Goal: Task Accomplishment & Management: Manage account settings

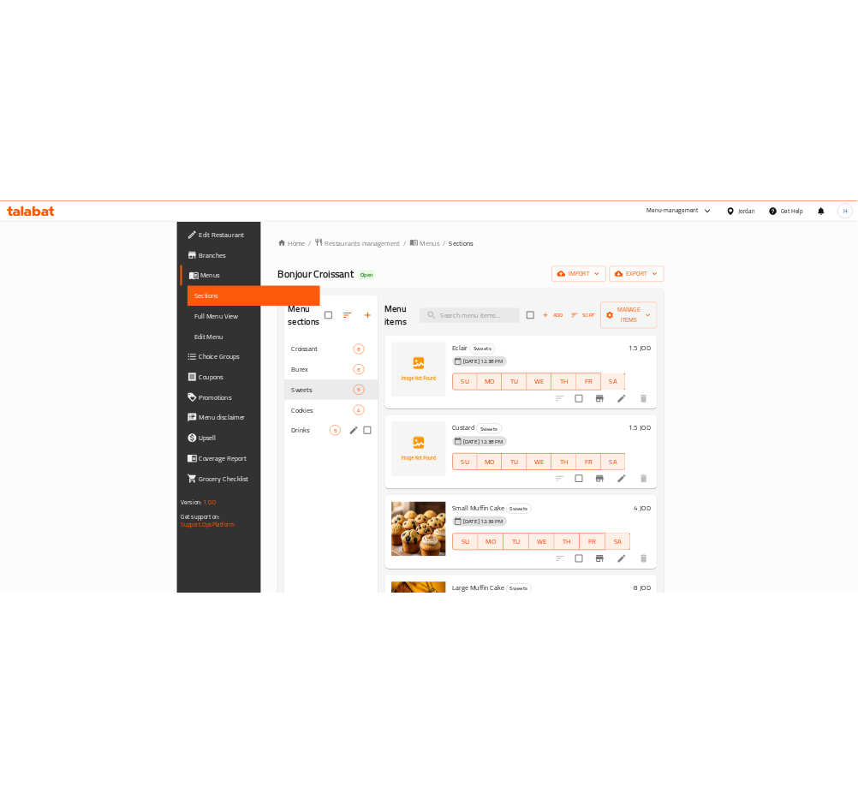
scroll to position [9, 0]
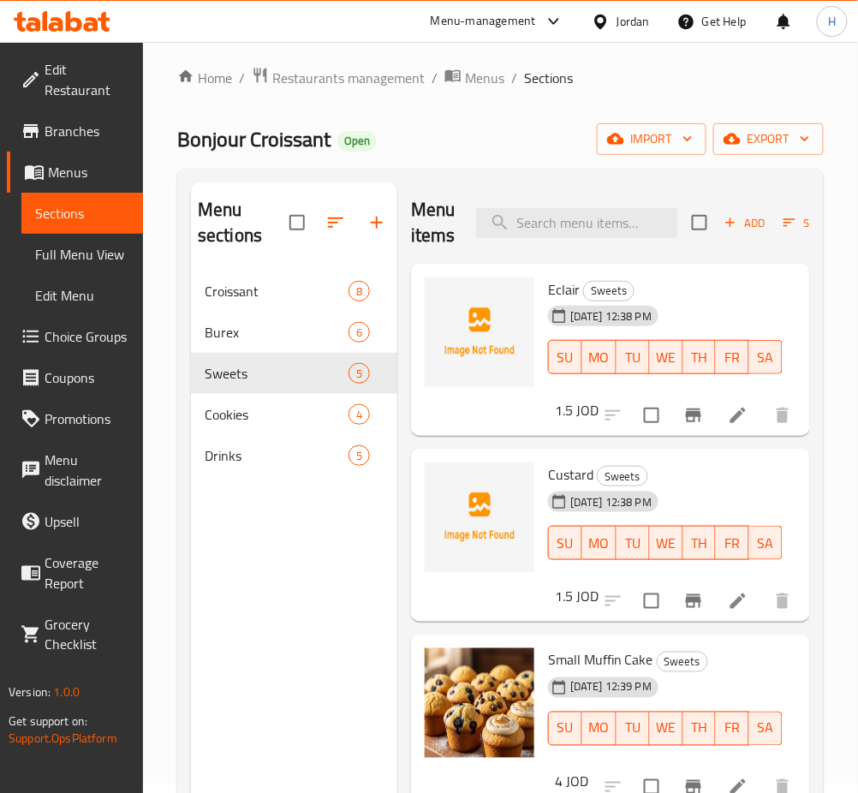
click at [77, 7] on div at bounding box center [62, 21] width 124 height 34
click at [83, 28] on icon at bounding box center [62, 21] width 97 height 21
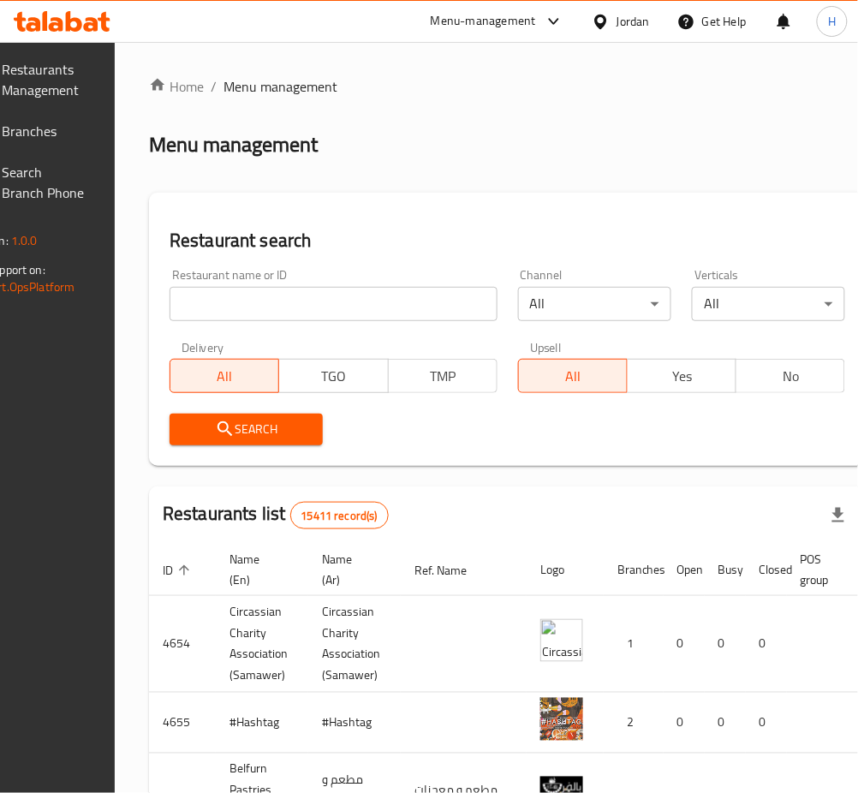
click at [101, 139] on link "Branches" at bounding box center [33, 131] width 136 height 41
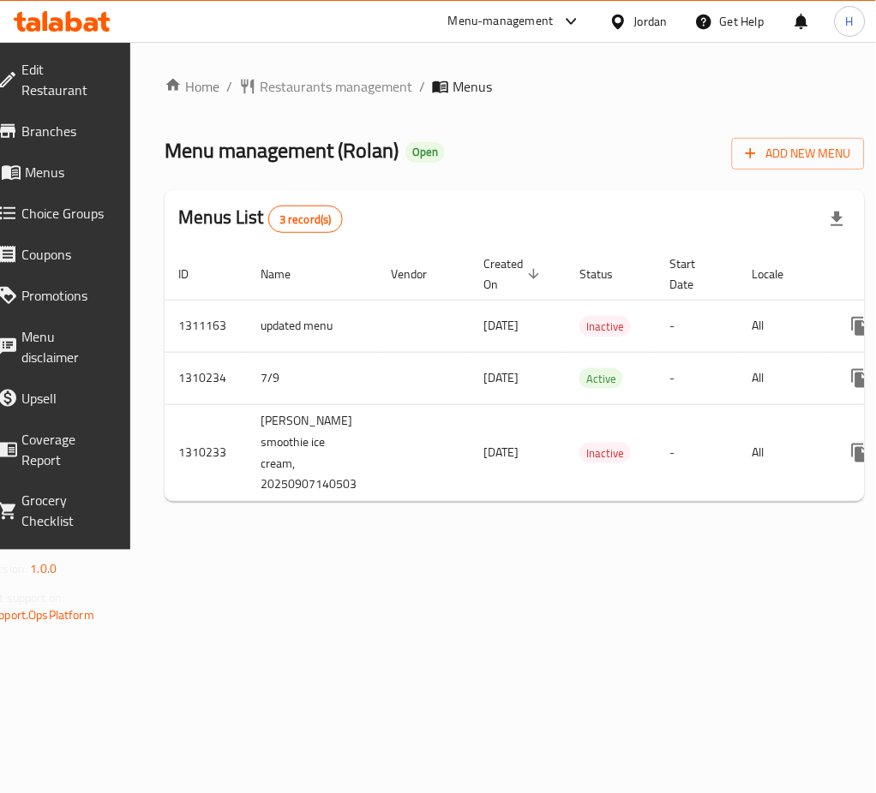
click at [716, 479] on td "-" at bounding box center [696, 452] width 82 height 97
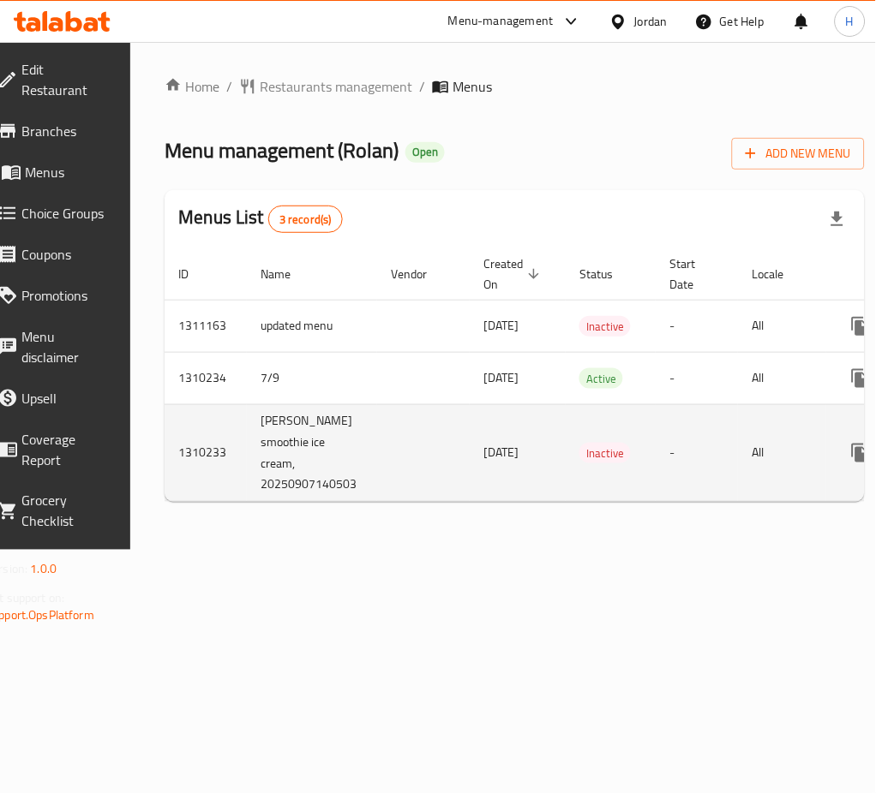
click at [781, 478] on td "All" at bounding box center [782, 452] width 88 height 97
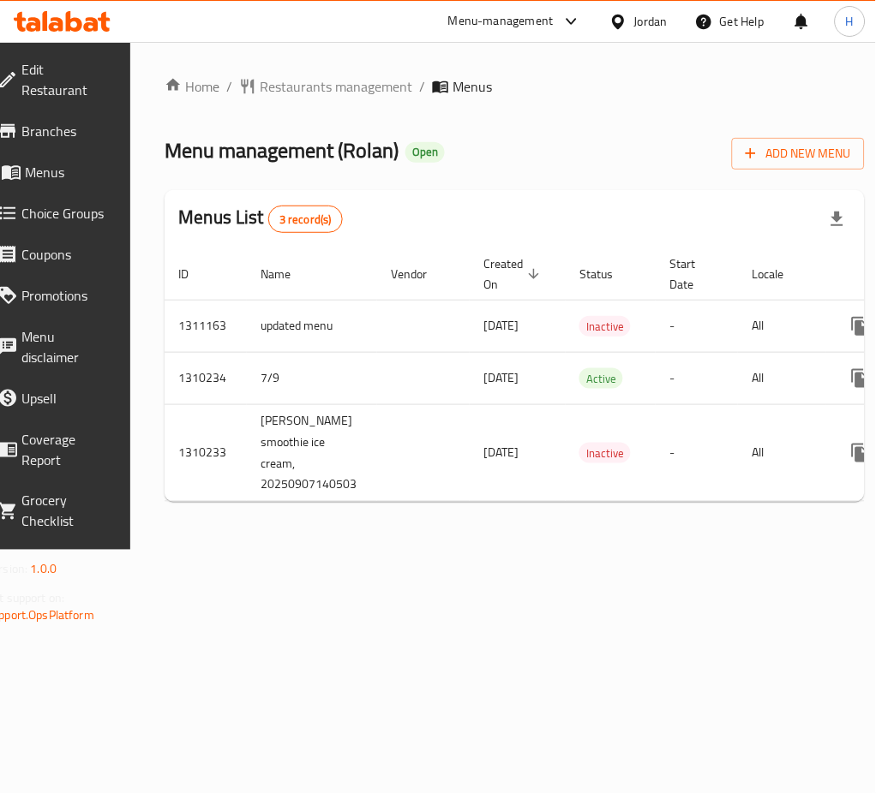
click at [782, 505] on div "Home / Restaurants management / Menus Menu management ( Rolan ) Open Add New Me…" at bounding box center [514, 295] width 700 height 439
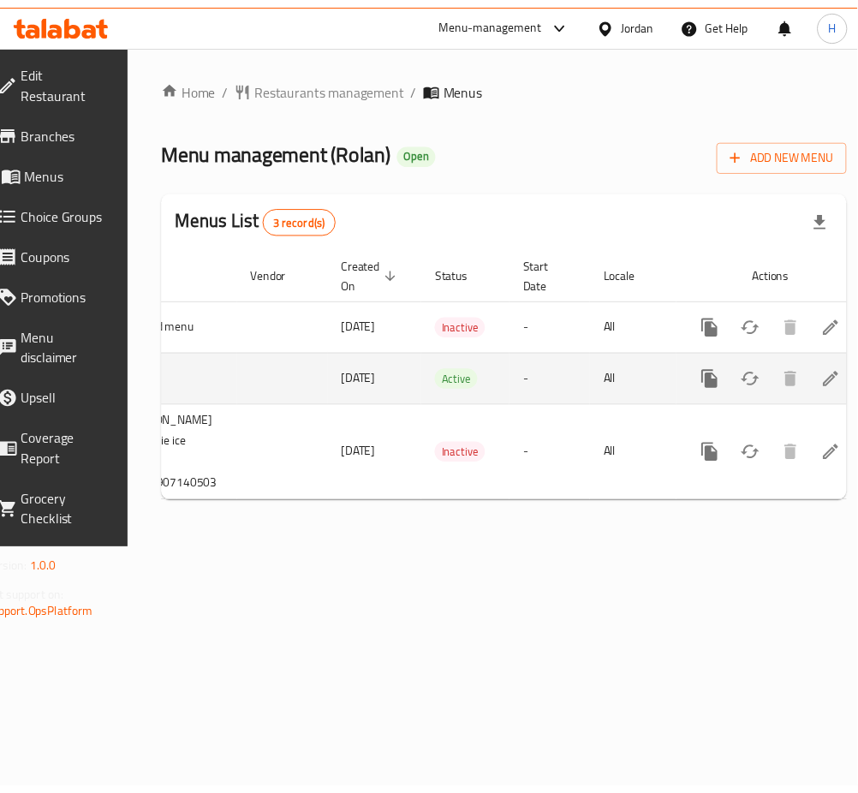
scroll to position [0, 189]
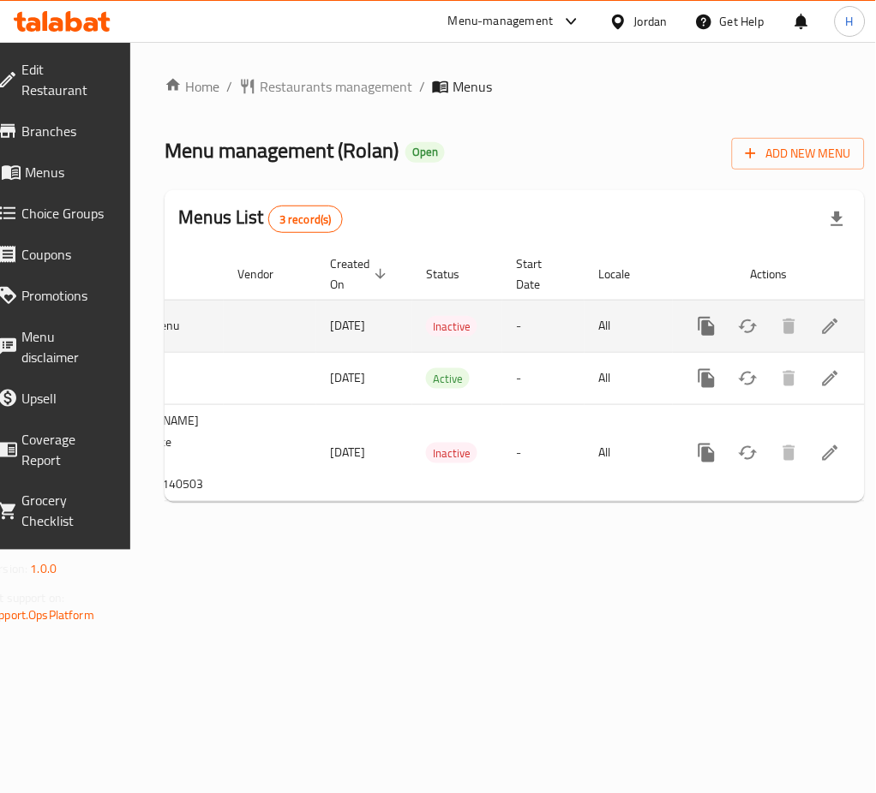
click at [822, 331] on icon "enhanced table" at bounding box center [829, 326] width 15 height 15
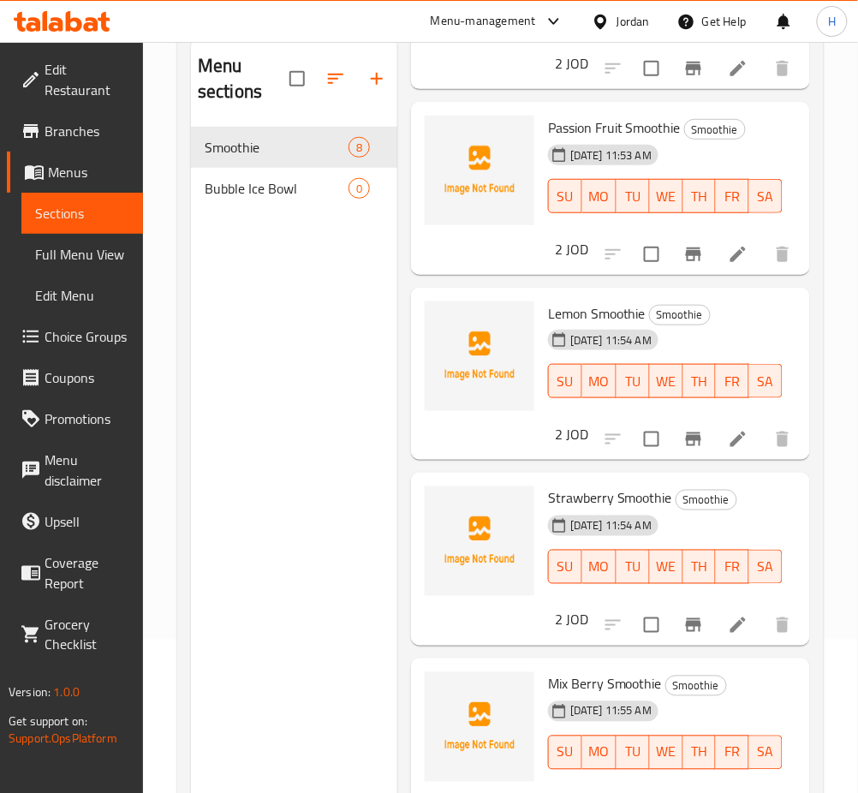
scroll to position [240, 0]
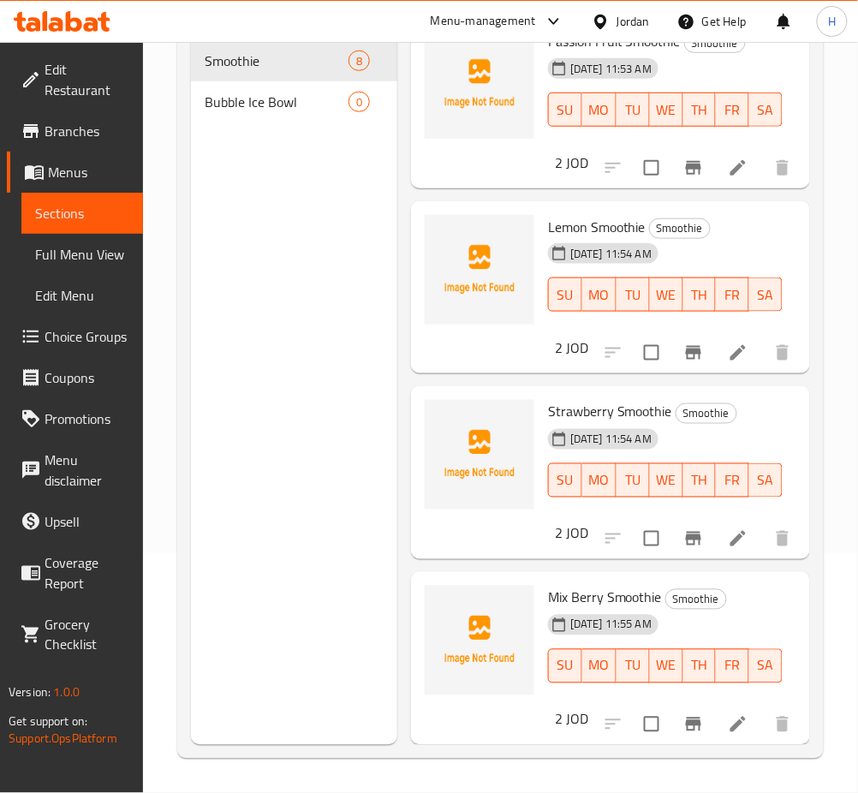
click at [101, 340] on span "Choice Groups" at bounding box center [87, 336] width 85 height 21
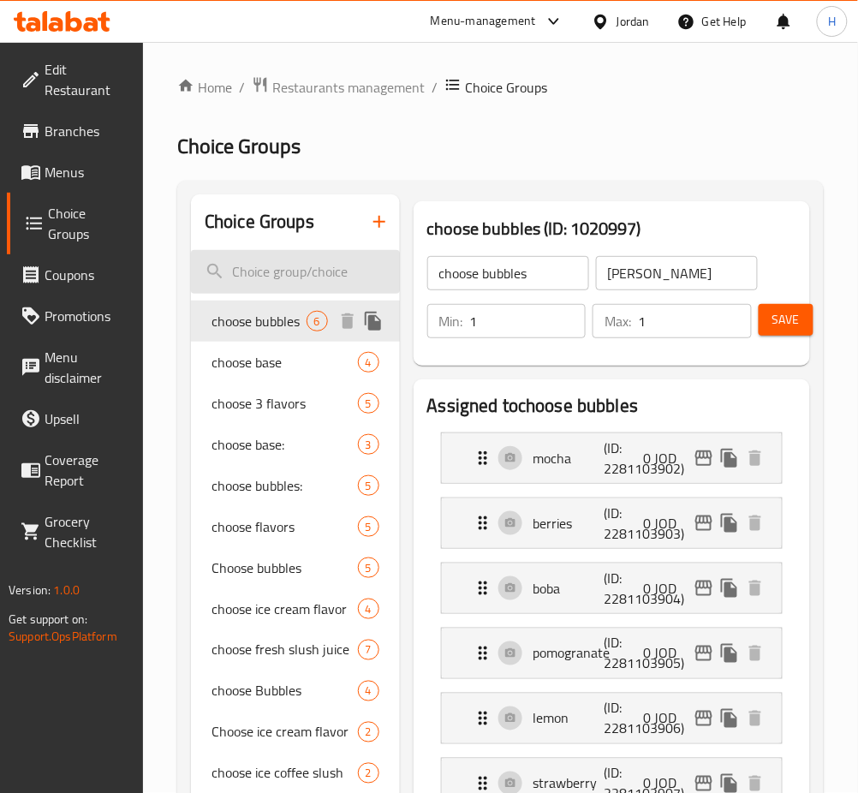
click at [322, 279] on input "search" at bounding box center [295, 272] width 209 height 44
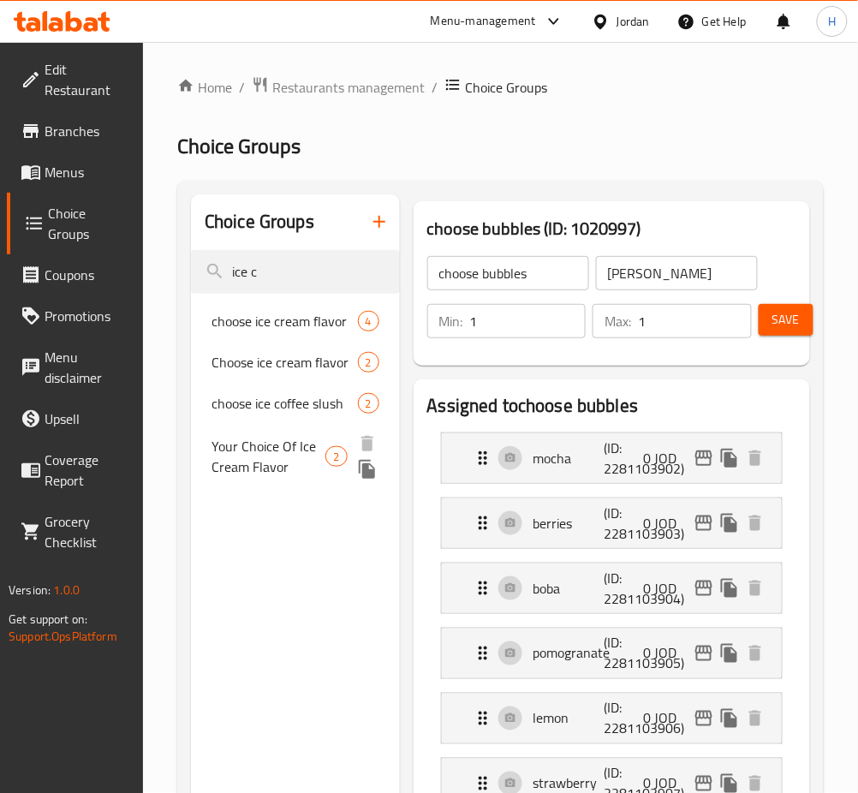
type input "ice c"
click at [332, 456] on span "2" at bounding box center [336, 457] width 20 height 16
type input "Your Choice Of Ice Cream Flavor"
type input "اختيارك من نكهة أيس كريم"
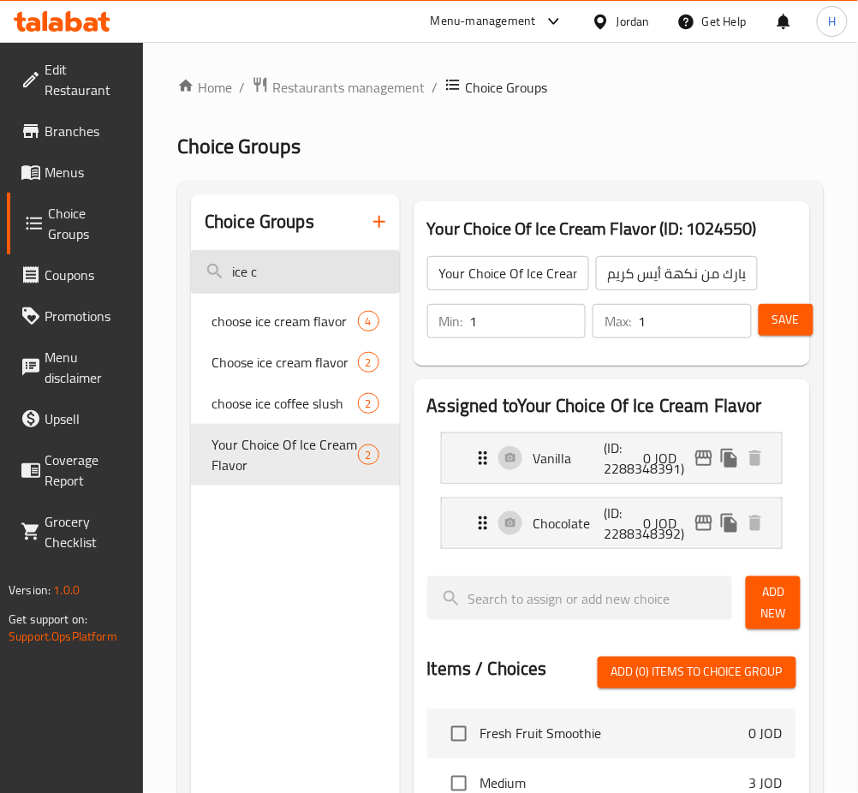
click at [338, 292] on input "ice c" at bounding box center [295, 272] width 209 height 44
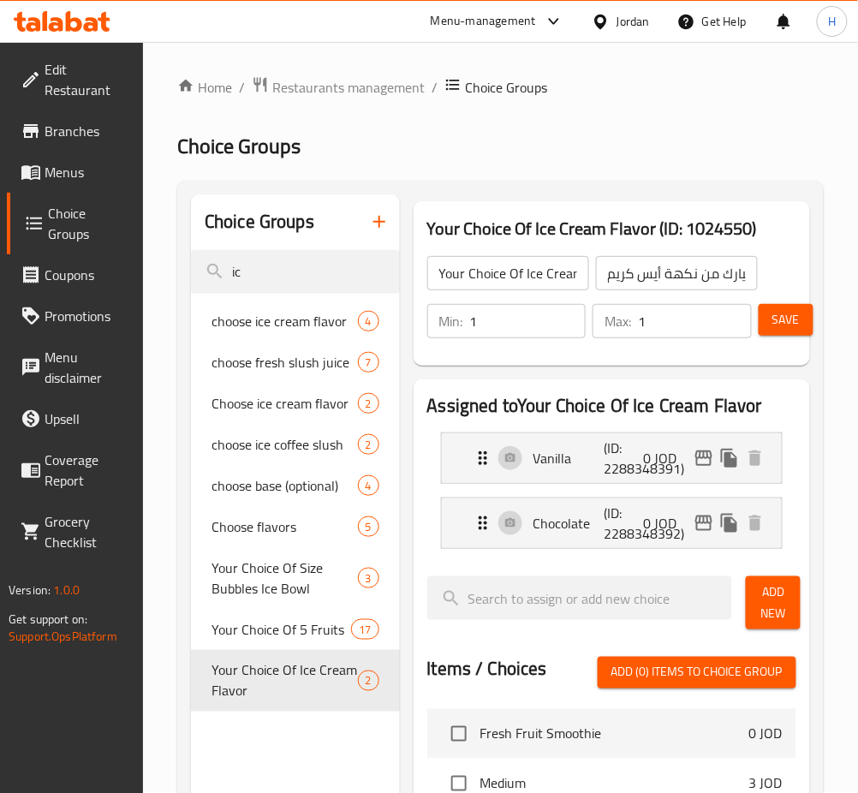
type input "ice"
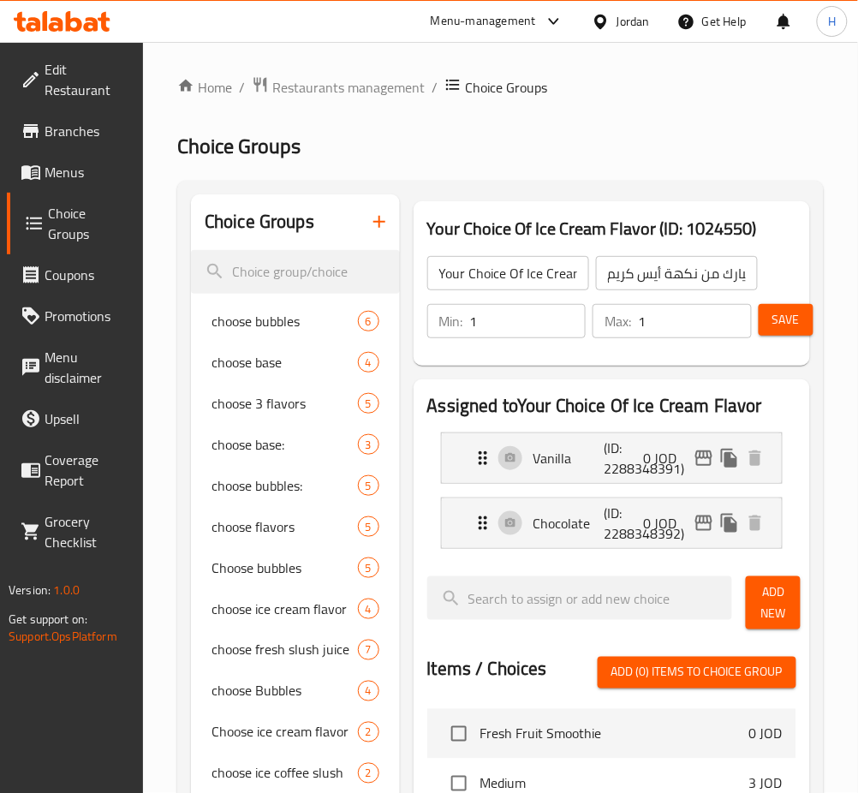
click at [382, 225] on icon "button" at bounding box center [379, 222] width 21 height 21
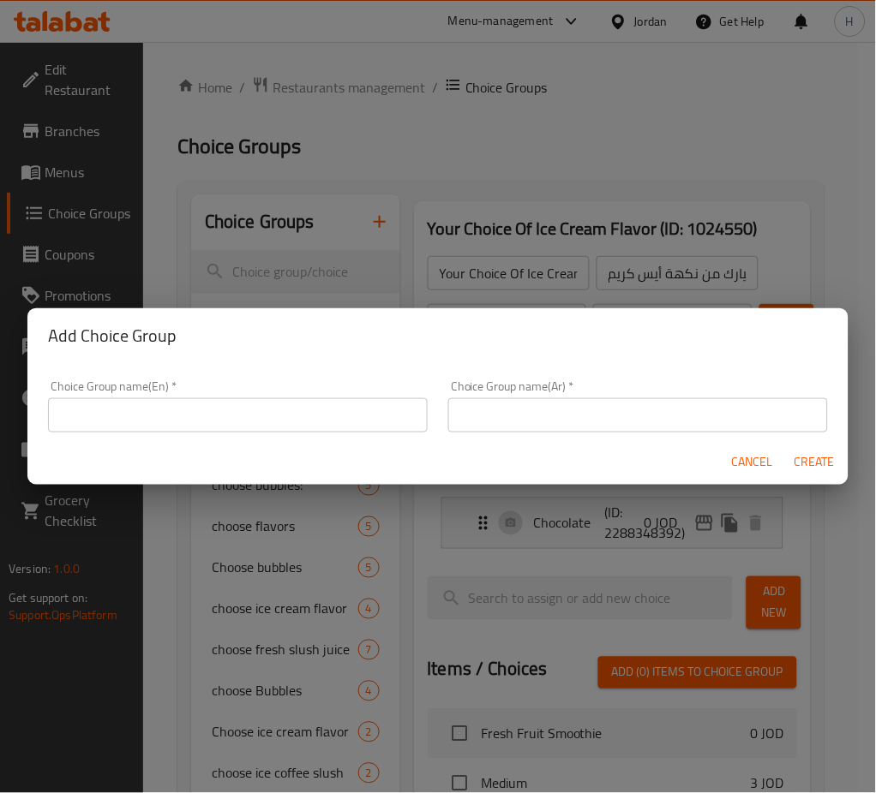
drag, startPoint x: 334, startPoint y: 404, endPoint x: 332, endPoint y: 421, distance: 17.3
click at [333, 404] on input "text" at bounding box center [238, 415] width 380 height 34
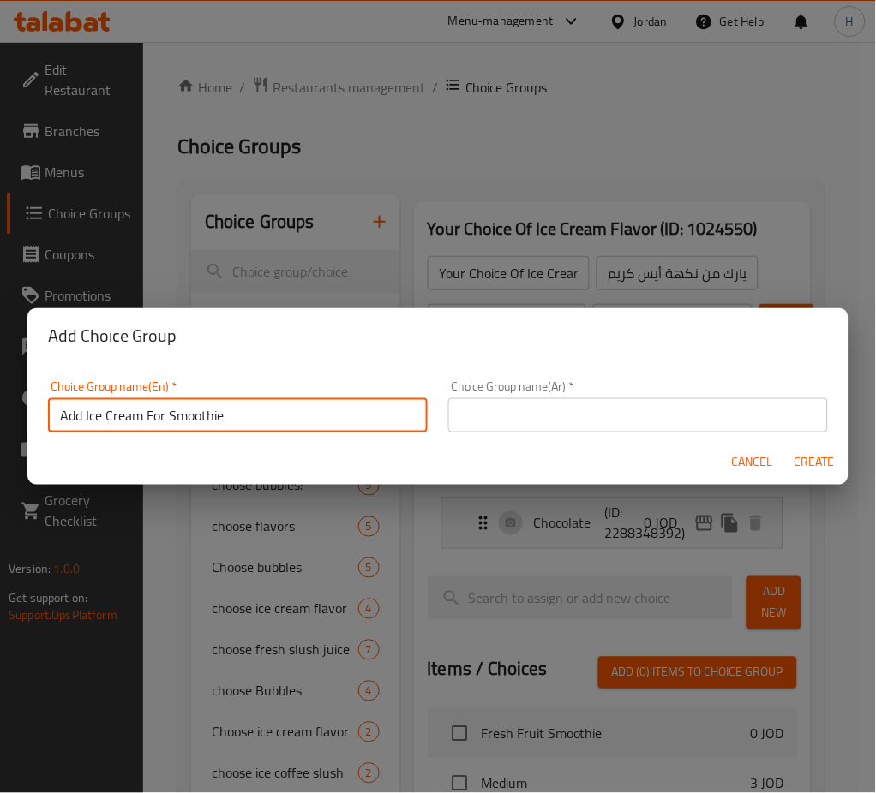
type input "Add Ice Cream For Smoothie"
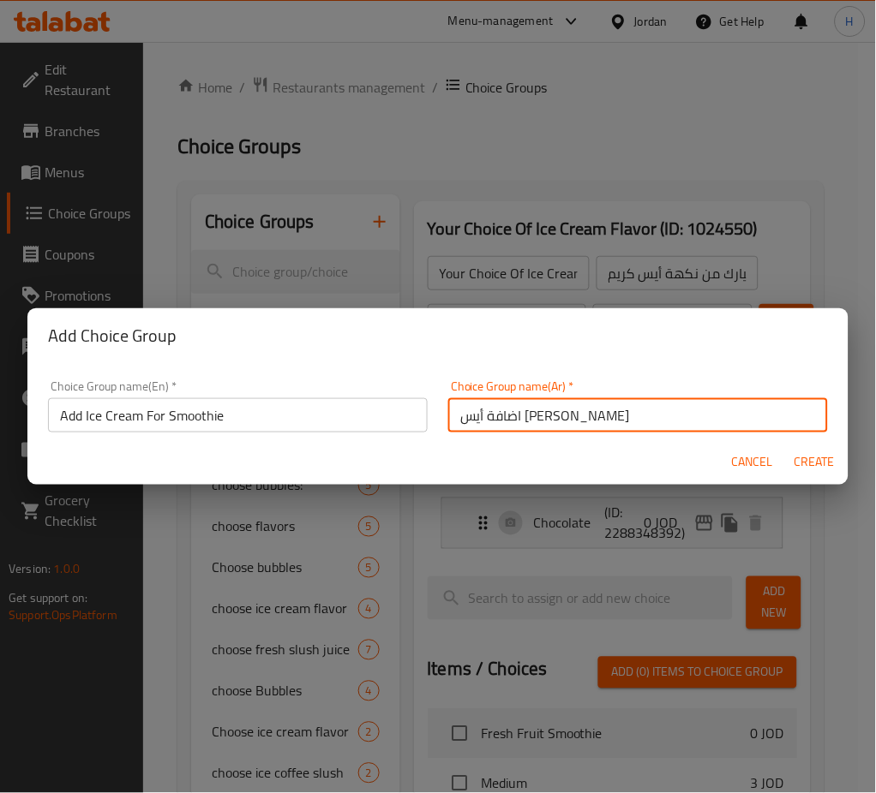
type input "اضافة أيس كريم للسموثي"
click at [813, 462] on span "Create" at bounding box center [813, 461] width 41 height 21
type input "Add Ice Cream For Smoothie"
type input "اضافة أيس كريم للسموثي"
type input "0"
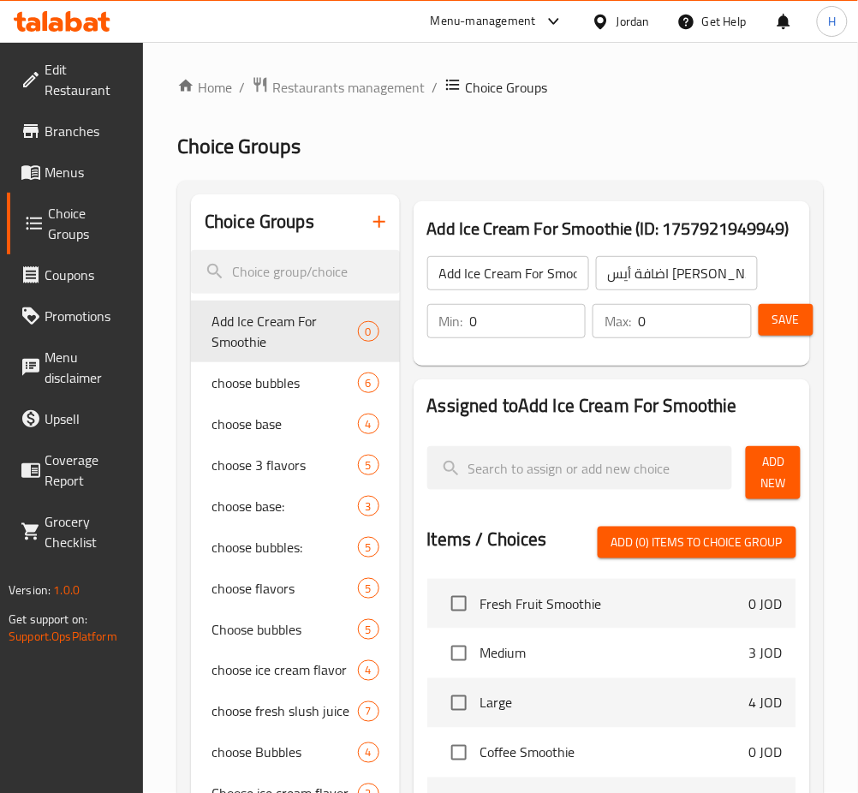
click at [675, 316] on input "0" at bounding box center [695, 321] width 114 height 34
type input "1"
click at [768, 477] on span "Add New" at bounding box center [773, 472] width 27 height 43
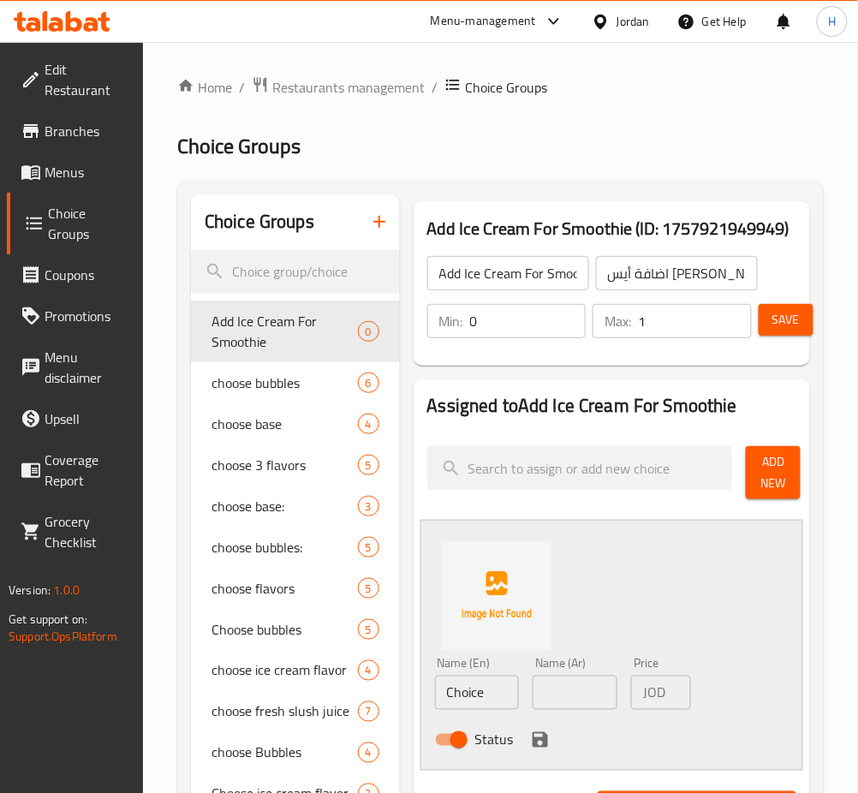
click at [504, 685] on input "Choice" at bounding box center [477, 693] width 85 height 34
type input "Ice Cream"
type input "ا"
type input "أ"
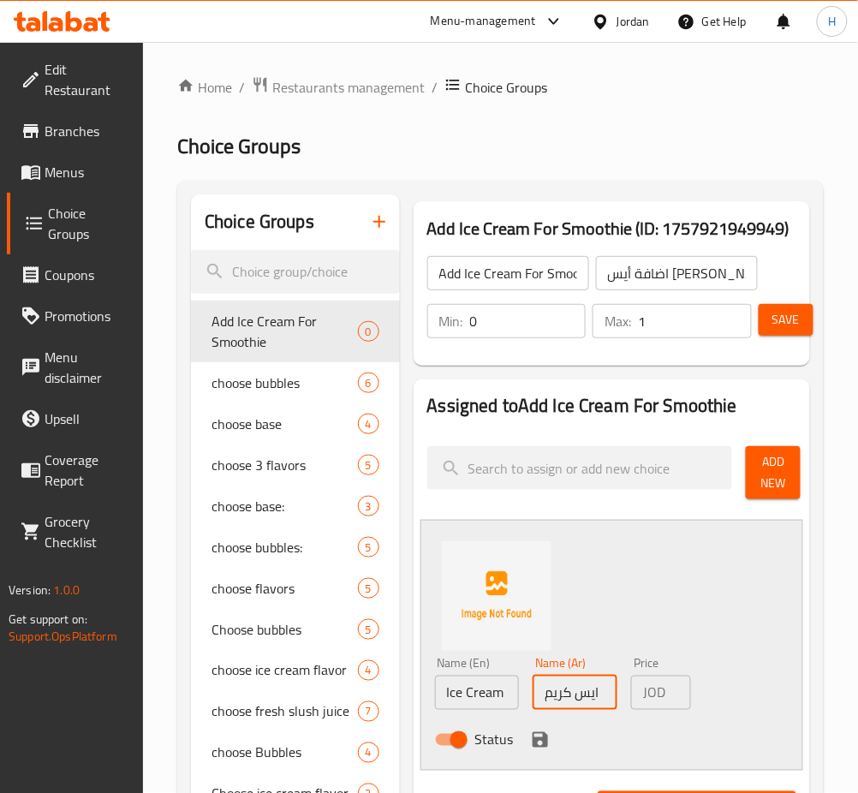
type input "ايس كريم"
type input "0.5"
click at [537, 736] on icon "save" at bounding box center [540, 740] width 21 height 21
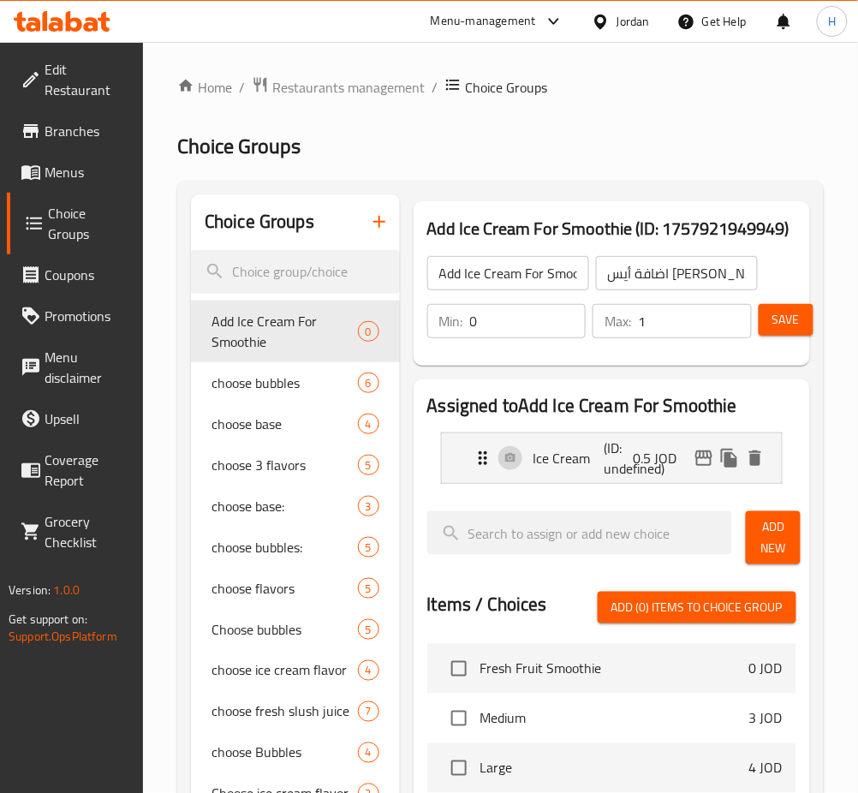
click at [774, 326] on span "Save" at bounding box center [786, 319] width 27 height 21
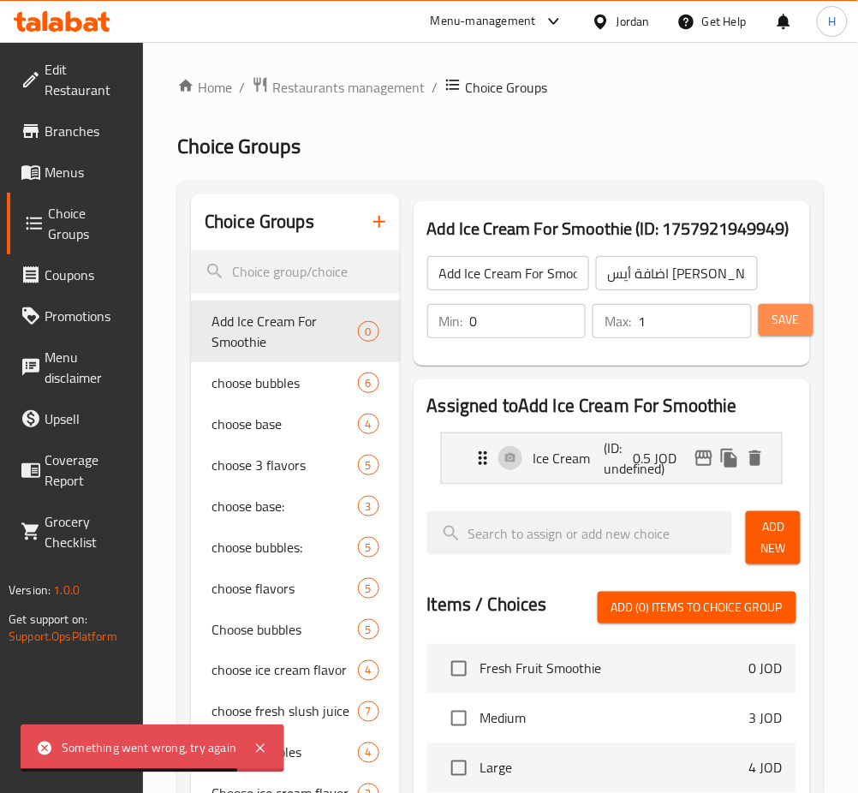
click at [791, 330] on span "Save" at bounding box center [786, 319] width 27 height 21
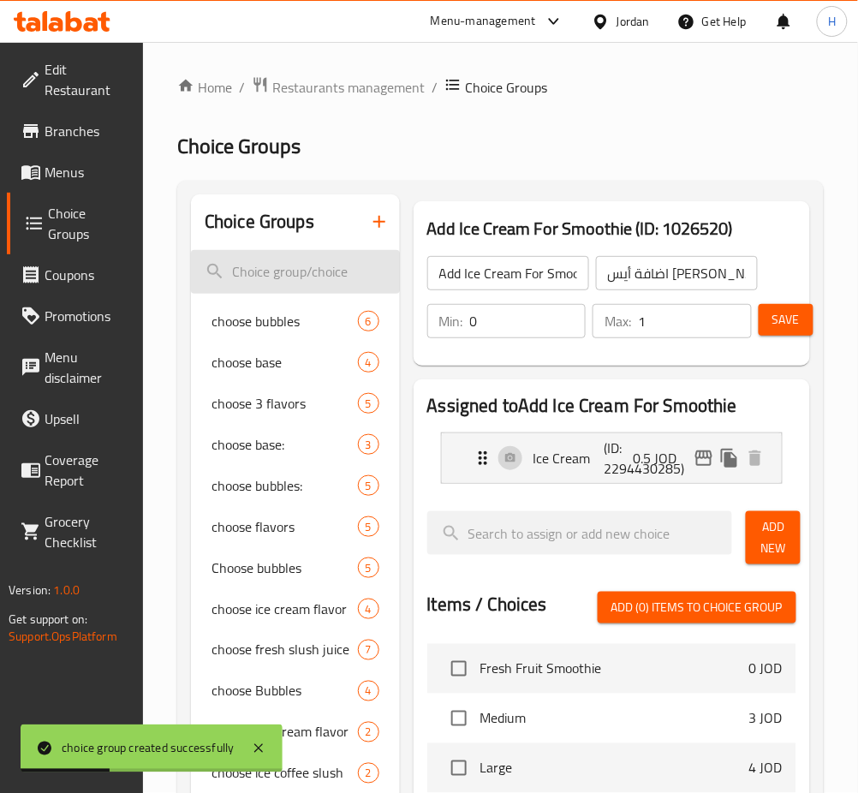
click at [257, 272] on input "search" at bounding box center [295, 272] width 209 height 44
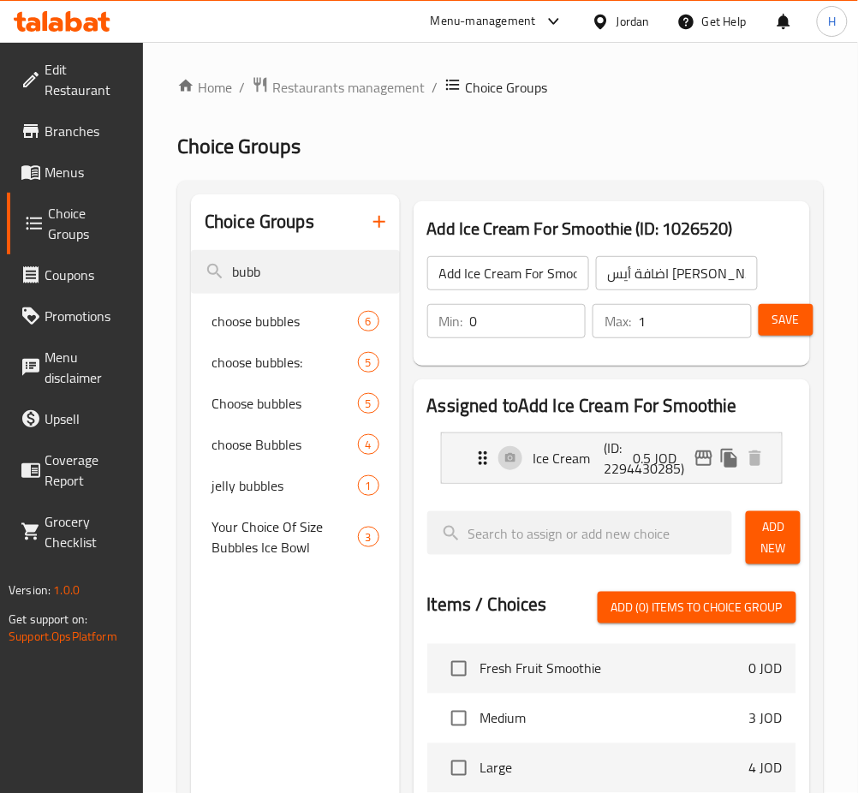
type input "bubb"
click at [576, 468] on p "Ice Cream" at bounding box center [569, 458] width 71 height 21
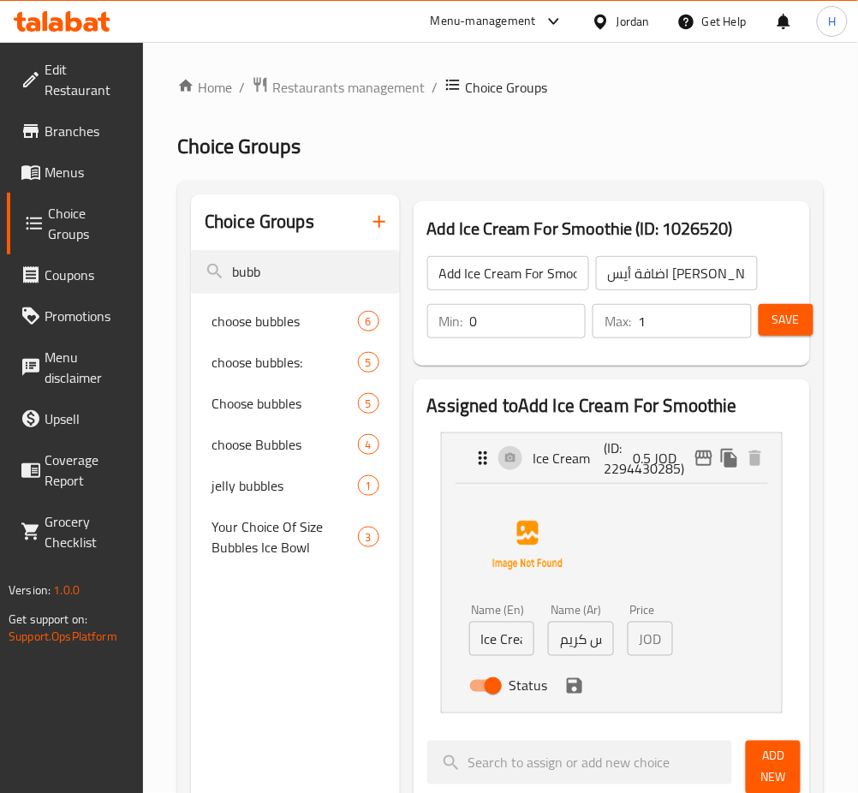
click at [481, 653] on input "Ice Cream" at bounding box center [502, 639] width 66 height 34
type input "Vanilla"
type input "فانيلا"
type input "0.5"
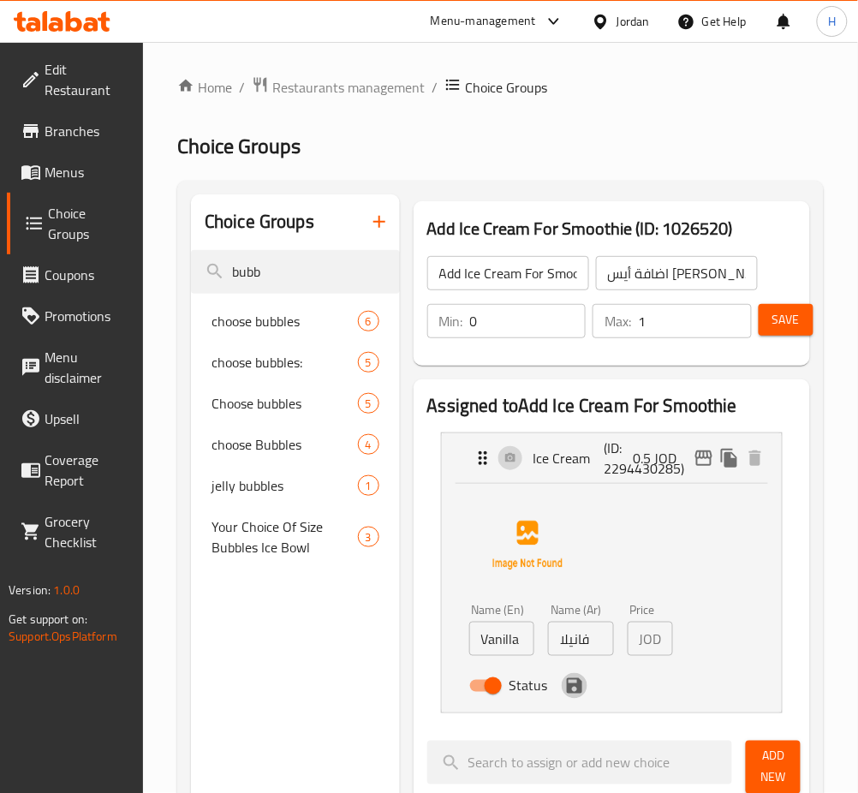
click at [574, 698] on button "save" at bounding box center [575, 686] width 26 height 26
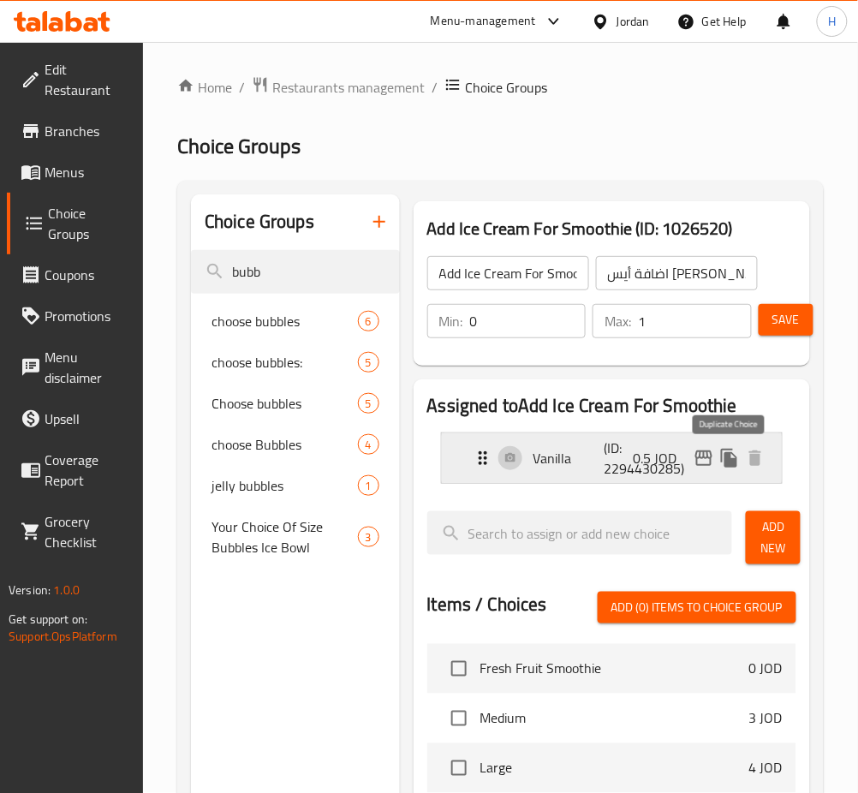
click at [726, 463] on icon "duplicate" at bounding box center [729, 458] width 16 height 19
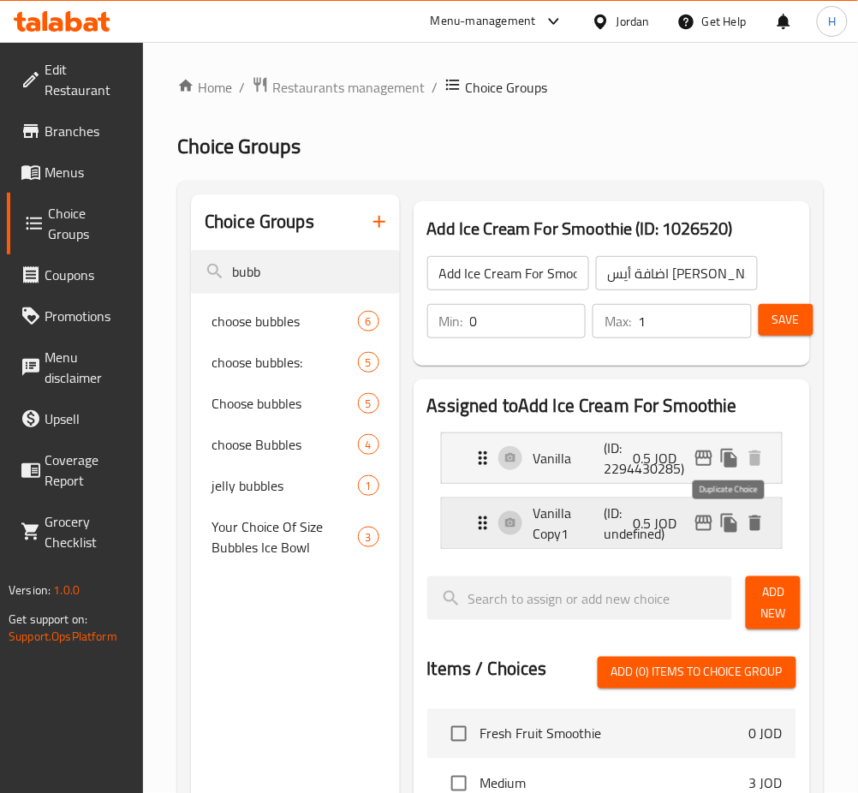
click at [728, 528] on icon "duplicate" at bounding box center [729, 523] width 16 height 19
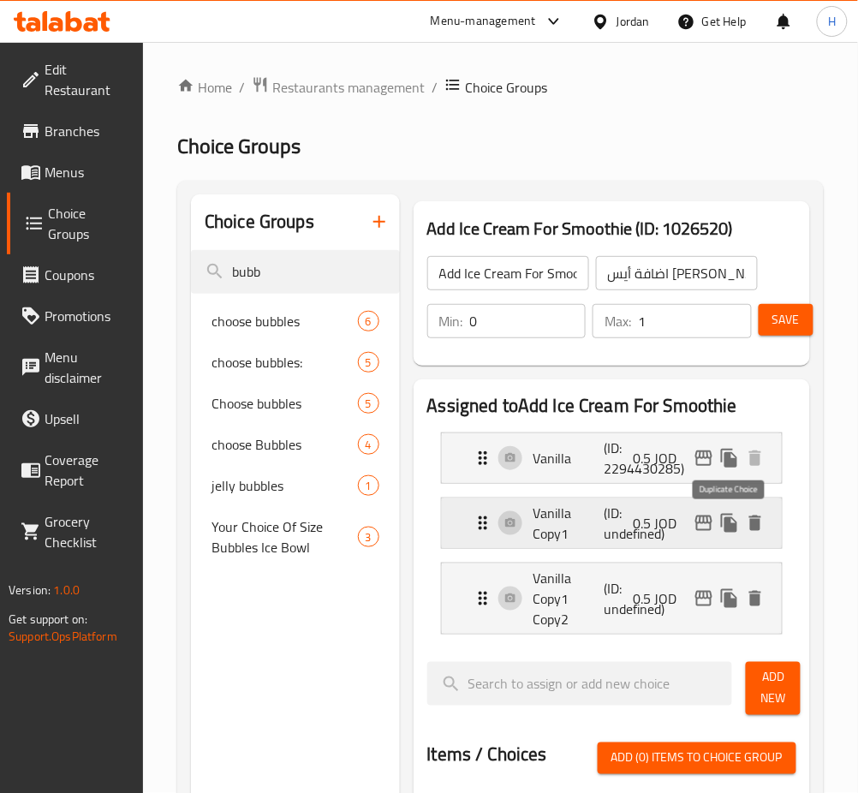
click at [727, 529] on icon "duplicate" at bounding box center [729, 523] width 16 height 19
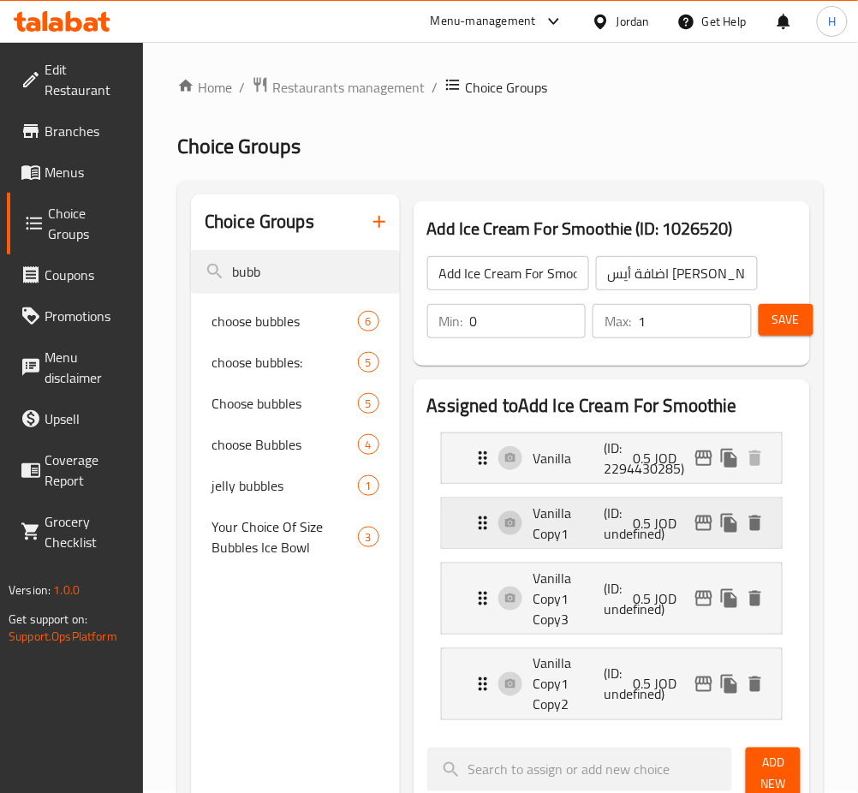
drag, startPoint x: 579, startPoint y: 525, endPoint x: 577, endPoint y: 541, distance: 16.4
click at [577, 526] on p "Vanilla Copy1" at bounding box center [569, 523] width 71 height 41
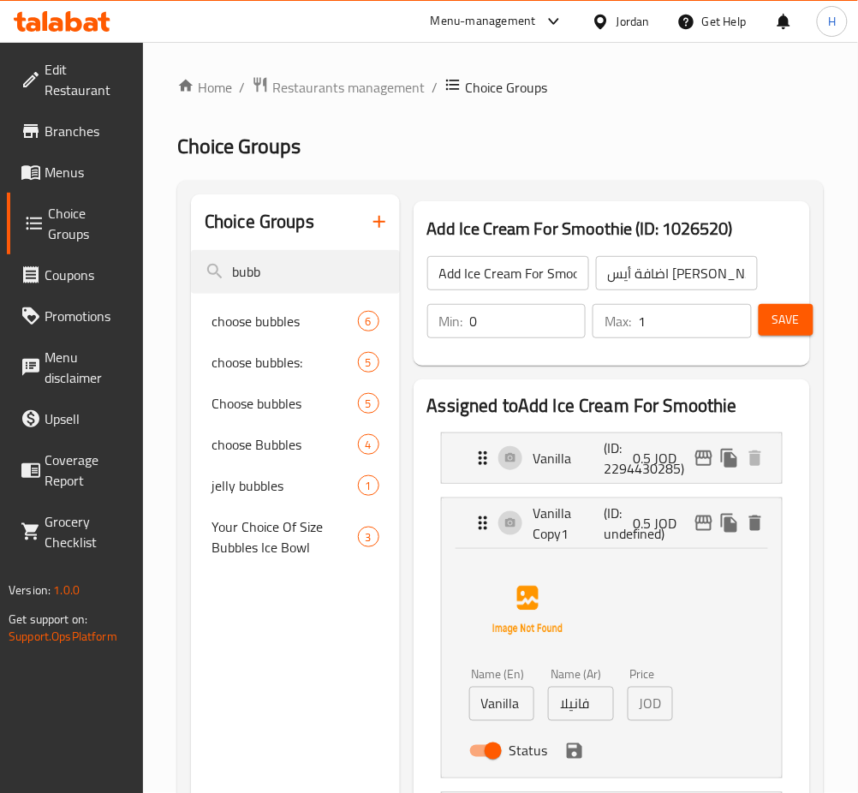
click at [515, 741] on span "Status" at bounding box center [529, 751] width 39 height 21
click at [515, 740] on input "Status" at bounding box center [494, 751] width 98 height 33
click at [512, 719] on input "Vanilla Copy1" at bounding box center [502, 704] width 66 height 34
click at [493, 753] on input "Status" at bounding box center [476, 751] width 98 height 33
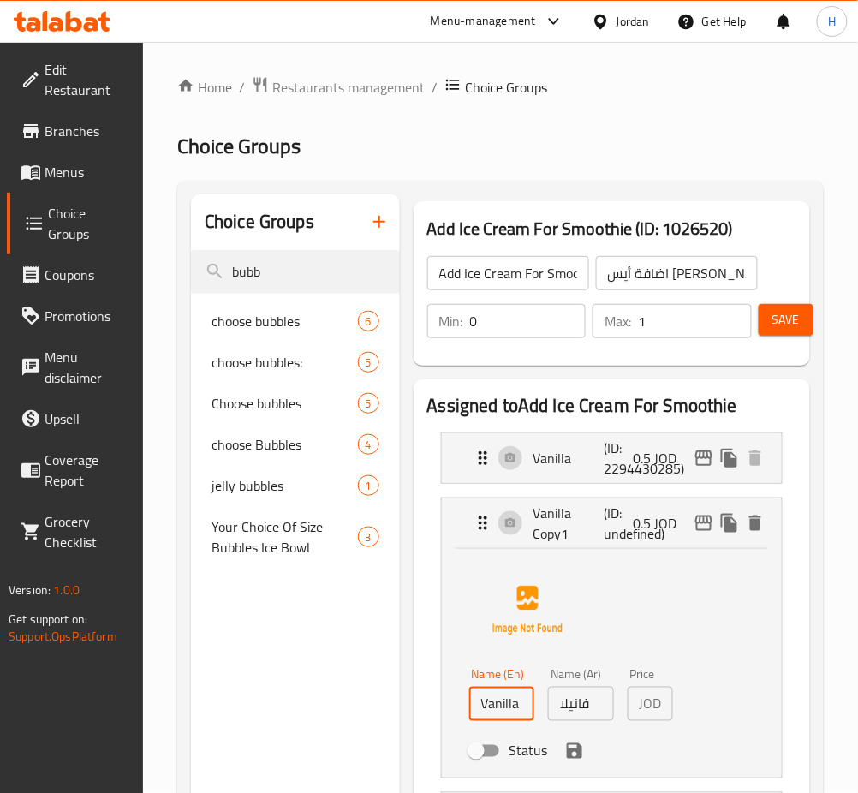
checkbox input "true"
drag, startPoint x: 493, startPoint y: 753, endPoint x: 473, endPoint y: 685, distance: 71.6
click at [473, 669] on div "Name (En) Vanilla Copy1 Name (En)" at bounding box center [503, 695] width 80 height 66
click at [487, 699] on input "Vanilla Copy1" at bounding box center [502, 704] width 66 height 34
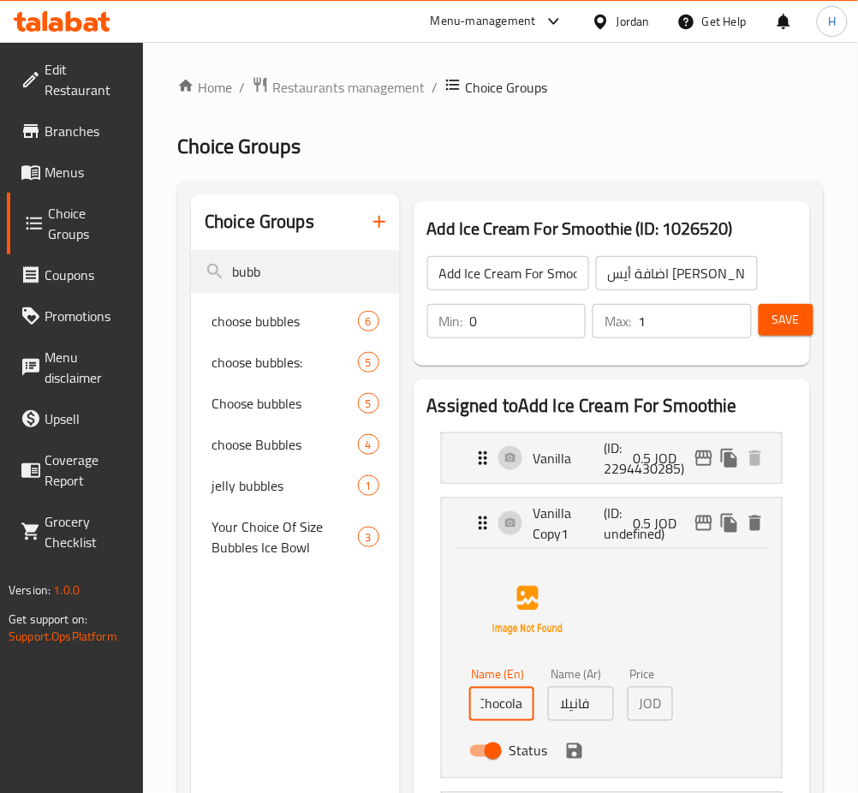
scroll to position [0, 15]
type input "Chocolate"
click at [571, 759] on icon "save" at bounding box center [574, 751] width 15 height 15
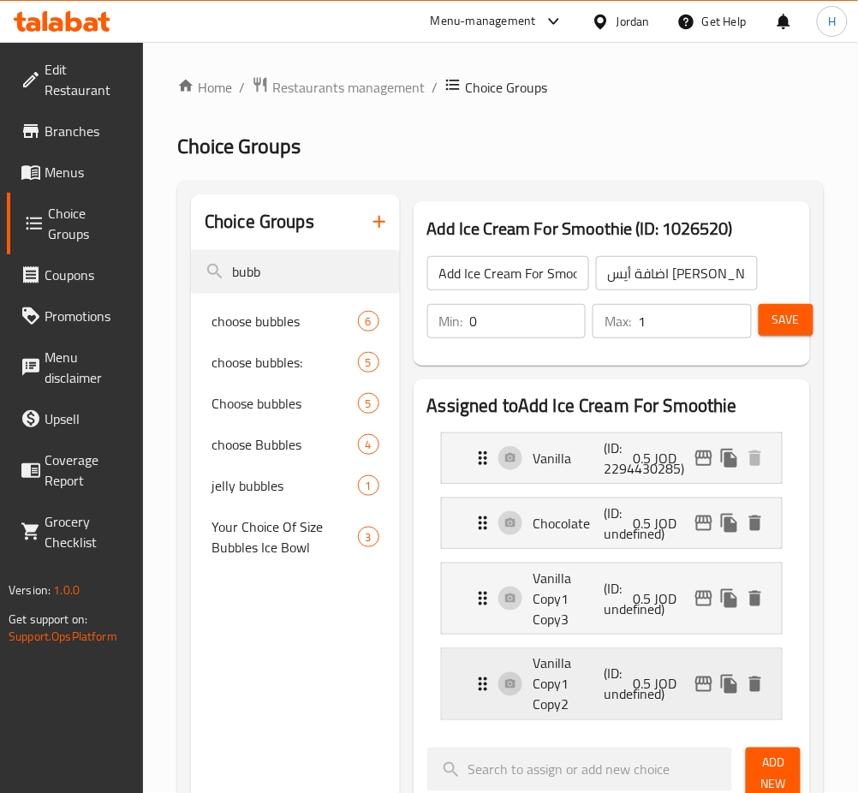
type input "شوكلاتة"
click at [607, 619] on p "(ID: undefined)" at bounding box center [628, 598] width 47 height 41
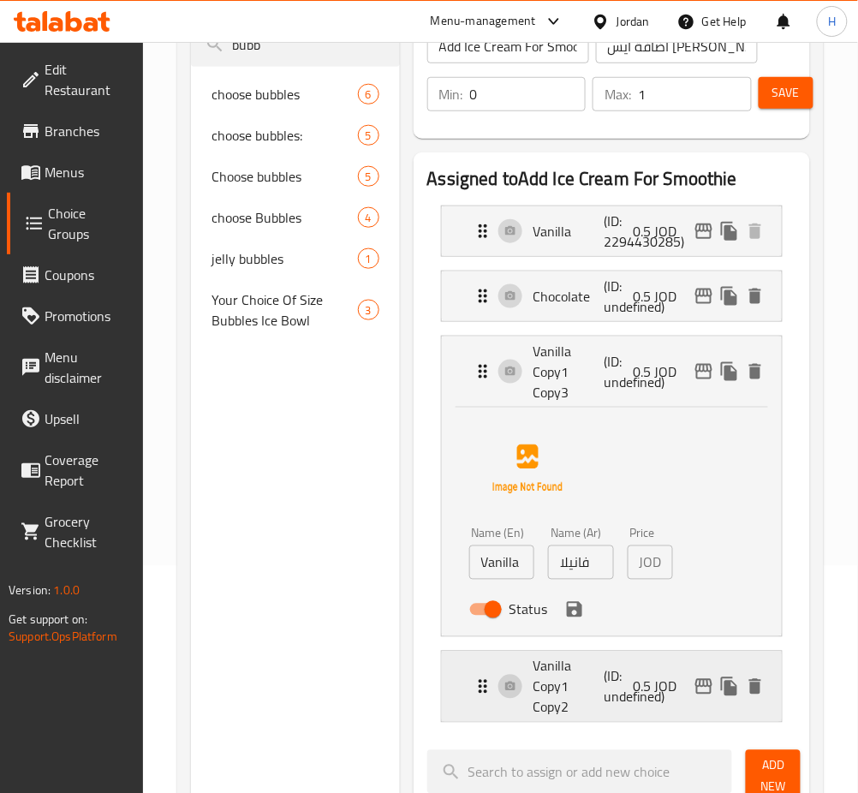
scroll to position [228, 0]
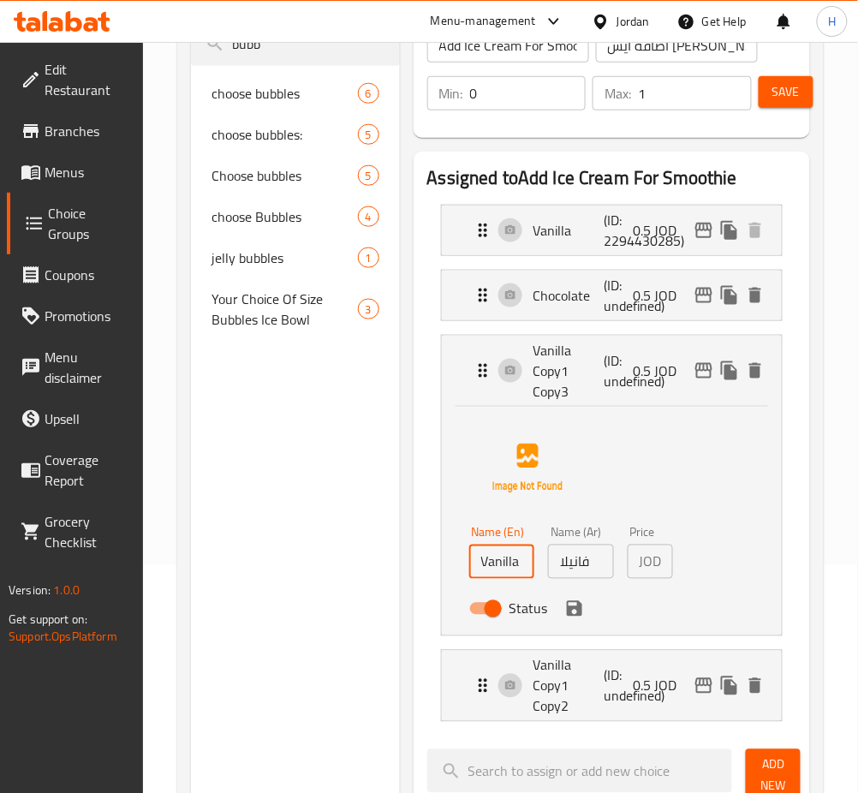
click at [495, 577] on input "Vanilla Copy1 Copy3" at bounding box center [502, 562] width 66 height 34
click at [494, 575] on input "Vanilla Copy1 Copy3" at bounding box center [502, 562] width 66 height 34
type input "Lemon"
click at [565, 613] on icon "save" at bounding box center [575, 609] width 21 height 21
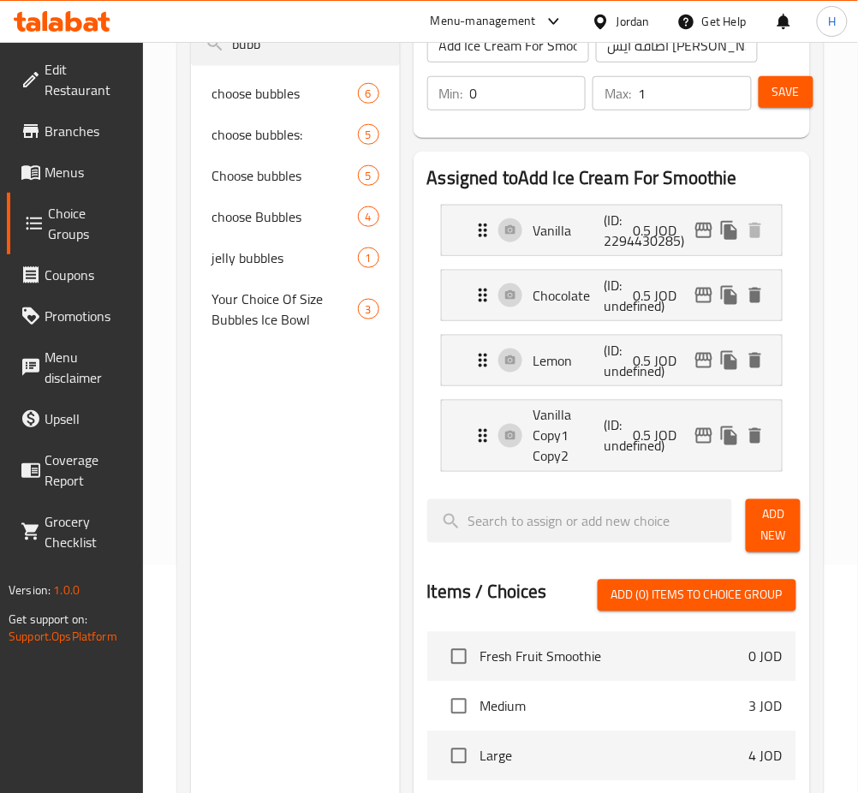
type input "ليمون"
drag, startPoint x: 535, startPoint y: 442, endPoint x: 526, endPoint y: 448, distance: 10.5
click at [530, 445] on nav "Vanilla (ID: 2294430285) 0.5 JOD Name (En) Vanilla Name (En) Name (Ar) فانيلا N…" at bounding box center [611, 338] width 369 height 295
click at [597, 398] on li "Vanilla Copy1 Copy2 (ID: undefined) 0.5 JOD Name (En) Vanilla Copy1 Copy2 Name …" at bounding box center [611, 436] width 369 height 86
click at [574, 449] on p "Vanilla Copy1 Copy2" at bounding box center [569, 436] width 71 height 62
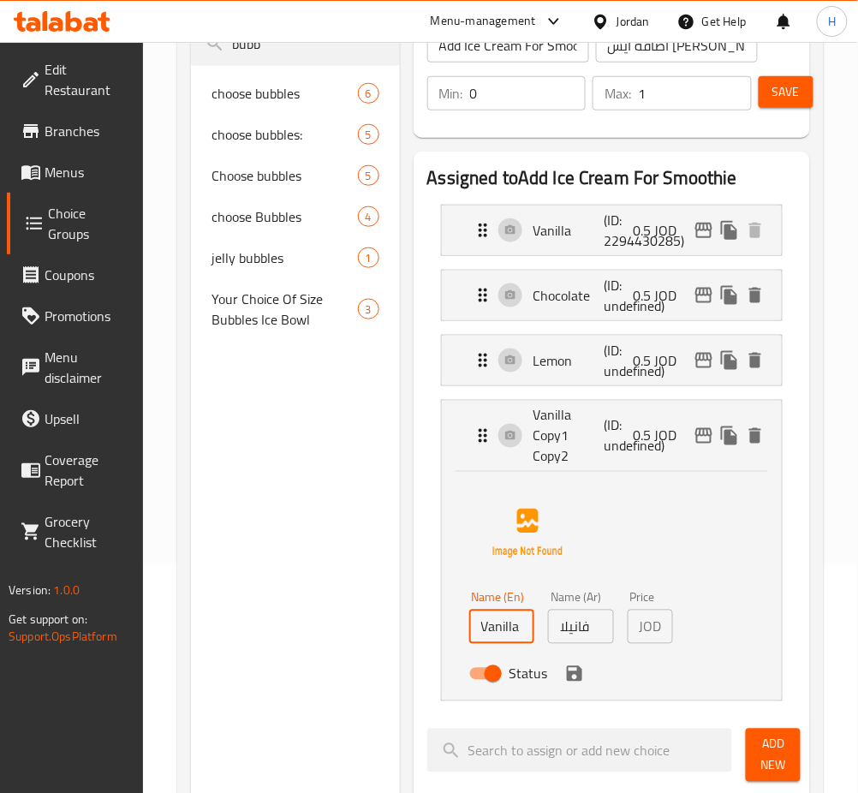
click at [512, 628] on input "Vanilla Copy1 Copy2" at bounding box center [502, 627] width 66 height 34
type input "Strawberry"
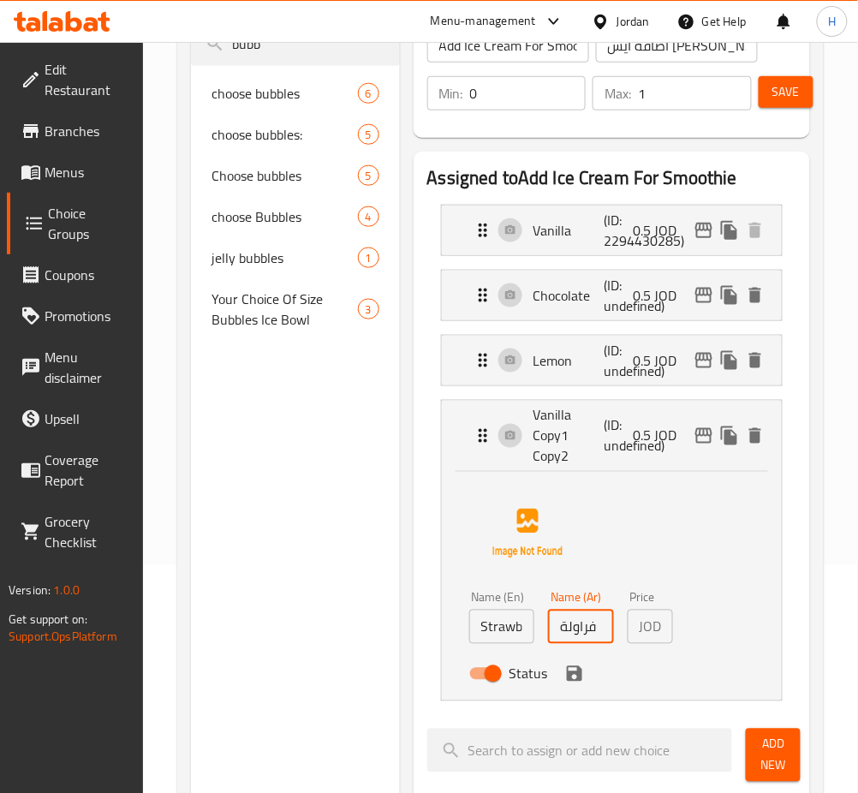
click at [571, 682] on icon "save" at bounding box center [574, 674] width 15 height 15
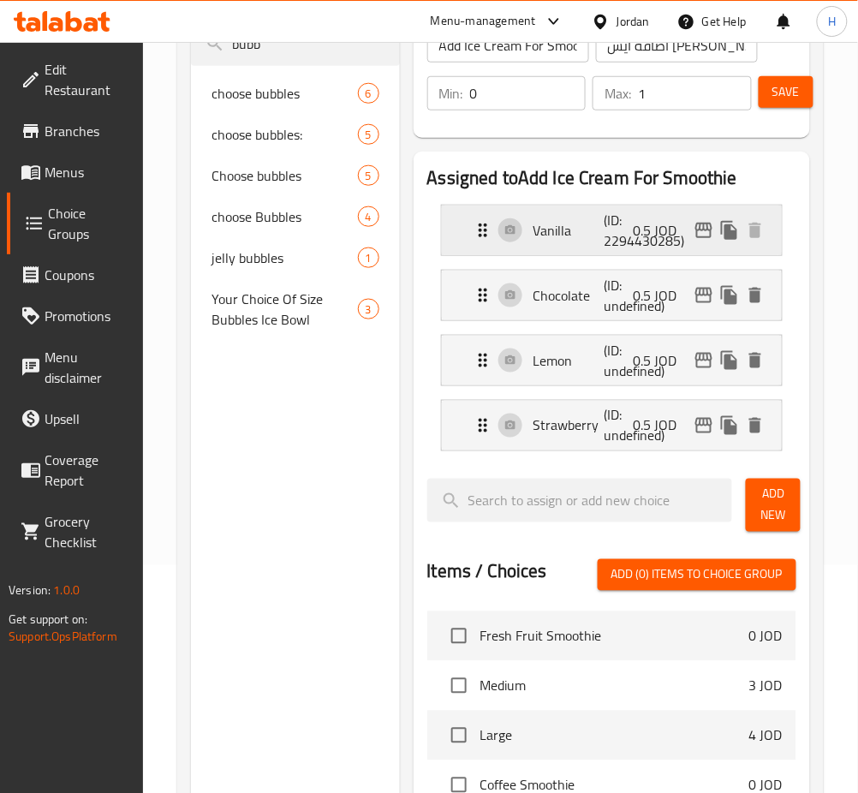
type input "فراولة"
drag, startPoint x: 832, startPoint y: 84, endPoint x: 793, endPoint y: 93, distance: 39.7
click at [830, 84] on div "Home / Restaurants management / Choice Groups Choice Groups Choice Groups bubb …" at bounding box center [500, 542] width 715 height 1456
click at [792, 94] on span "Save" at bounding box center [786, 91] width 27 height 21
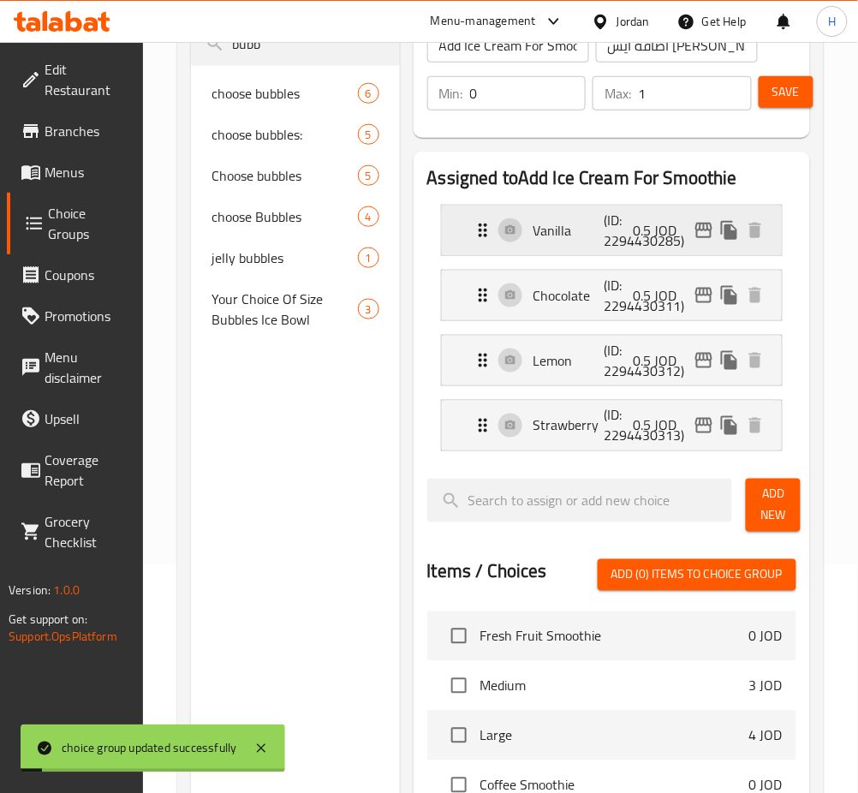
click at [700, 224] on icon "edit" at bounding box center [704, 230] width 21 height 21
click at [704, 300] on icon "edit" at bounding box center [704, 295] width 21 height 21
click at [700, 362] on icon "edit" at bounding box center [704, 360] width 21 height 21
click at [702, 427] on icon "edit" at bounding box center [704, 426] width 21 height 21
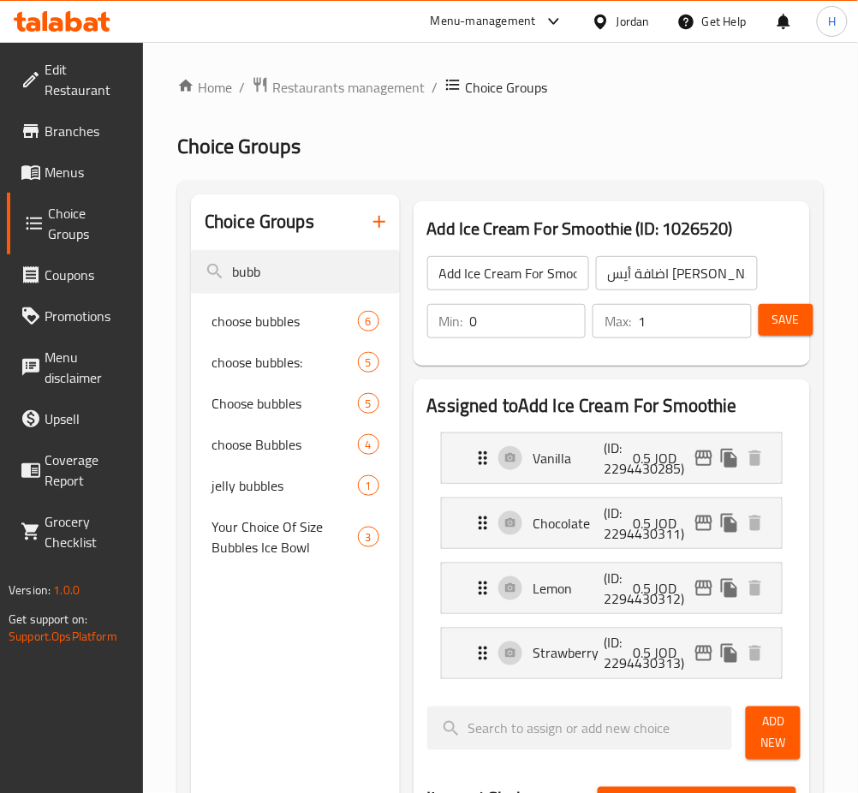
click at [385, 230] on icon "button" at bounding box center [379, 222] width 21 height 21
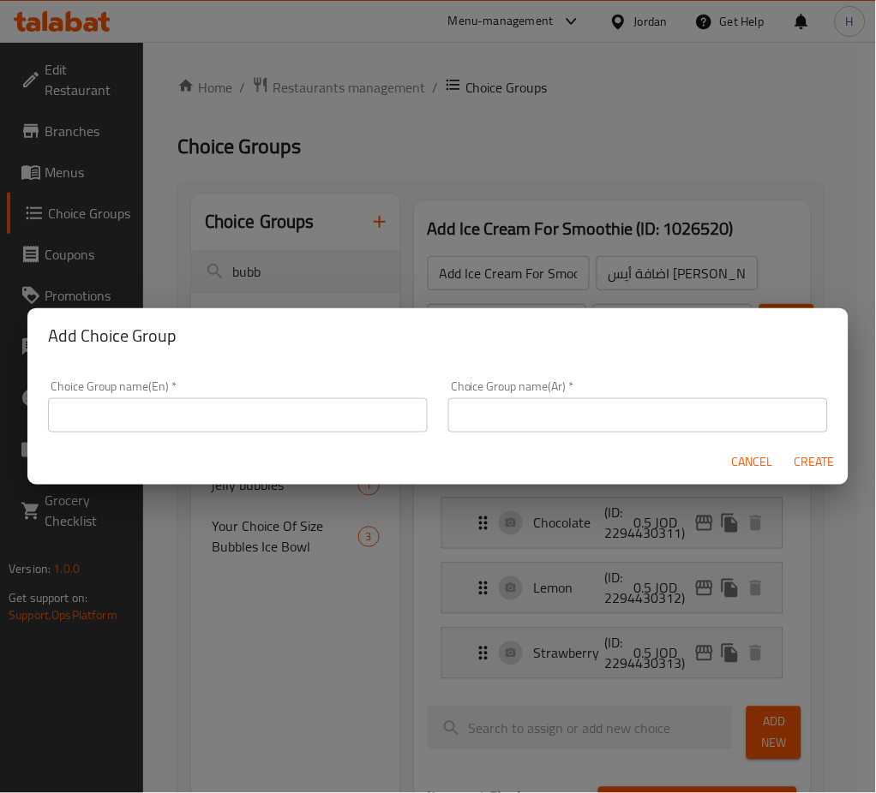
click at [141, 422] on input "text" at bounding box center [238, 415] width 380 height 34
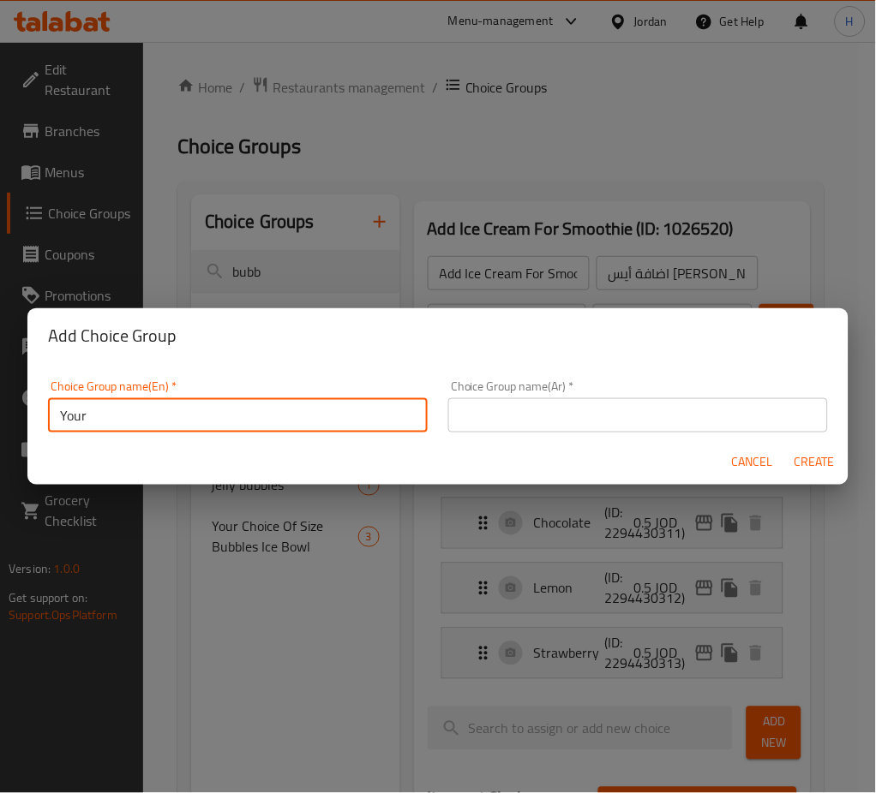
type input "Your"
type input "Your Choice Of Bubbles"
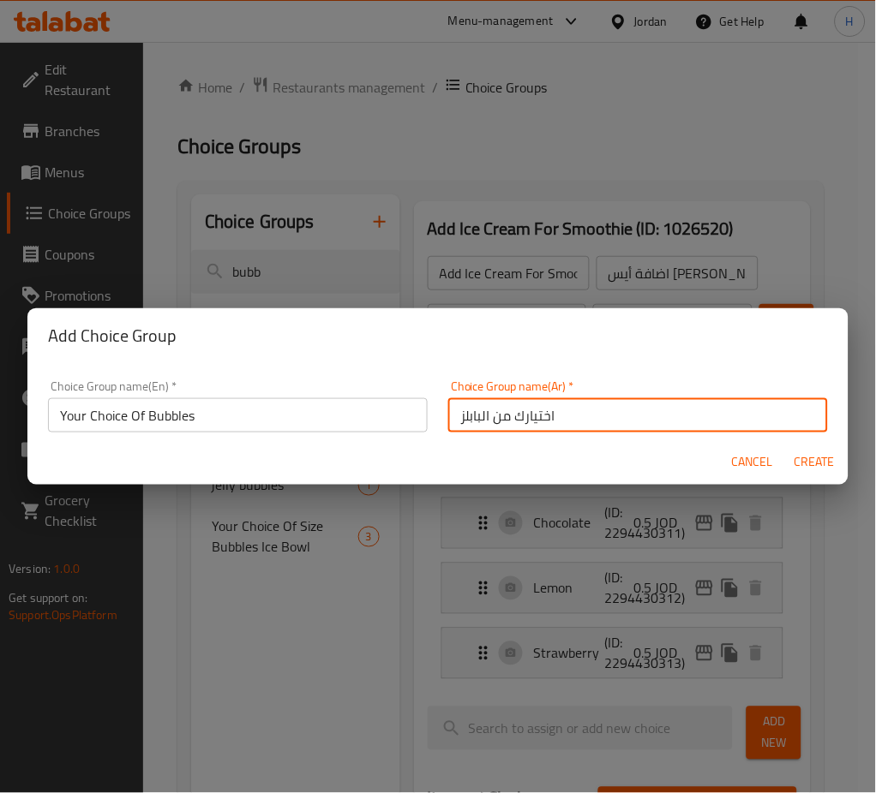
type input "اختيارك من البابلز"
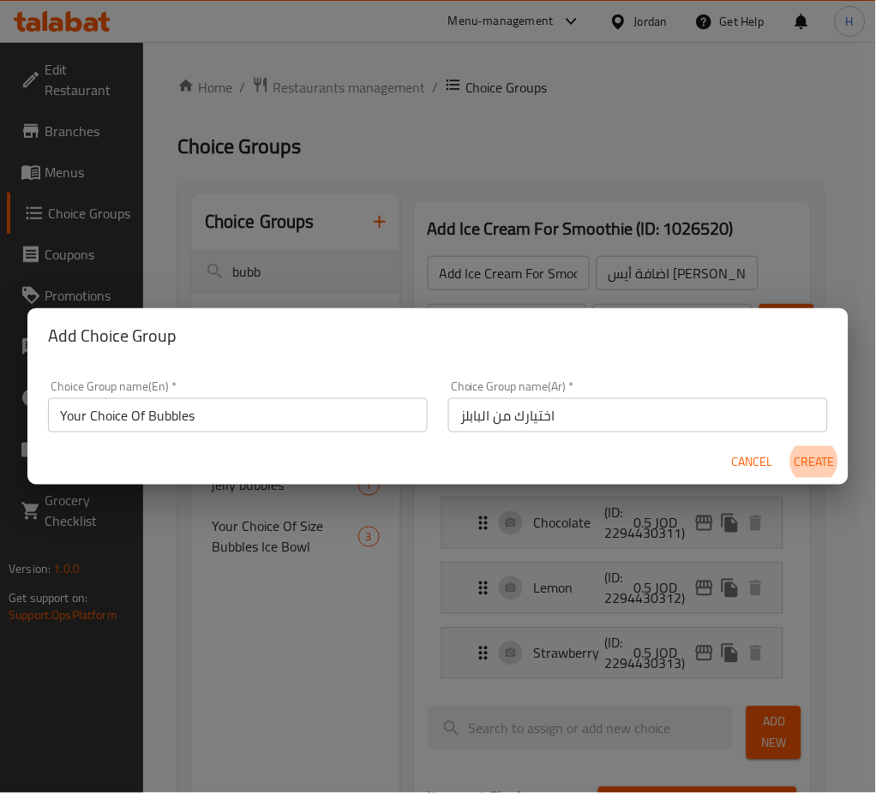
click at [786, 446] on button "Create" at bounding box center [813, 462] width 55 height 32
type input "Your Choice Of Bubbles"
type input "اختيارك من البابلز"
type input "0"
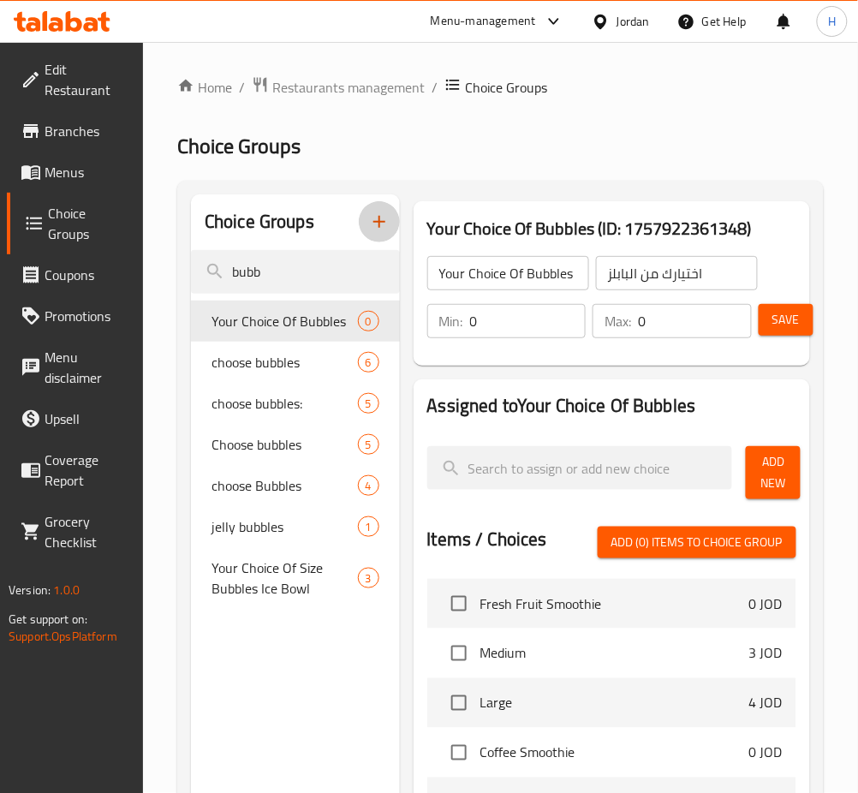
click at [502, 313] on input "0" at bounding box center [528, 321] width 117 height 34
type input "1"
click at [770, 473] on span "Add New" at bounding box center [773, 472] width 27 height 43
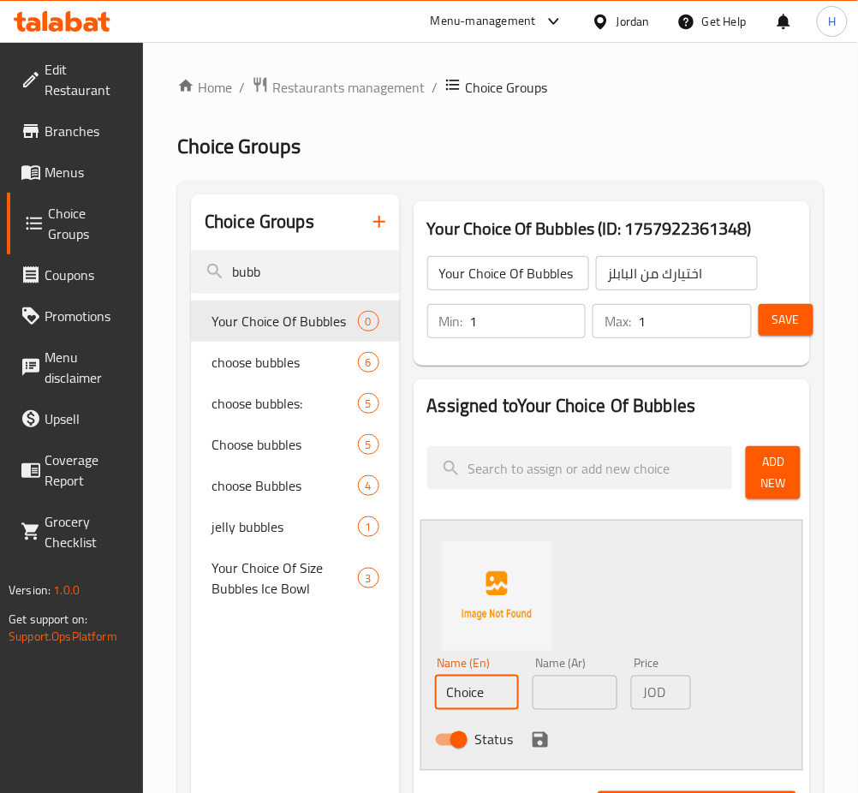
click at [500, 683] on input "Choice" at bounding box center [477, 693] width 85 height 34
click at [499, 689] on input "Choice" at bounding box center [477, 693] width 85 height 34
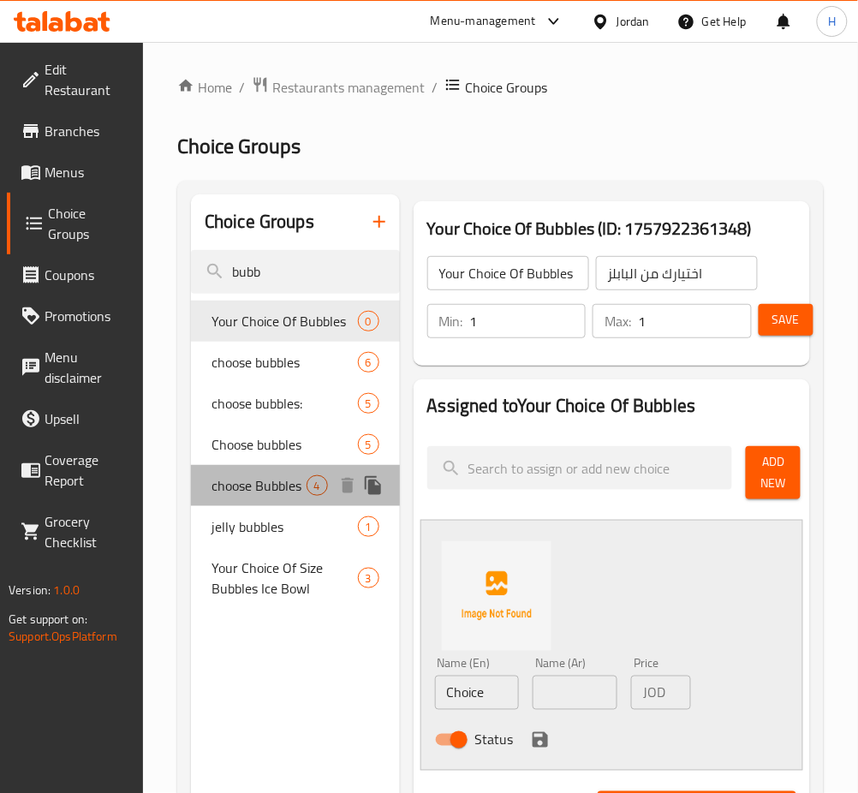
click at [299, 493] on span "choose Bubbles" at bounding box center [259, 485] width 95 height 21
type input "choose Bubbles"
type input "[PERSON_NAME]"
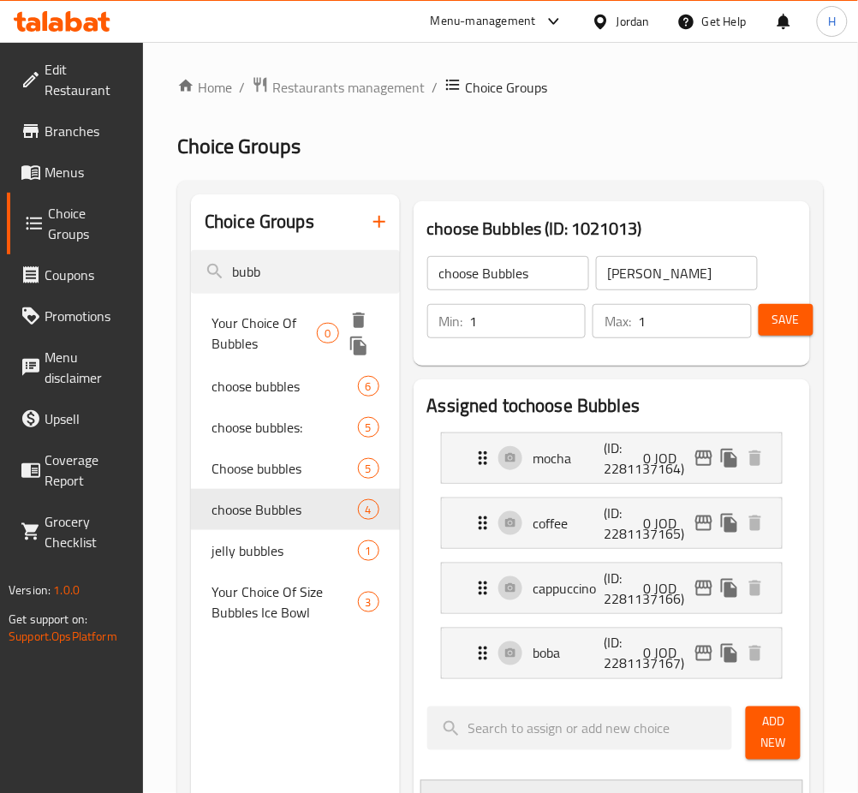
click at [267, 338] on span "Your Choice Of Bubbles" at bounding box center [264, 333] width 105 height 41
type input "Your Choice Of Bubbles"
type input "اختيارك من البابلز"
type input "0"
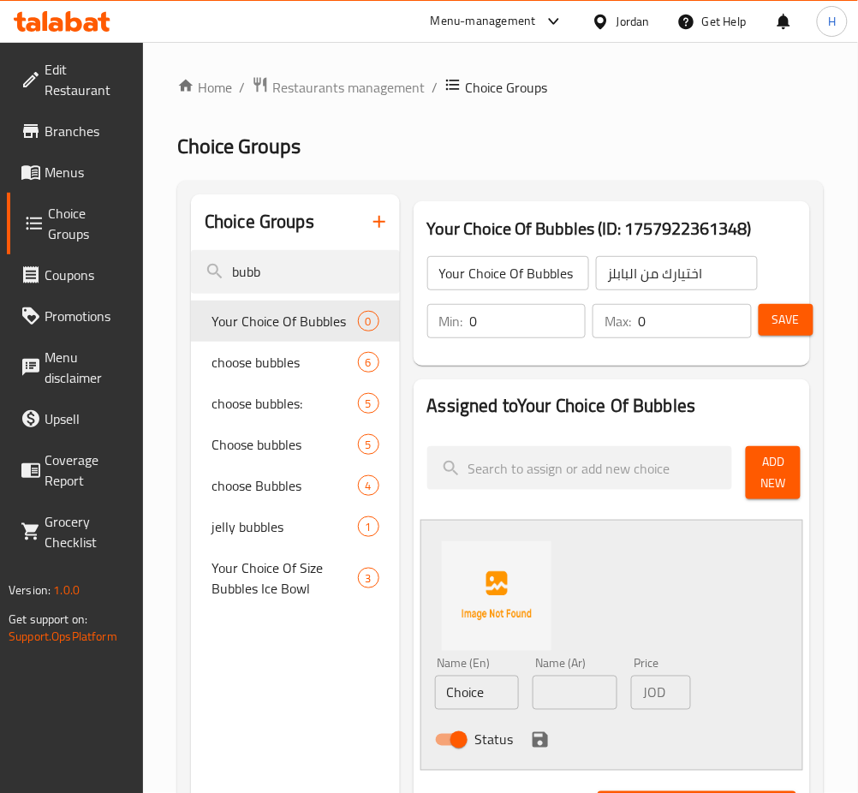
click at [467, 676] on input "Choice" at bounding box center [477, 693] width 85 height 34
click at [469, 679] on input "Choice" at bounding box center [477, 693] width 85 height 34
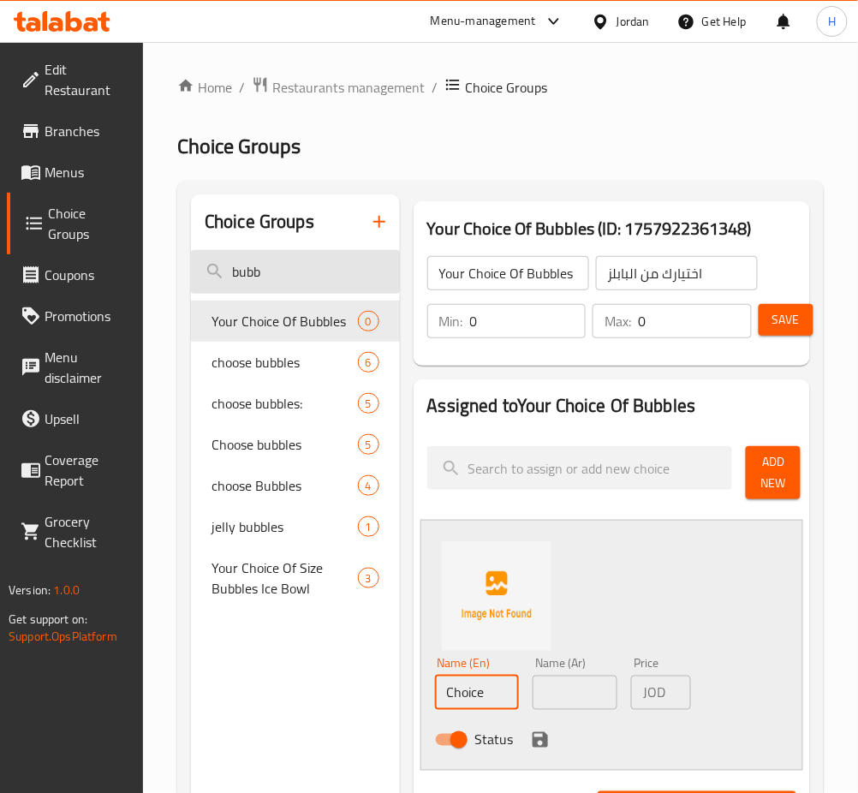
click at [386, 288] on input "bubb" at bounding box center [295, 272] width 209 height 44
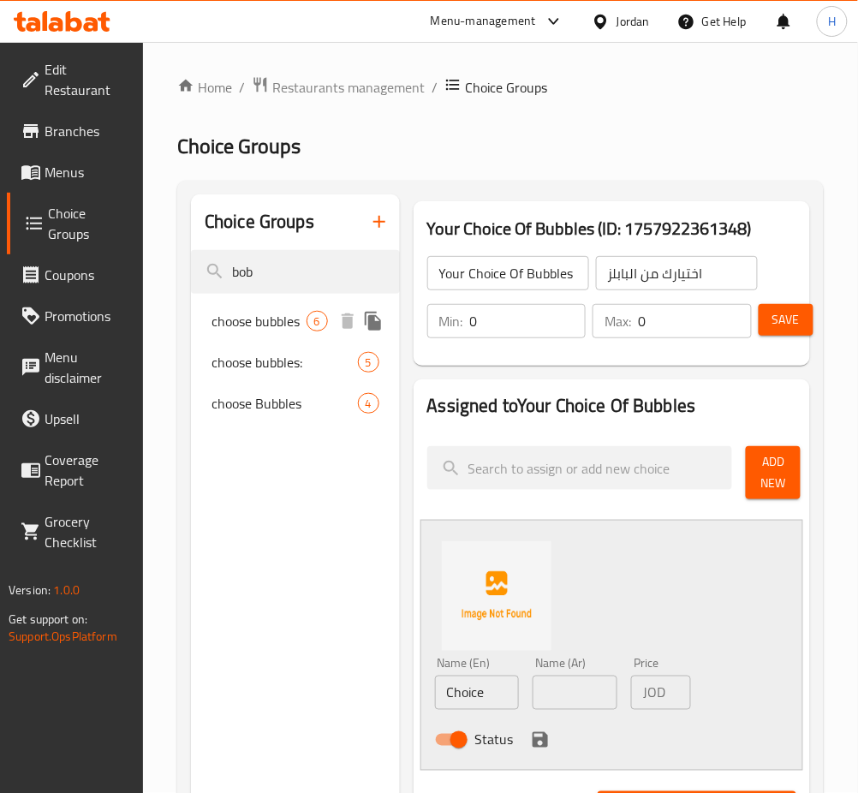
type input "bob"
click at [284, 321] on span "choose bubbles" at bounding box center [259, 321] width 95 height 21
type input "choose bubbles"
type input "[PERSON_NAME]"
type input "1"
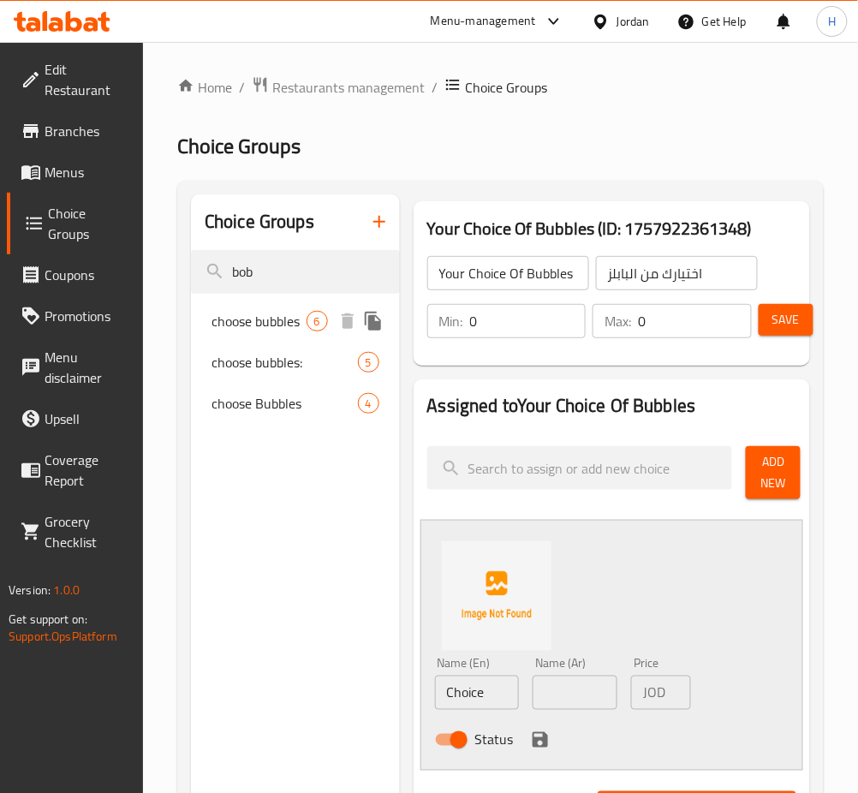
type input "1"
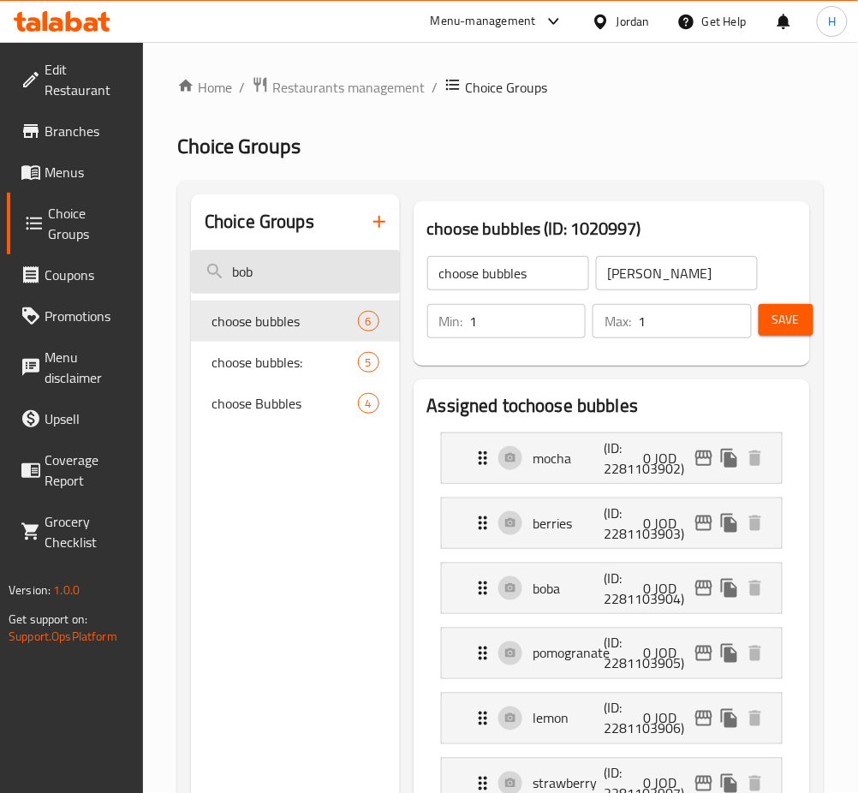
click at [313, 258] on input "bob" at bounding box center [295, 272] width 209 height 44
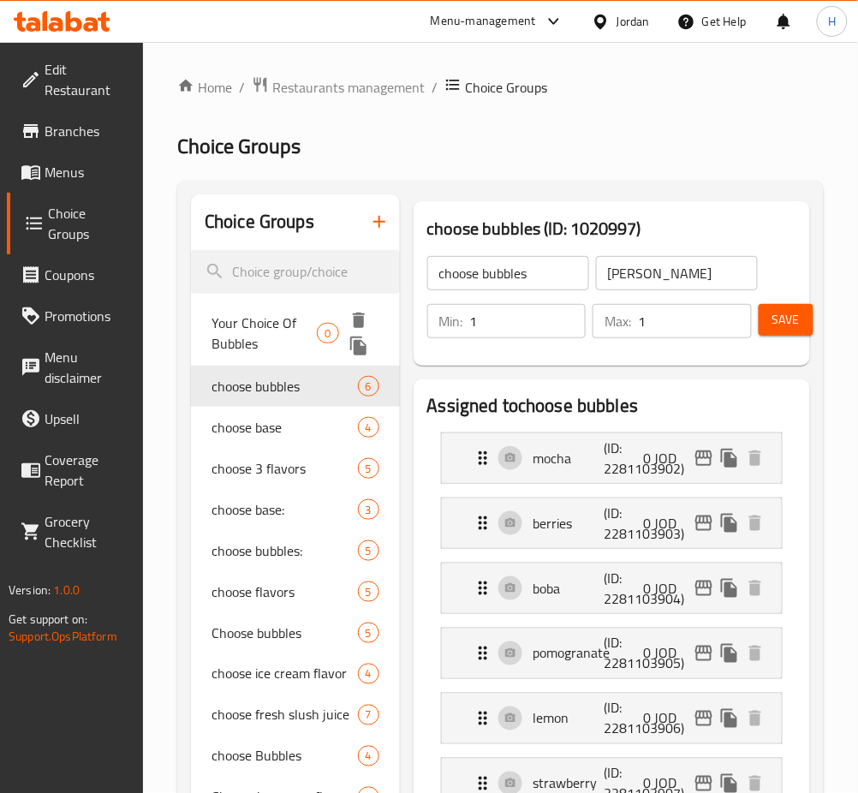
click at [276, 338] on span "Your Choice Of Bubbles" at bounding box center [264, 333] width 105 height 41
type input "Your Choice Of Bubbles"
type input "اختيارك من البابلز"
type input "0"
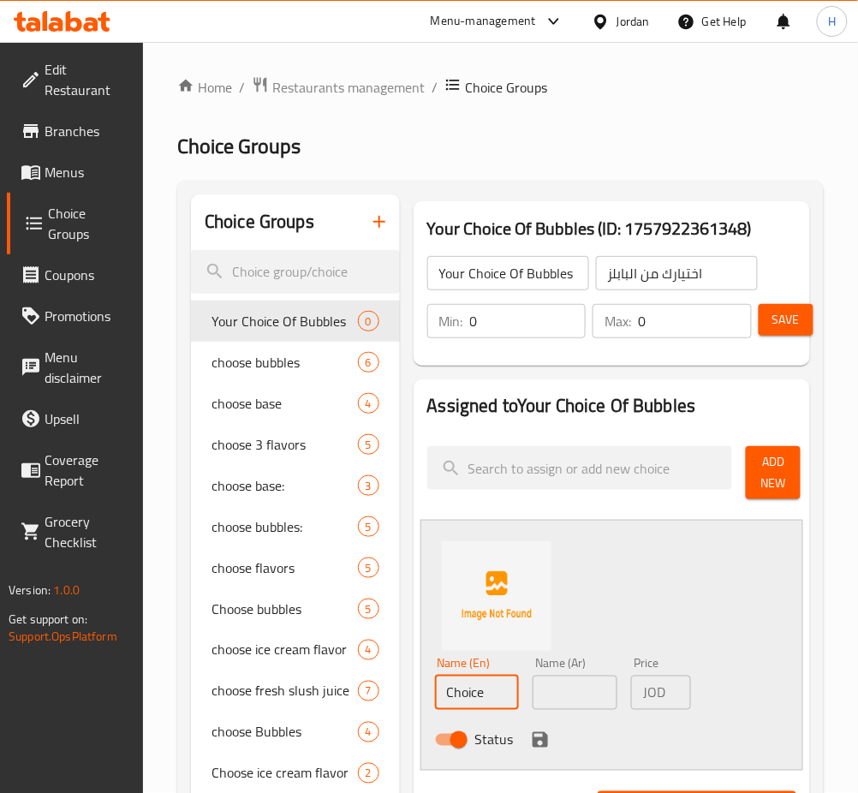
click at [502, 699] on input "Choice" at bounding box center [477, 693] width 85 height 34
type input "e"
type input "Berry"
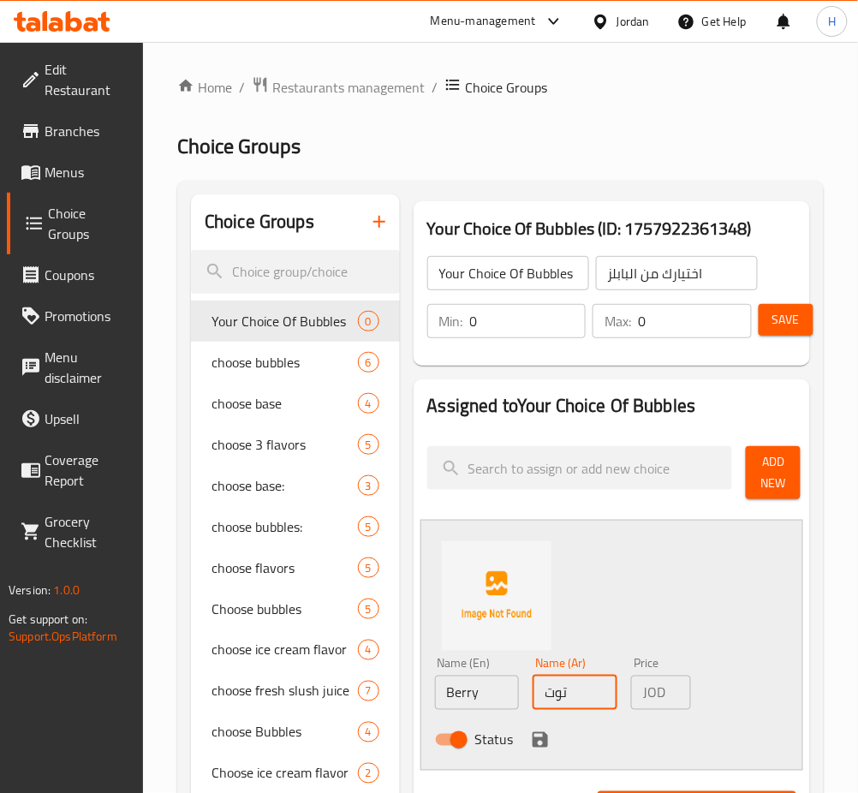
type input "توت"
click at [540, 747] on icon "save" at bounding box center [540, 739] width 15 height 15
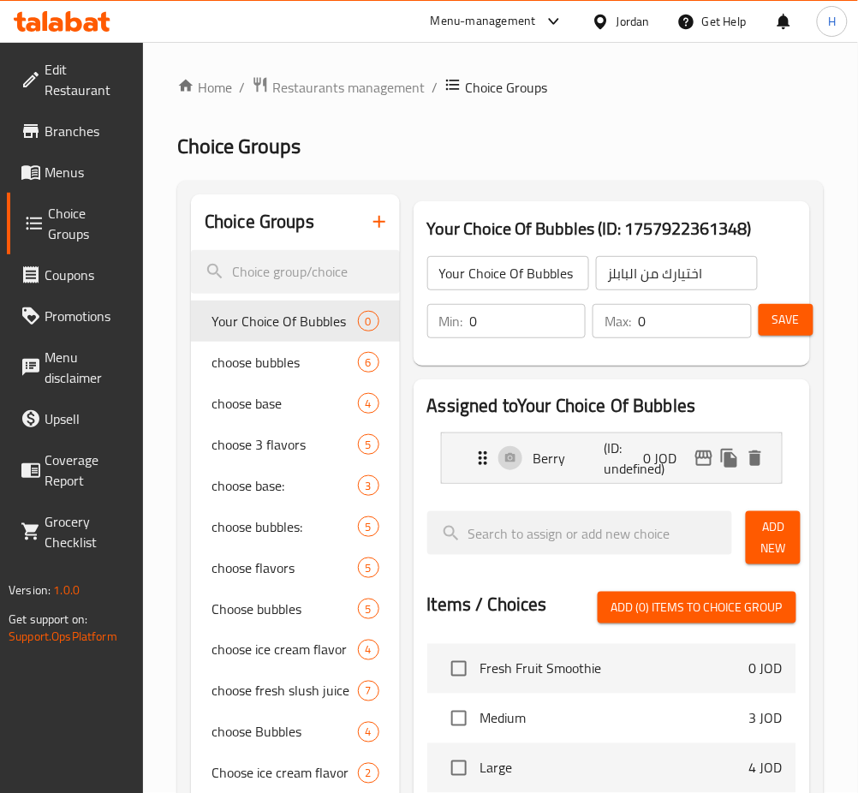
click at [756, 514] on button "Add New" at bounding box center [773, 537] width 55 height 53
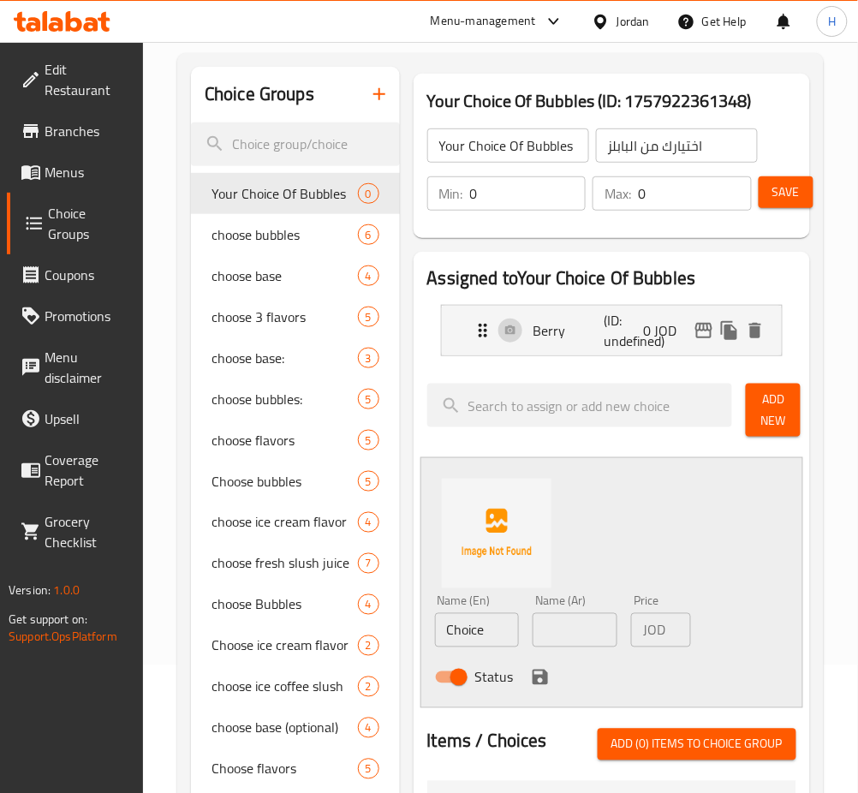
scroll to position [228, 0]
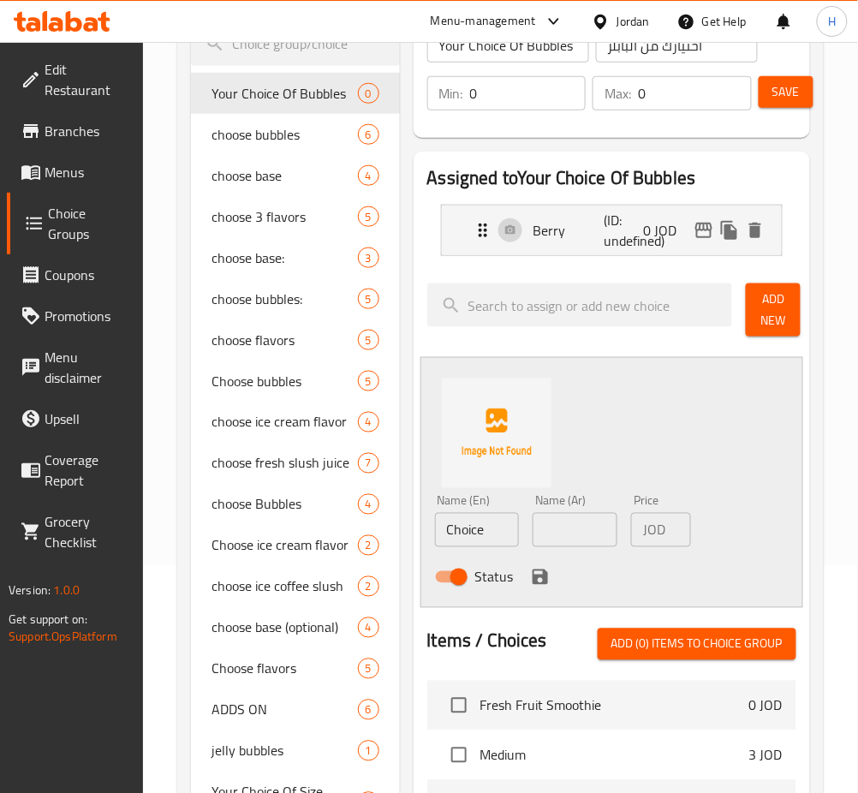
click at [497, 519] on input "Choice" at bounding box center [477, 530] width 85 height 34
type input "Strawberry"
type input "فراولة"
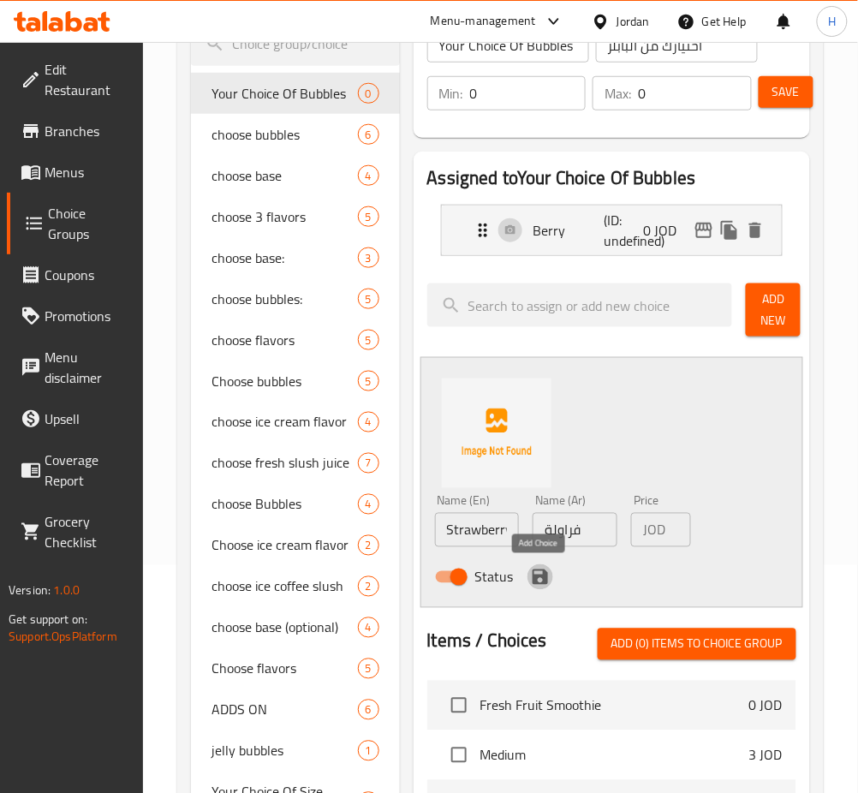
click at [540, 573] on icon "save" at bounding box center [540, 577] width 21 height 21
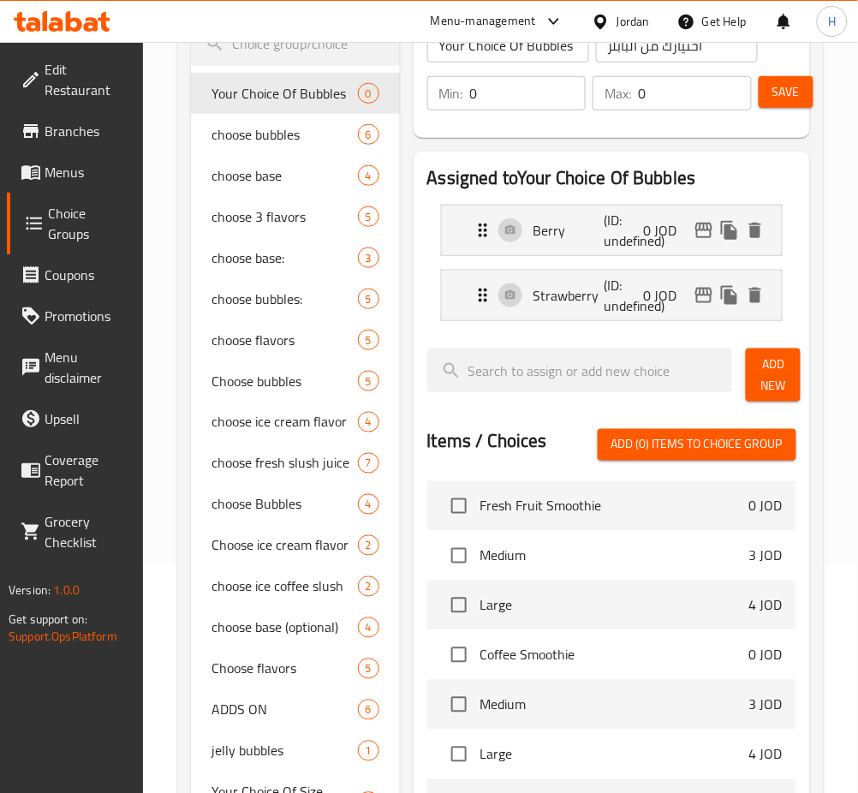
click at [783, 372] on span "Add New" at bounding box center [773, 375] width 27 height 43
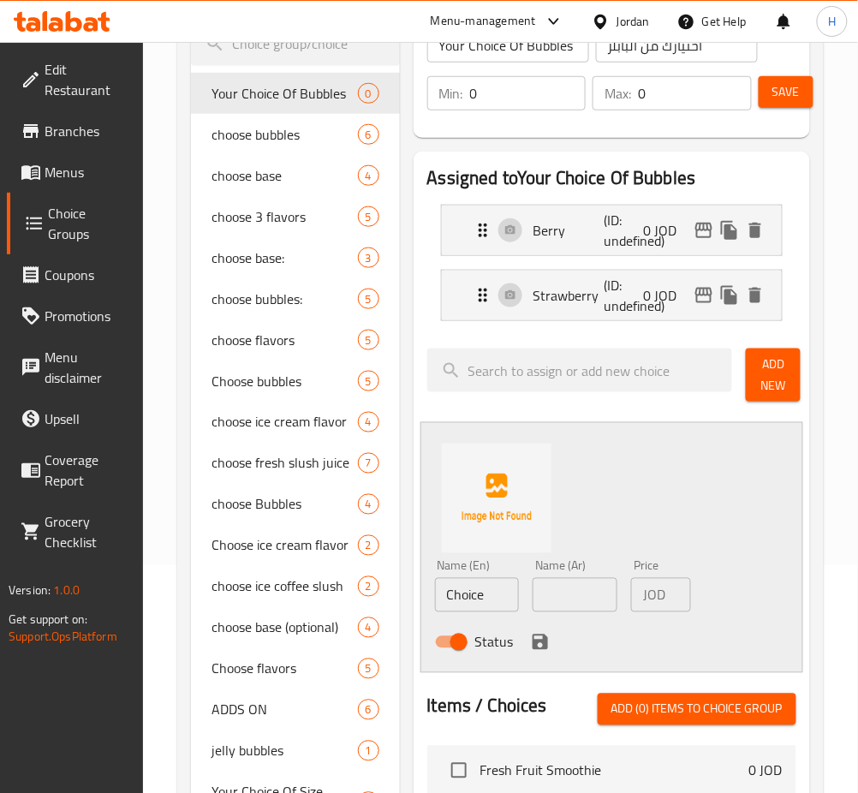
click at [488, 601] on input "Choice" at bounding box center [477, 595] width 85 height 34
type input "Lemon"
type input "ليمون"
click at [541, 634] on icon "save" at bounding box center [540, 642] width 21 height 21
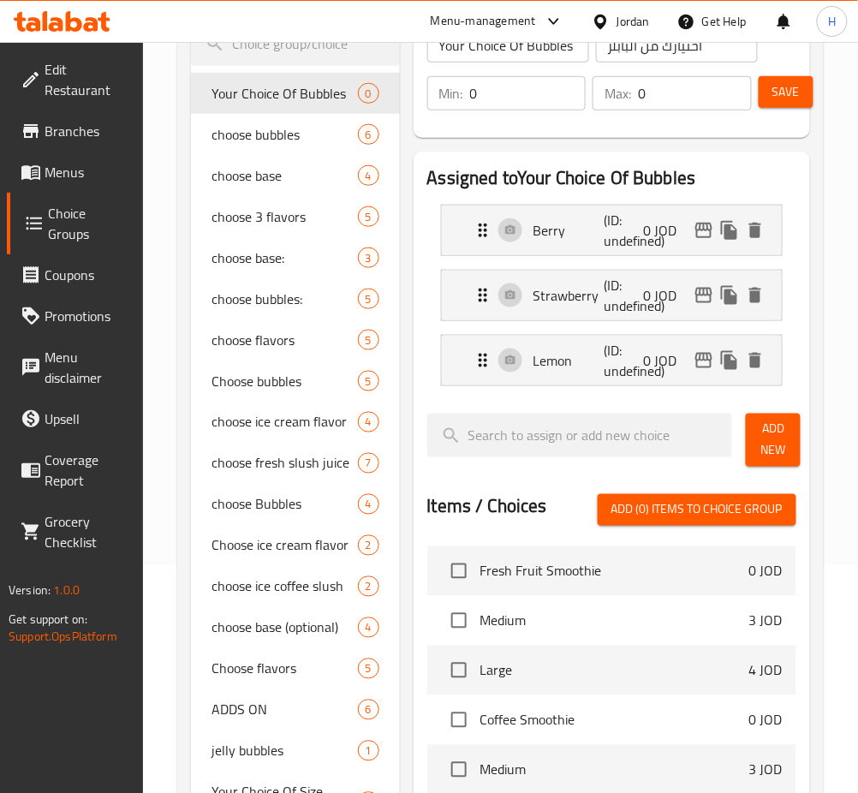
click at [755, 466] on div "Add New" at bounding box center [771, 440] width 64 height 67
drag, startPoint x: 783, startPoint y: 431, endPoint x: 783, endPoint y: 473, distance: 42.0
click at [783, 432] on span "Add New" at bounding box center [773, 440] width 27 height 43
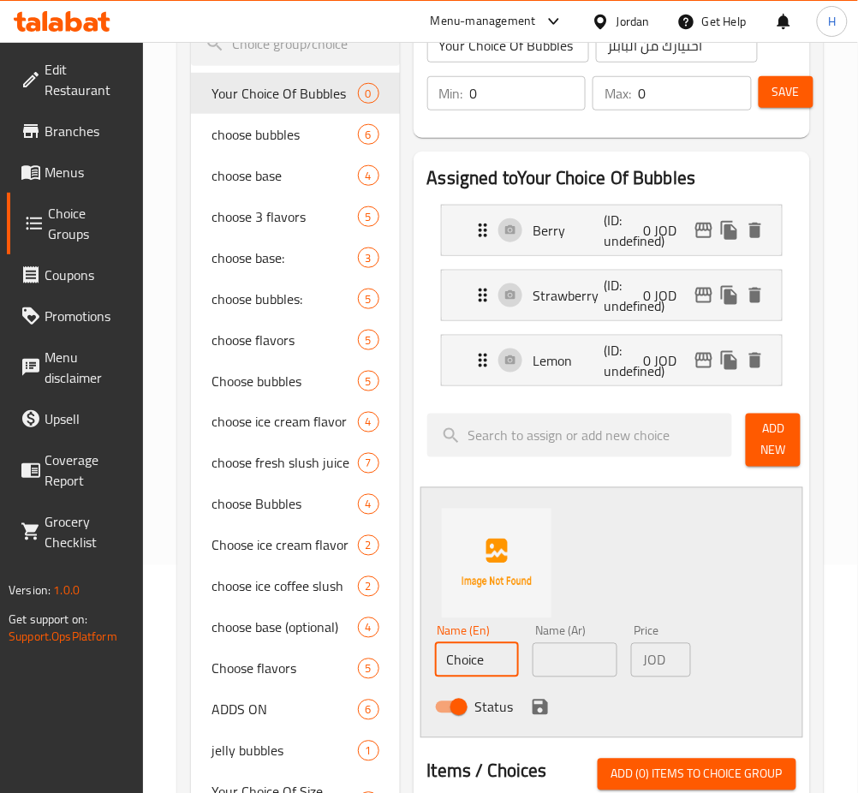
click at [503, 655] on input "Choice" at bounding box center [477, 660] width 85 height 34
click at [505, 649] on input "Choice" at bounding box center [477, 660] width 85 height 34
click at [505, 645] on input "Choice" at bounding box center [477, 660] width 85 height 34
type input "Tuti Fruti"
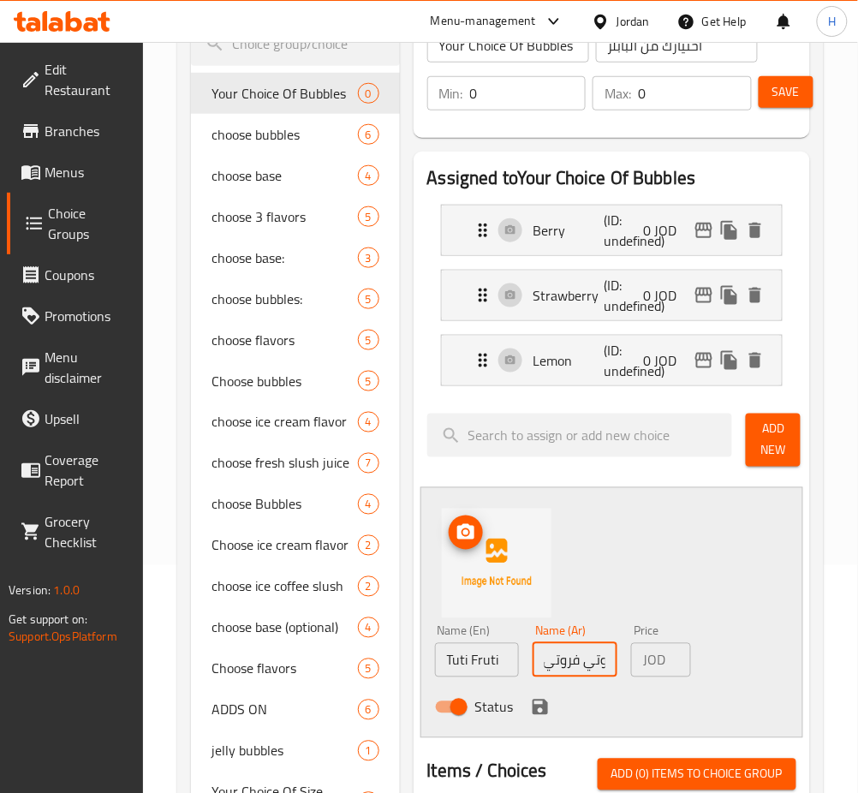
scroll to position [0, 8]
type input "توتي فروتي"
drag, startPoint x: 538, startPoint y: 702, endPoint x: 551, endPoint y: 711, distance: 15.4
click at [538, 701] on icon "save" at bounding box center [540, 707] width 21 height 21
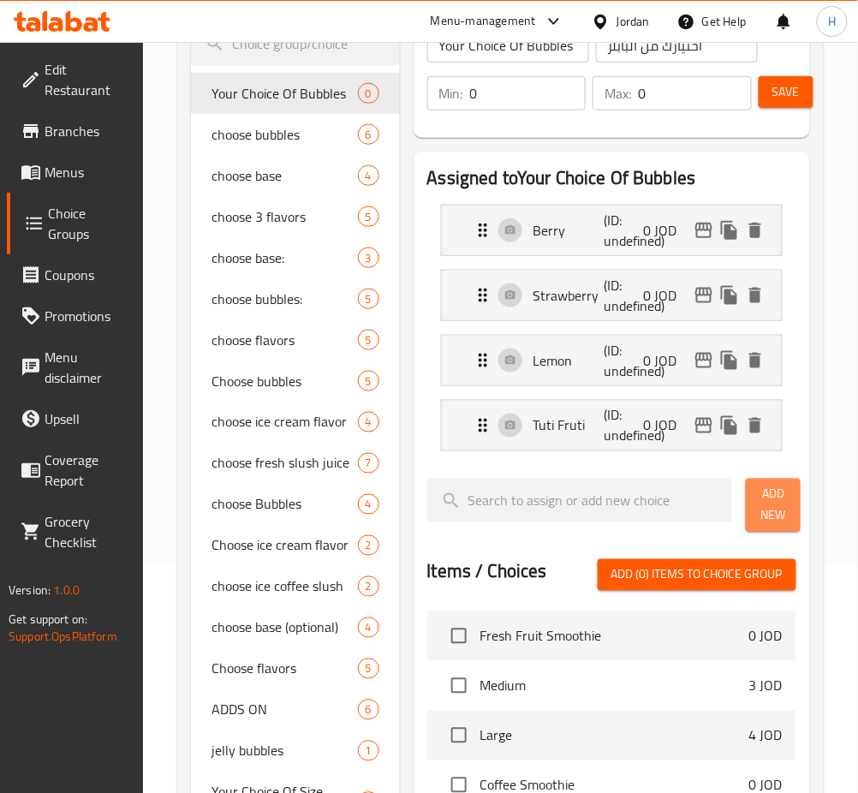
click at [763, 495] on span "Add New" at bounding box center [773, 505] width 27 height 43
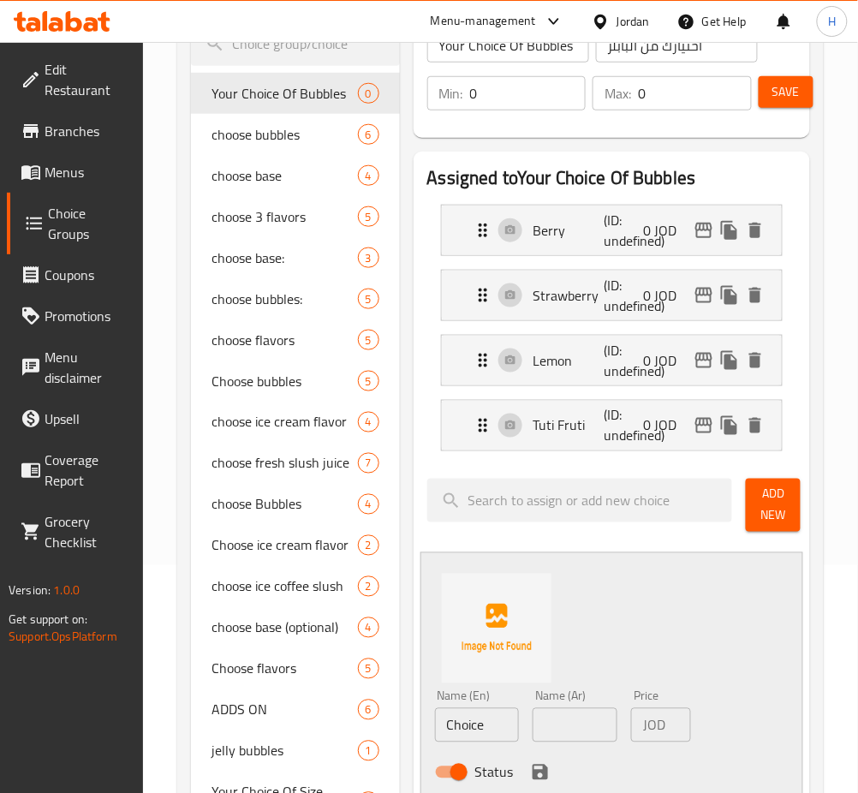
click at [485, 728] on input "Choice" at bounding box center [477, 725] width 85 height 34
click at [490, 726] on input "Choice" at bounding box center [477, 725] width 85 height 34
type input "Coffee"
type input "قهوة"
click at [530, 765] on icon "save" at bounding box center [540, 772] width 21 height 21
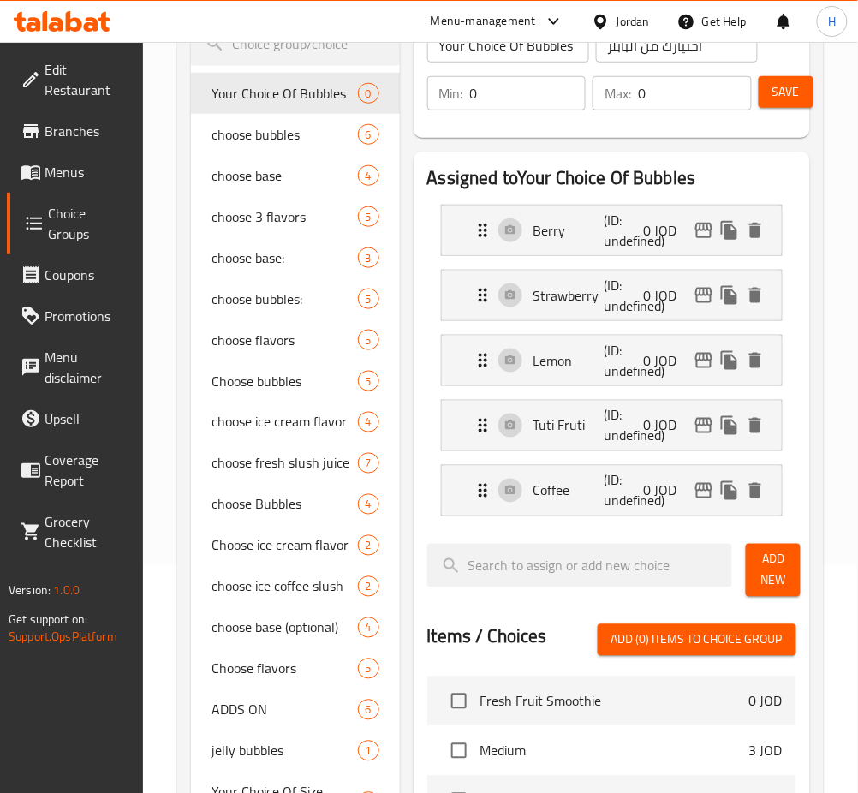
click at [756, 558] on button "Add New" at bounding box center [773, 570] width 55 height 53
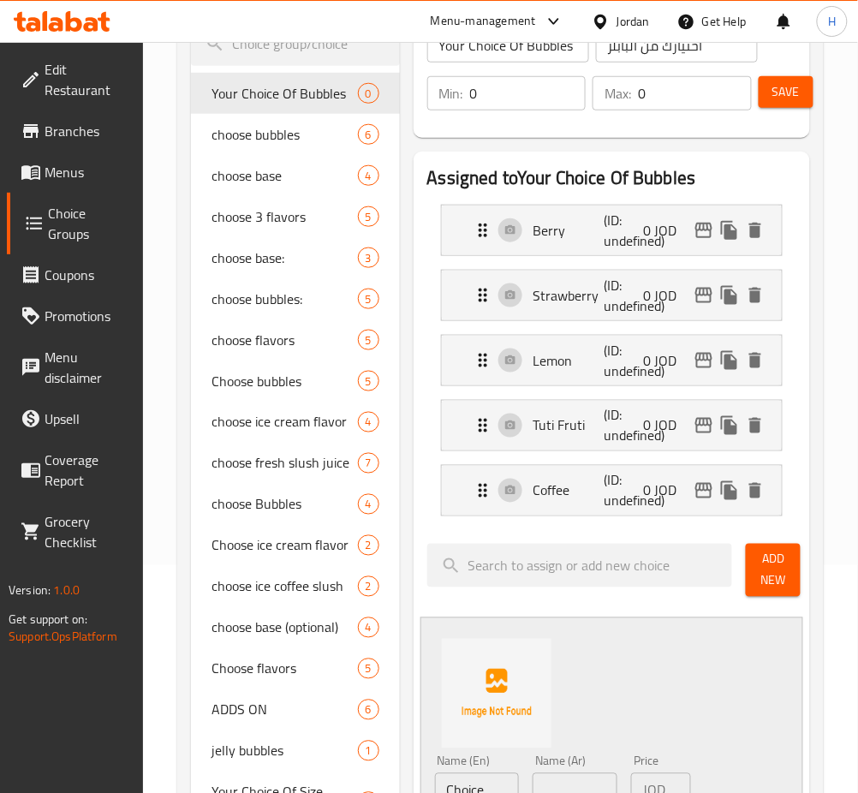
click at [483, 785] on input "Choice" at bounding box center [477, 791] width 85 height 34
drag, startPoint x: 483, startPoint y: 785, endPoint x: 444, endPoint y: 629, distance: 160.8
click at [447, 614] on div "Assigned to Your Choice Of Bubbles Berry (ID: undefined) 0 JOD Name (En) Berry …" at bounding box center [612, 788] width 397 height 1273
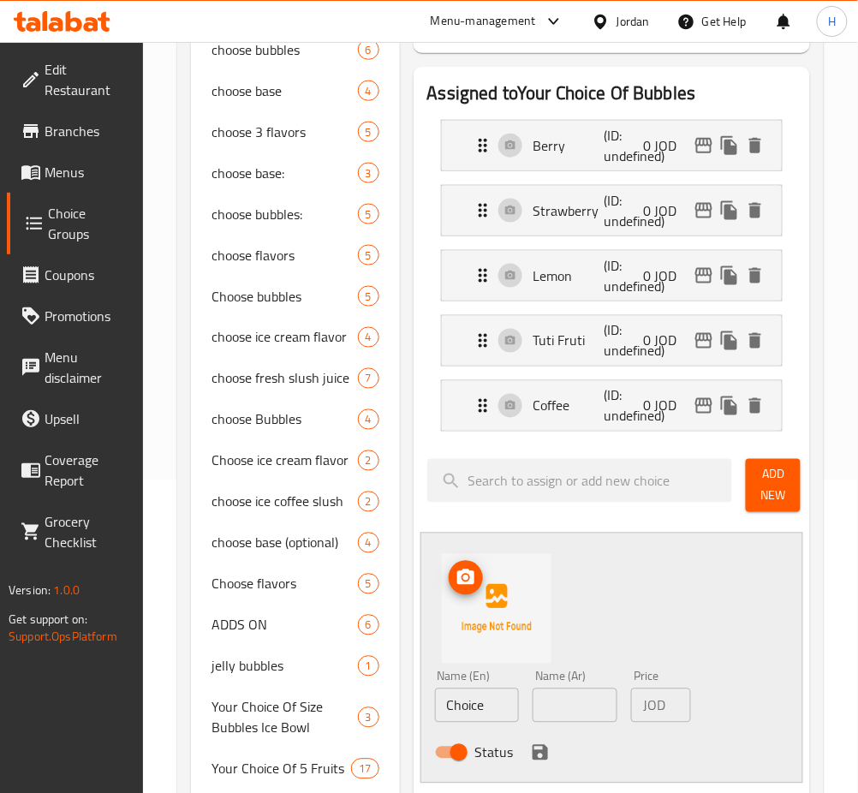
scroll to position [571, 0]
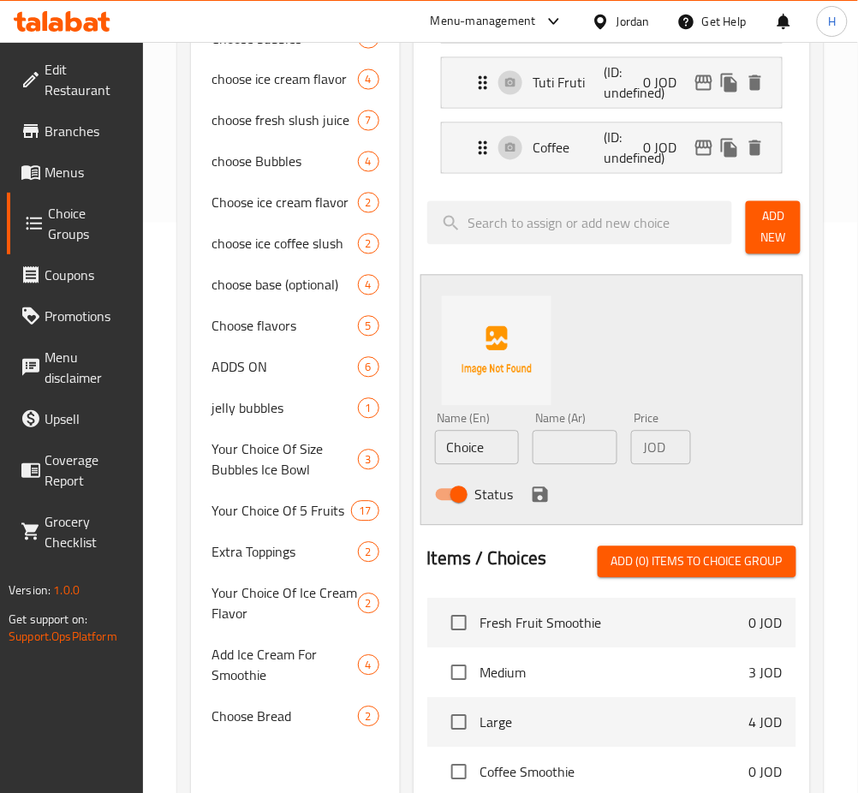
click at [509, 475] on div "Status" at bounding box center [575, 495] width 295 height 46
click at [505, 454] on input "Choice" at bounding box center [477, 448] width 85 height 34
click at [504, 453] on input "Choice" at bounding box center [477, 448] width 85 height 34
type input "Cappuccino"
type input "كابتشينو"
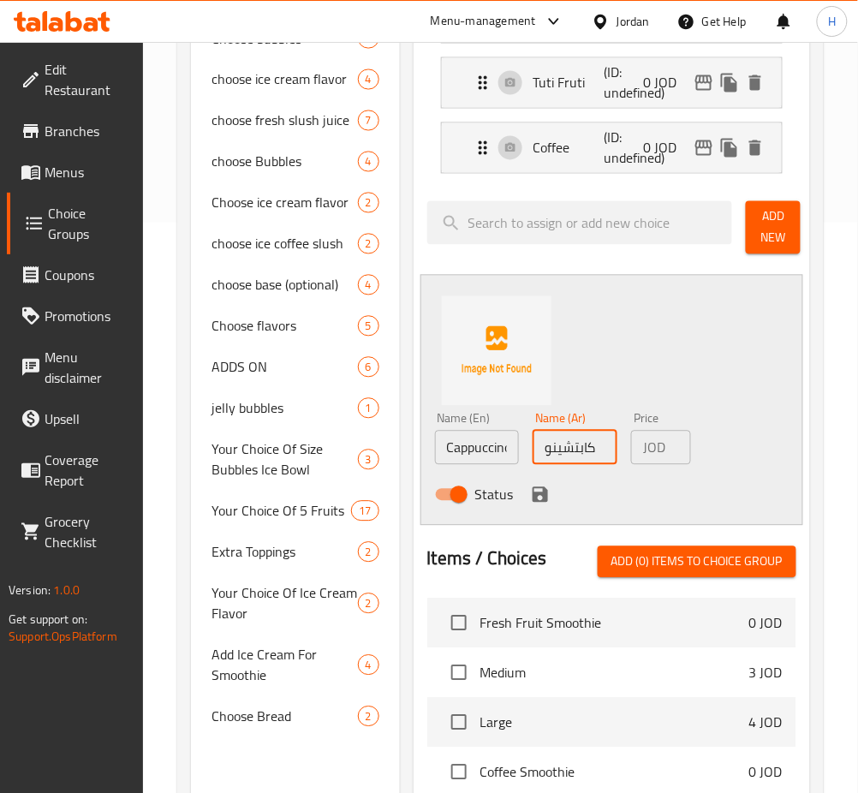
drag, startPoint x: 529, startPoint y: 499, endPoint x: 568, endPoint y: 458, distance: 56.3
click at [530, 499] on icon "save" at bounding box center [540, 495] width 21 height 21
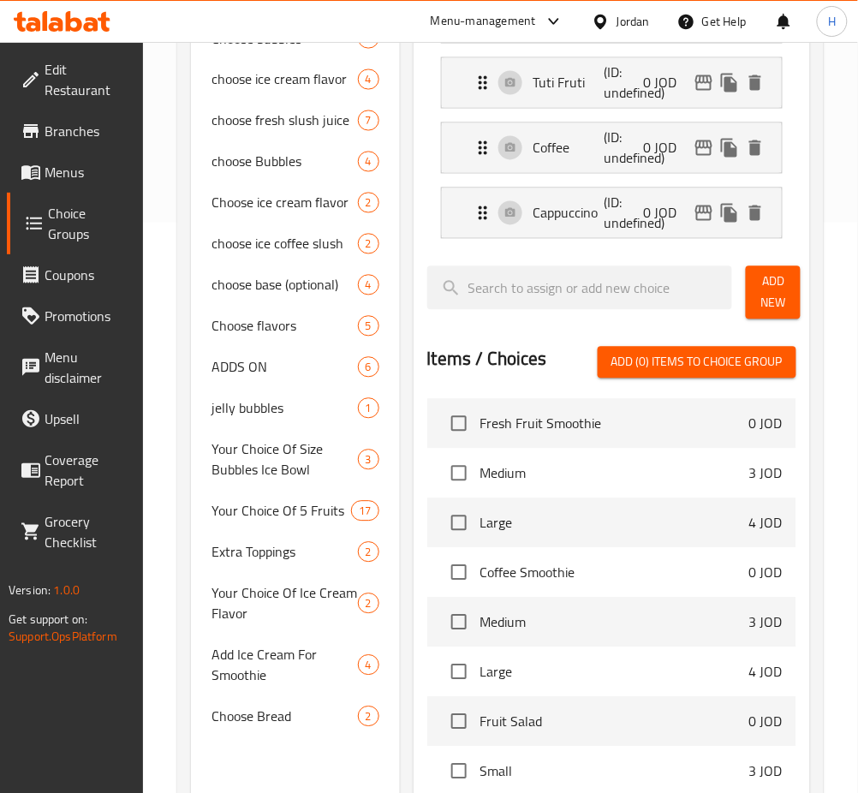
click at [768, 302] on span "Add New" at bounding box center [773, 293] width 27 height 43
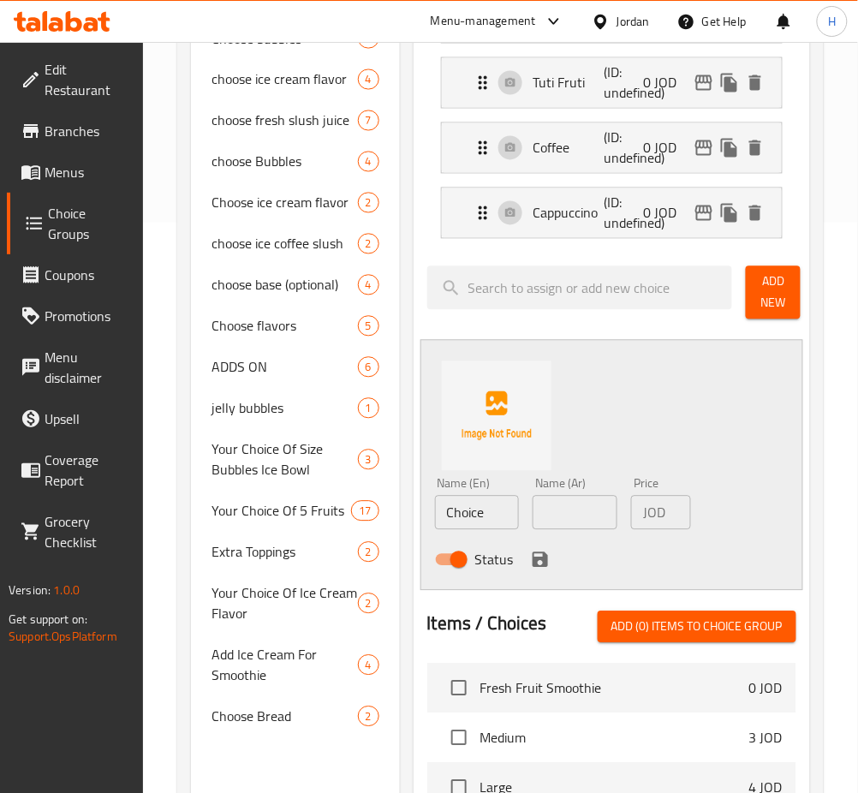
click at [461, 532] on div "Name (En) Choice Name (En)" at bounding box center [477, 504] width 99 height 66
click at [474, 512] on input "Choice" at bounding box center [477, 513] width 85 height 34
type input "c"
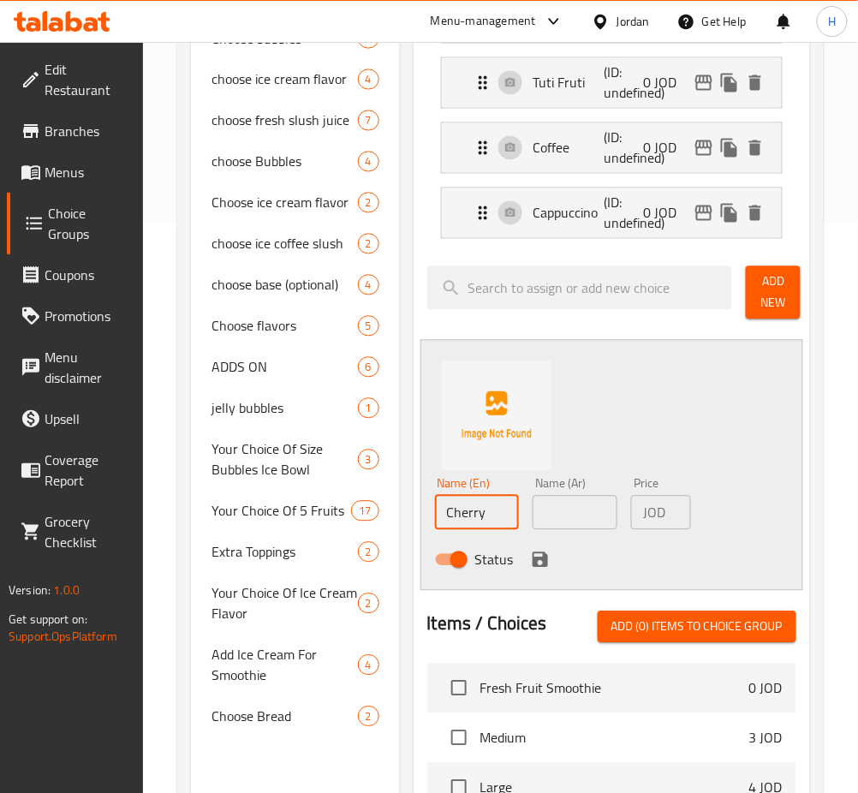
type input "Cherry"
type input "كرز"
click at [528, 560] on button "save" at bounding box center [541, 560] width 26 height 26
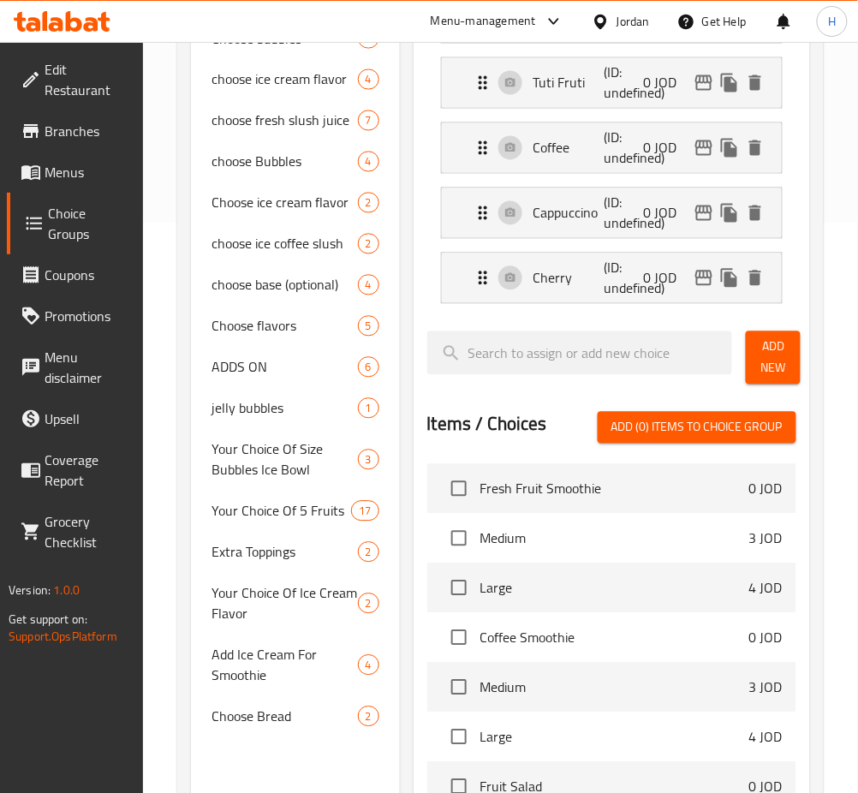
click at [771, 343] on span "Add New" at bounding box center [773, 358] width 27 height 43
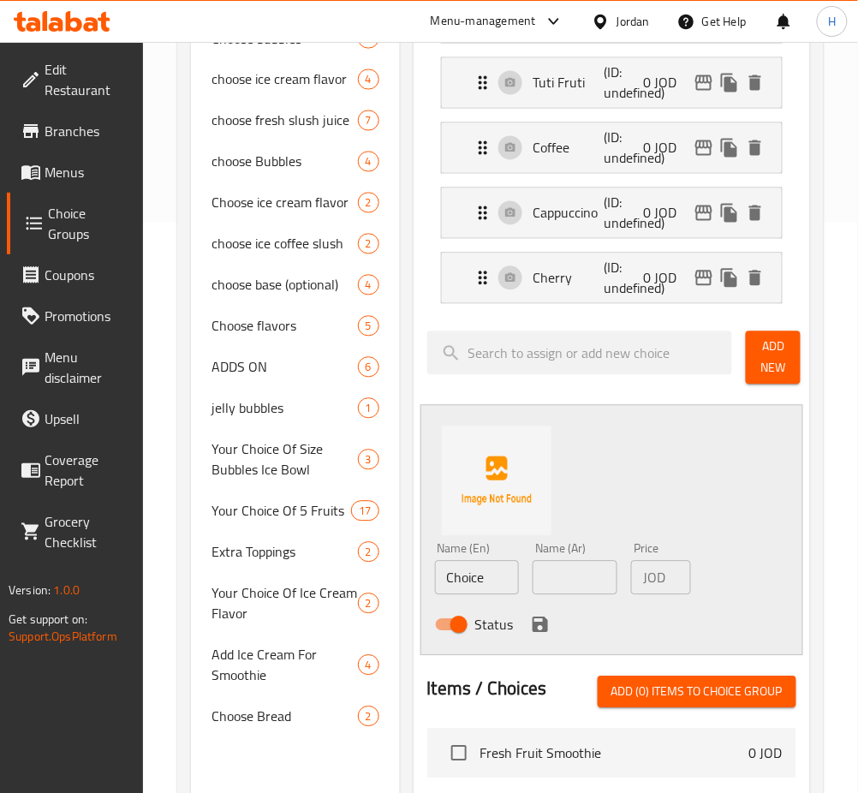
click at [482, 570] on input "Choice" at bounding box center [477, 578] width 85 height 34
type input "Pomegranate"
type input "رمان"
click at [536, 627] on icon "save" at bounding box center [540, 625] width 15 height 15
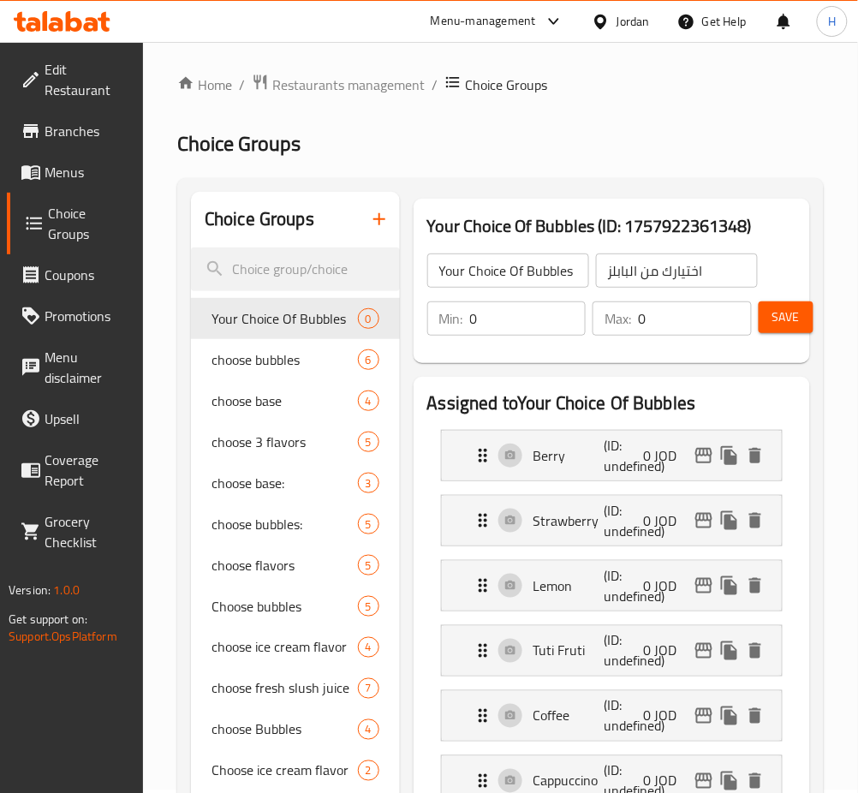
scroll to position [0, 0]
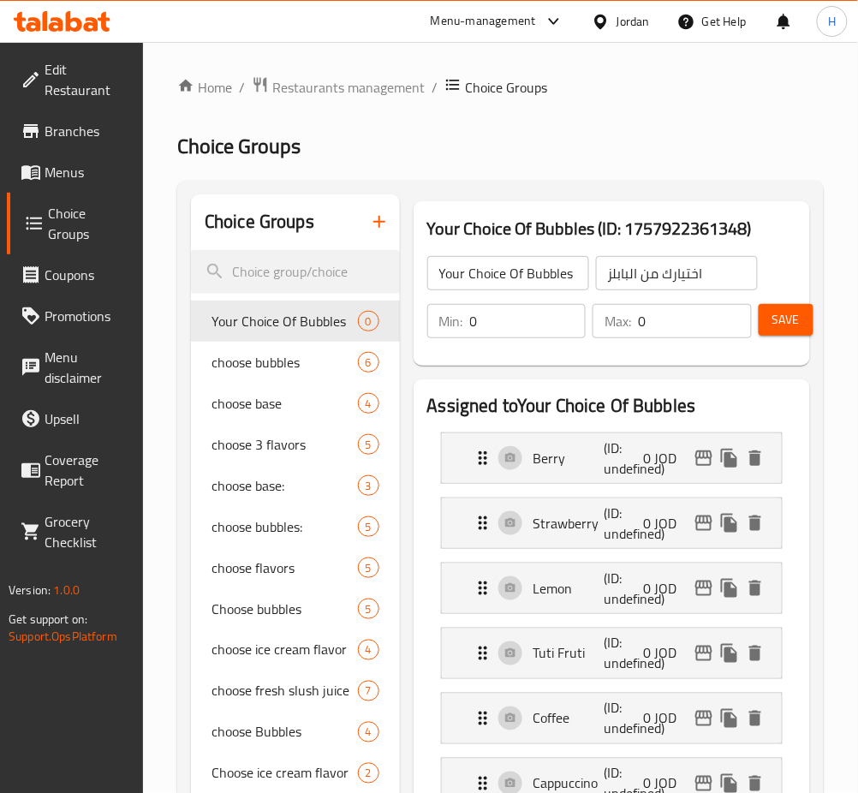
click at [781, 314] on span "Save" at bounding box center [786, 319] width 27 height 21
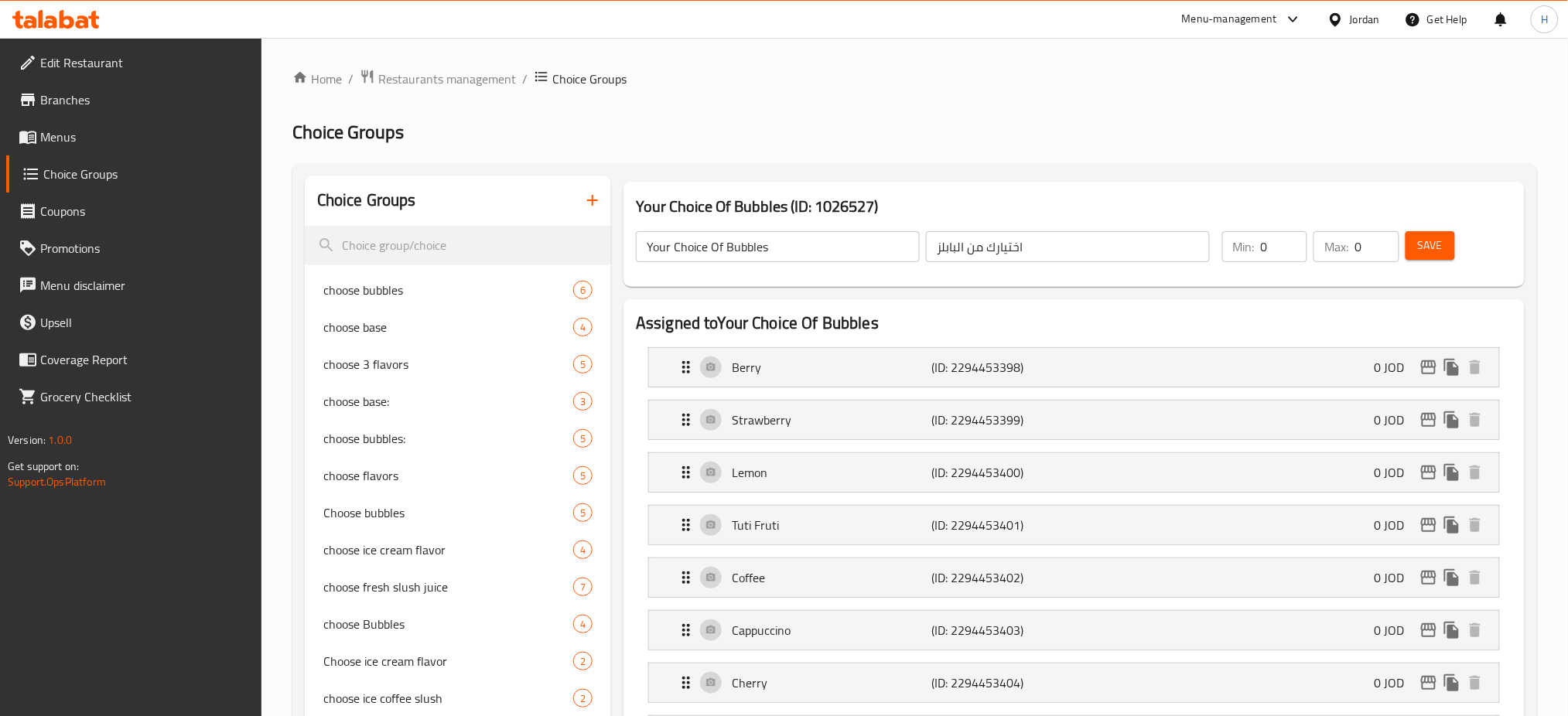
drag, startPoint x: 661, startPoint y: 121, endPoint x: 655, endPoint y: 141, distance: 20.9
click at [655, 141] on h2 "Choice Groups" at bounding box center [914, 132] width 1244 height 24
click at [790, 243] on span "Save" at bounding box center [1429, 245] width 24 height 19
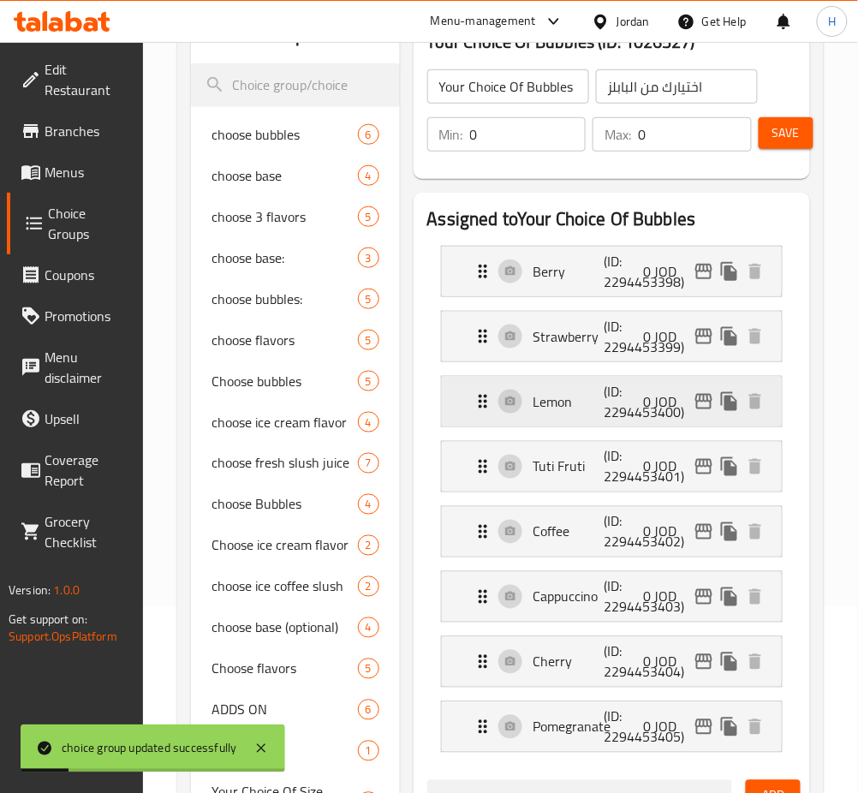
scroll to position [457, 0]
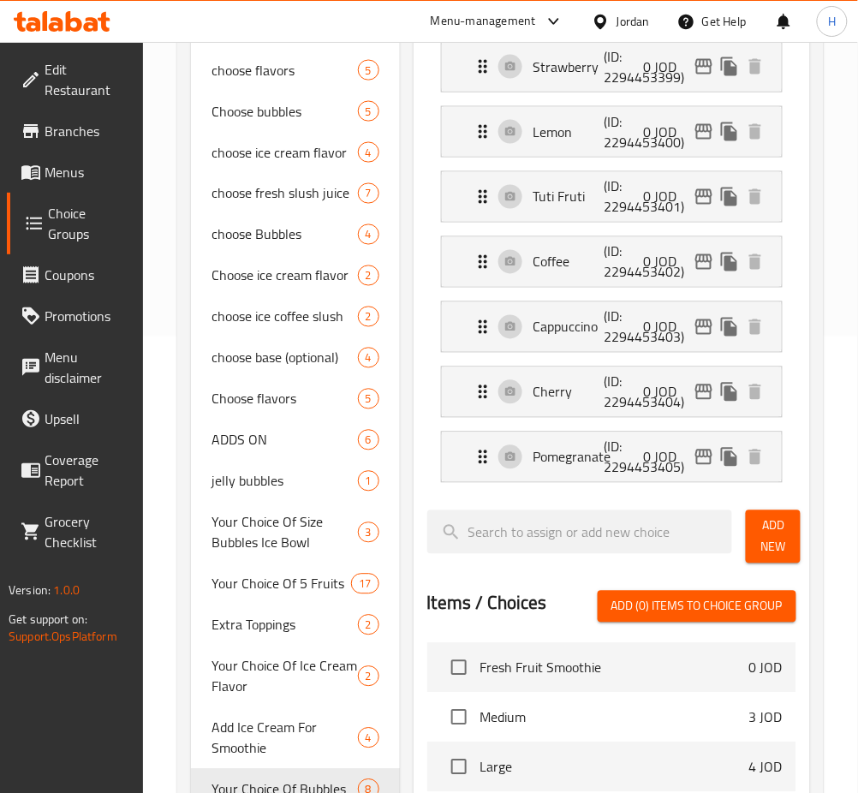
click at [798, 352] on div "Assigned to Your Choice Of Bubbles Berry (ID: 2294453398) 0 JOD Name (En) Berry…" at bounding box center [612, 525] width 397 height 1204
drag, startPoint x: 487, startPoint y: 622, endPoint x: 476, endPoint y: 614, distance: 12.9
click at [481, 614] on div "Items / Choices" at bounding box center [487, 607] width 120 height 32
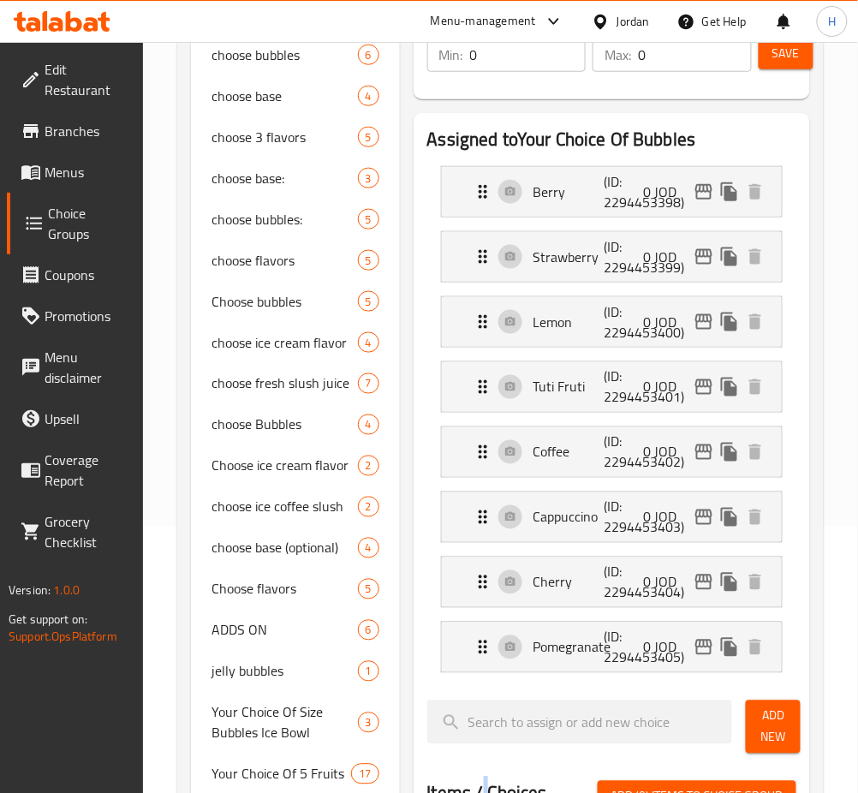
scroll to position [114, 0]
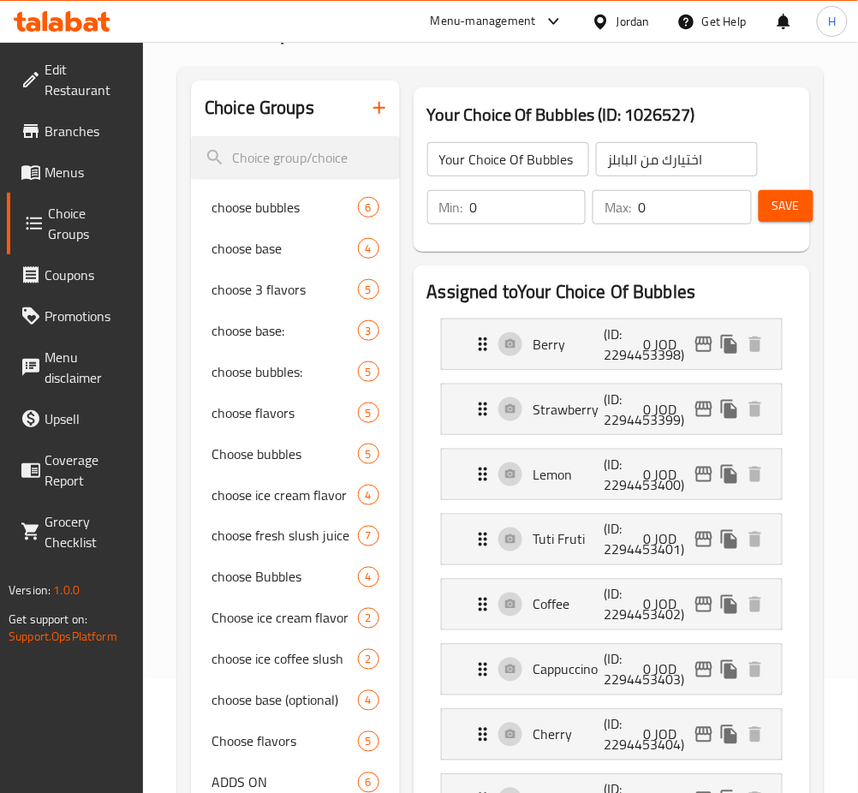
click at [797, 216] on span "Save" at bounding box center [786, 205] width 27 height 21
click at [434, 104] on h3 "Your Choice Of Bubbles (ID: 1026527)" at bounding box center [611, 114] width 369 height 27
click at [553, 121] on h3 "Your Choice Of Bubbles (ID: 1026527)" at bounding box center [611, 114] width 369 height 27
click at [553, 118] on h3 "Your Choice Of Bubbles (ID: 1026527)" at bounding box center [611, 114] width 369 height 27
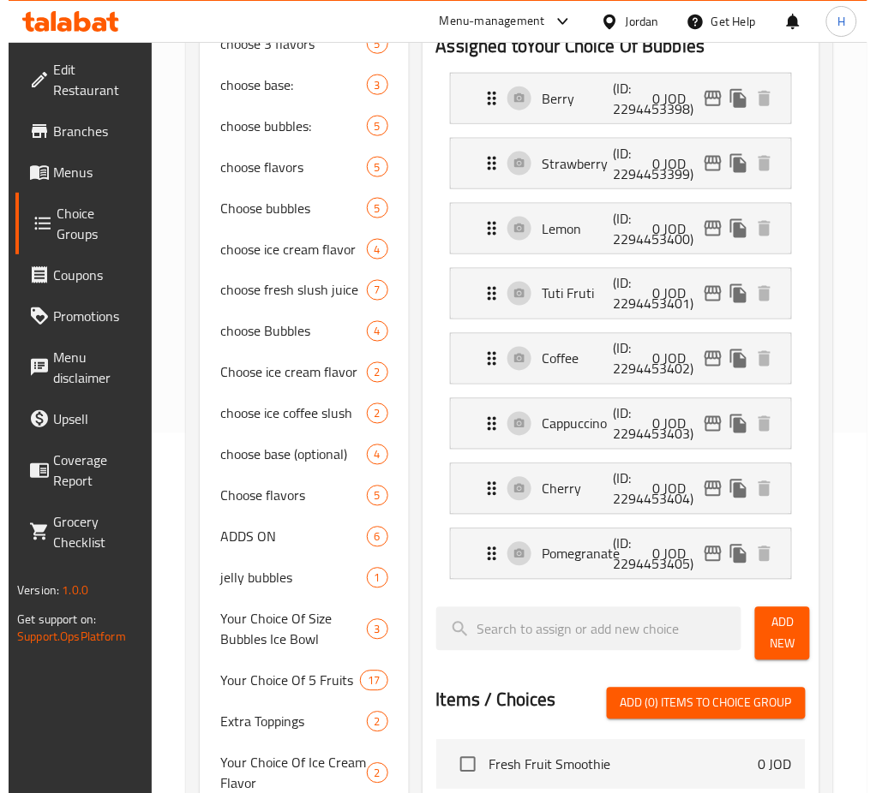
scroll to position [0, 0]
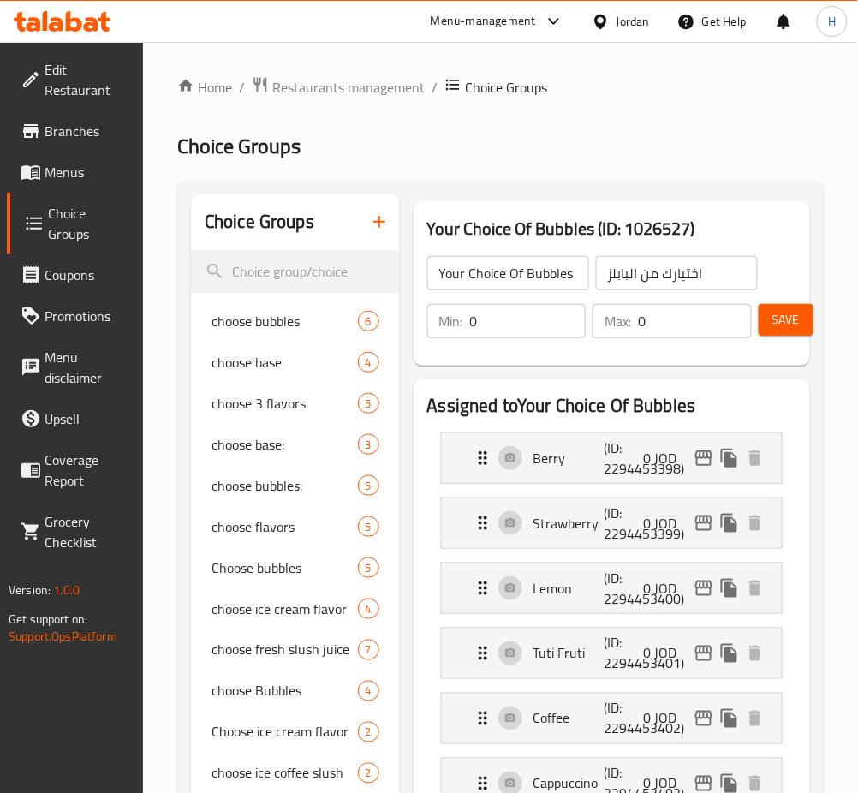
drag, startPoint x: 773, startPoint y: 314, endPoint x: 792, endPoint y: 323, distance: 21.1
click at [773, 314] on span "Save" at bounding box center [786, 319] width 27 height 21
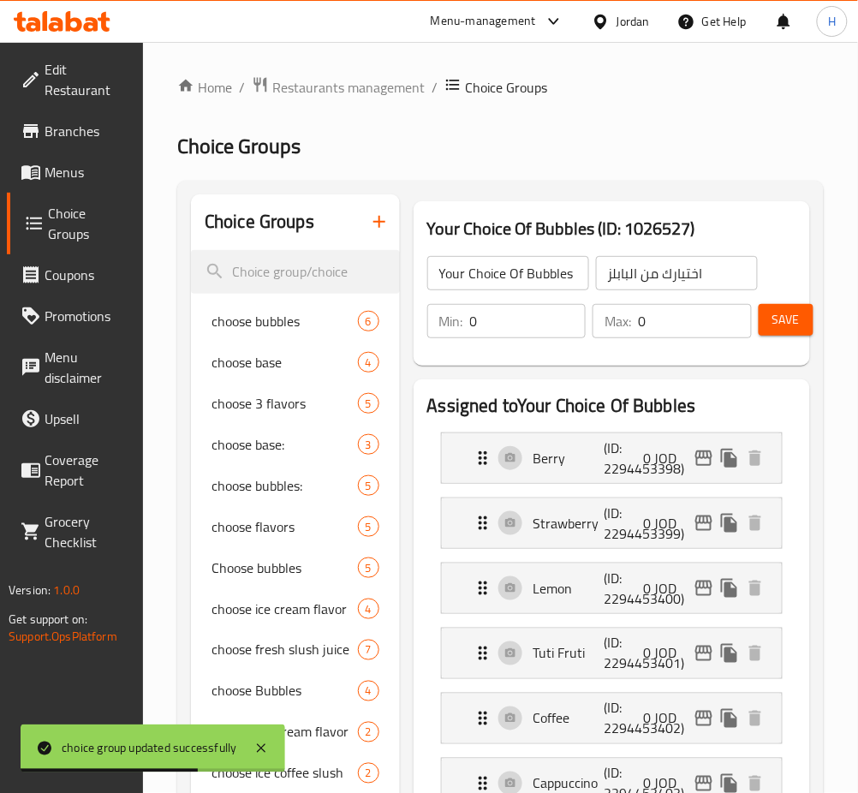
click at [60, 188] on link "Menus" at bounding box center [75, 172] width 136 height 41
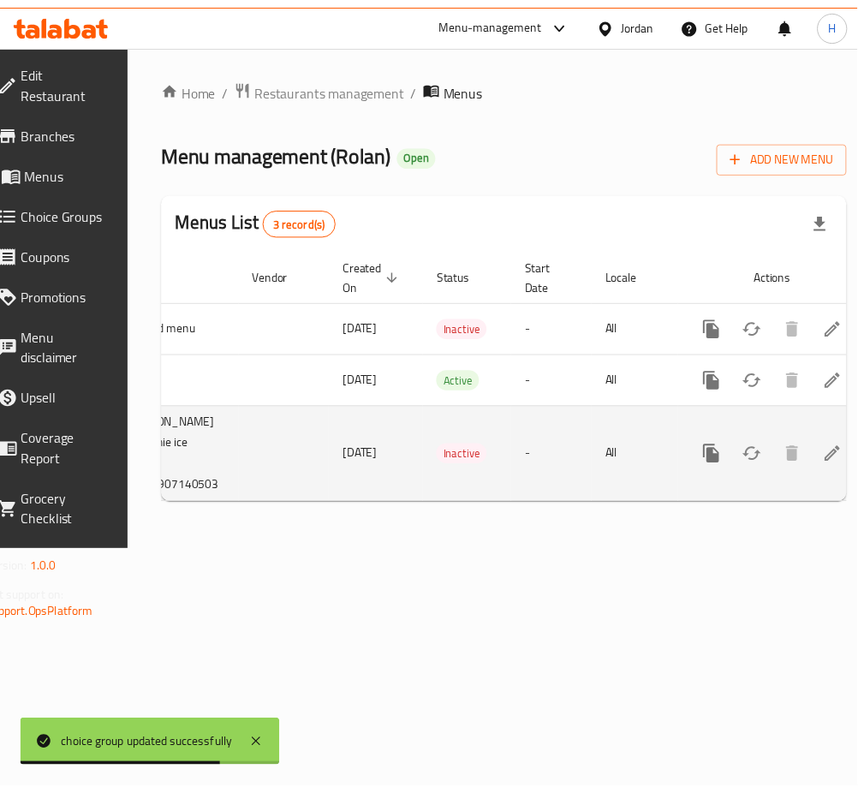
scroll to position [0, 189]
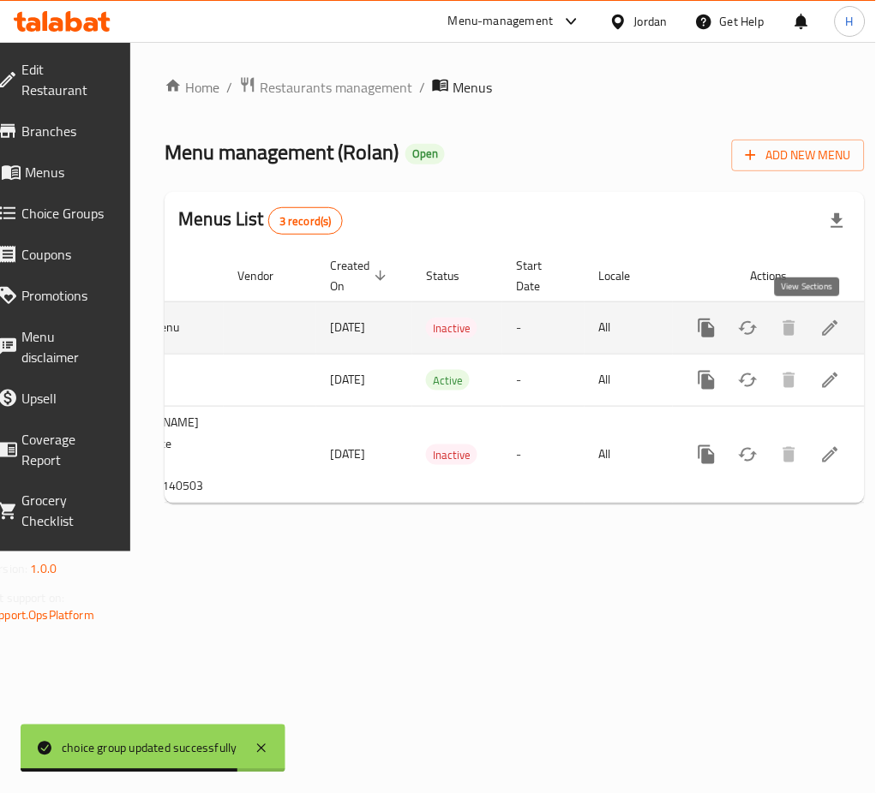
click at [822, 333] on link "enhanced table" at bounding box center [830, 328] width 41 height 41
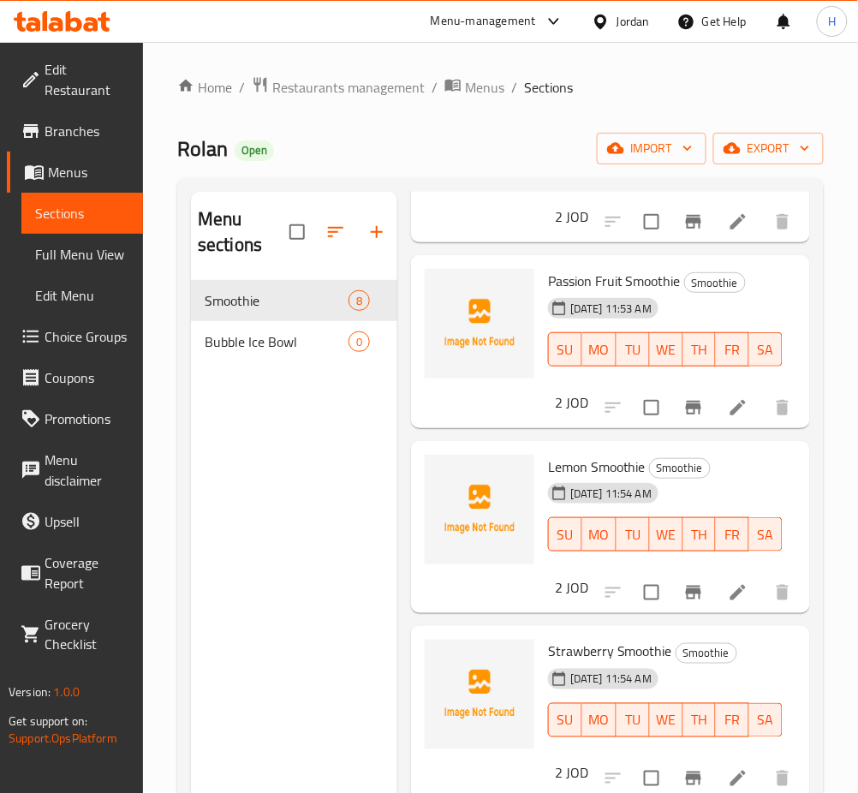
scroll to position [824, 0]
drag, startPoint x: 714, startPoint y: 577, endPoint x: 708, endPoint y: 642, distance: 65.3
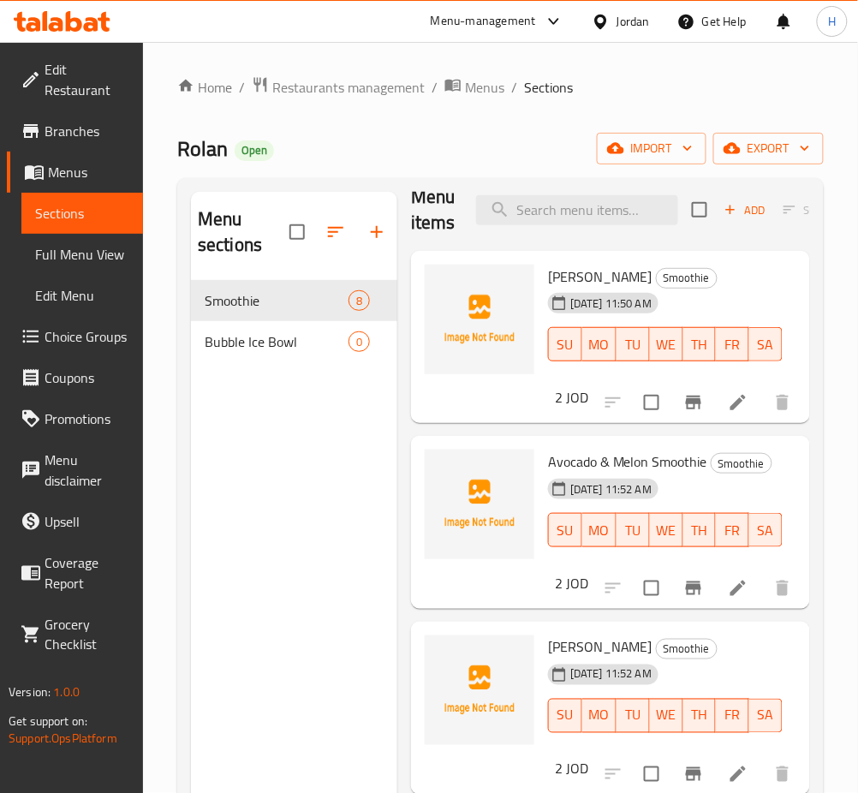
scroll to position [0, 0]
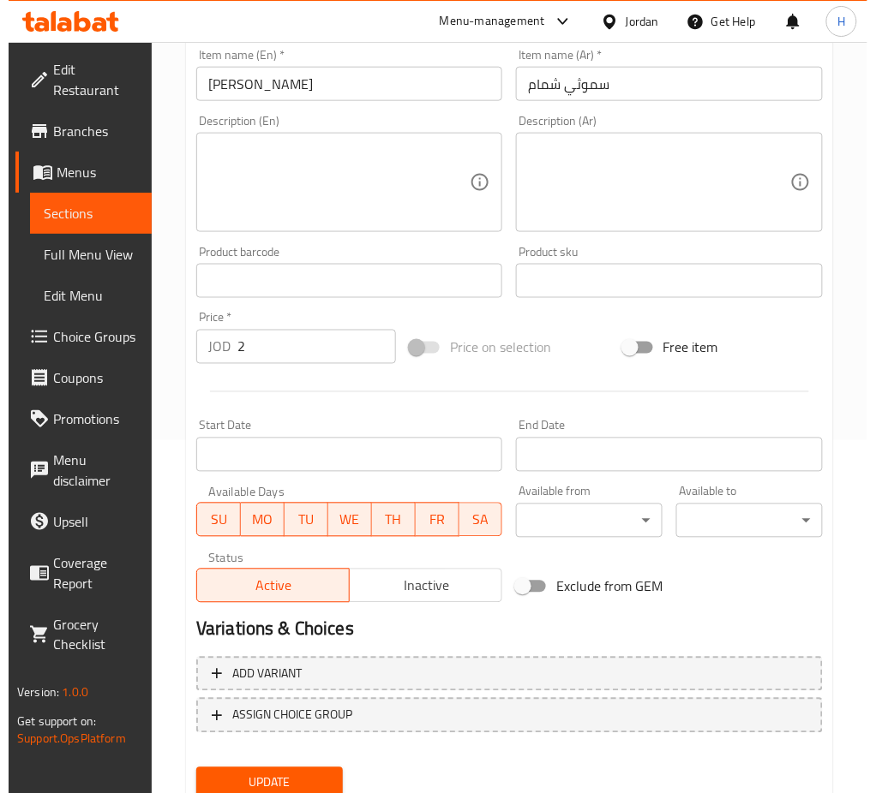
scroll to position [414, 0]
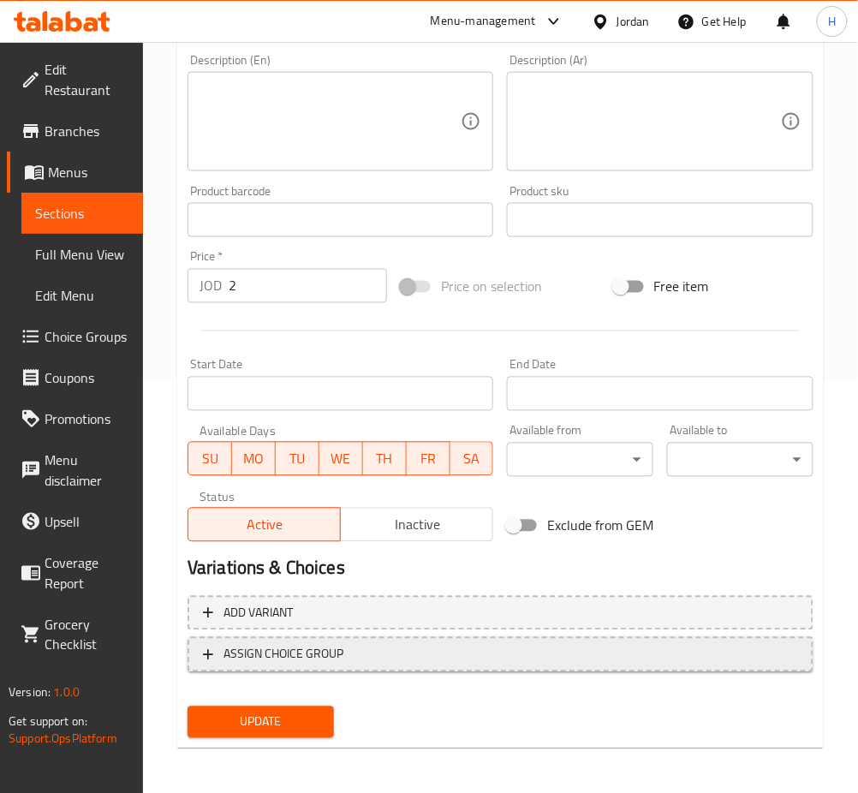
click at [292, 656] on span "ASSIGN CHOICE GROUP" at bounding box center [284, 654] width 120 height 21
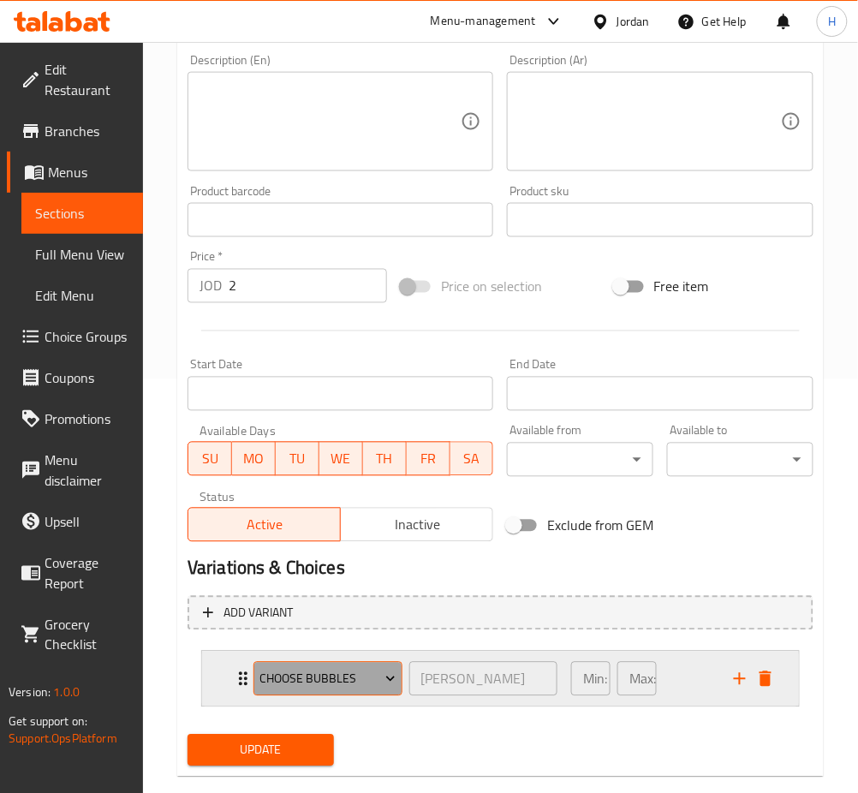
click at [350, 669] on span "choose bubbles" at bounding box center [328, 679] width 136 height 21
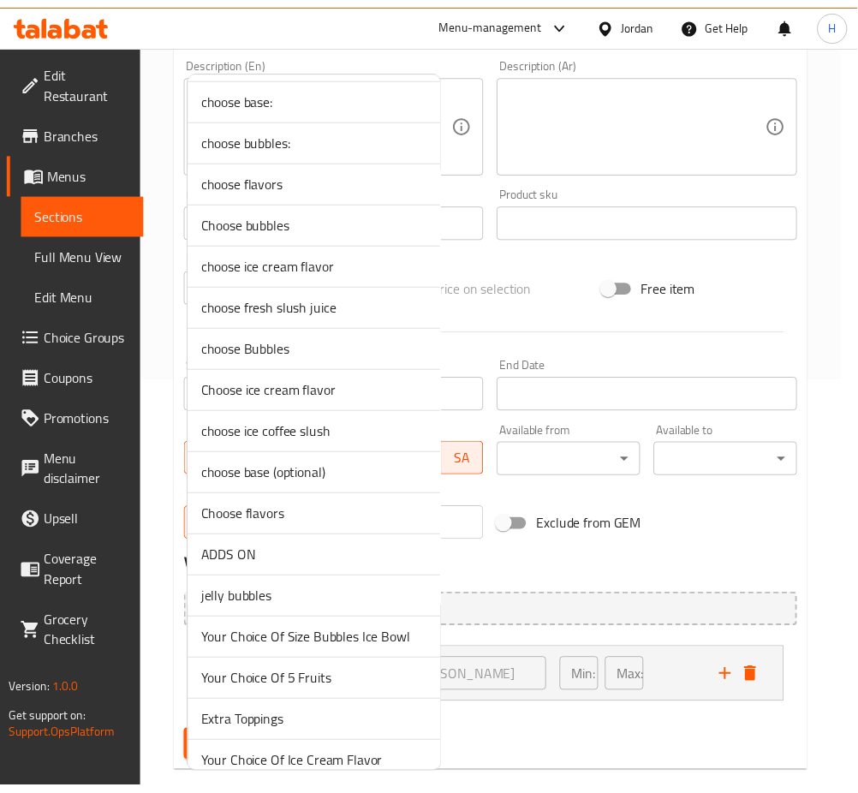
scroll to position [269, 0]
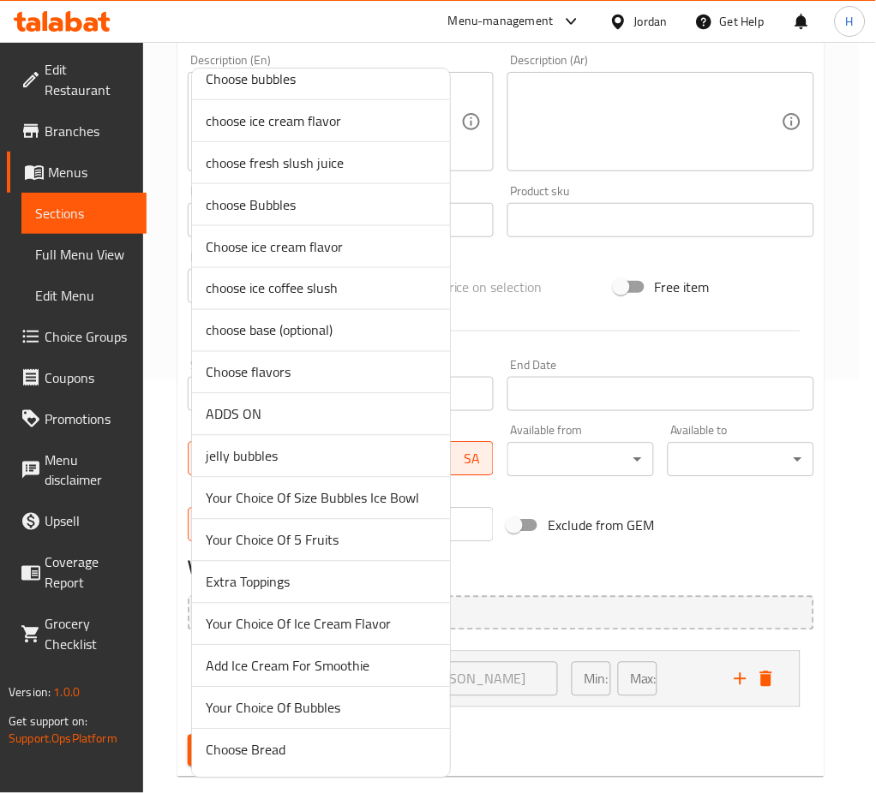
click at [402, 631] on span "Your Choice Of Ice Cream Flavor" at bounding box center [321, 624] width 230 height 21
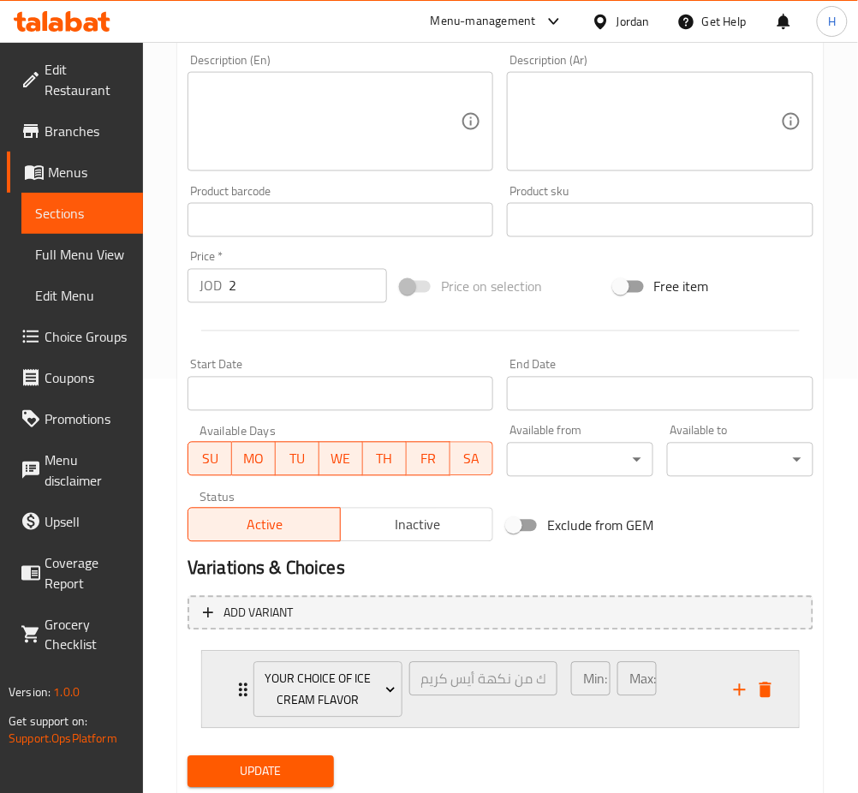
click at [243, 686] on div "Your Choice Of Ice Cream Flavor اختيارك من نكهة أيس كريم ​" at bounding box center [405, 690] width 325 height 76
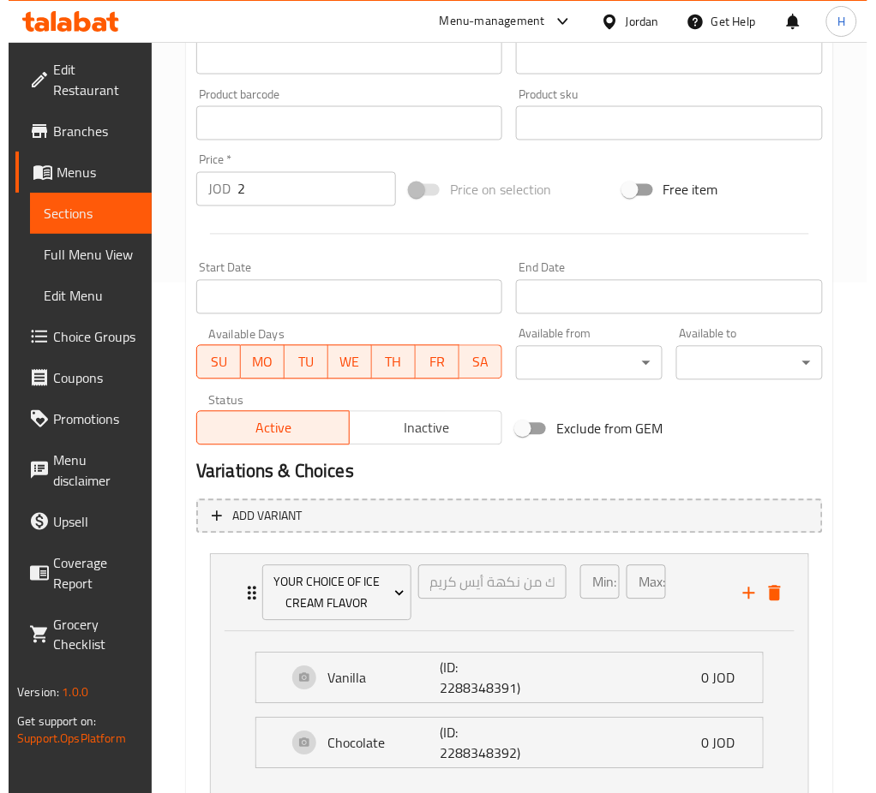
scroll to position [625, 0]
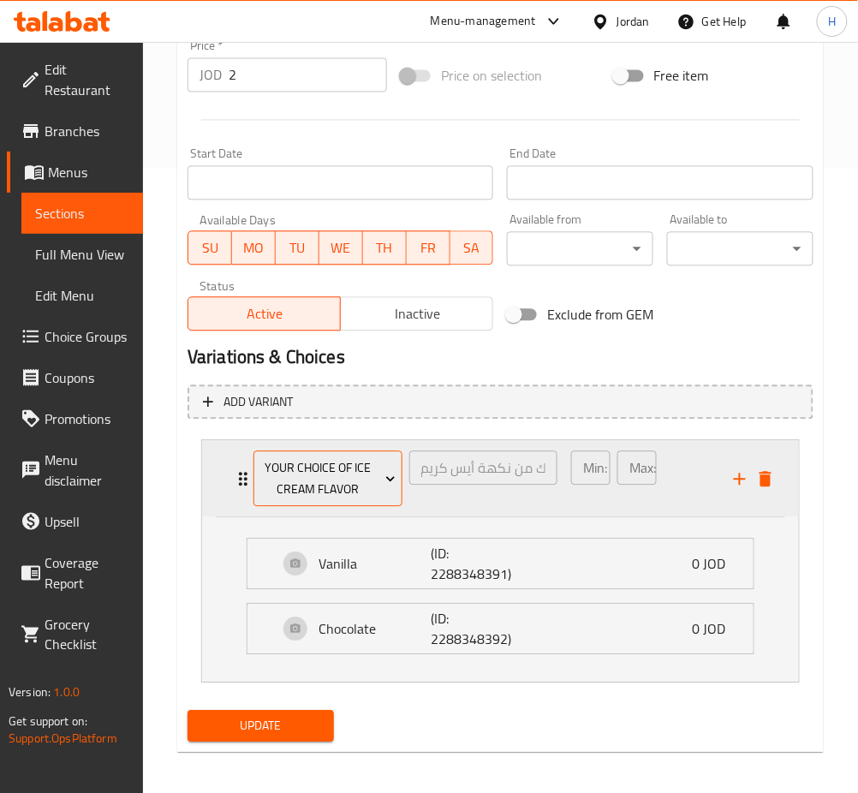
click at [379, 463] on span "Your Choice Of Ice Cream Flavor" at bounding box center [328, 479] width 136 height 43
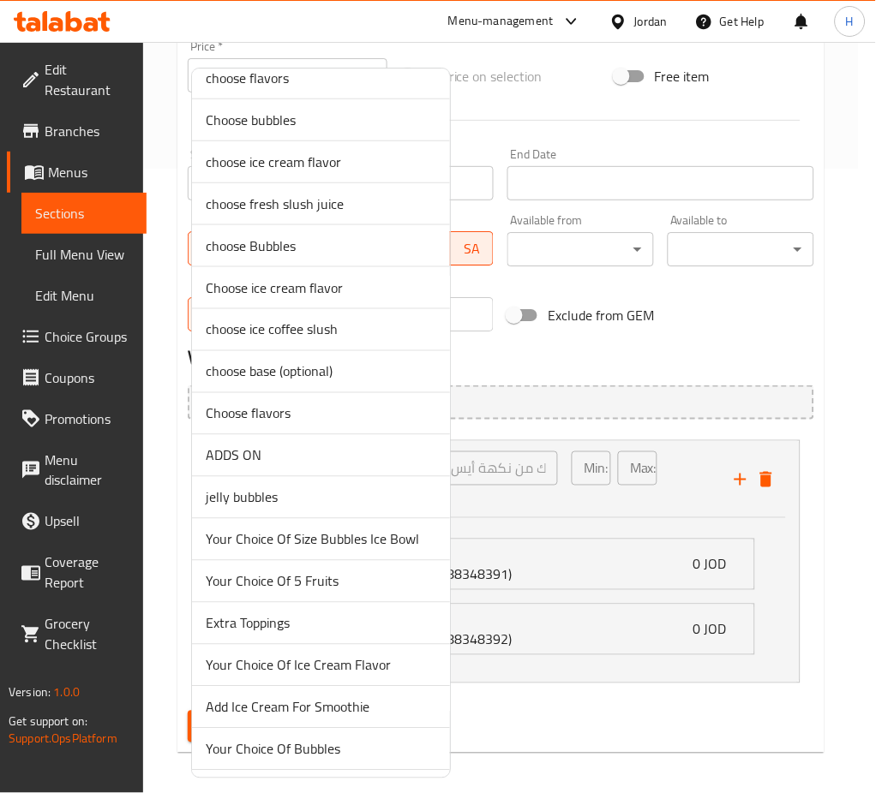
scroll to position [269, 0]
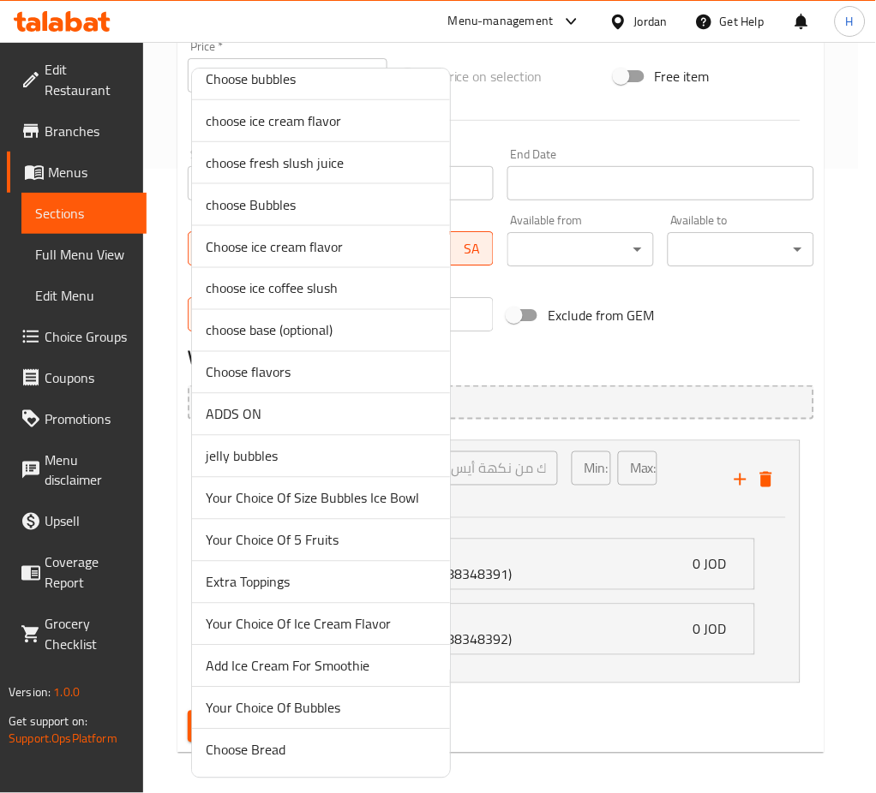
click at [344, 666] on span "Add Ice Cream For Smoothie" at bounding box center [321, 666] width 230 height 21
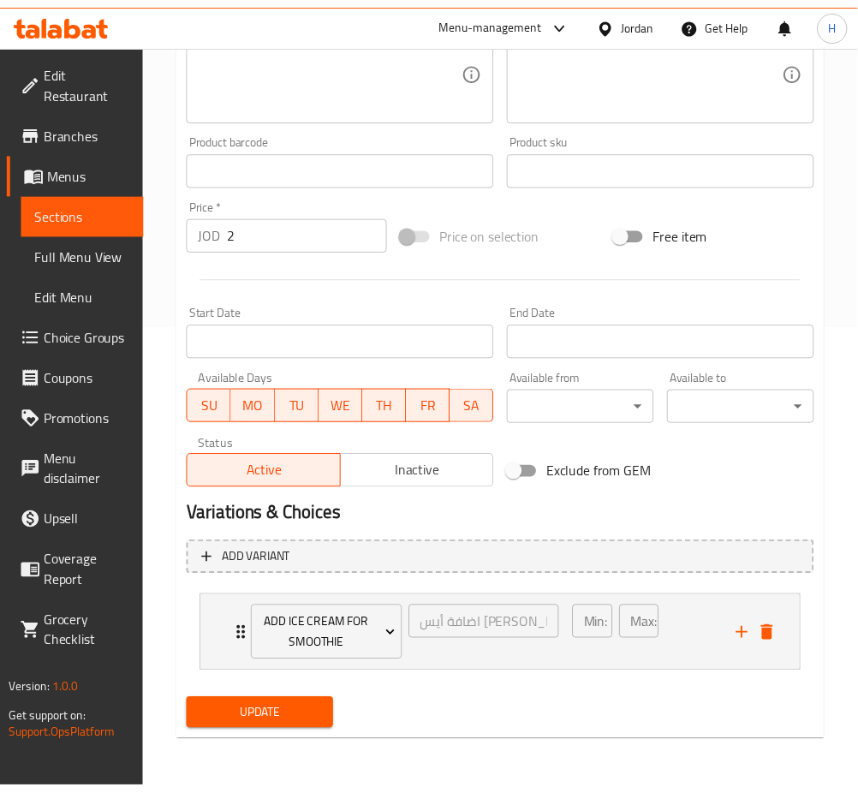
scroll to position [464, 0]
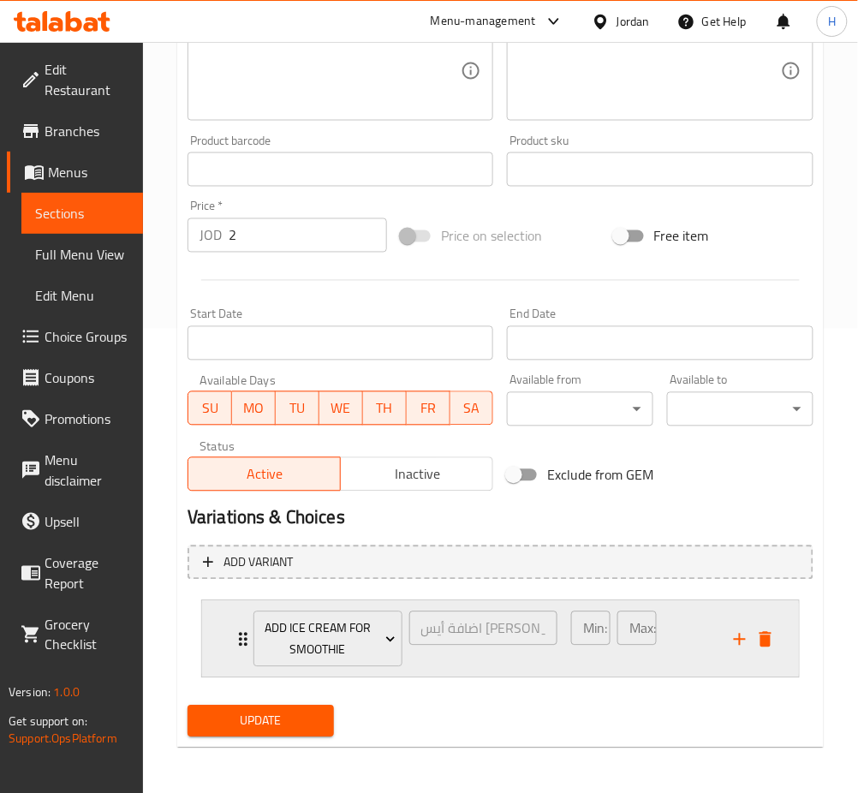
click at [231, 624] on div "Add Ice Cream For Smoothie اضافة أيس كريم للسموثي ​ Min: 0 ​ Max: 1 ​" at bounding box center [500, 639] width 597 height 76
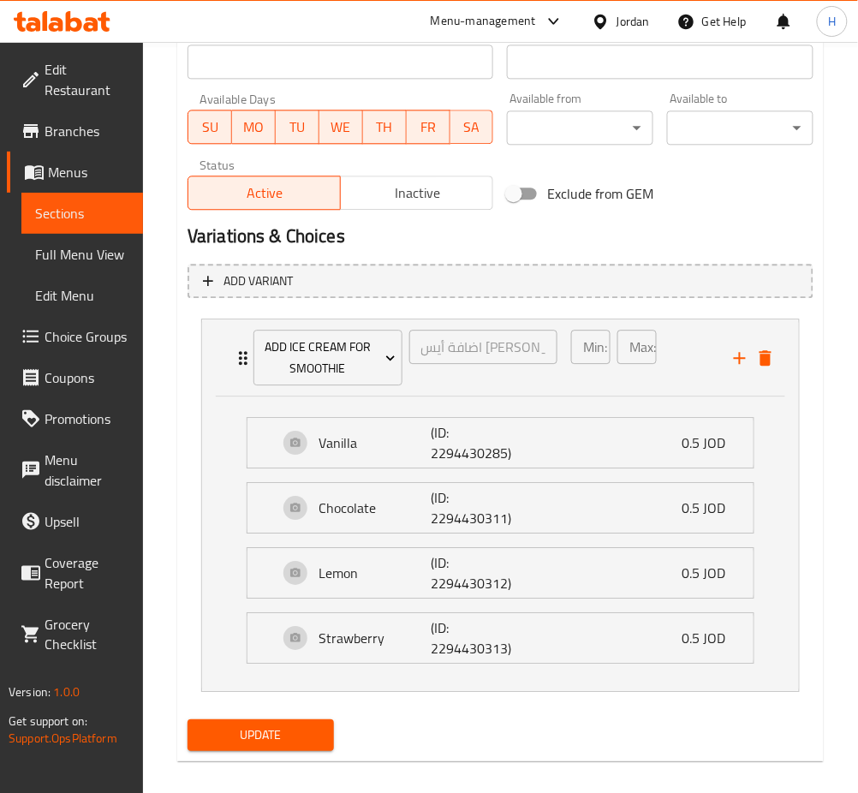
scroll to position [761, 0]
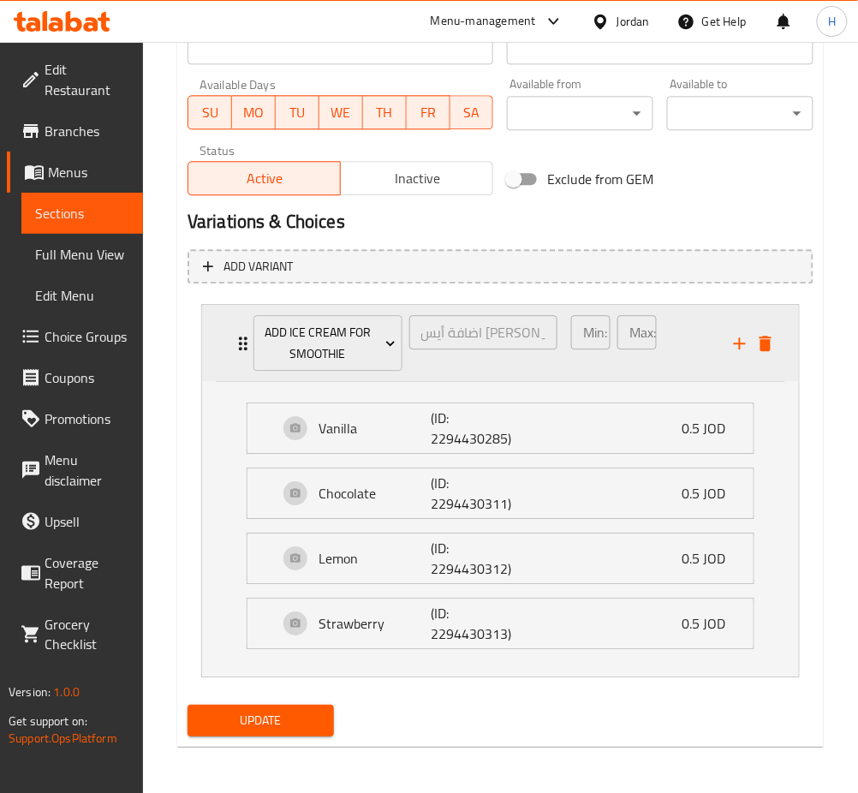
click at [220, 343] on div "Add Ice Cream For Smoothie اضافة أيس كريم للسموثي ​ Min: 0 ​ Max: 1 ​" at bounding box center [500, 343] width 597 height 76
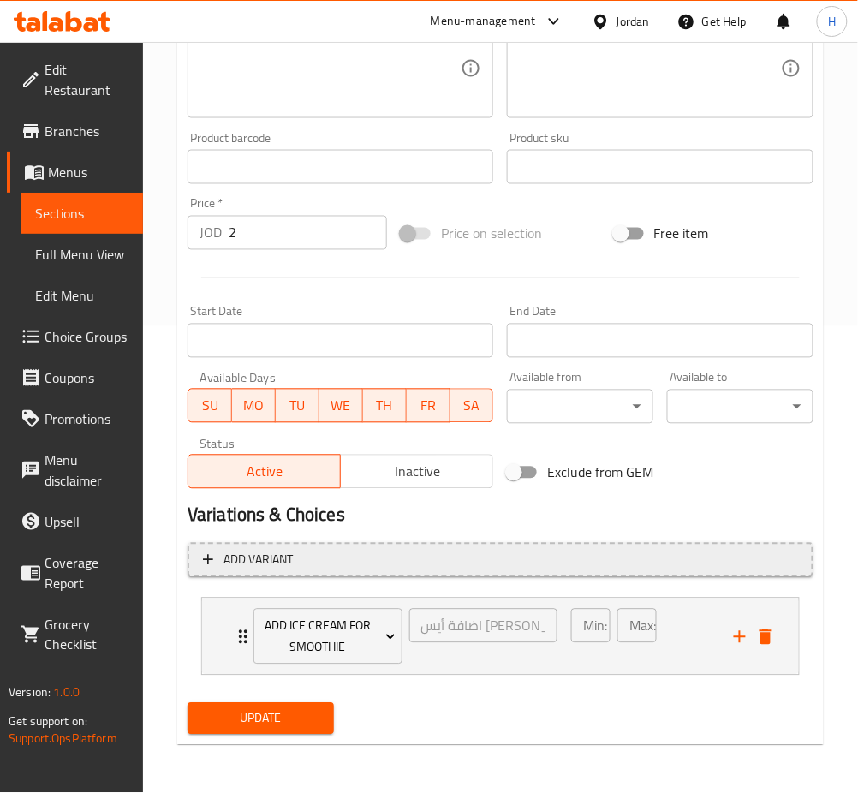
scroll to position [464, 0]
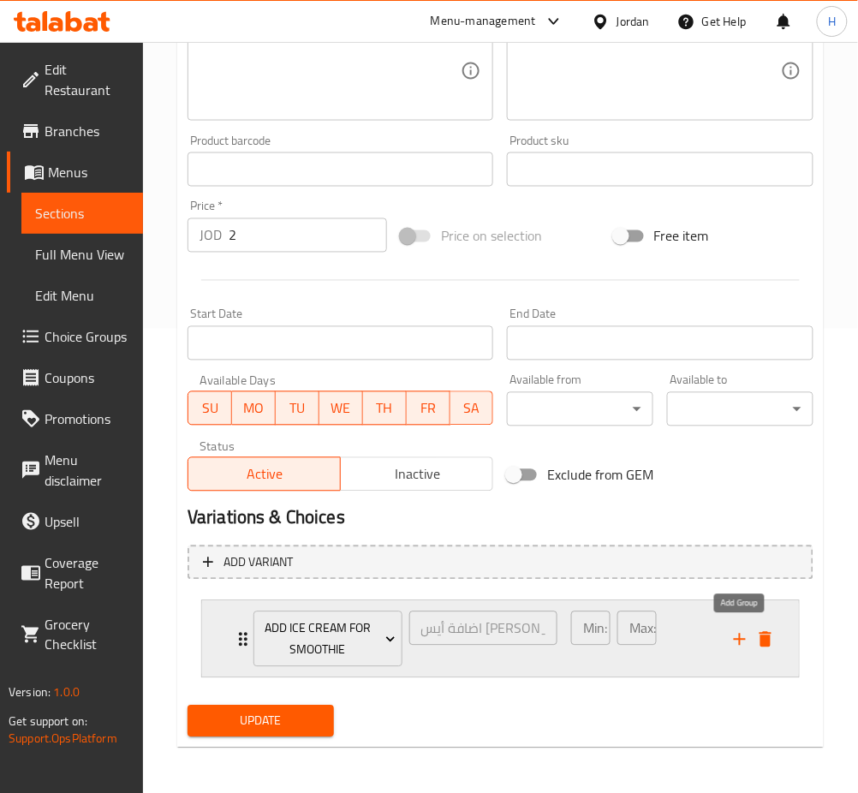
click at [736, 640] on icon "add" at bounding box center [740, 640] width 21 height 21
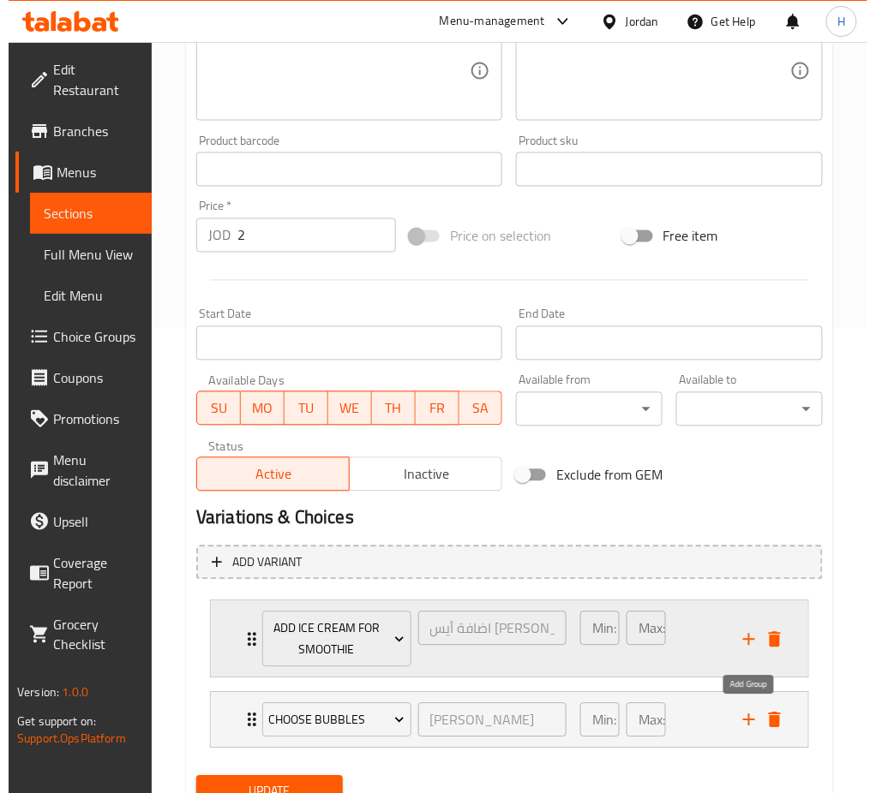
scroll to position [535, 0]
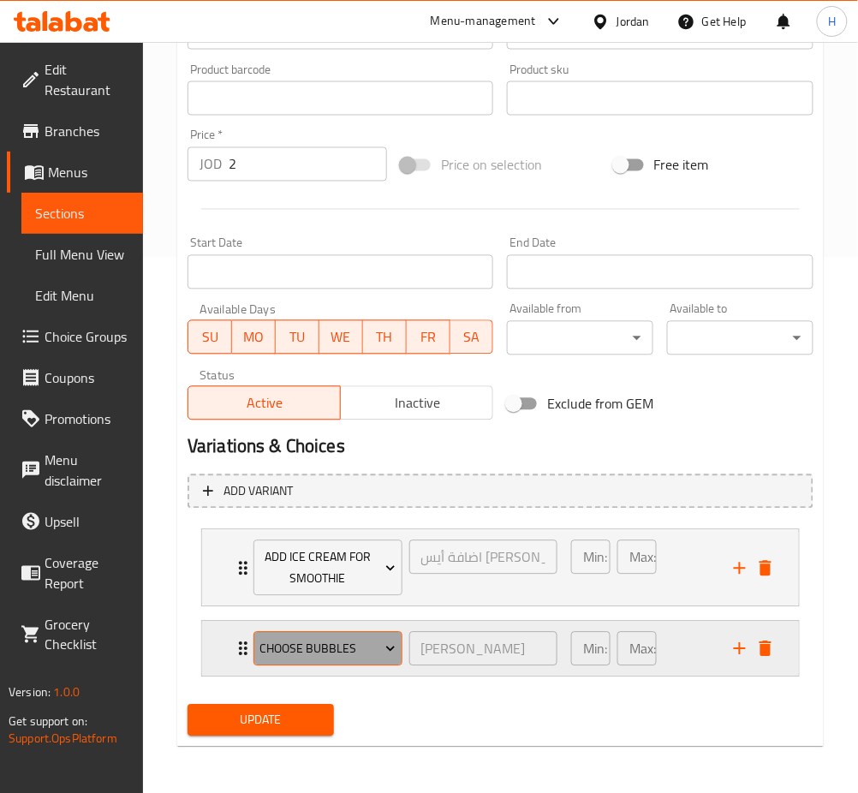
click at [344, 660] on button "choose bubbles" at bounding box center [328, 649] width 149 height 34
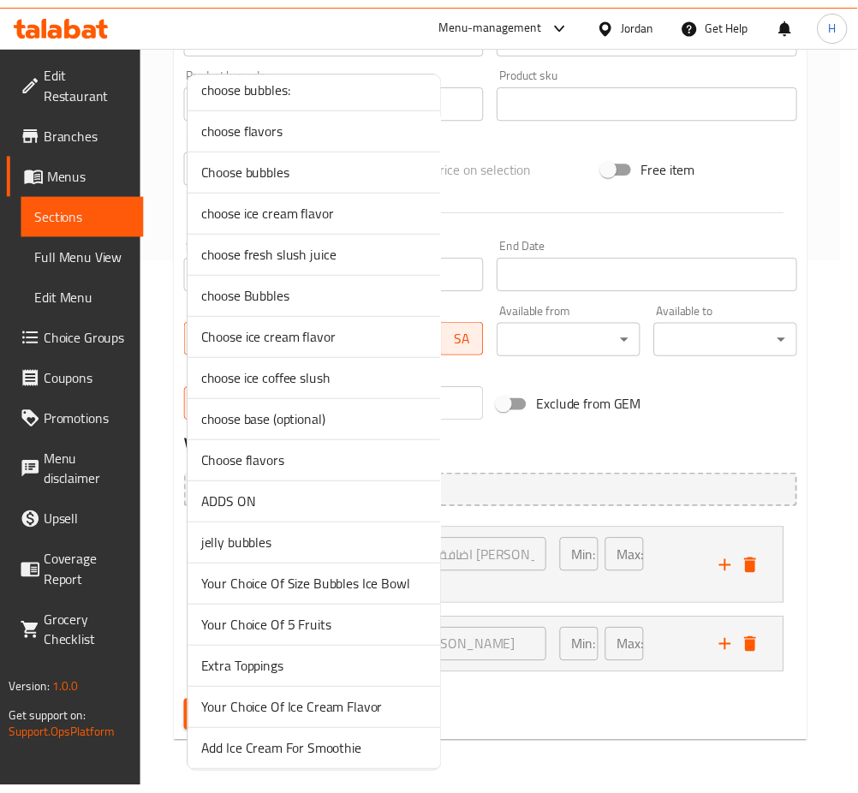
scroll to position [269, 0]
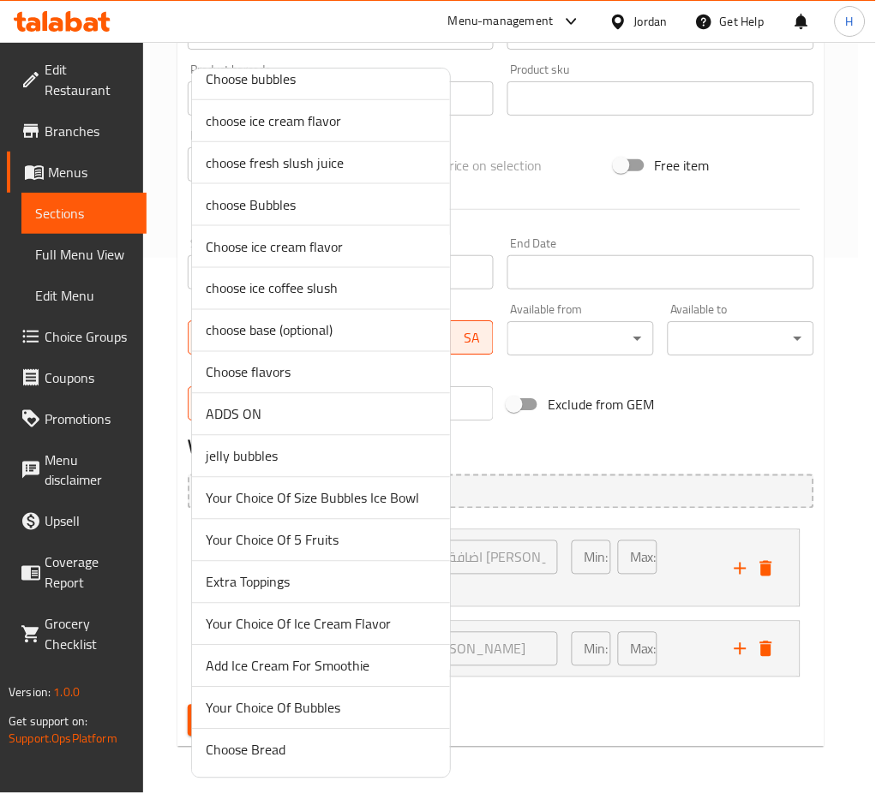
click at [350, 697] on li "Your Choice Of Bubbles" at bounding box center [321, 709] width 258 height 42
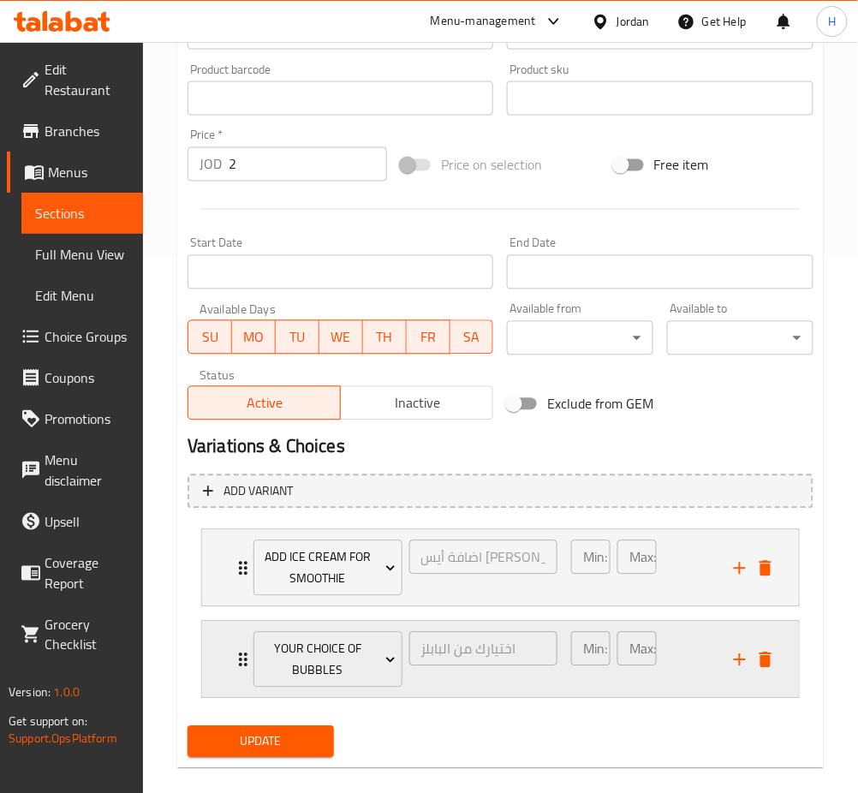
click at [220, 653] on div "Your Choice Of Bubbles اختيارك من البابلز ​ Min: 0 ​ Max: 0 ​" at bounding box center [500, 660] width 597 height 76
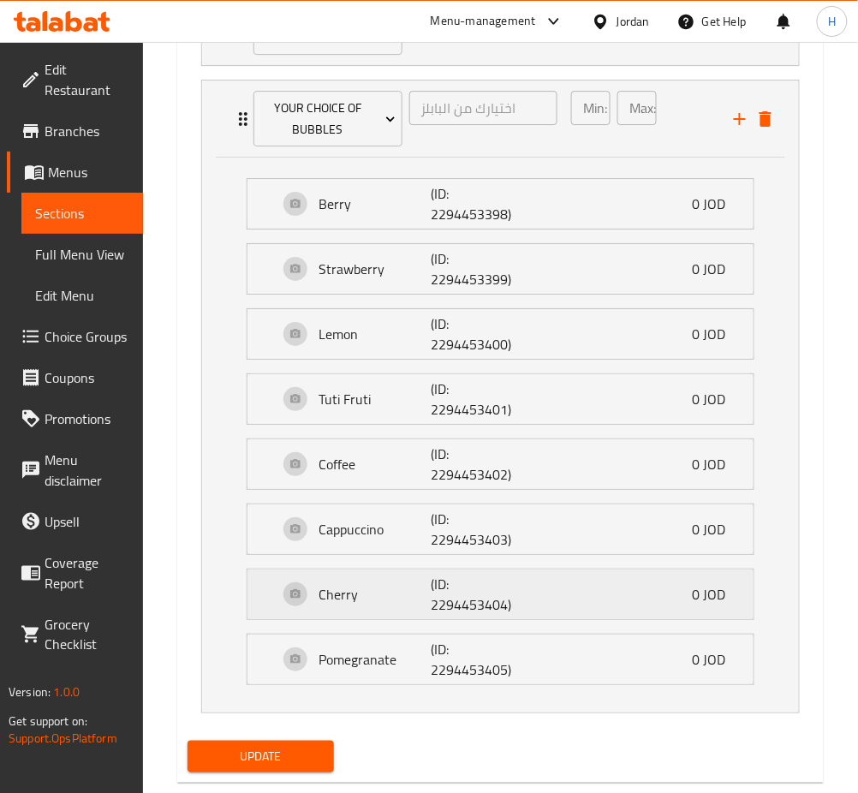
scroll to position [1114, 0]
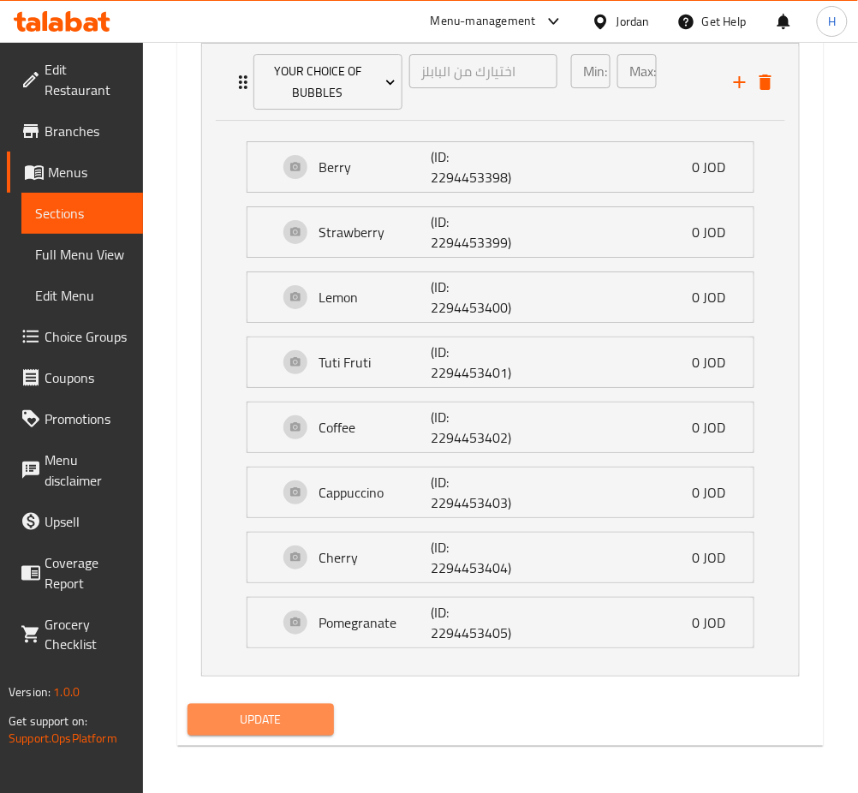
drag, startPoint x: 244, startPoint y: 725, endPoint x: 374, endPoint y: 628, distance: 161.6
click at [244, 724] on span "Update" at bounding box center [260, 719] width 119 height 21
click at [284, 718] on span "Update" at bounding box center [260, 719] width 119 height 21
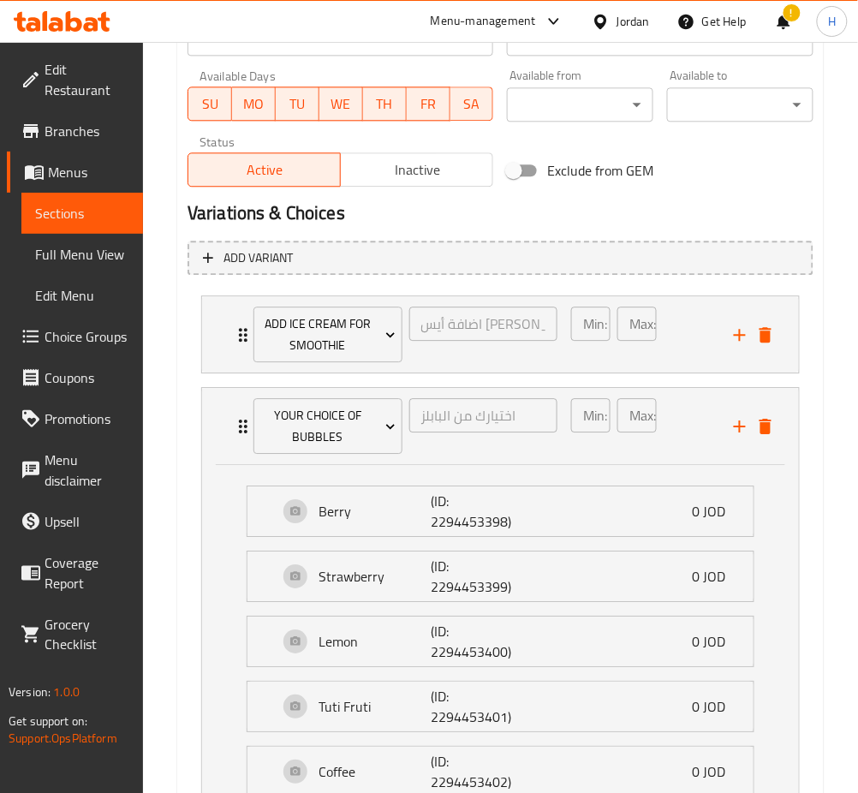
scroll to position [766, 0]
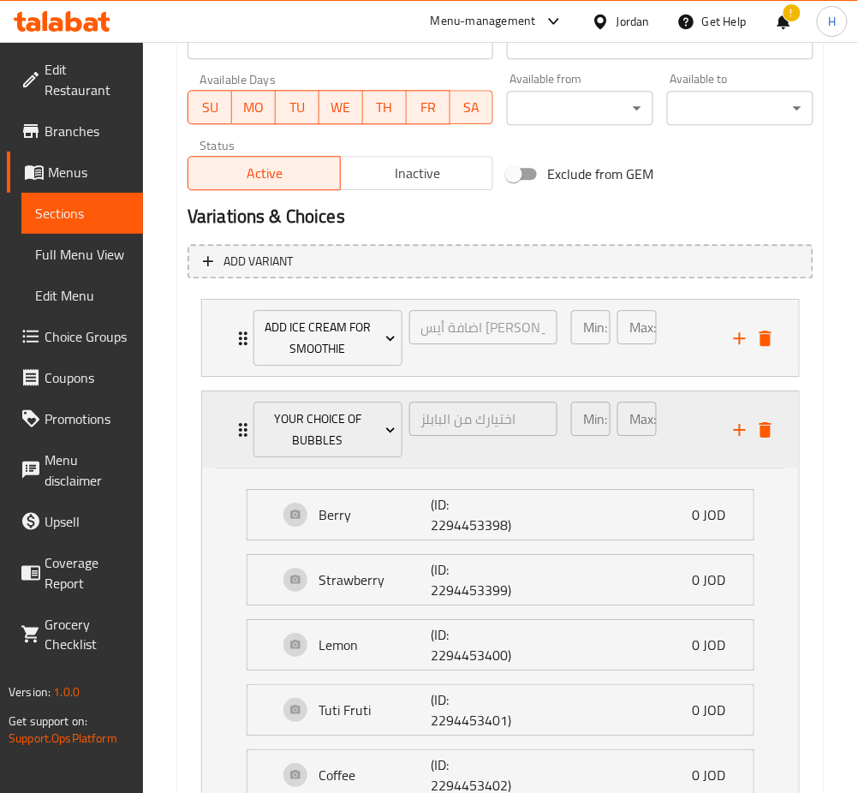
click at [236, 416] on div "Your Choice Of Bubbles اختيارك من البابلز ​ Min: 0 ​ Max: 0 ​" at bounding box center [506, 430] width 546 height 76
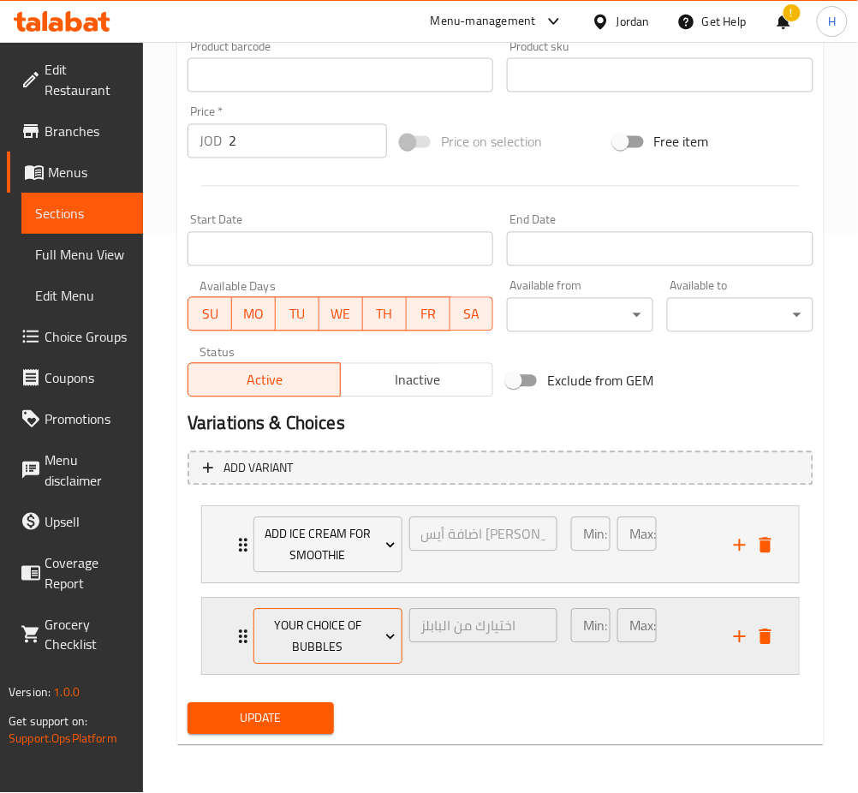
scroll to position [556, 0]
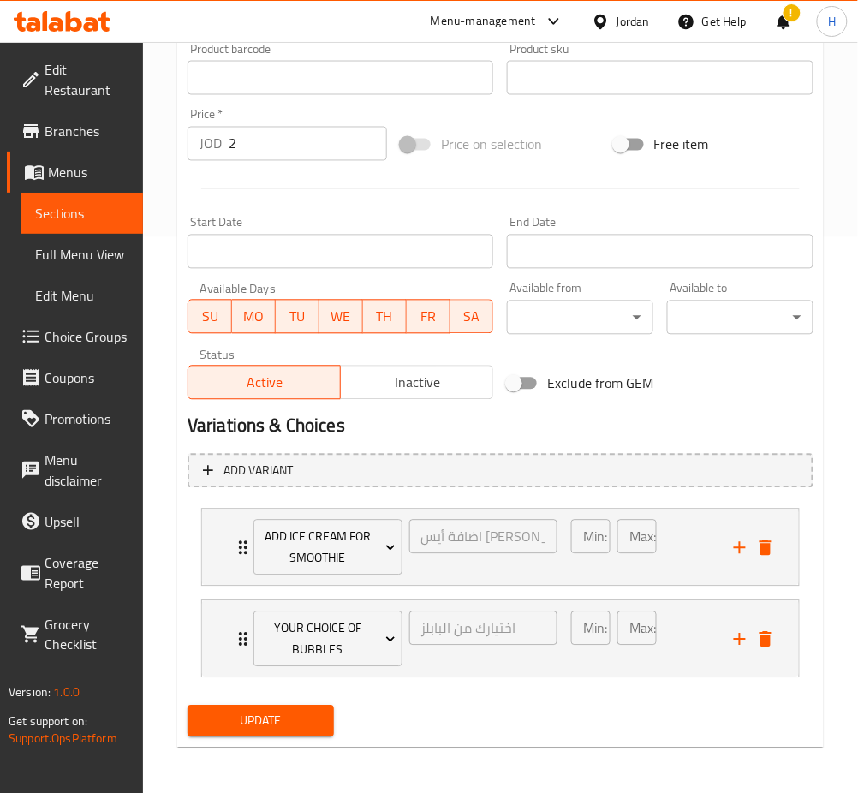
click at [268, 728] on span "Update" at bounding box center [260, 721] width 119 height 21
click at [290, 720] on span "Update" at bounding box center [260, 721] width 119 height 21
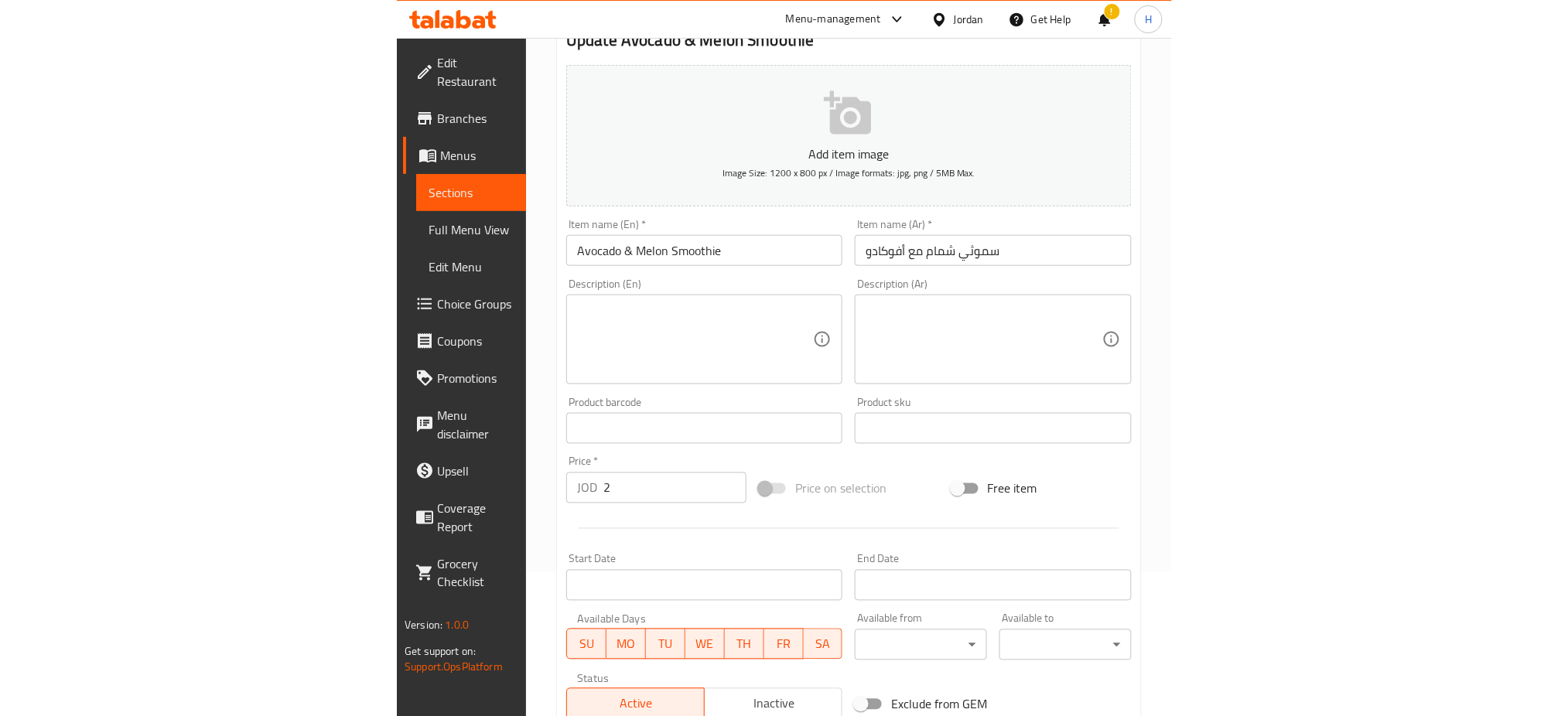
scroll to position [310, 0]
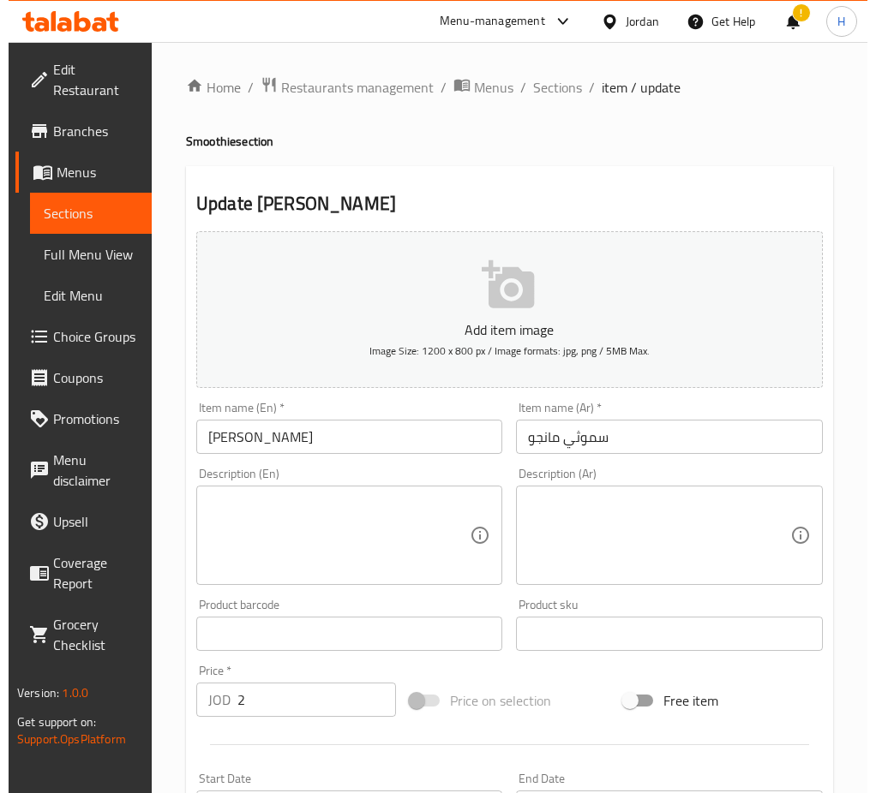
scroll to position [414, 0]
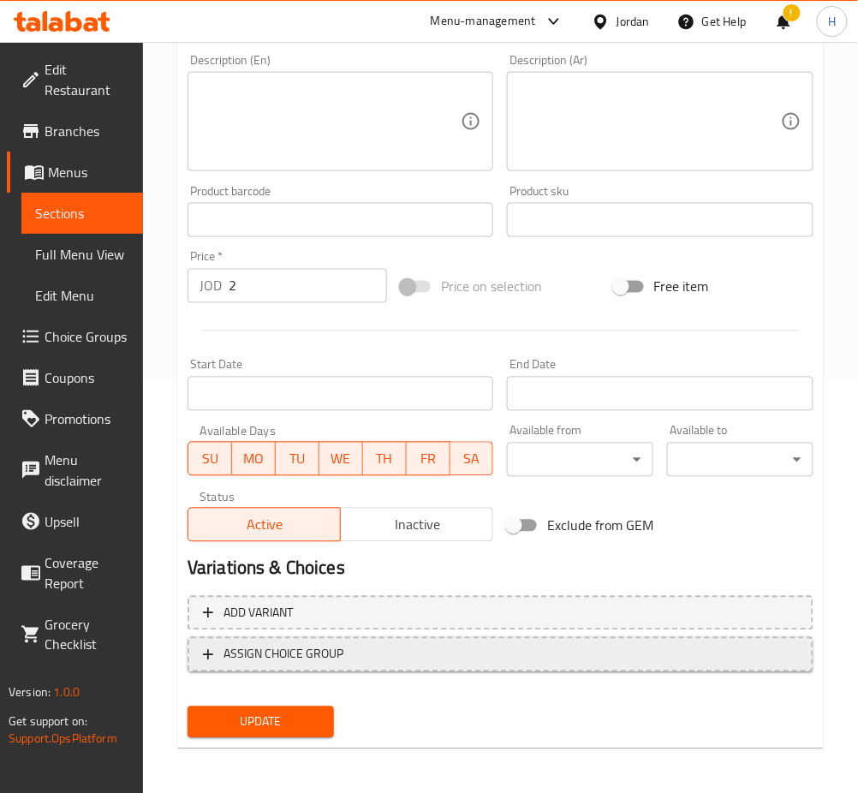
click at [320, 655] on span "ASSIGN CHOICE GROUP" at bounding box center [284, 654] width 120 height 21
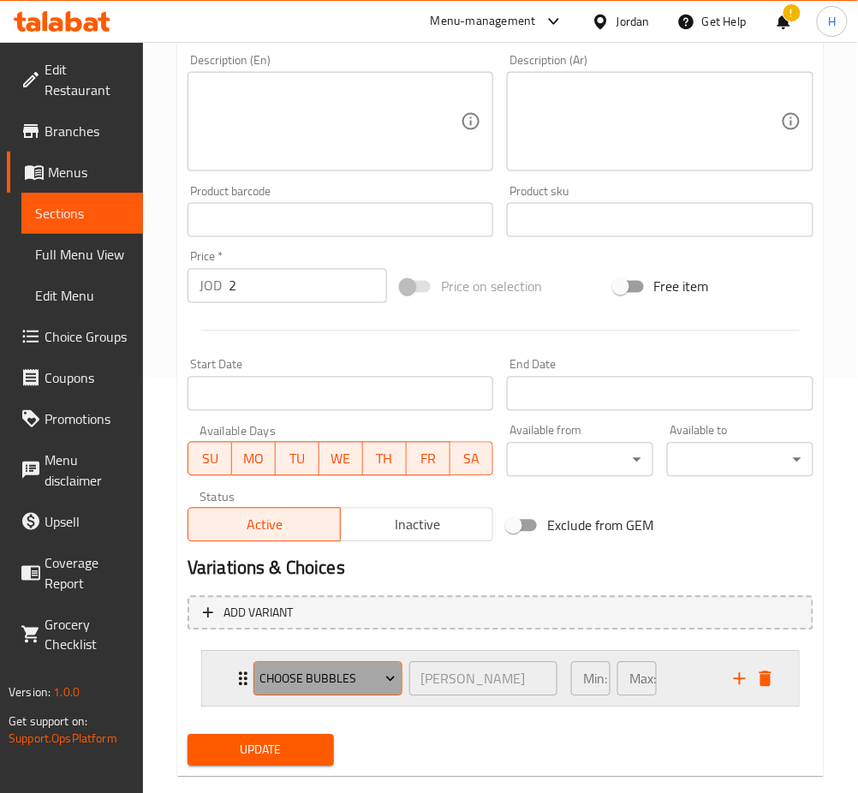
click at [338, 669] on span "choose bubbles" at bounding box center [328, 679] width 136 height 21
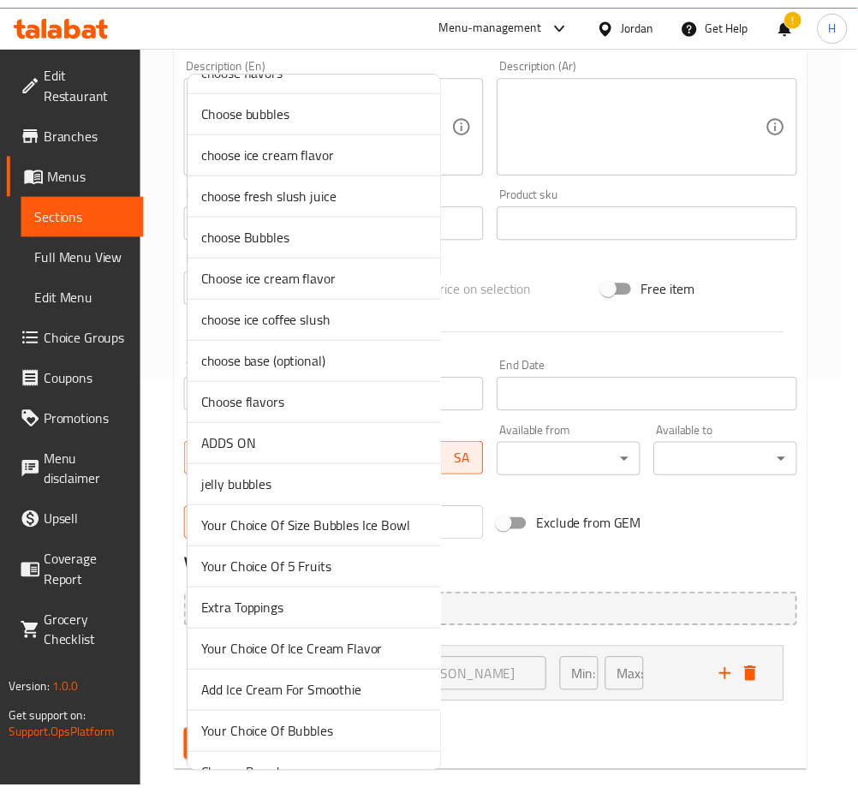
scroll to position [269, 0]
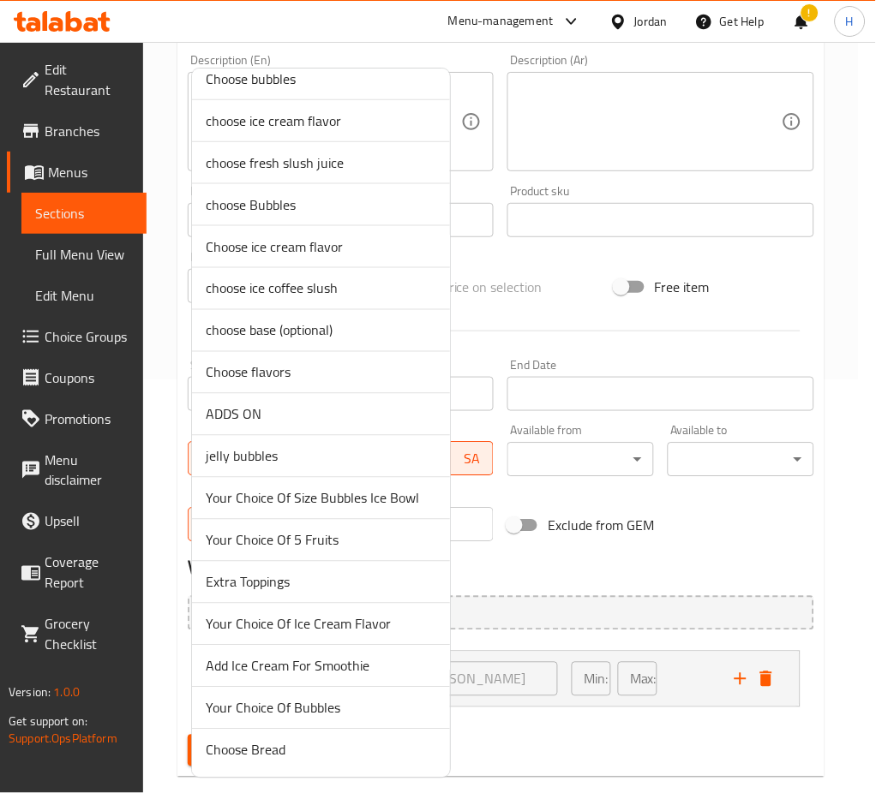
click at [339, 669] on span "Add Ice Cream For Smoothie" at bounding box center [321, 666] width 230 height 21
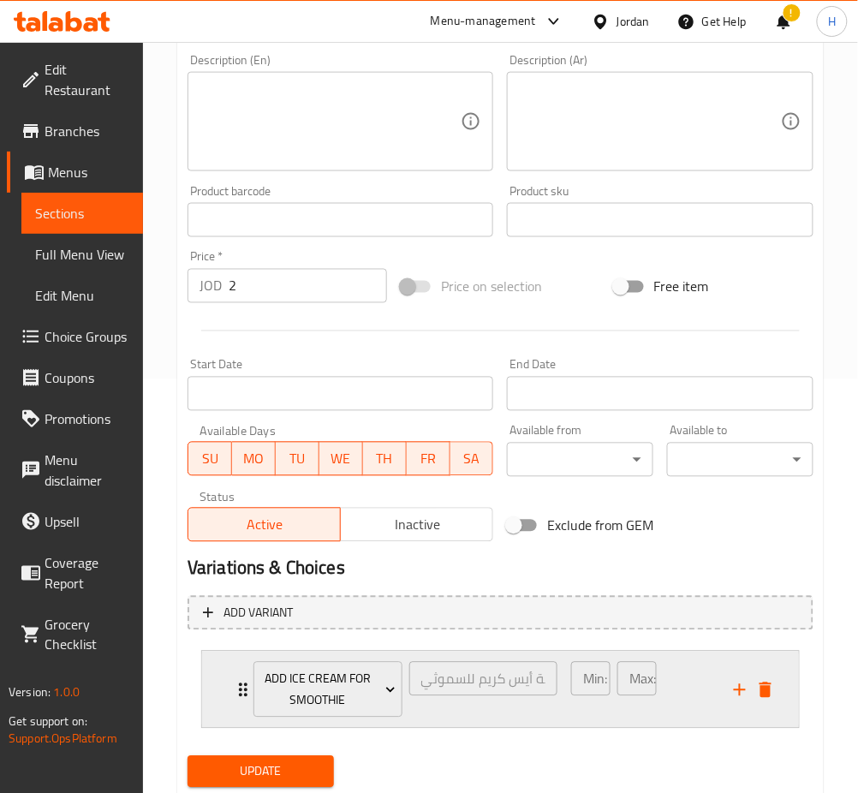
click at [734, 693] on icon "add" at bounding box center [740, 690] width 21 height 21
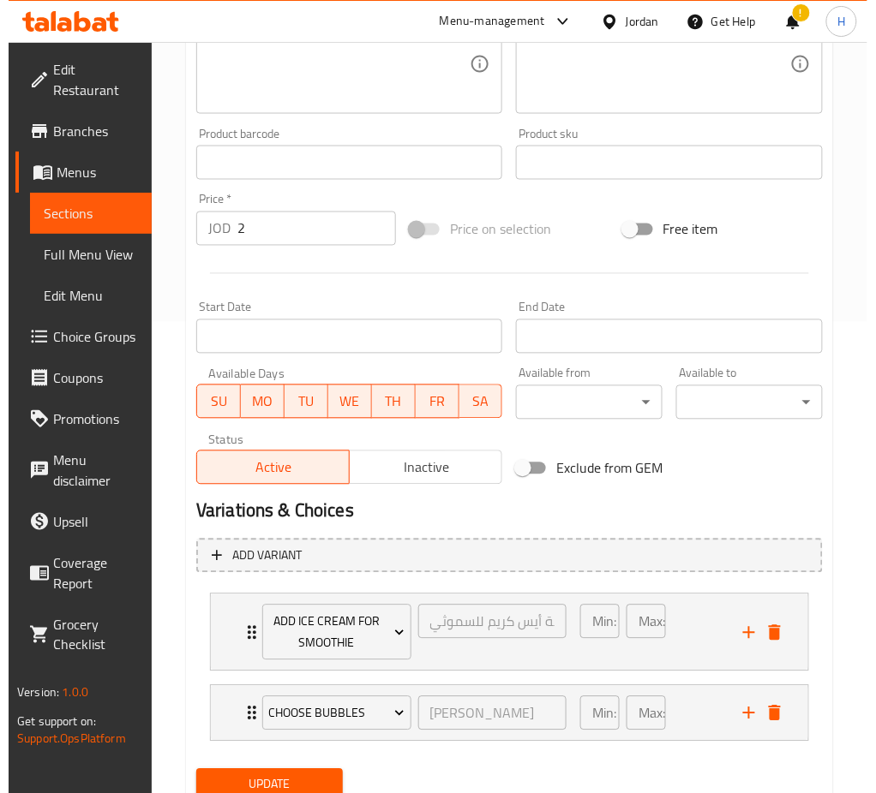
scroll to position [535, 0]
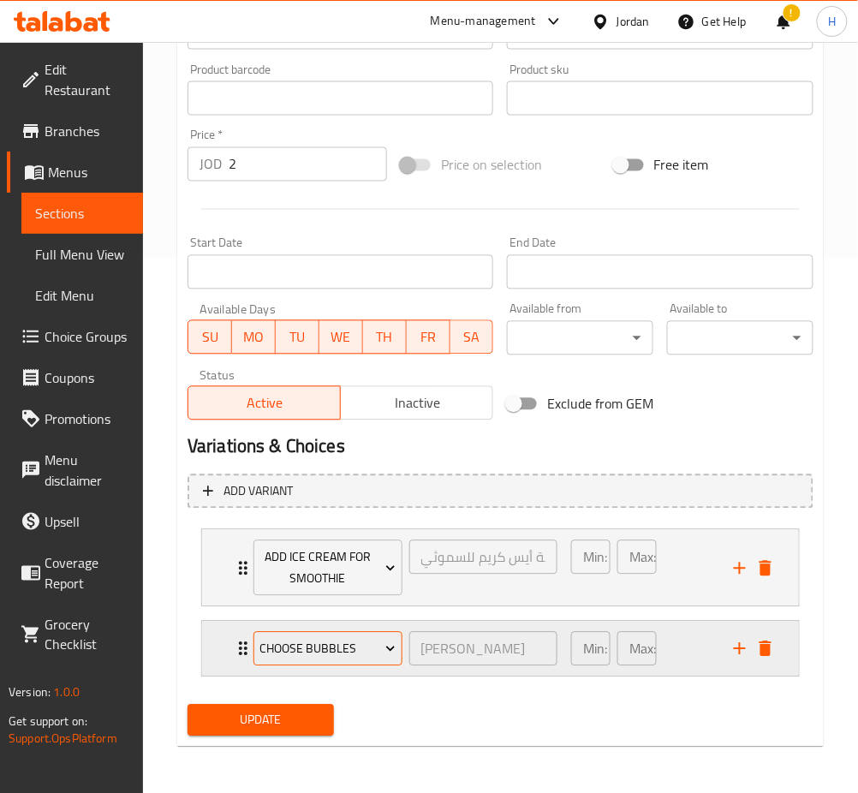
click at [329, 654] on span "choose bubbles" at bounding box center [328, 649] width 136 height 21
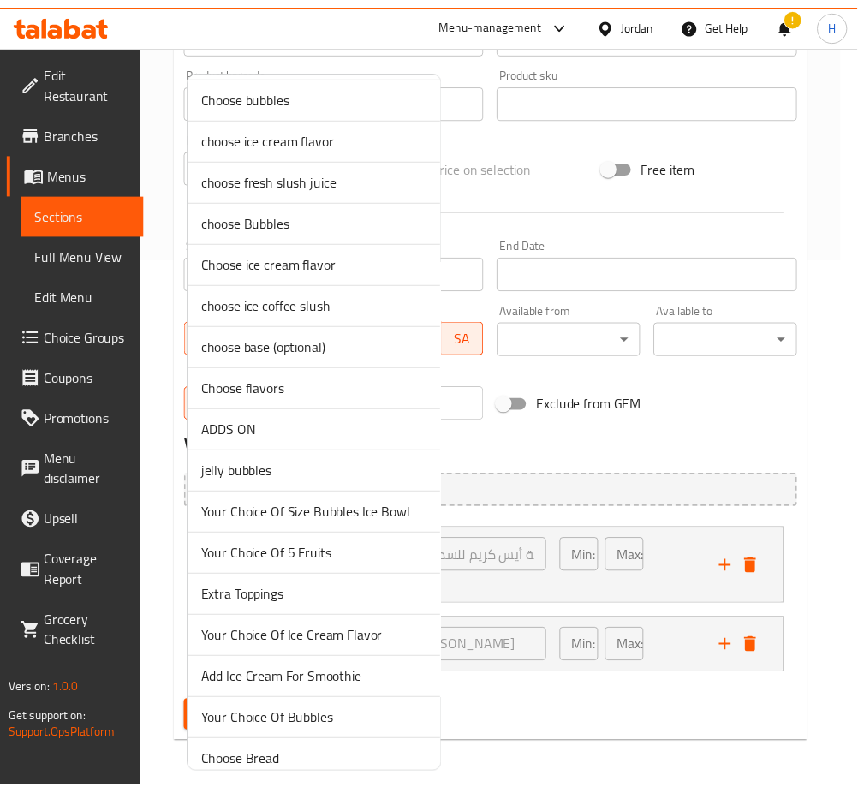
scroll to position [269, 0]
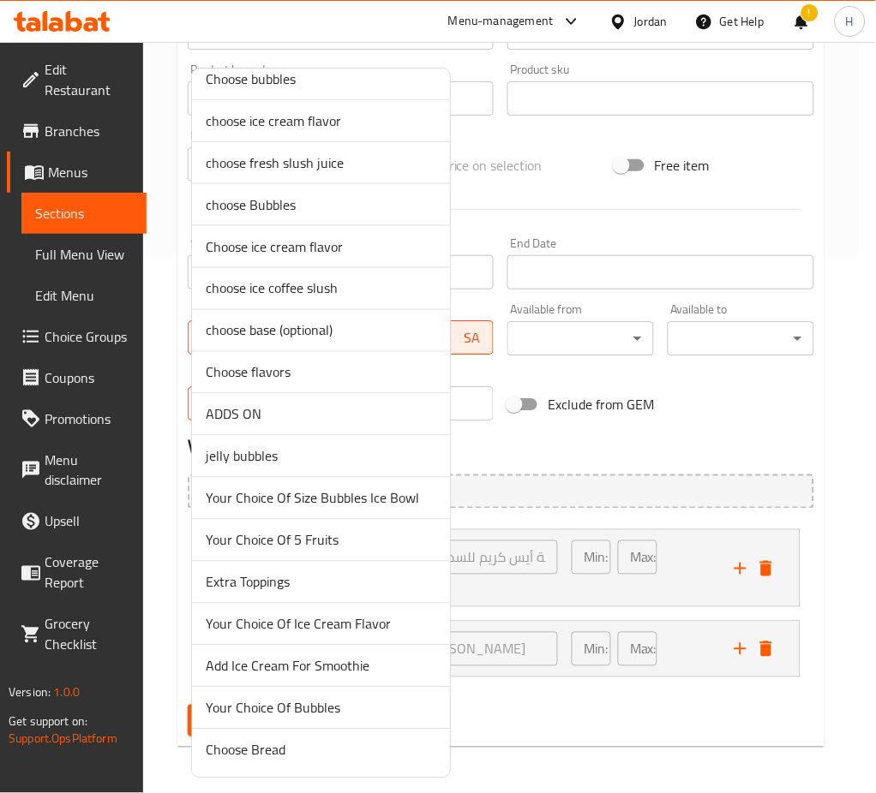
click at [323, 698] on span "Your Choice Of Bubbles" at bounding box center [321, 708] width 230 height 21
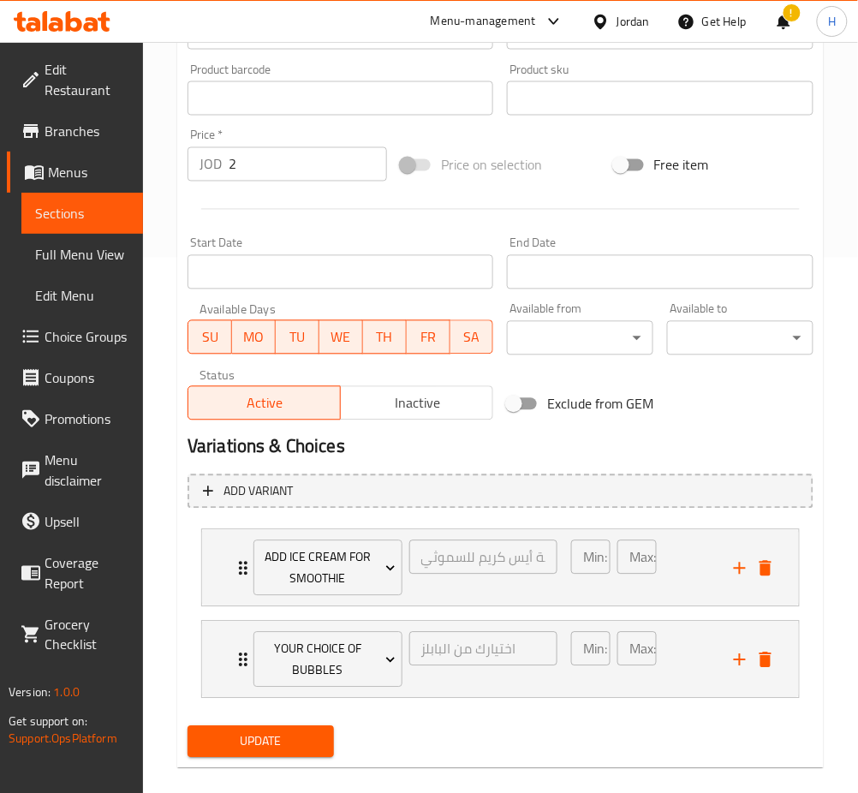
click at [291, 742] on span "Update" at bounding box center [260, 742] width 119 height 21
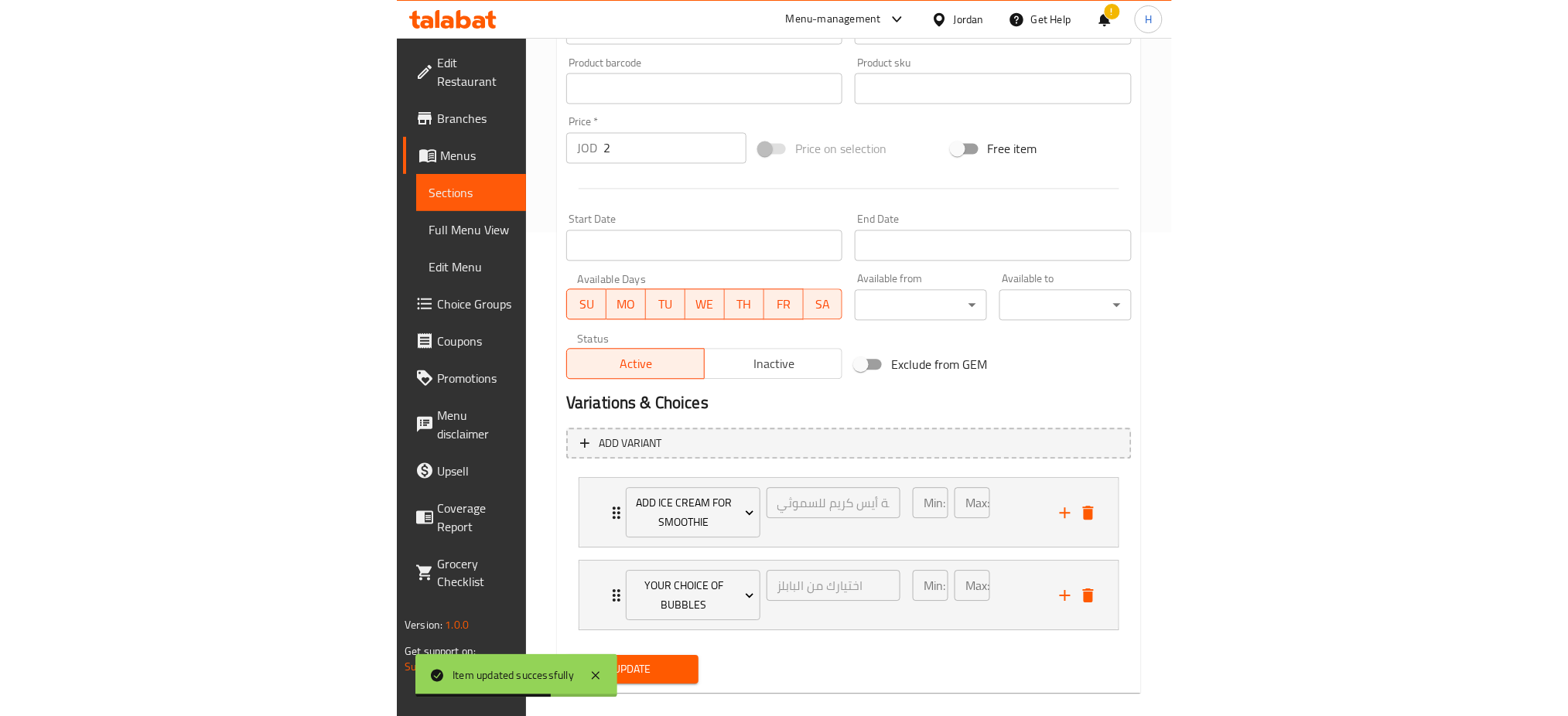
scroll to position [464, 0]
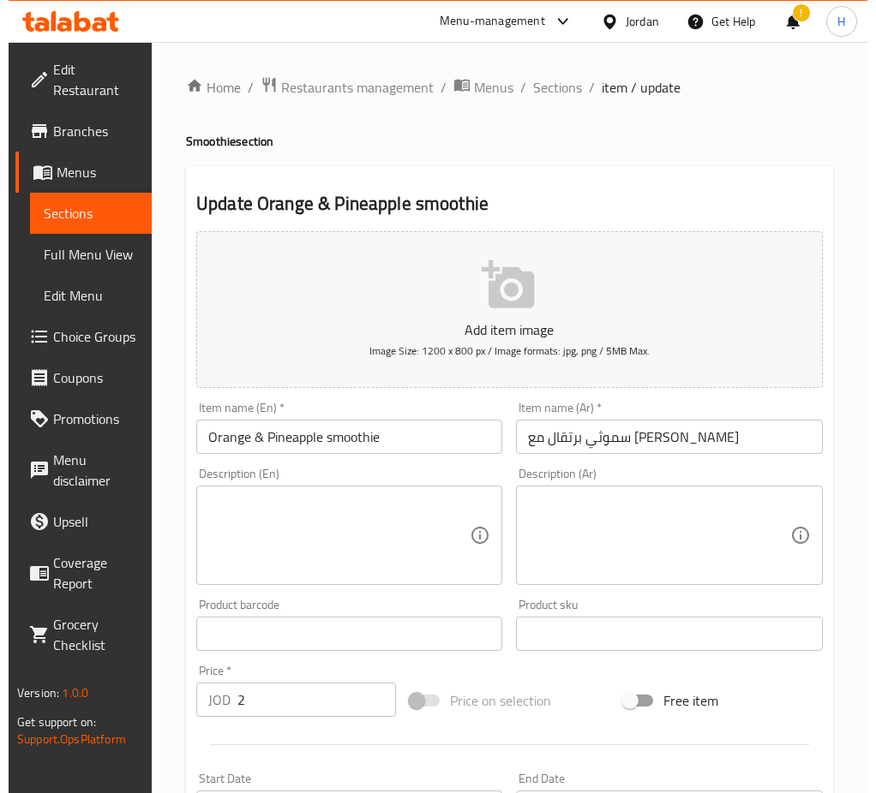
scroll to position [414, 0]
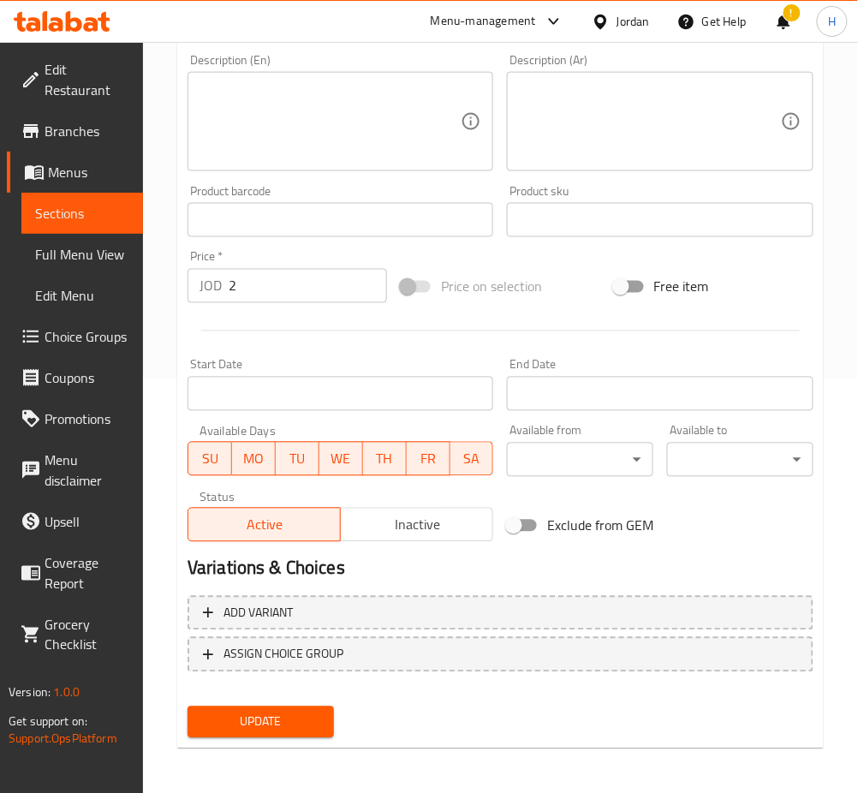
click at [330, 644] on span "ASSIGN CHOICE GROUP" at bounding box center [284, 654] width 120 height 21
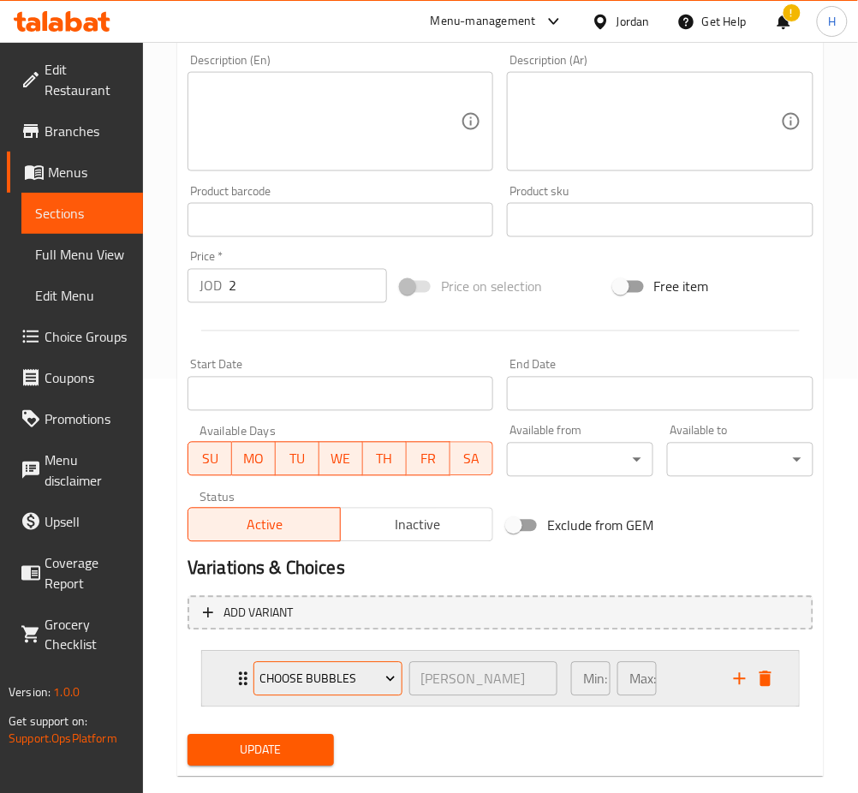
click at [320, 684] on span "choose bubbles" at bounding box center [328, 679] width 136 height 21
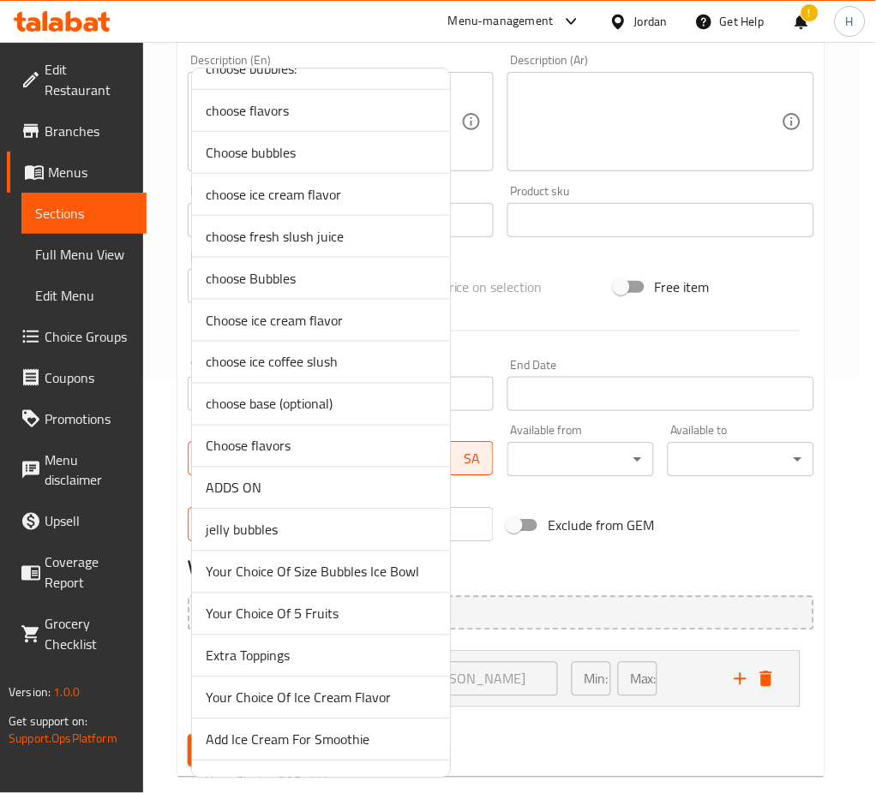
scroll to position [269, 0]
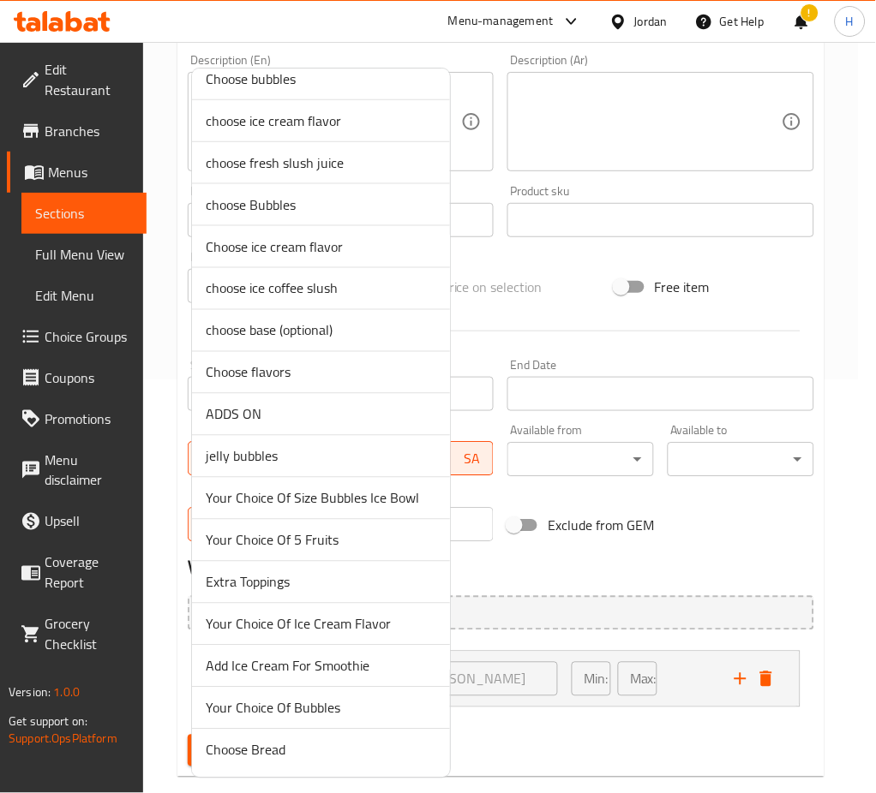
click at [321, 666] on span "Add Ice Cream For Smoothie" at bounding box center [321, 666] width 230 height 21
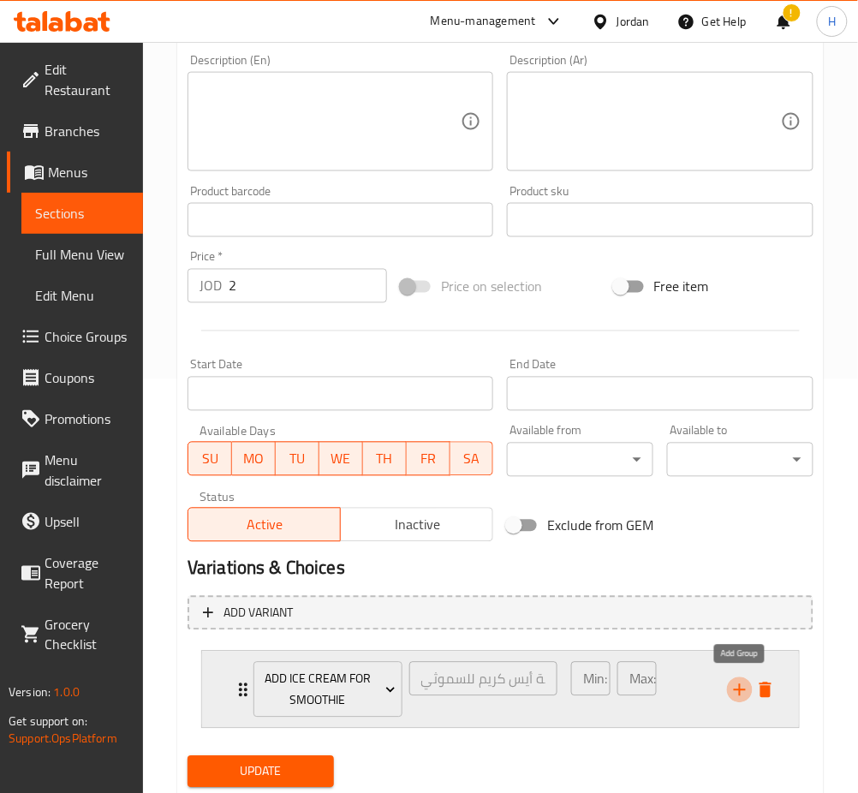
click at [733, 685] on icon "add" at bounding box center [740, 690] width 21 height 21
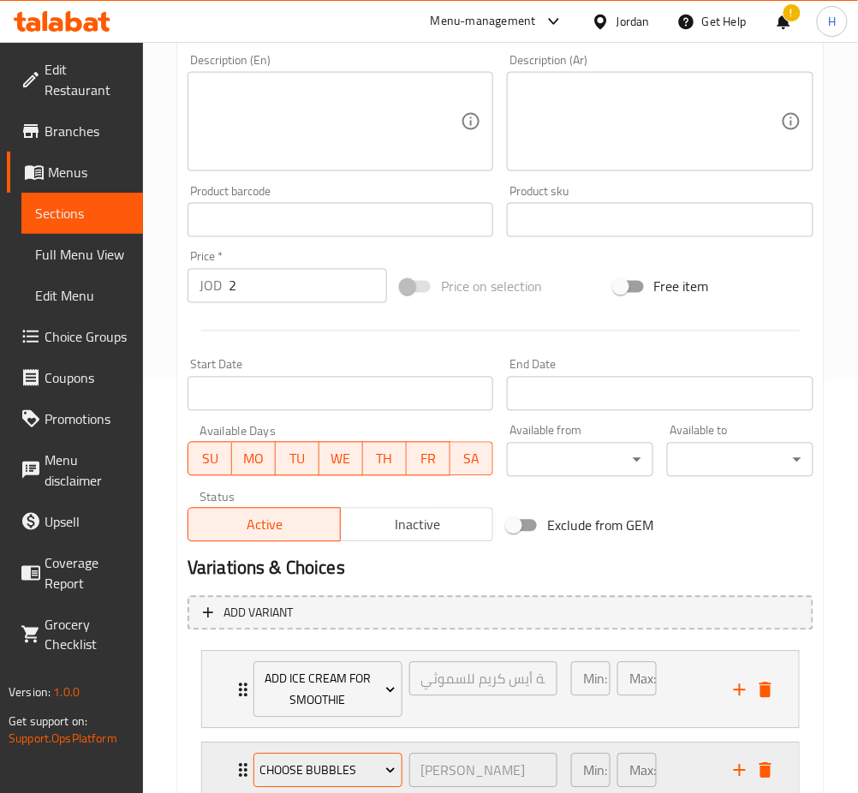
click at [290, 761] on span "choose bubbles" at bounding box center [328, 771] width 136 height 21
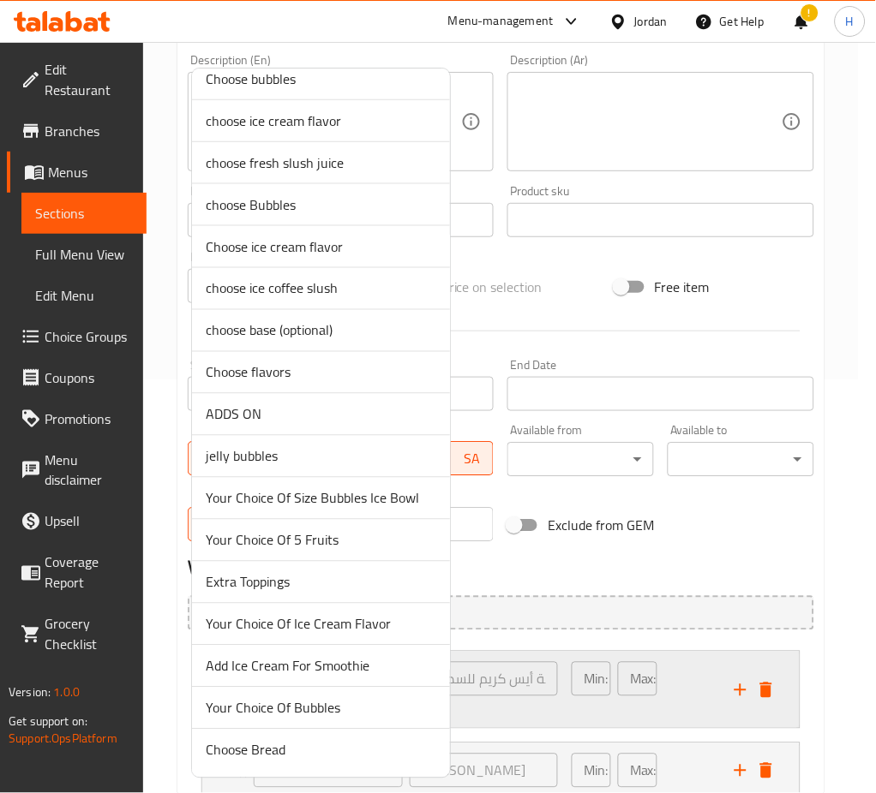
click at [278, 712] on span "Your Choice Of Bubbles" at bounding box center [321, 708] width 230 height 21
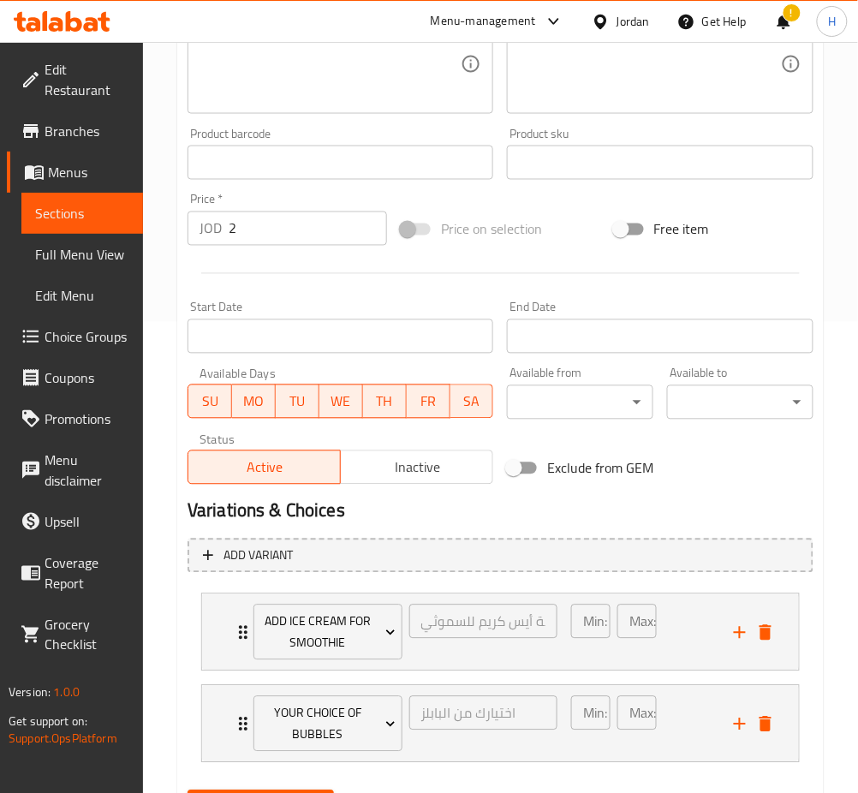
scroll to position [556, 0]
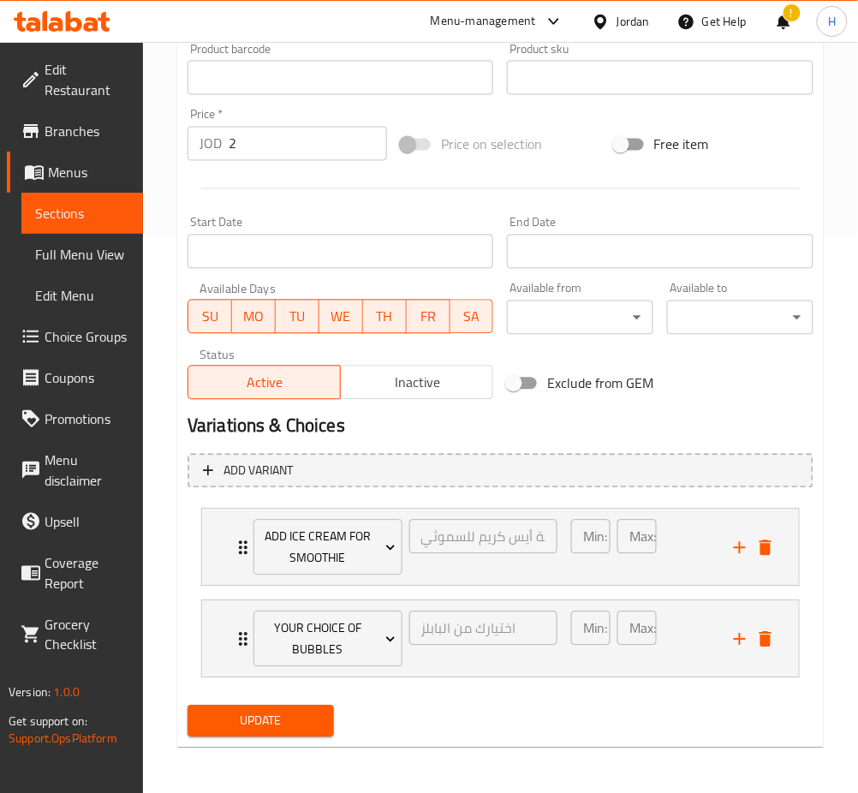
drag, startPoint x: 276, startPoint y: 732, endPoint x: 280, endPoint y: 713, distance: 19.3
click at [276, 731] on button "Update" at bounding box center [261, 722] width 146 height 32
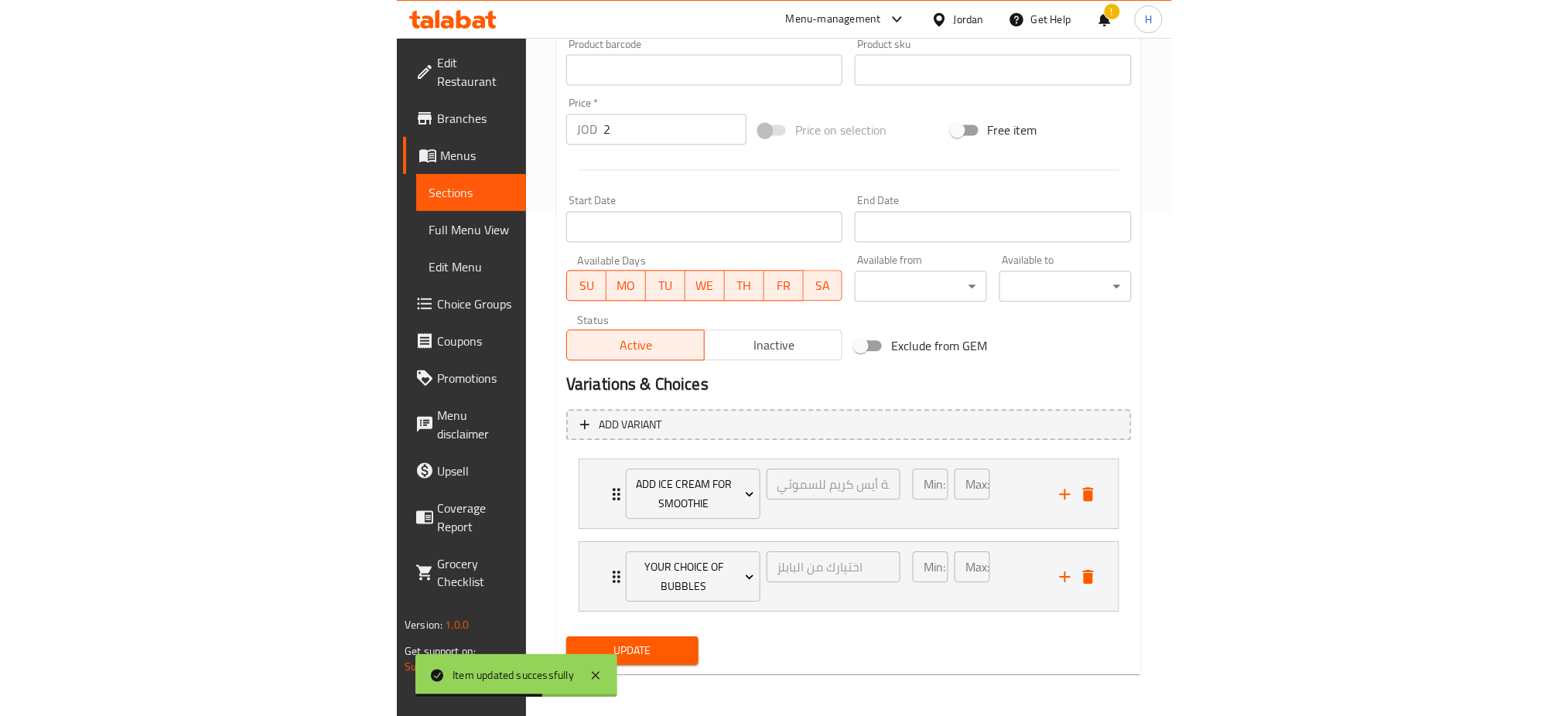
scroll to position [464, 0]
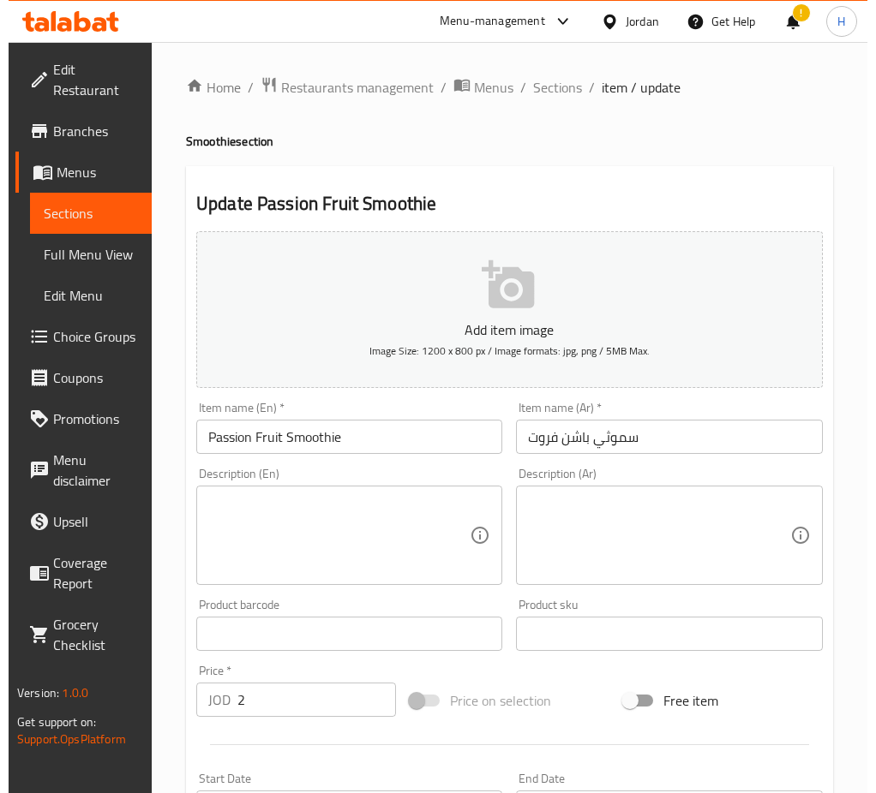
scroll to position [414, 0]
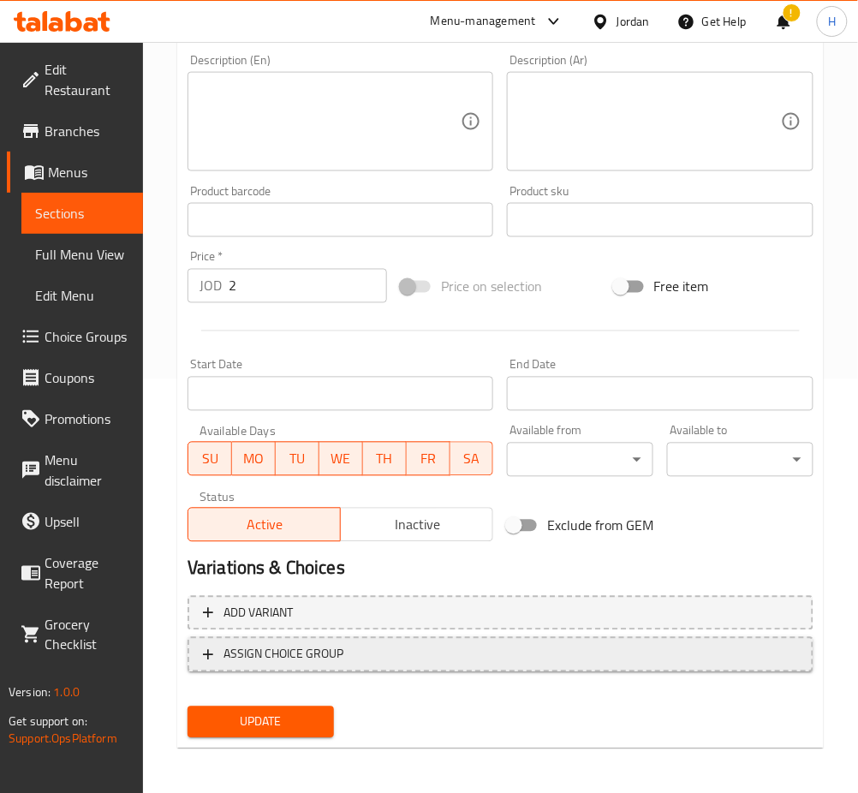
click at [373, 645] on span "ASSIGN CHOICE GROUP" at bounding box center [500, 654] width 595 height 21
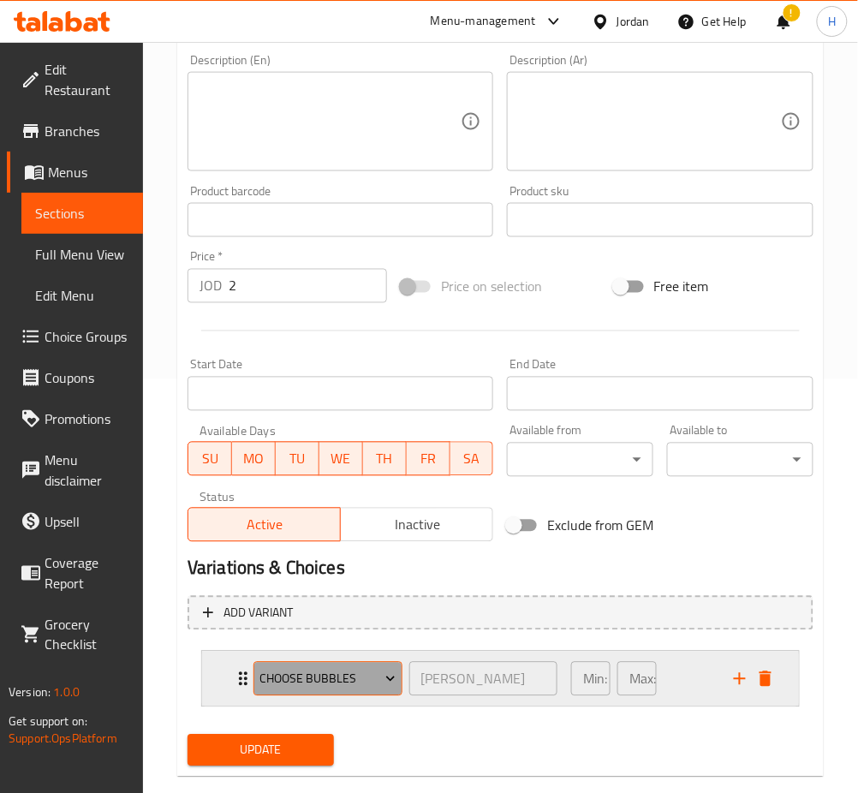
click at [331, 669] on span "choose bubbles" at bounding box center [328, 679] width 136 height 21
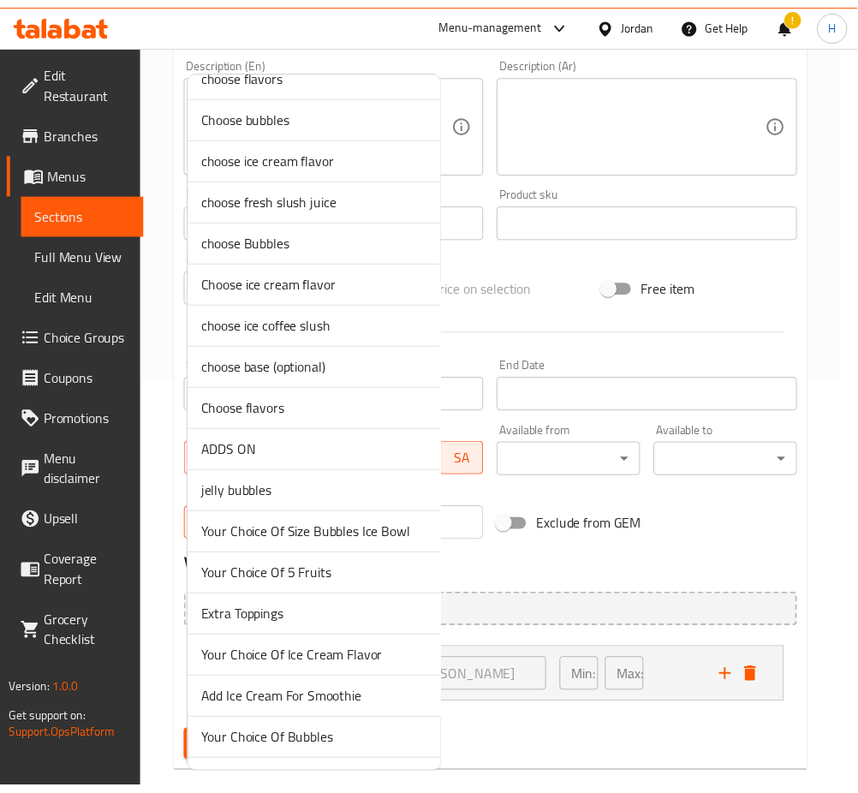
scroll to position [269, 0]
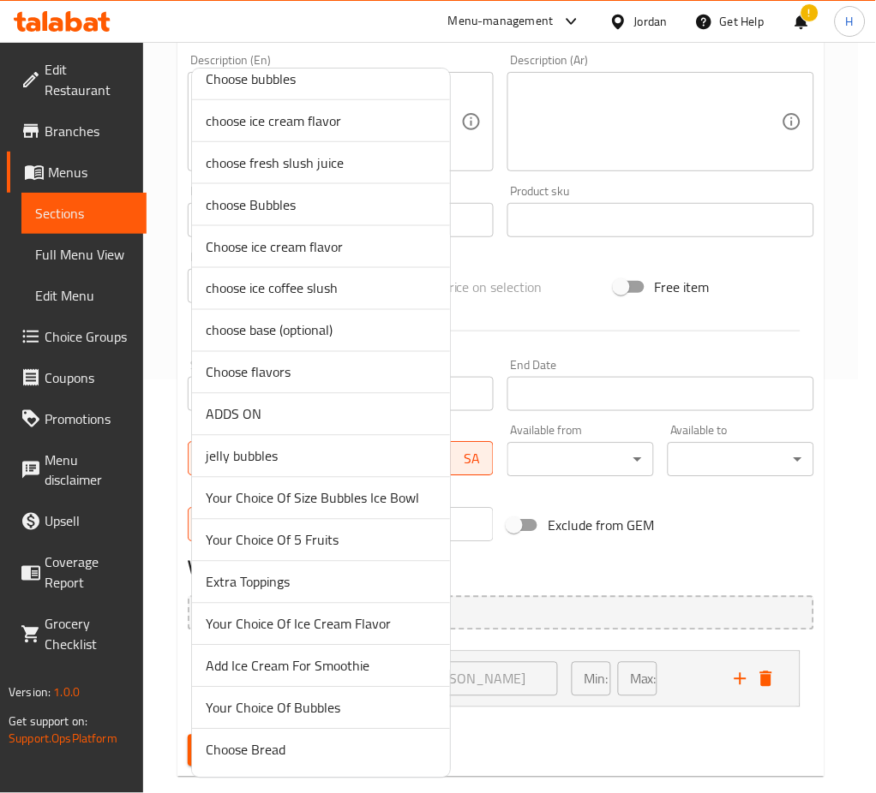
click at [291, 671] on span "Add Ice Cream For Smoothie" at bounding box center [321, 666] width 230 height 21
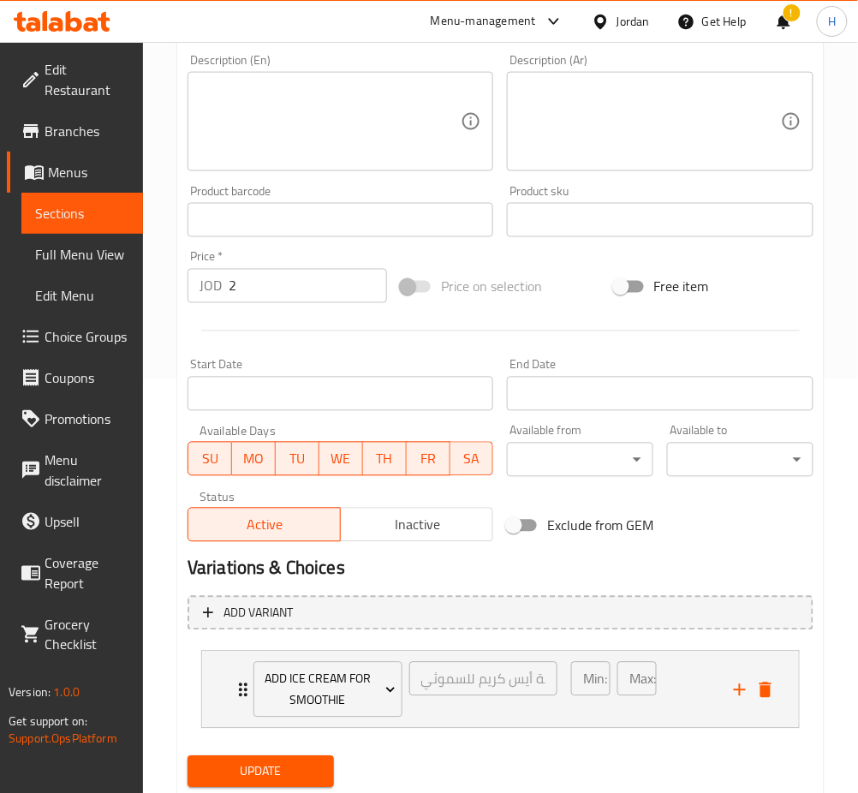
scroll to position [464, 0]
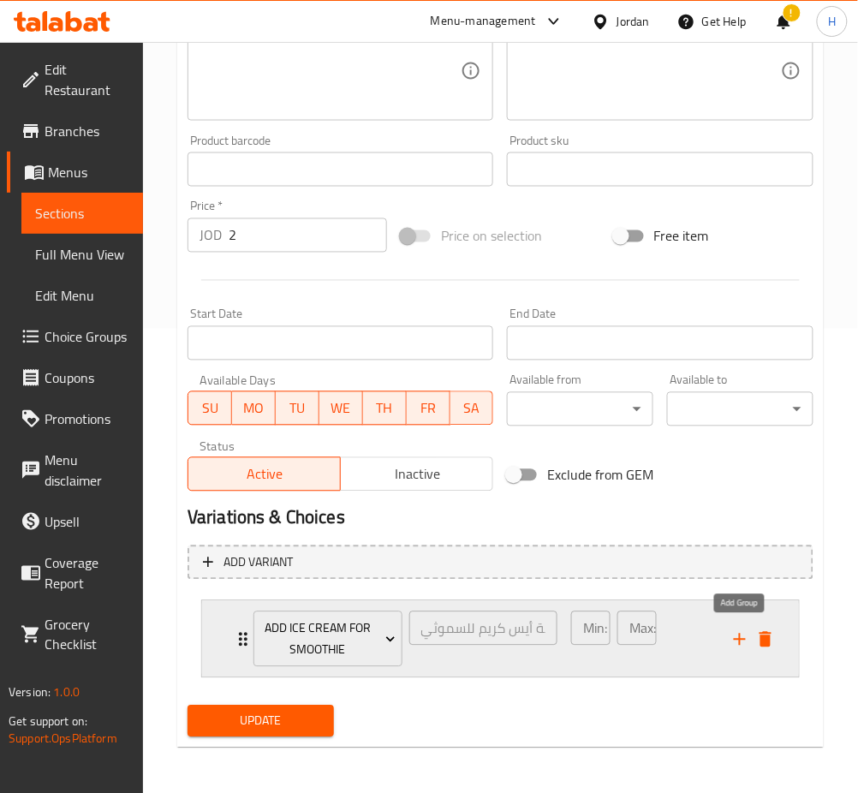
click at [732, 637] on icon "add" at bounding box center [740, 640] width 21 height 21
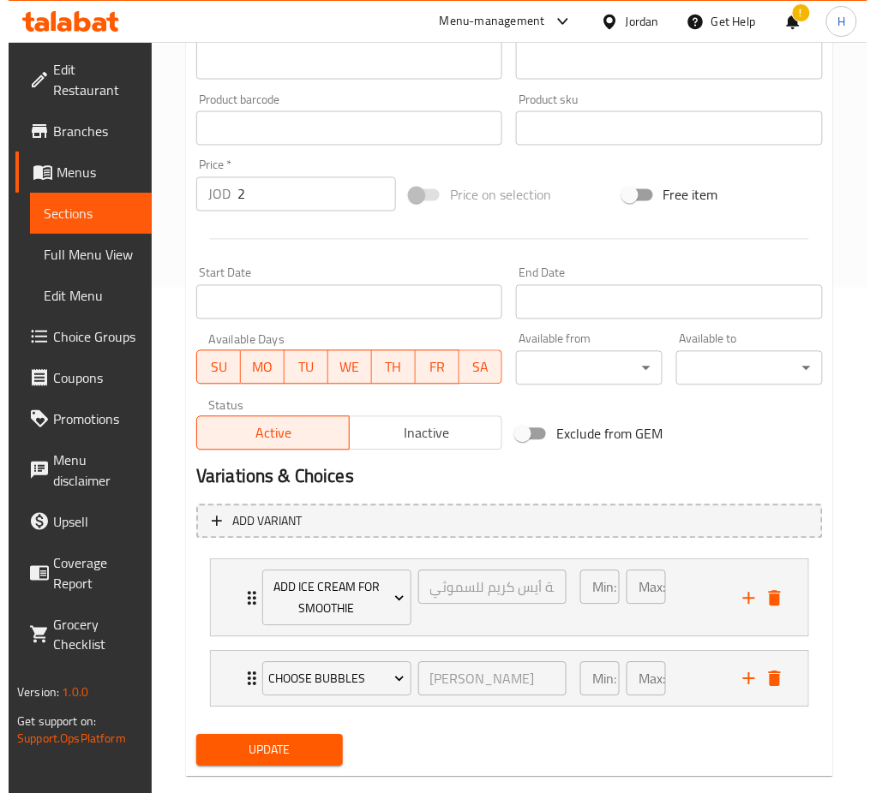
scroll to position [535, 0]
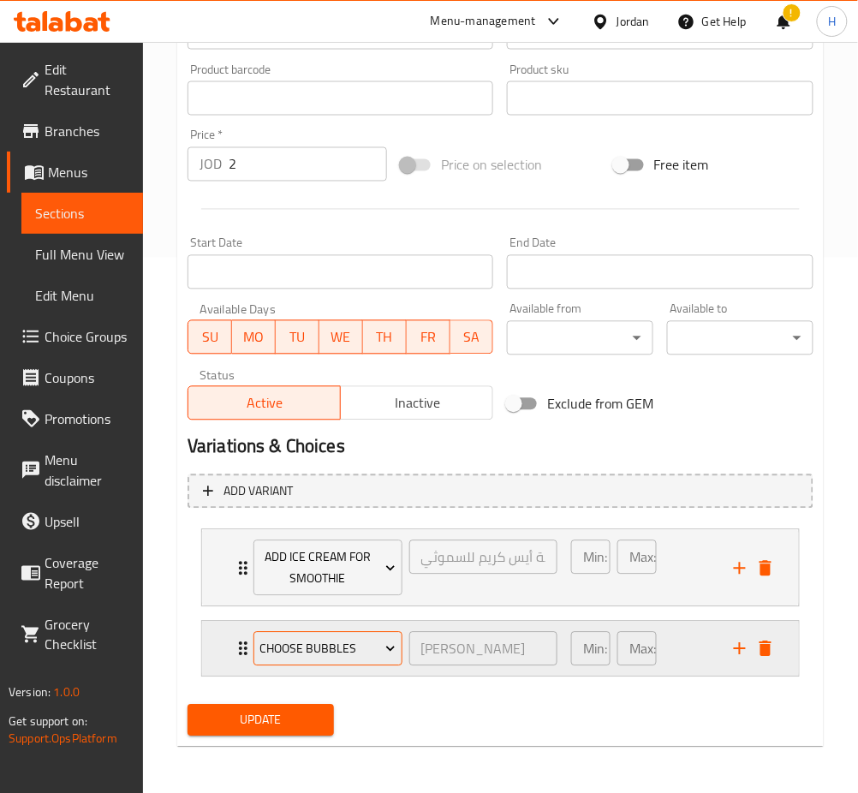
click at [322, 658] on span "choose bubbles" at bounding box center [328, 649] width 136 height 21
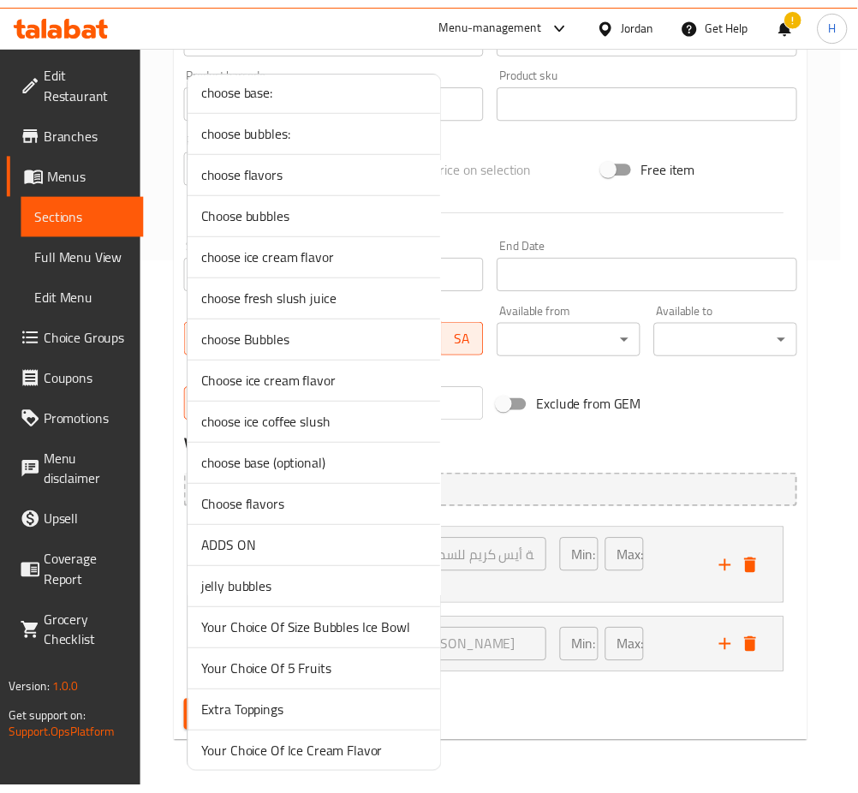
scroll to position [269, 0]
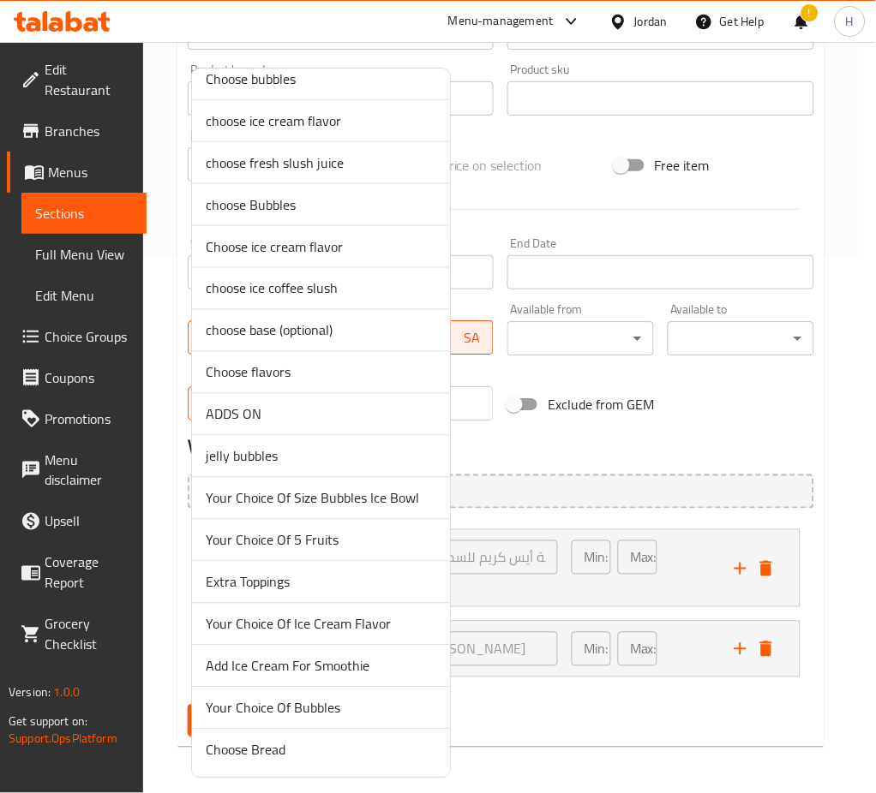
click at [324, 701] on span "Your Choice Of Bubbles" at bounding box center [321, 708] width 230 height 21
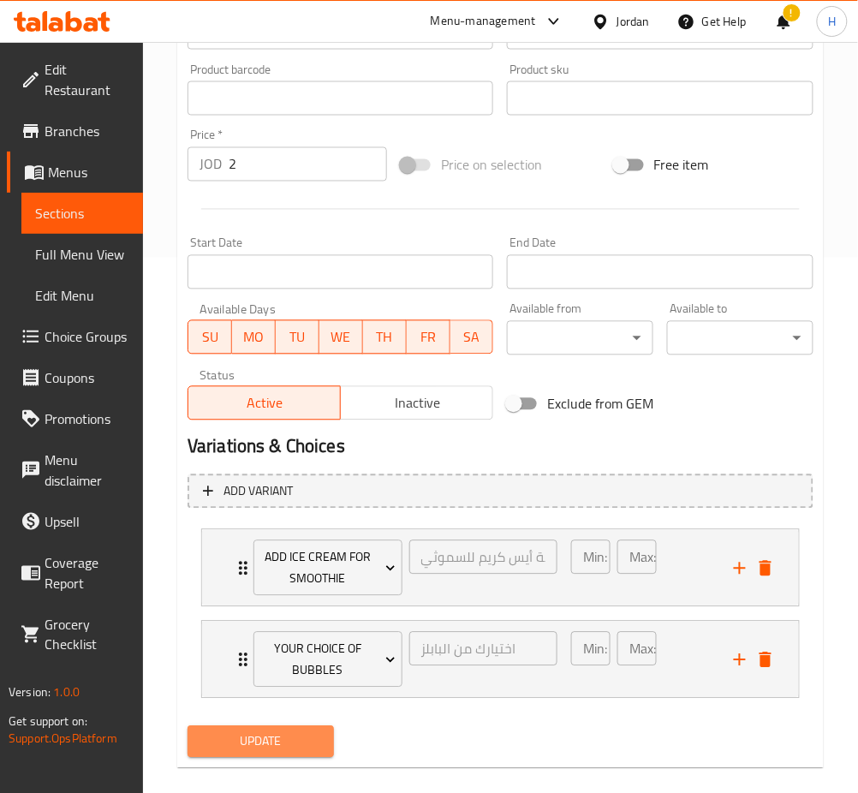
click at [272, 738] on span "Update" at bounding box center [260, 742] width 119 height 21
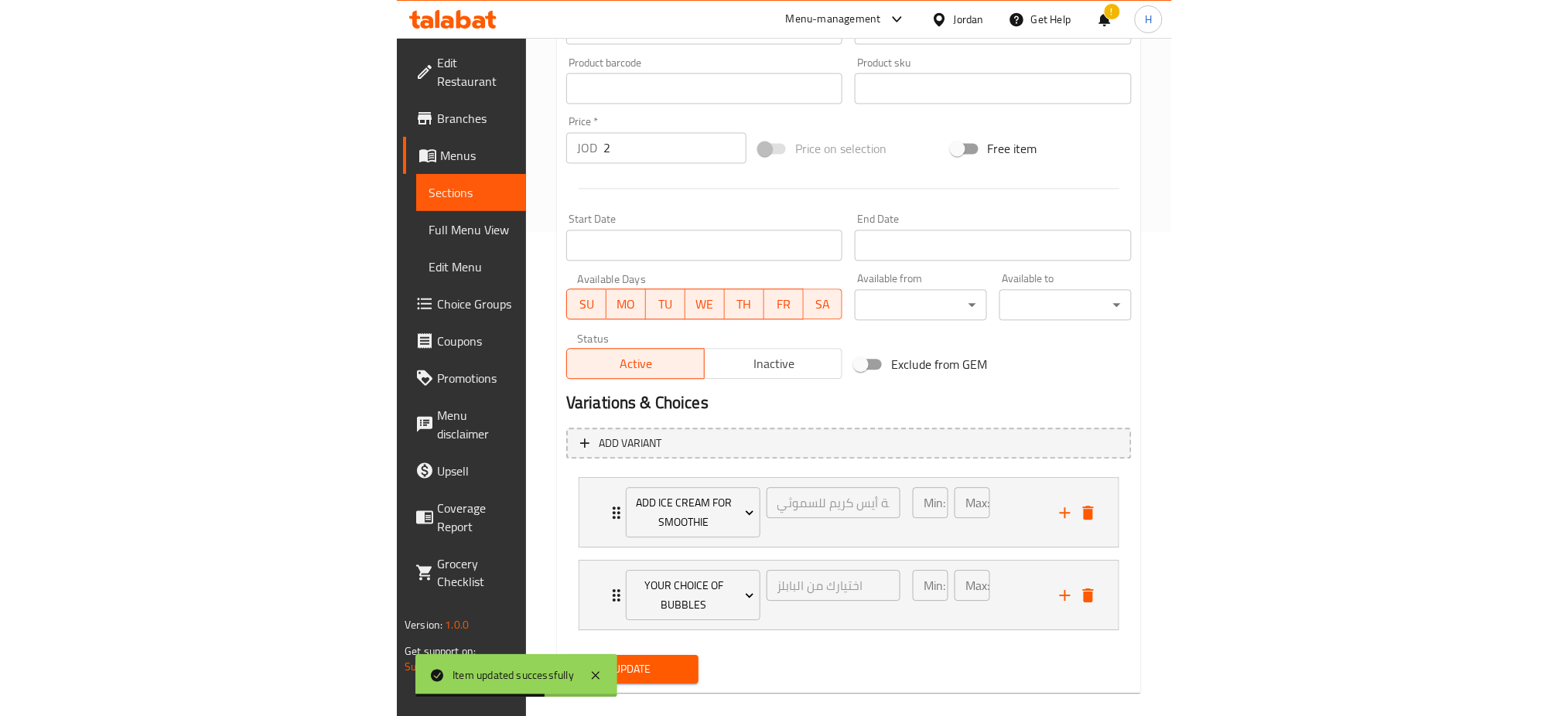
scroll to position [464, 0]
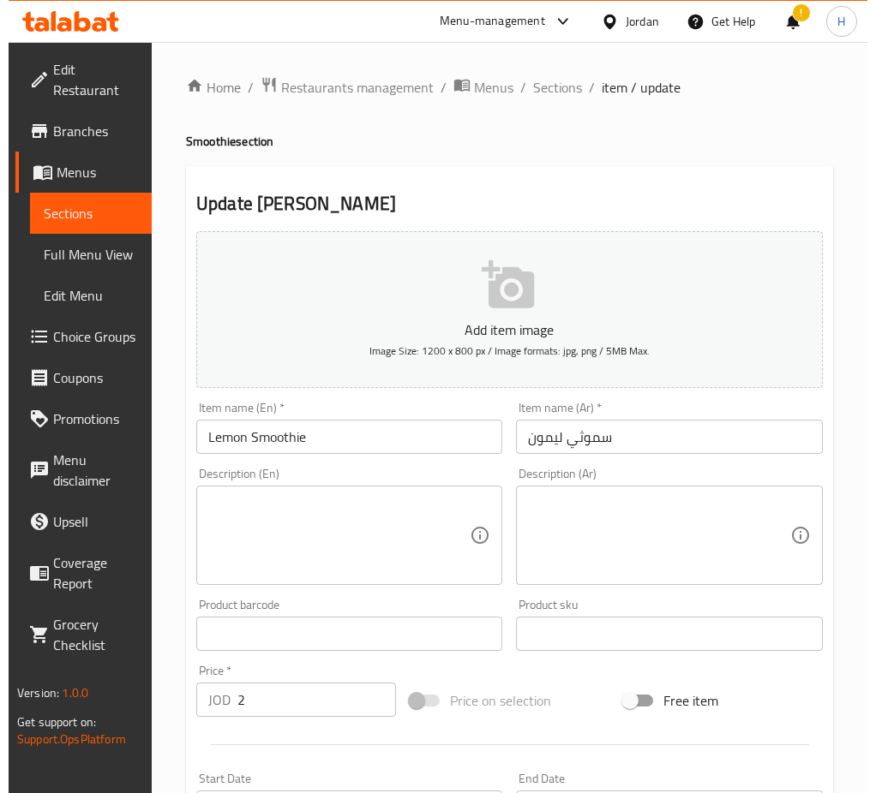
scroll to position [414, 0]
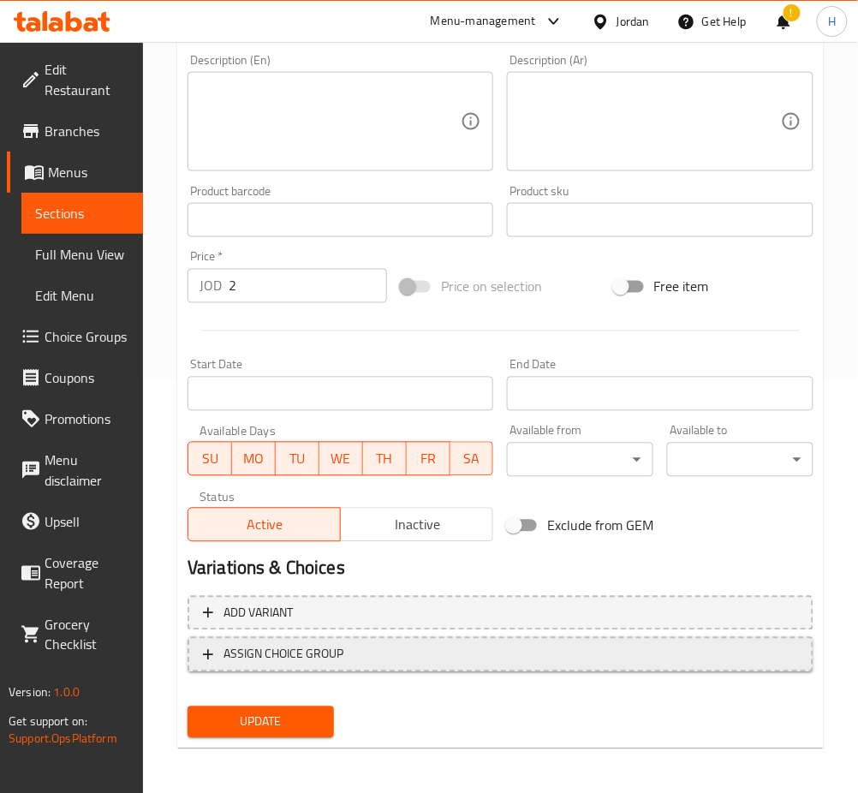
click at [319, 657] on span "ASSIGN CHOICE GROUP" at bounding box center [284, 654] width 120 height 21
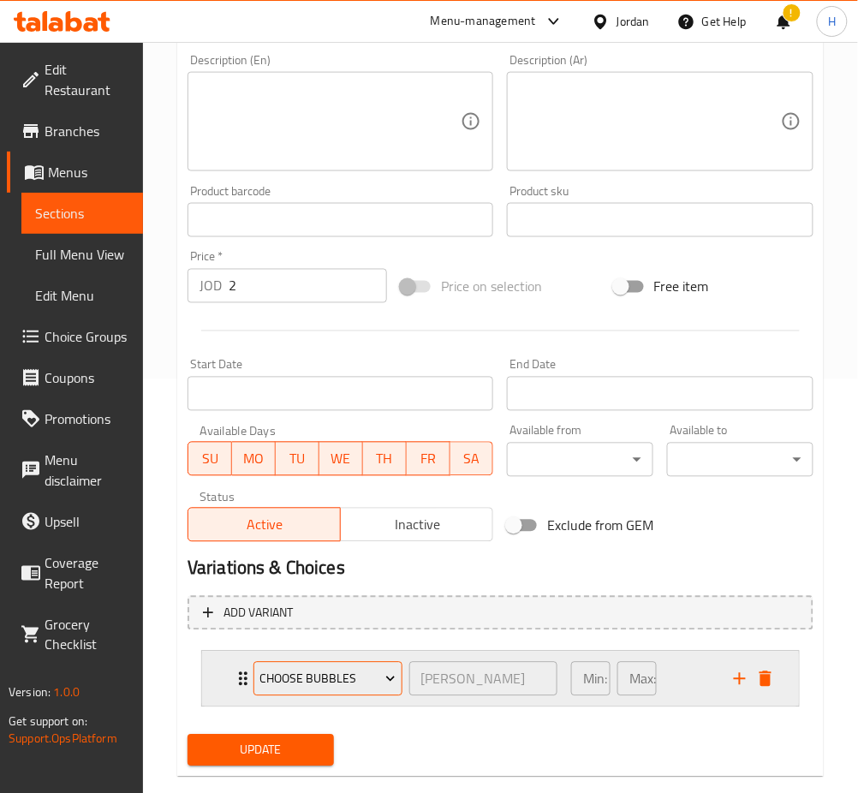
click at [316, 679] on span "choose bubbles" at bounding box center [328, 679] width 136 height 21
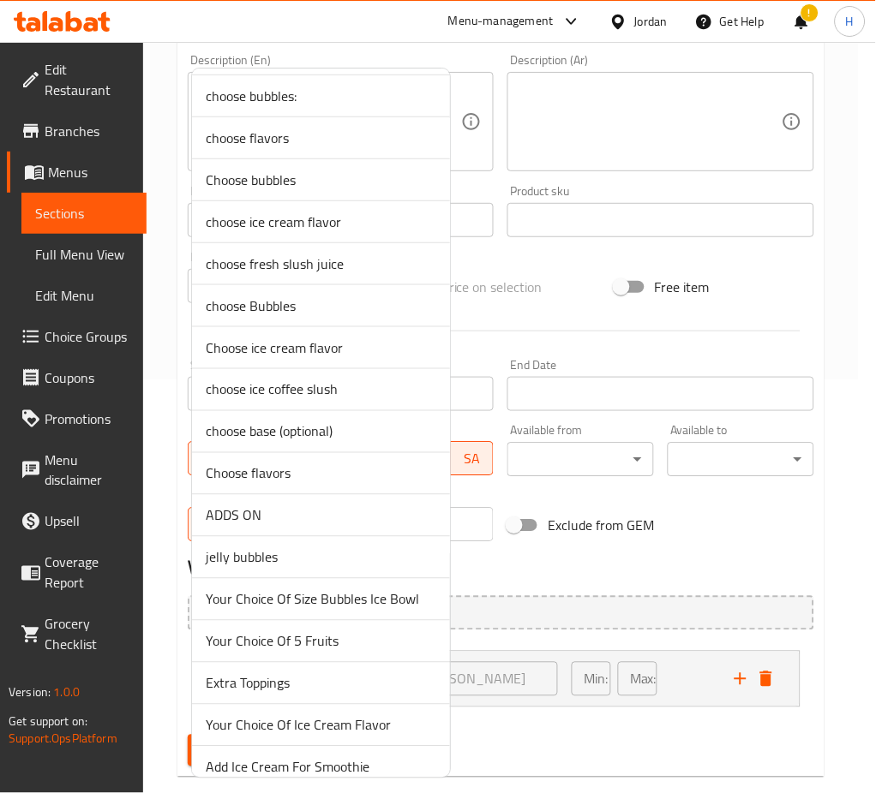
scroll to position [269, 0]
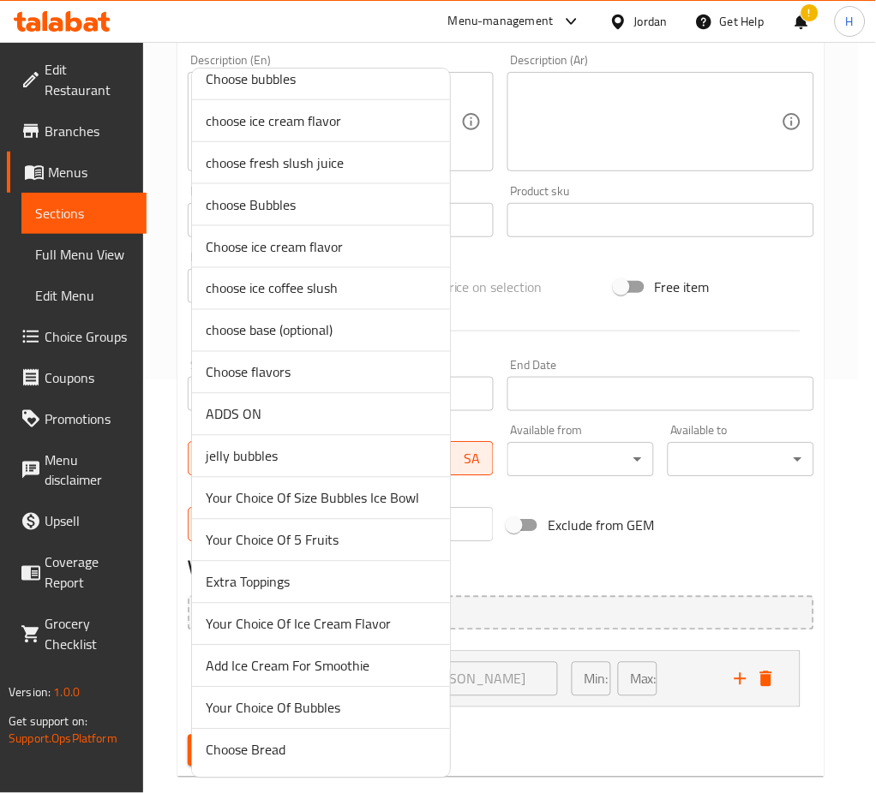
click at [312, 676] on span "Add Ice Cream For Smoothie" at bounding box center [321, 666] width 230 height 21
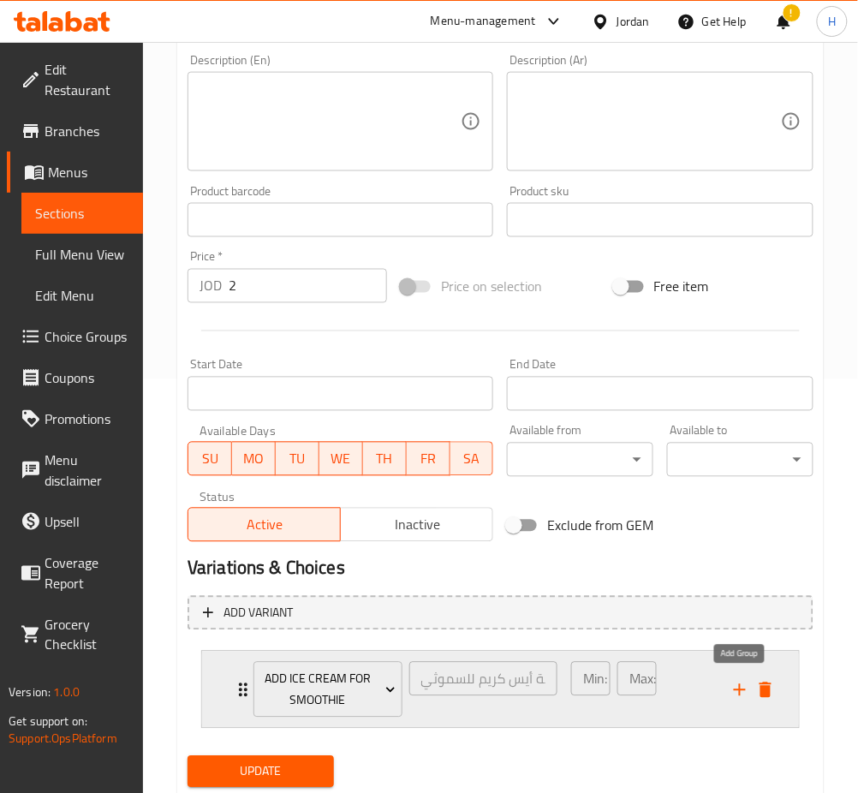
click at [737, 686] on icon "add" at bounding box center [740, 690] width 21 height 21
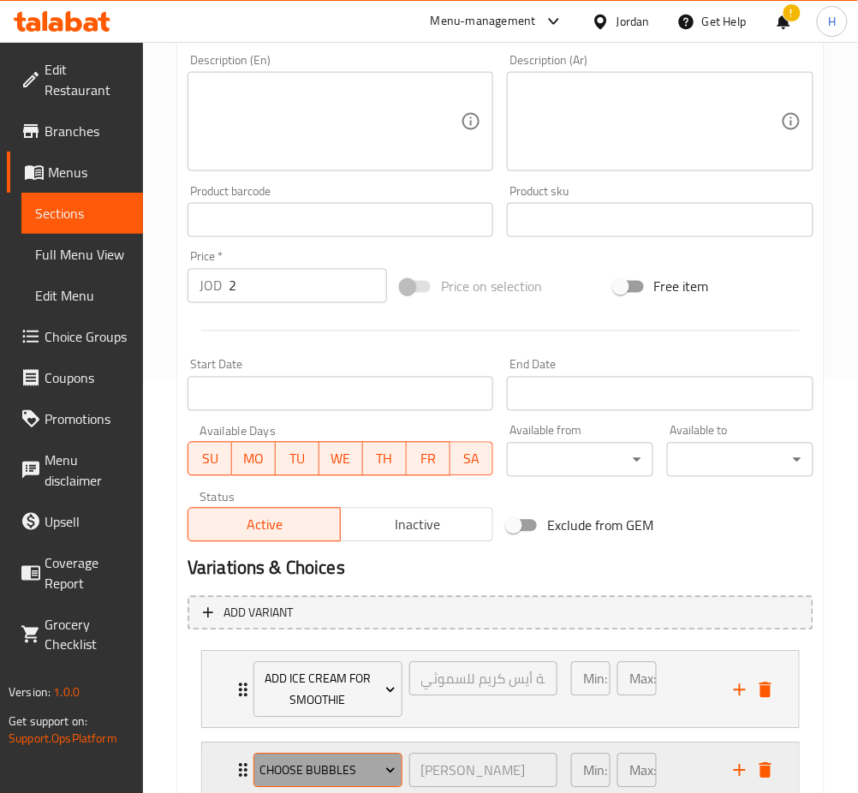
drag, startPoint x: 320, startPoint y: 768, endPoint x: 313, endPoint y: 763, distance: 8.8
click at [313, 763] on span "choose bubbles" at bounding box center [328, 771] width 136 height 21
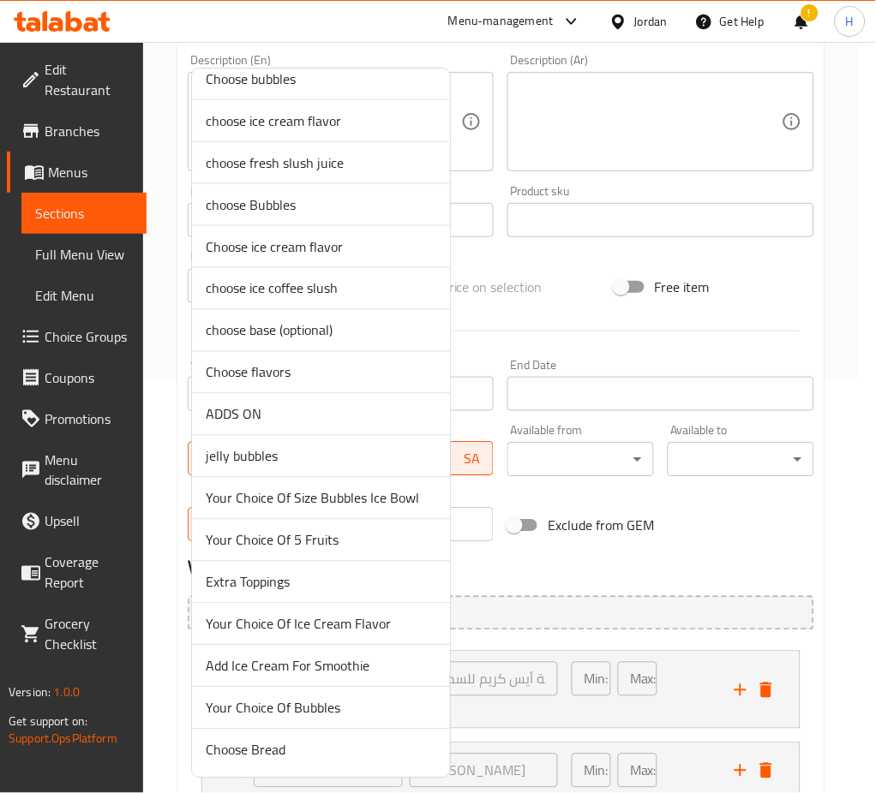
click at [307, 707] on span "Your Choice Of Bubbles" at bounding box center [321, 708] width 230 height 21
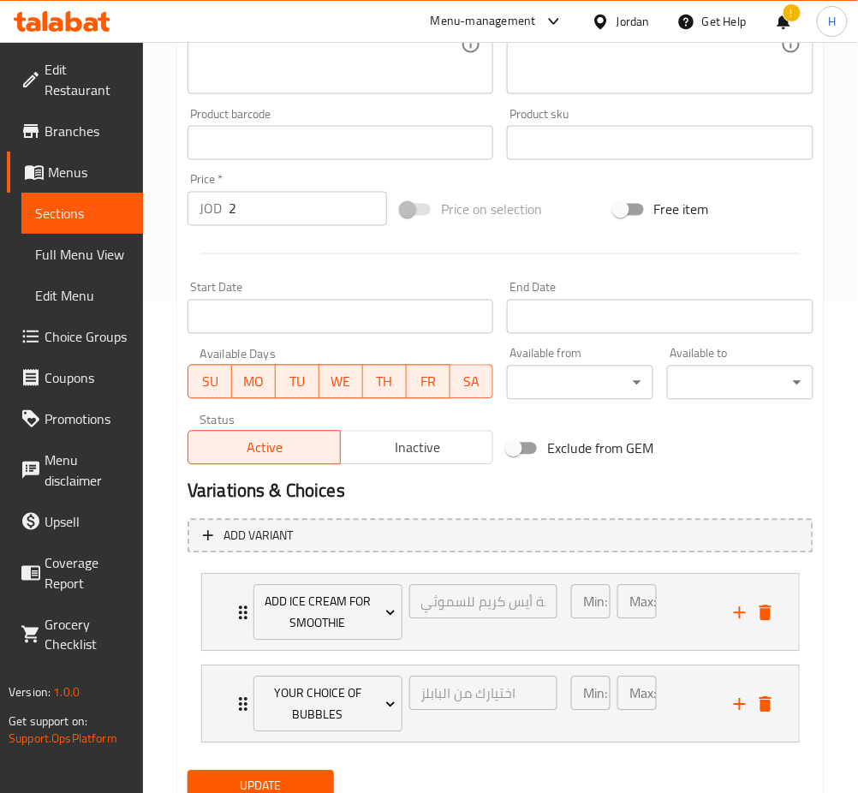
scroll to position [556, 0]
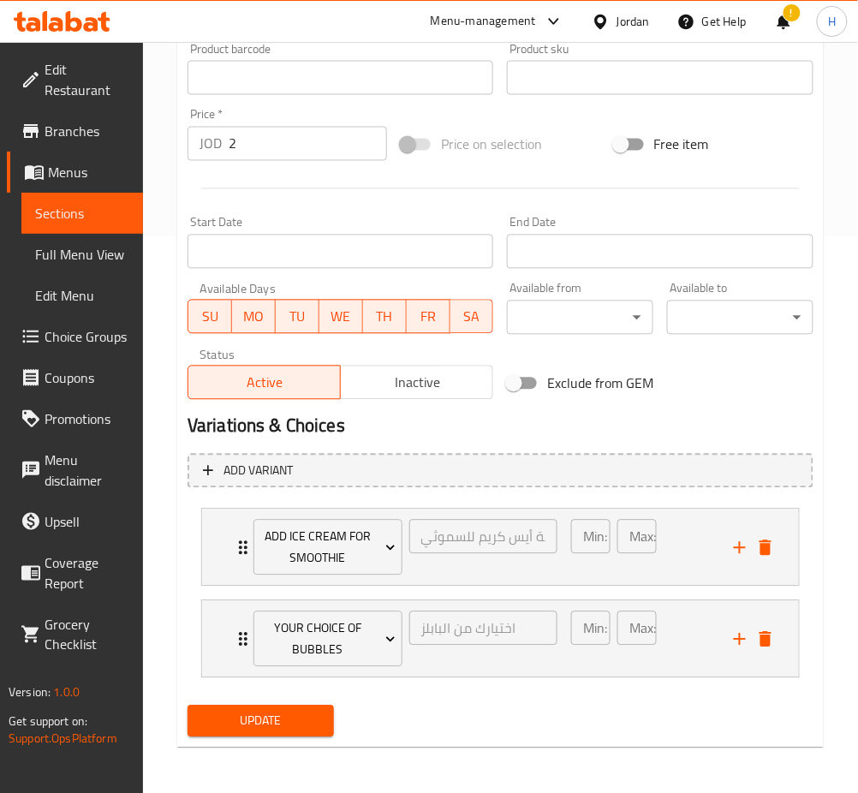
click at [265, 721] on span "Update" at bounding box center [260, 721] width 119 height 21
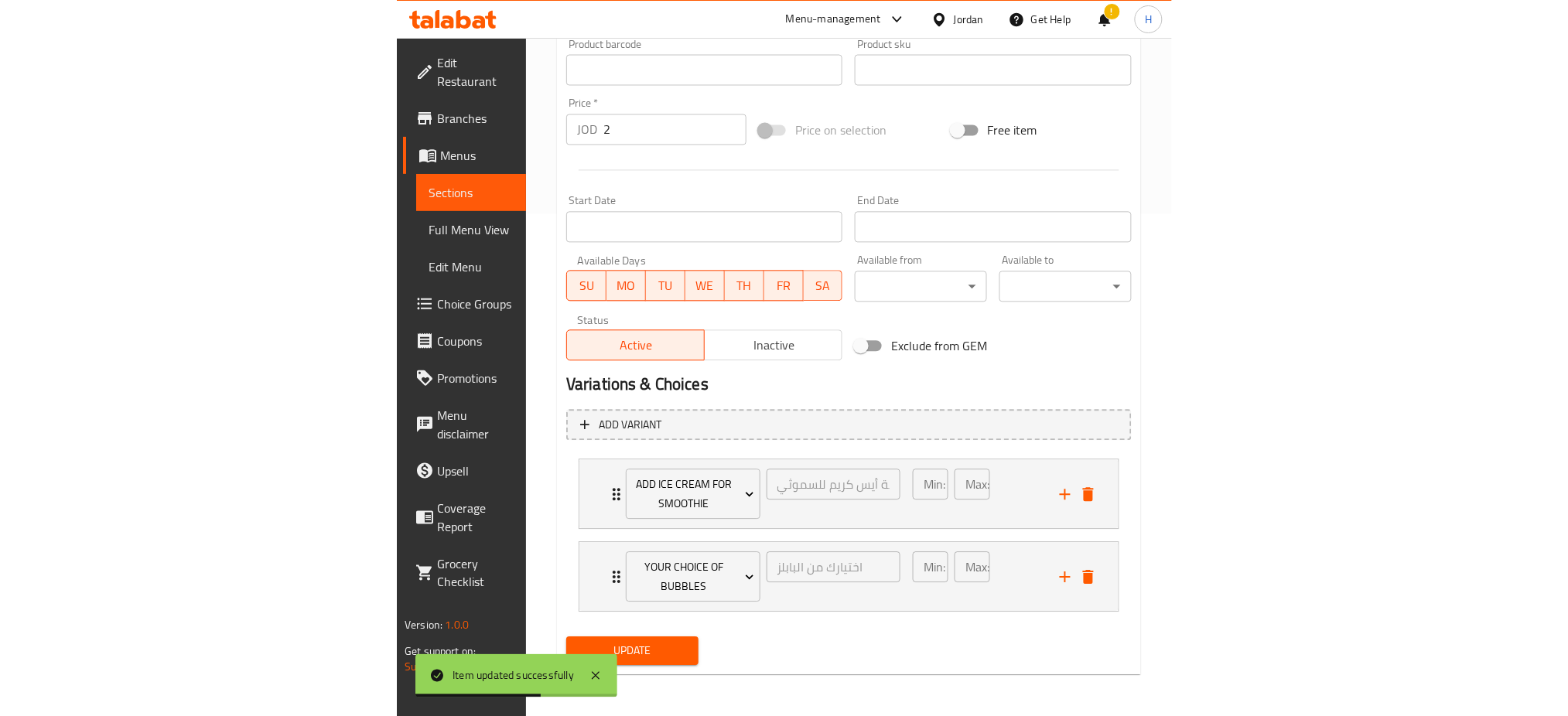
scroll to position [464, 0]
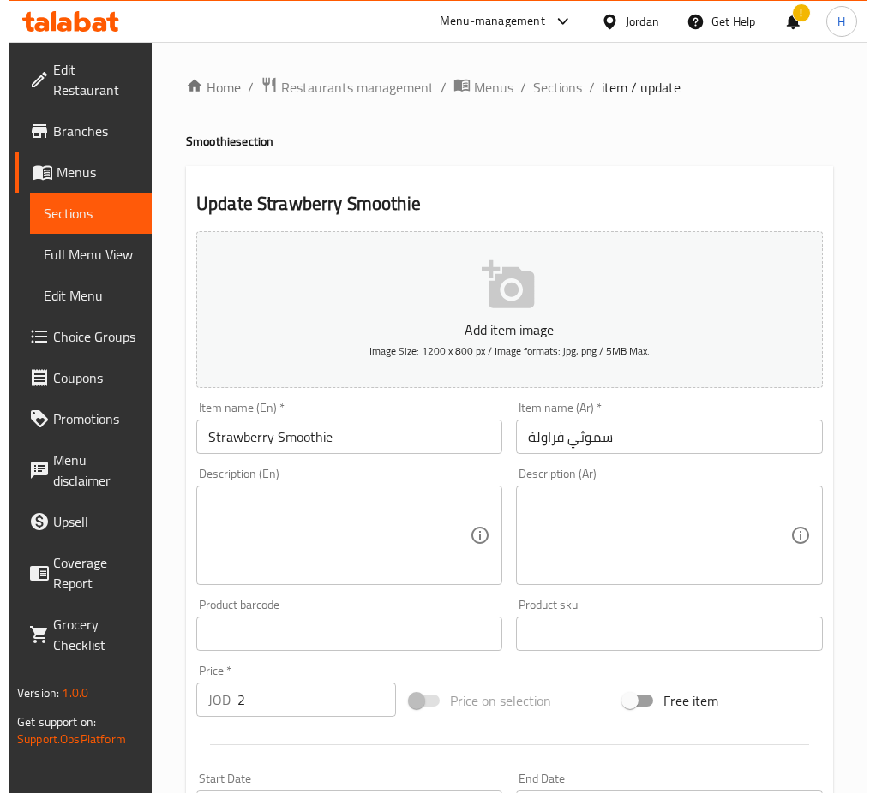
scroll to position [414, 0]
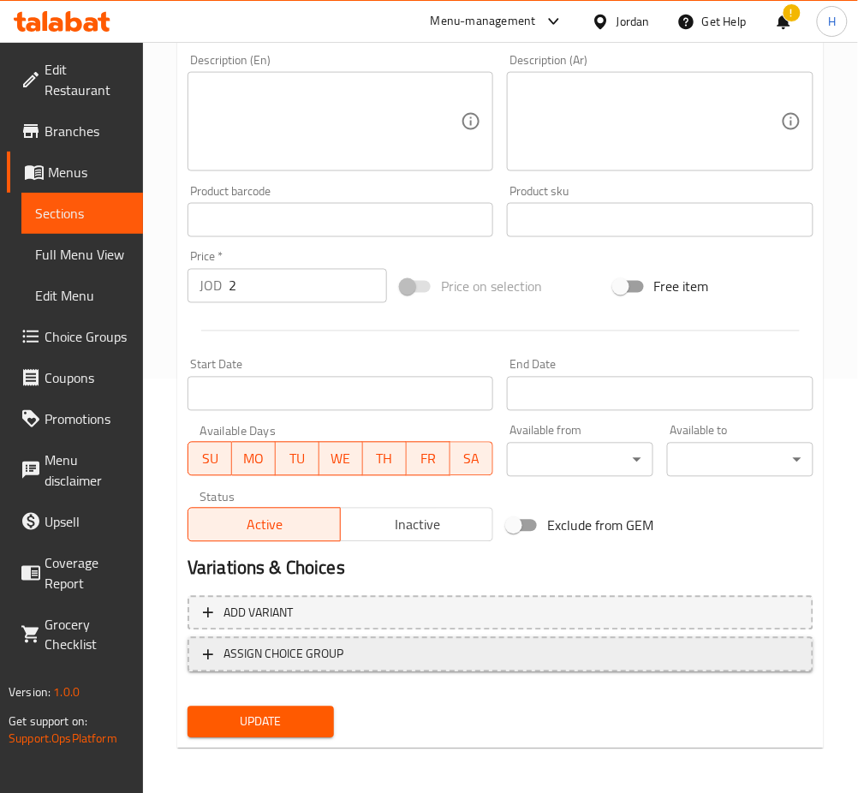
click at [269, 656] on span "ASSIGN CHOICE GROUP" at bounding box center [284, 654] width 120 height 21
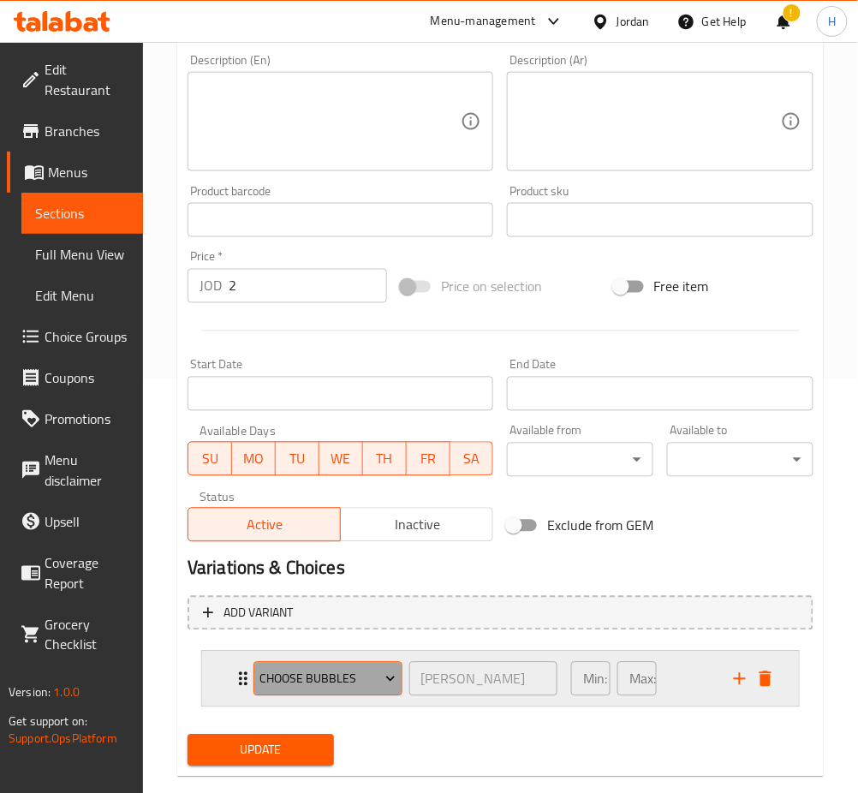
click at [277, 673] on span "choose bubbles" at bounding box center [328, 679] width 136 height 21
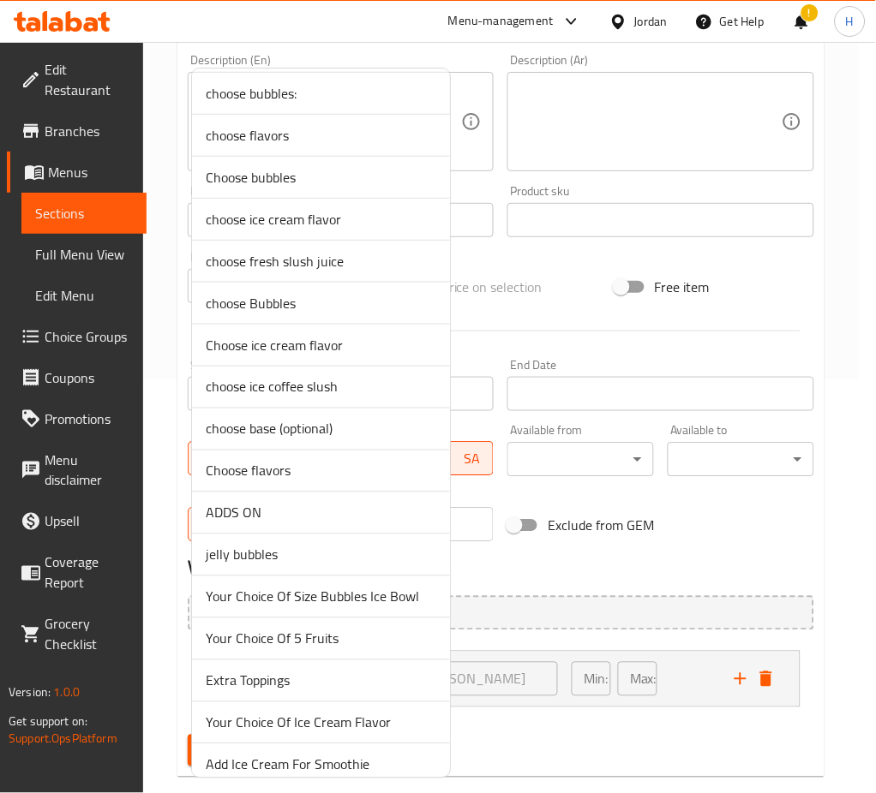
scroll to position [269, 0]
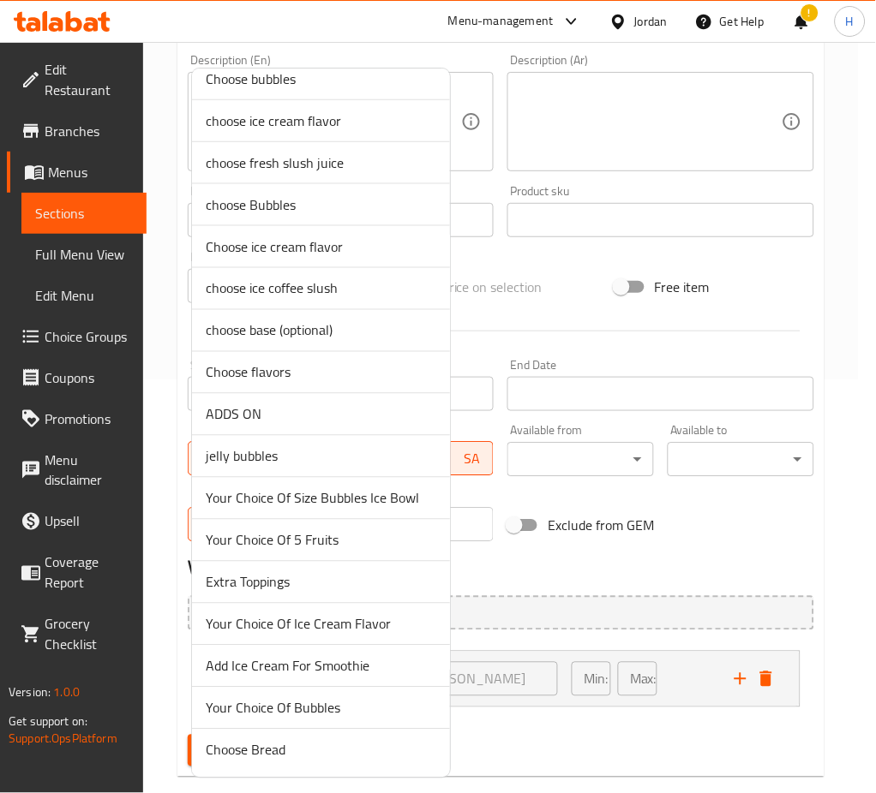
click at [280, 681] on li "Add Ice Cream For Smoothie" at bounding box center [321, 667] width 258 height 42
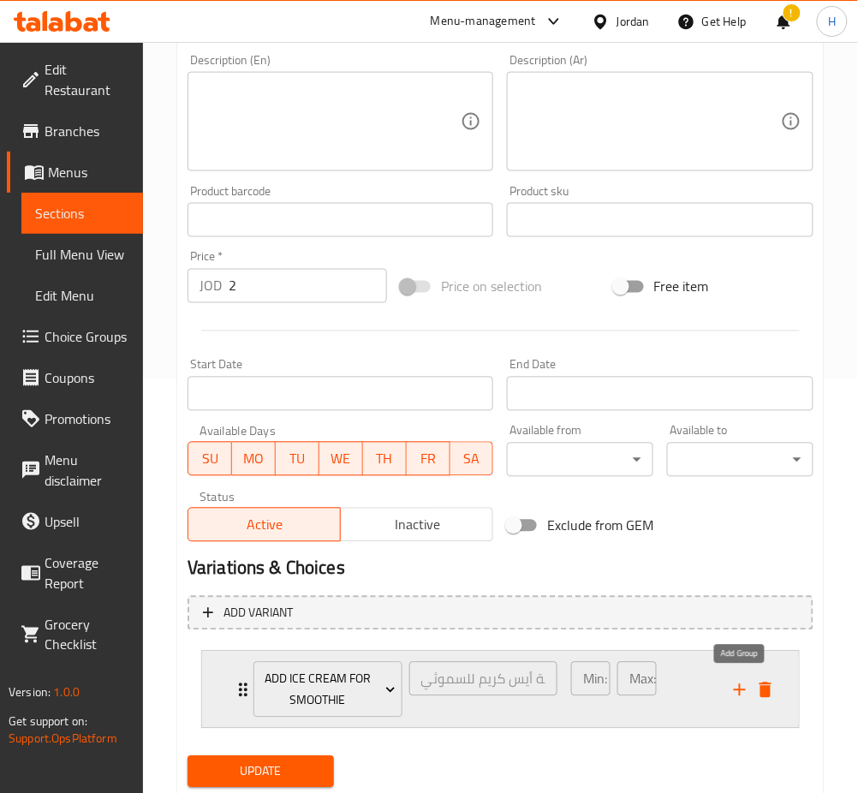
click at [737, 683] on icon "add" at bounding box center [740, 690] width 21 height 21
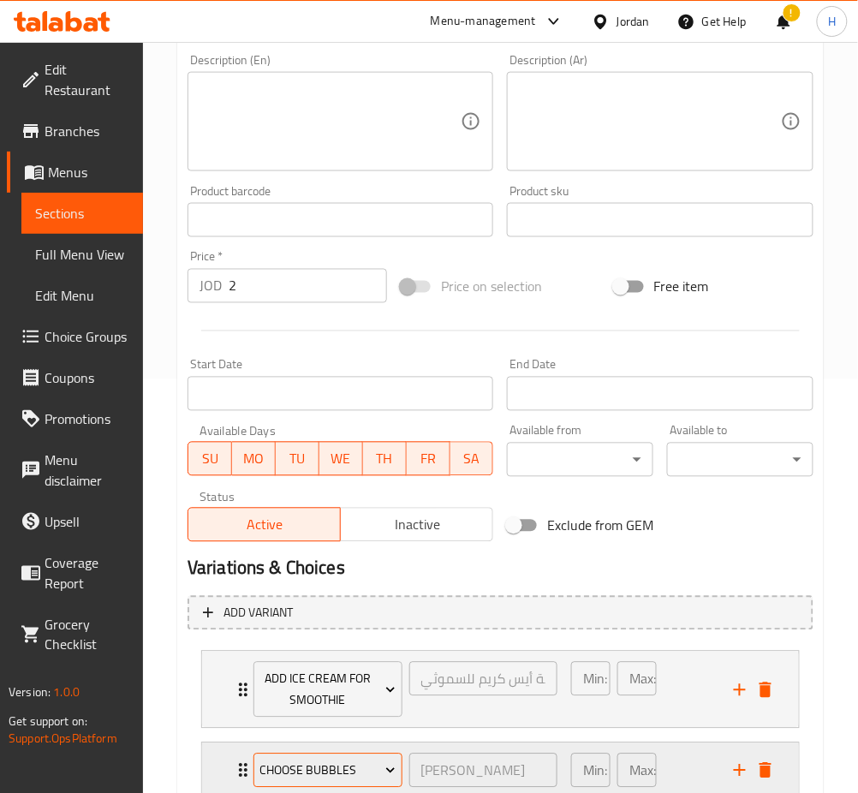
click at [330, 780] on span "choose bubbles" at bounding box center [328, 771] width 136 height 21
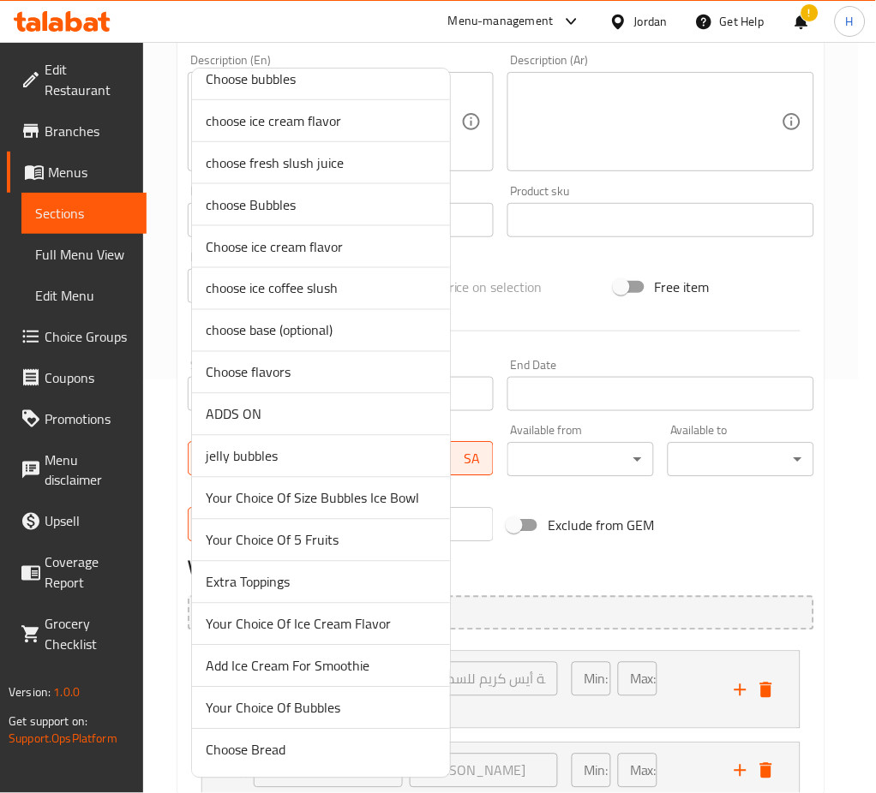
click at [315, 727] on li "Your Choice Of Bubbles" at bounding box center [321, 709] width 258 height 42
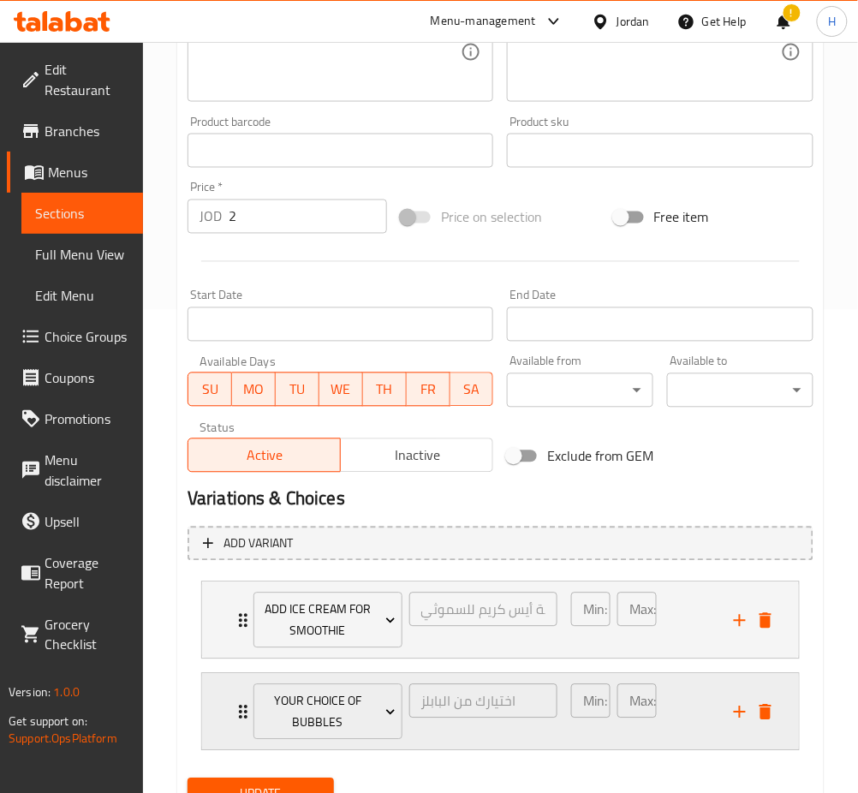
scroll to position [556, 0]
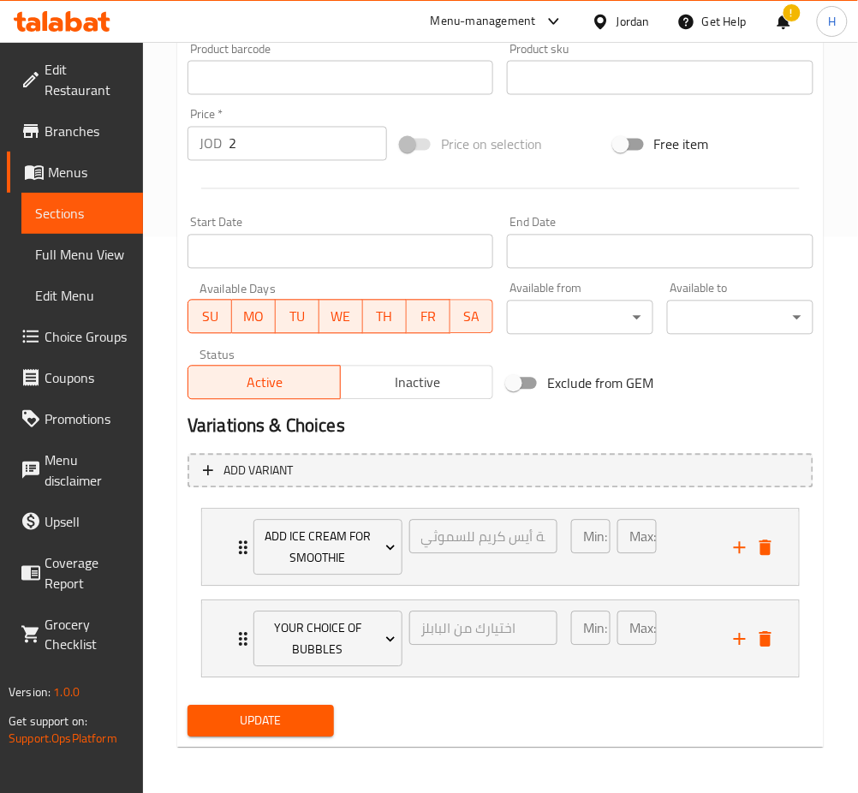
click at [243, 719] on span "Update" at bounding box center [260, 721] width 119 height 21
click at [235, 741] on div "Update" at bounding box center [261, 721] width 160 height 45
click at [235, 735] on button "Update" at bounding box center [261, 722] width 146 height 32
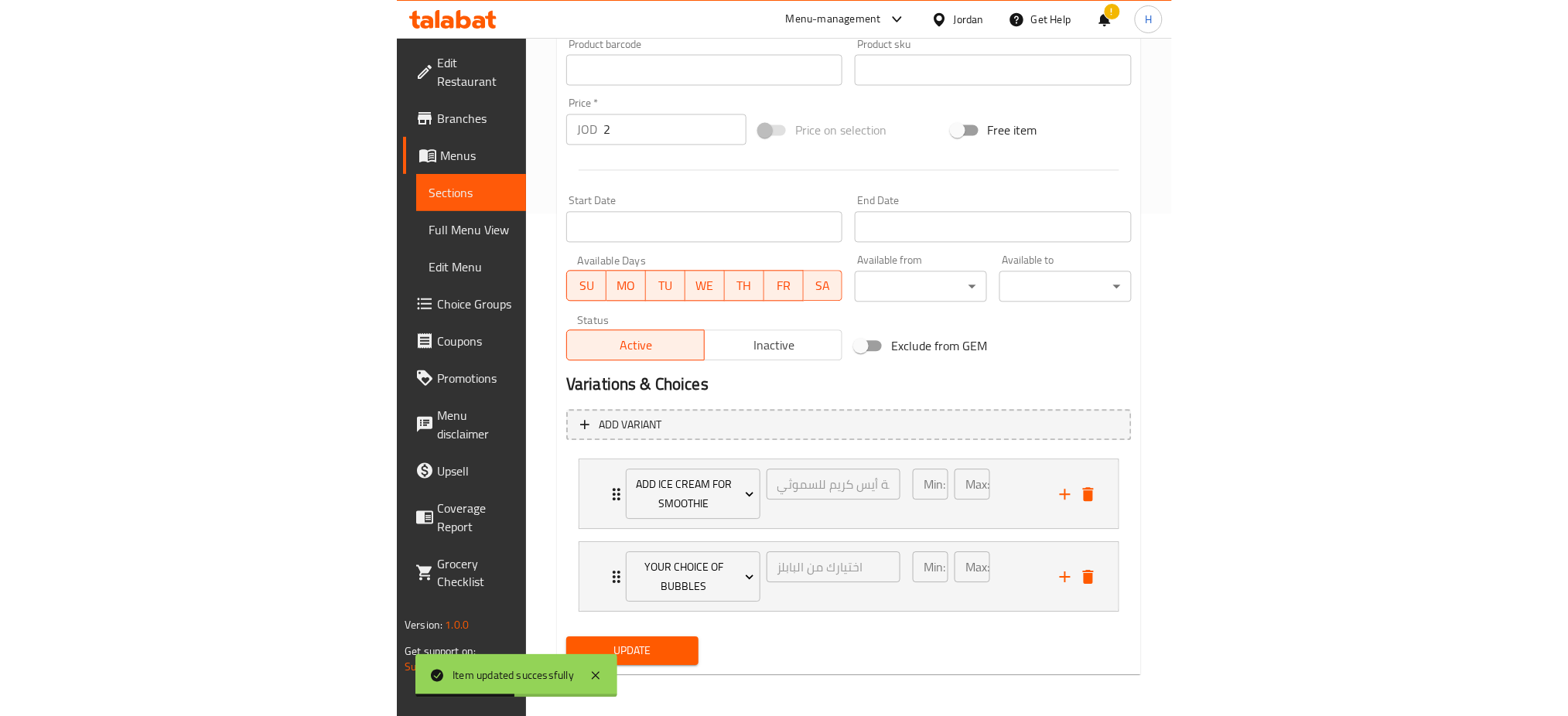
scroll to position [464, 0]
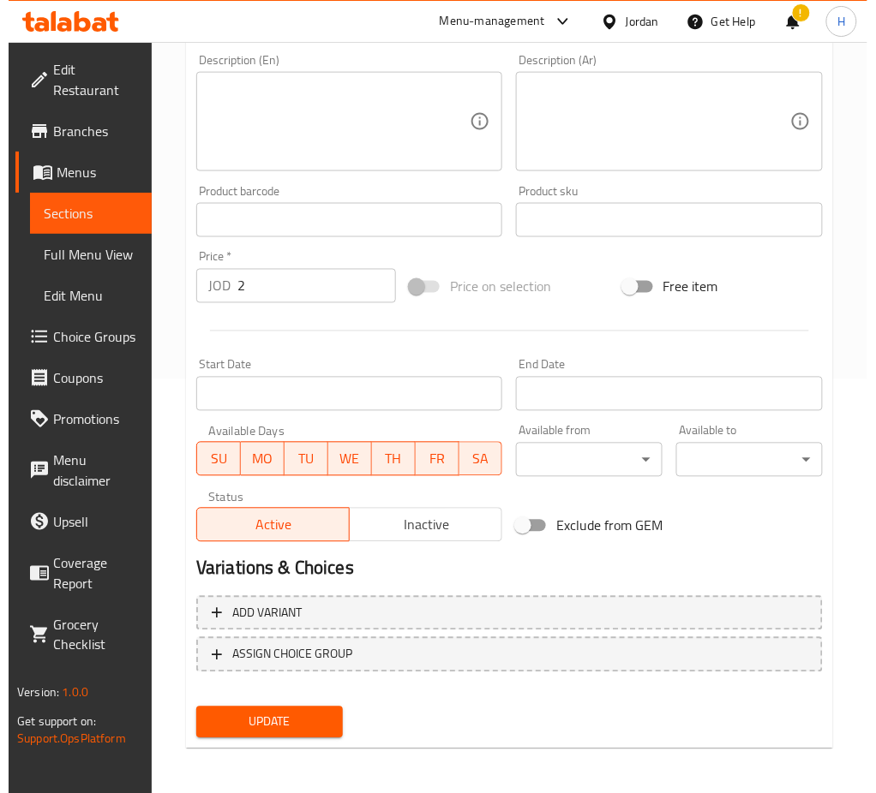
scroll to position [414, 0]
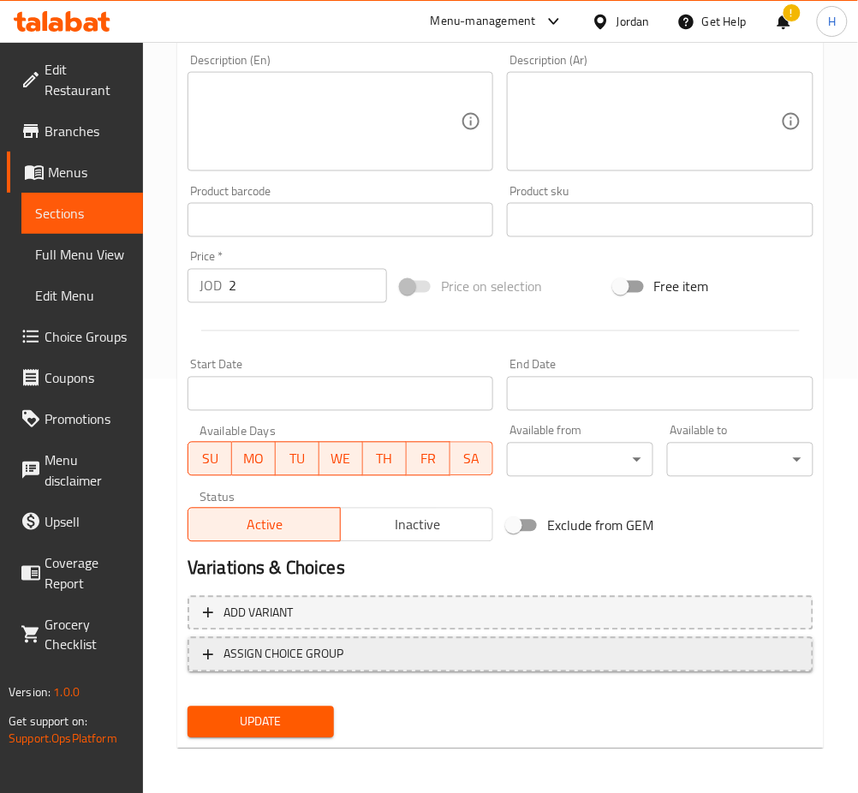
click at [278, 650] on span "ASSIGN CHOICE GROUP" at bounding box center [284, 654] width 120 height 21
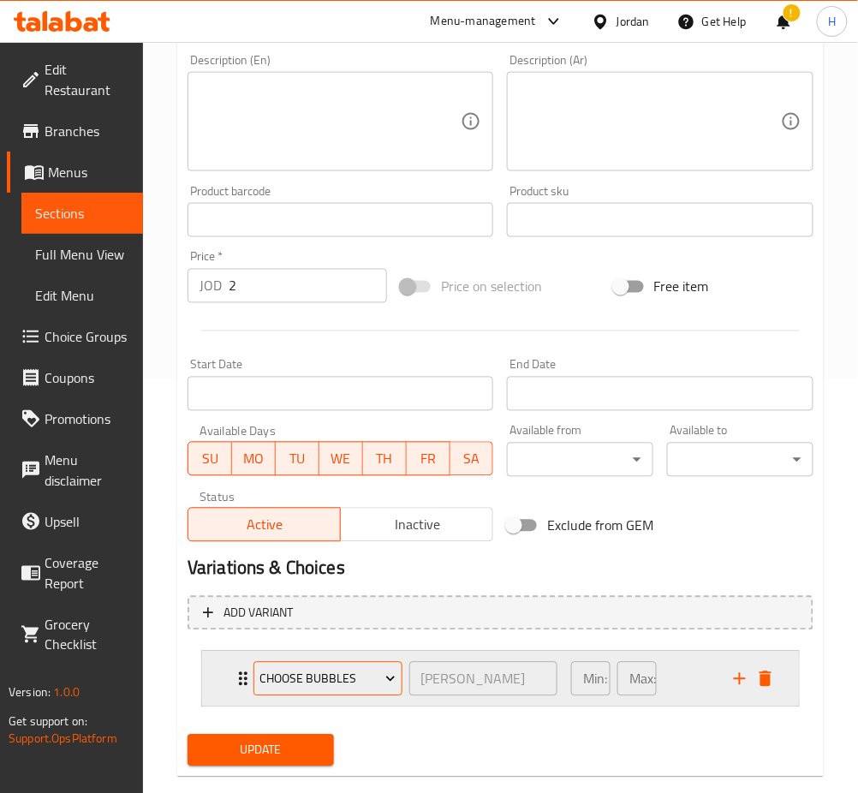
click at [355, 691] on button "choose bubbles" at bounding box center [328, 679] width 149 height 34
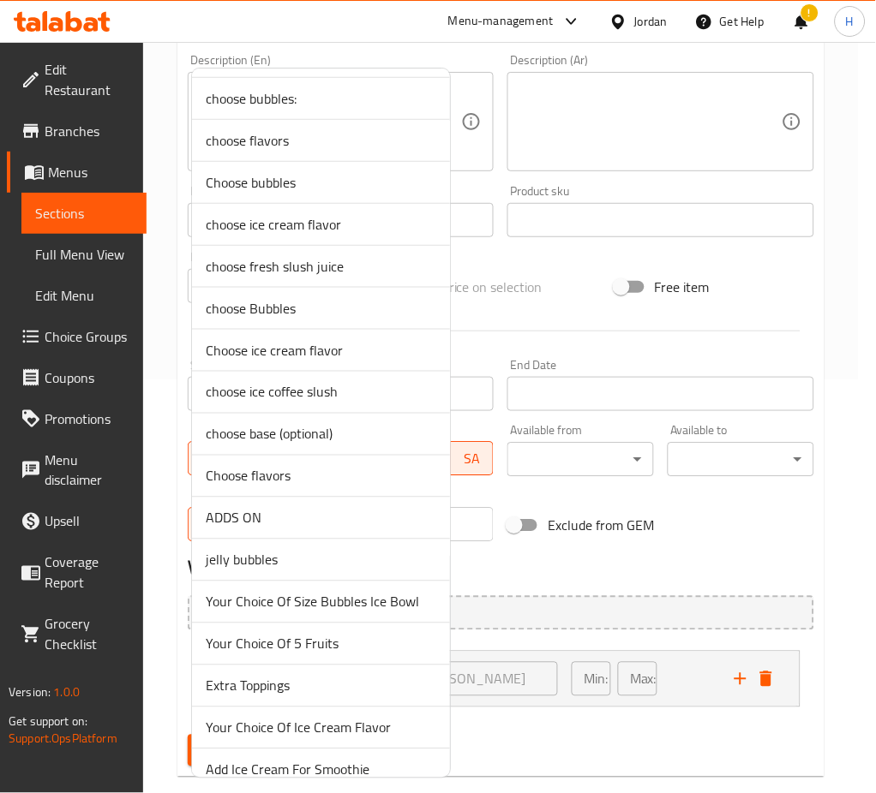
scroll to position [269, 0]
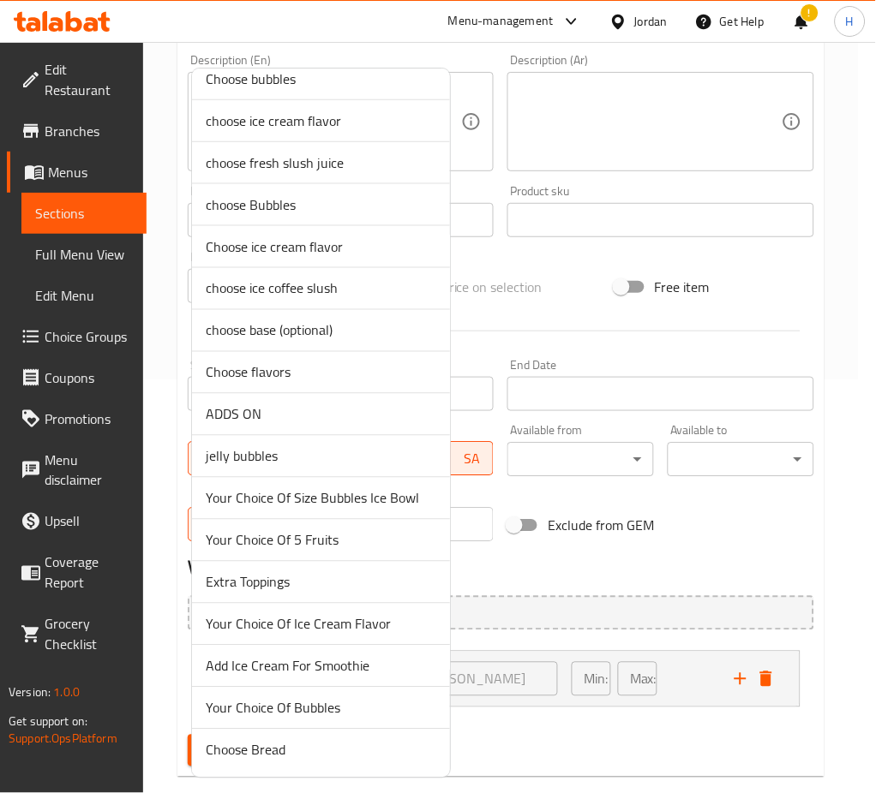
click at [315, 672] on span "Add Ice Cream For Smoothie" at bounding box center [321, 666] width 230 height 21
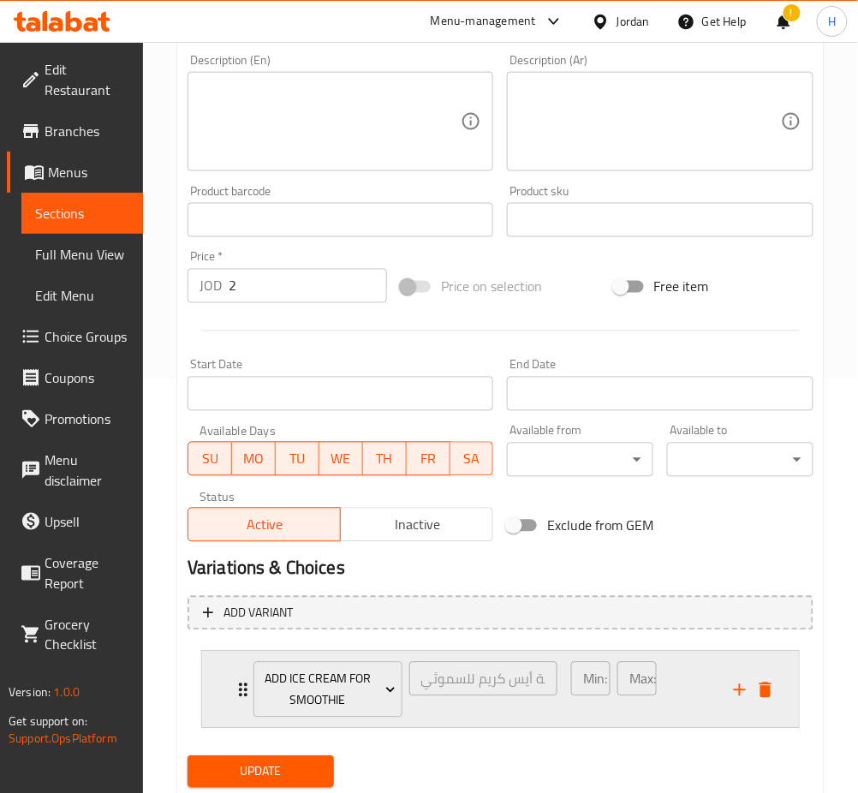
click at [733, 689] on icon "add" at bounding box center [740, 690] width 21 height 21
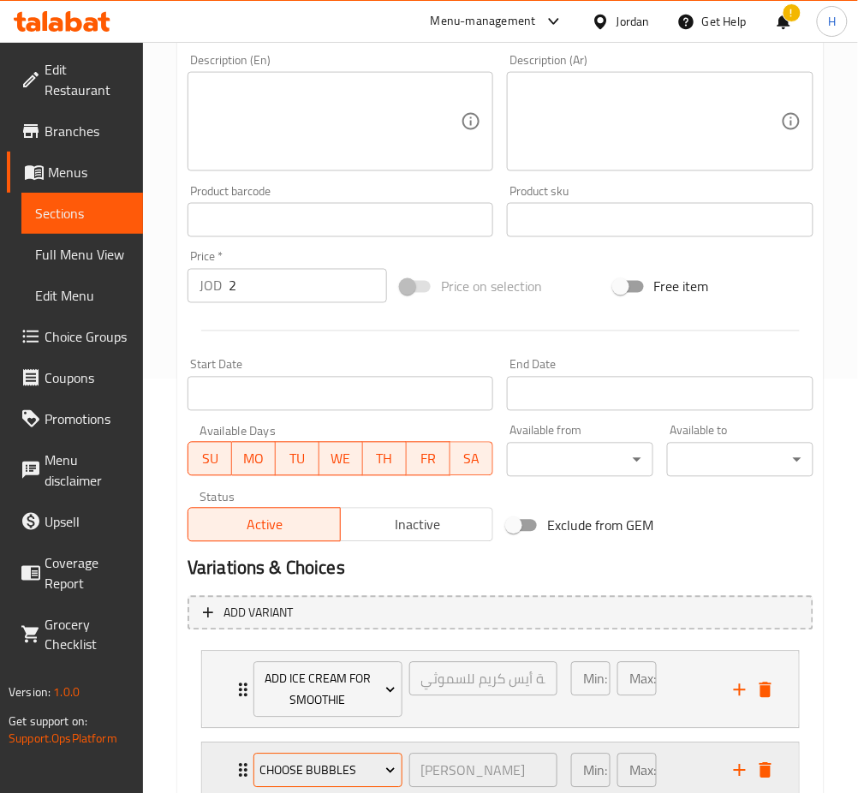
click at [278, 762] on span "choose bubbles" at bounding box center [328, 771] width 136 height 21
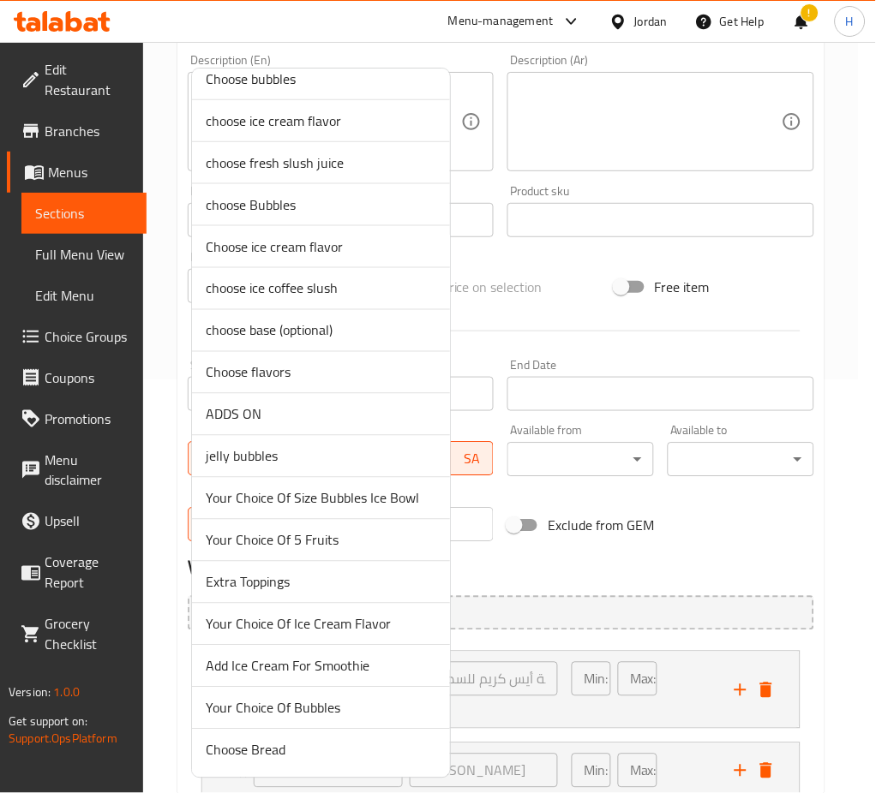
click at [311, 713] on span "Your Choice Of Bubbles" at bounding box center [321, 708] width 230 height 21
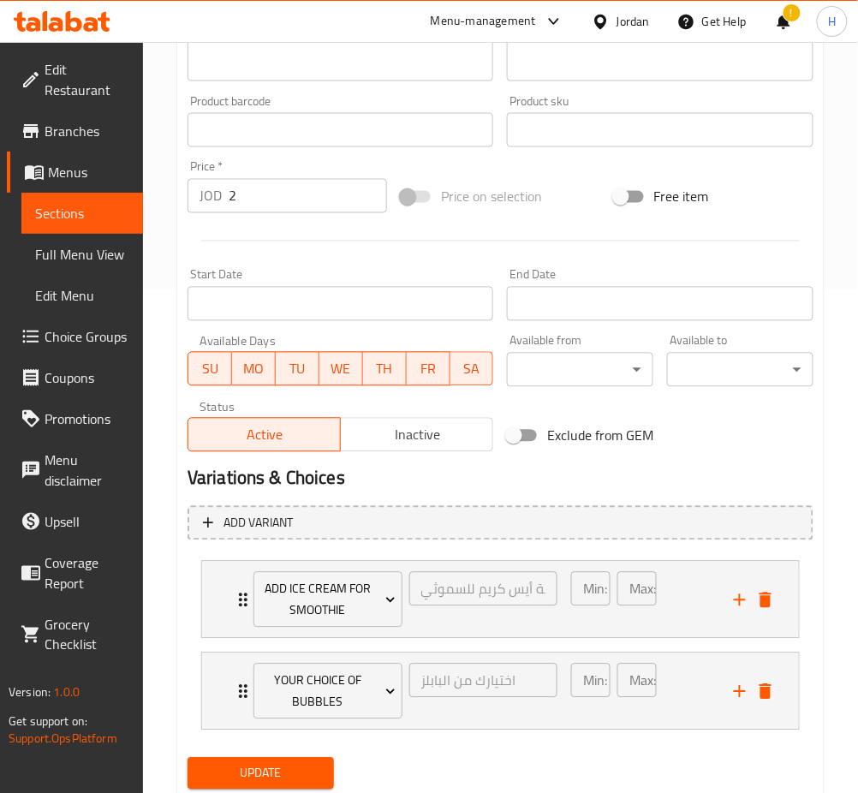
scroll to position [556, 0]
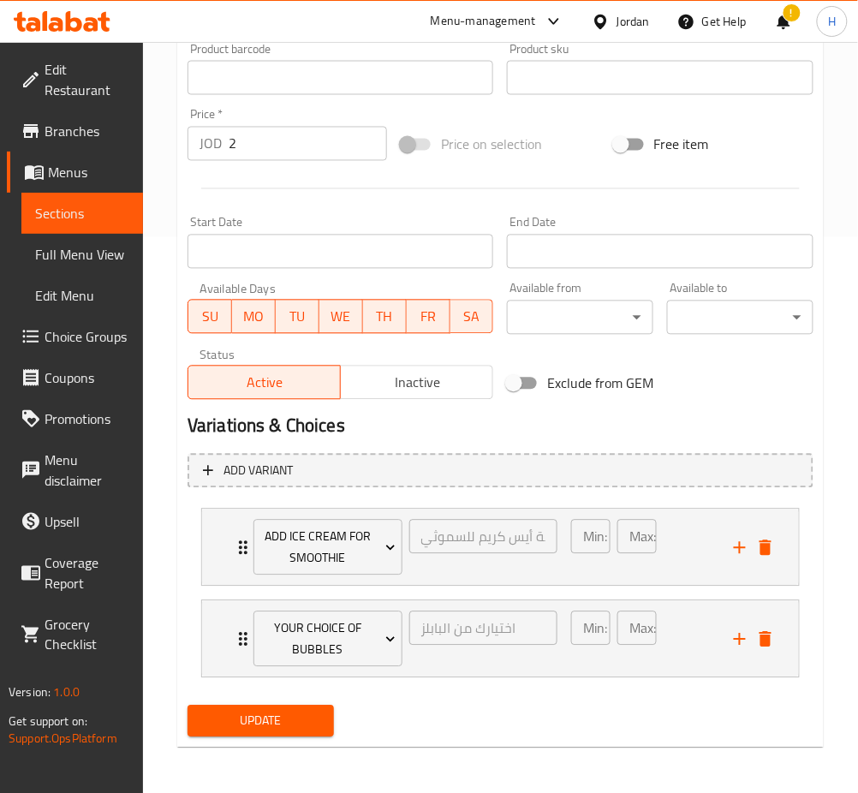
click at [269, 723] on span "Update" at bounding box center [260, 721] width 119 height 21
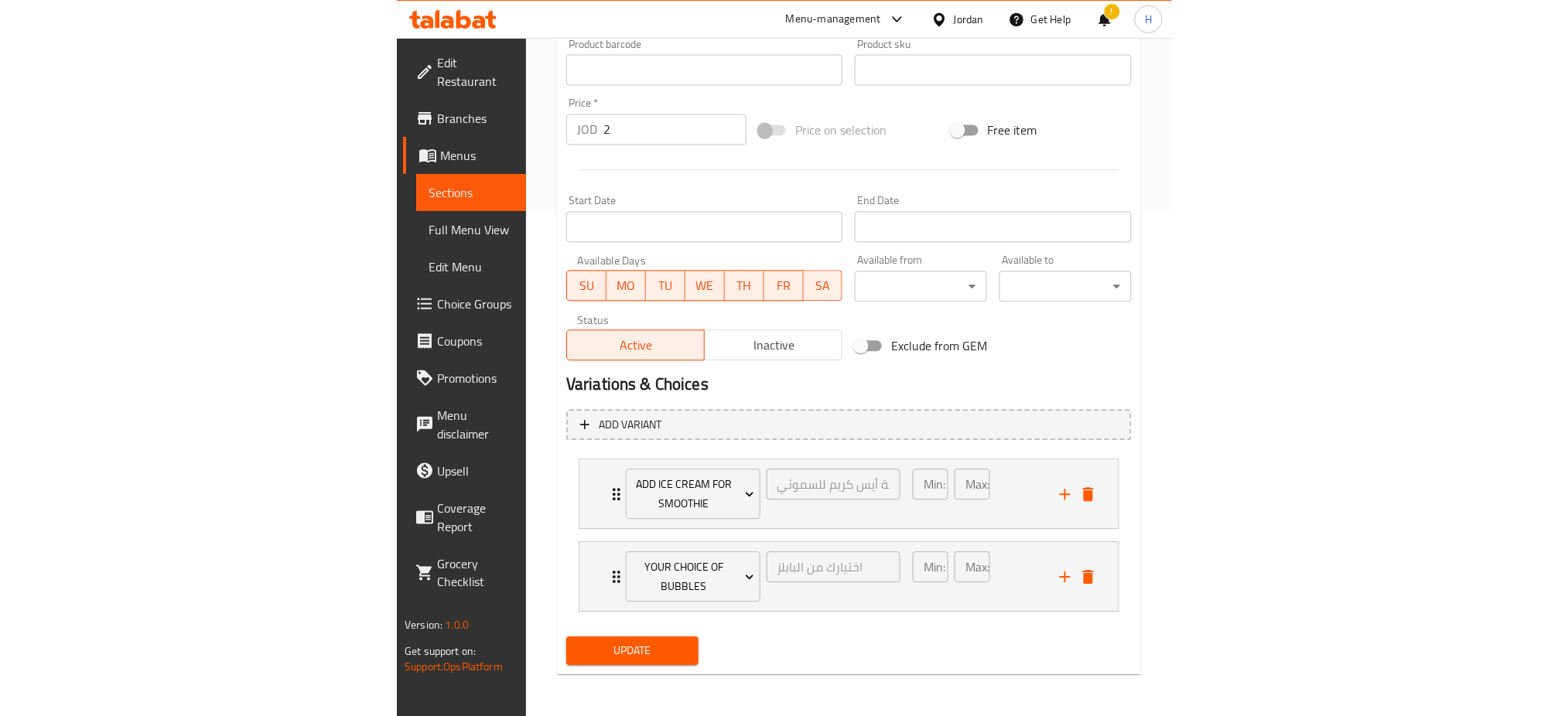
scroll to position [464, 0]
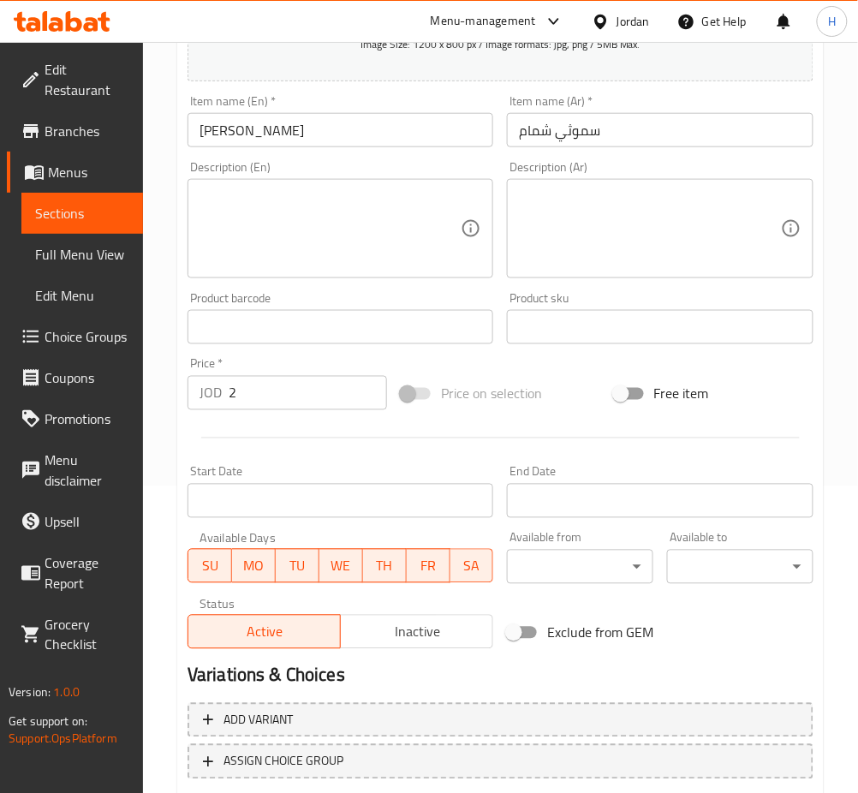
scroll to position [414, 0]
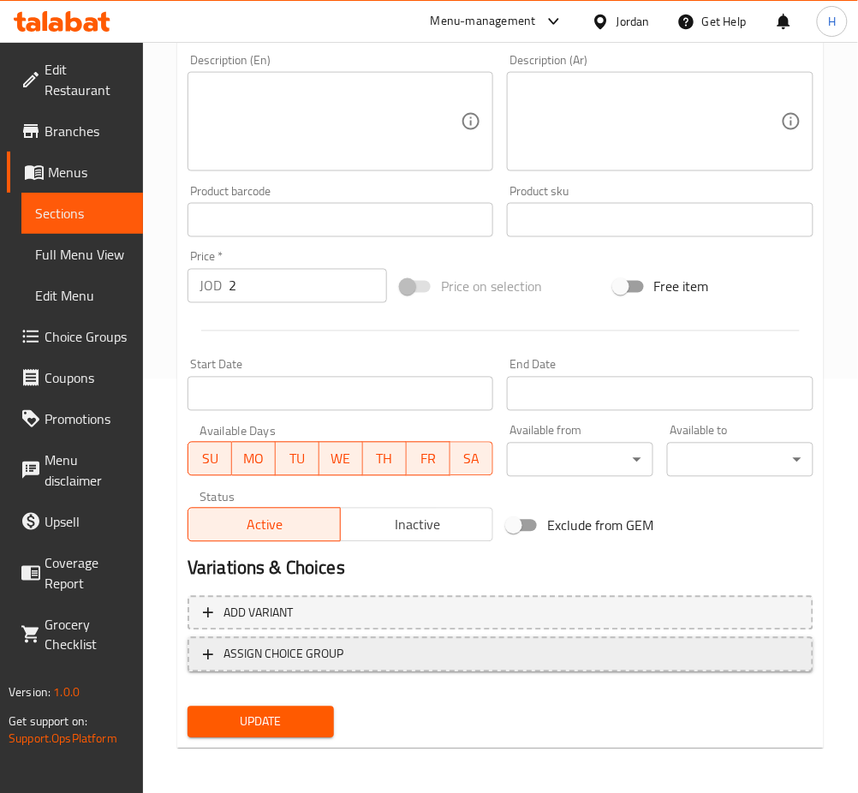
click at [323, 644] on span "ASSIGN CHOICE GROUP" at bounding box center [284, 654] width 120 height 21
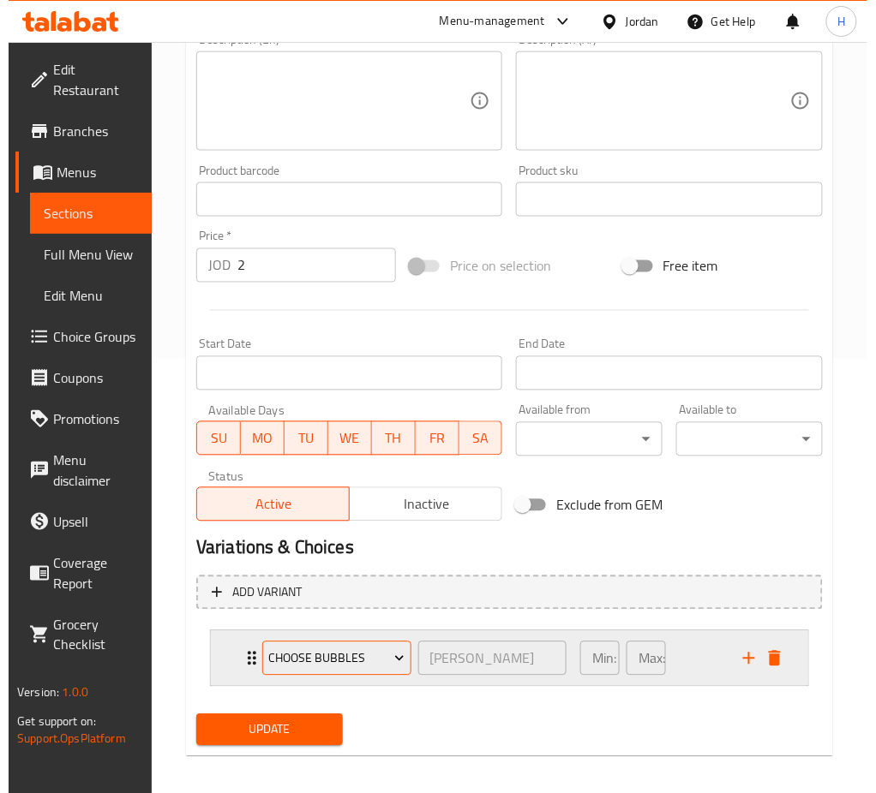
scroll to position [444, 0]
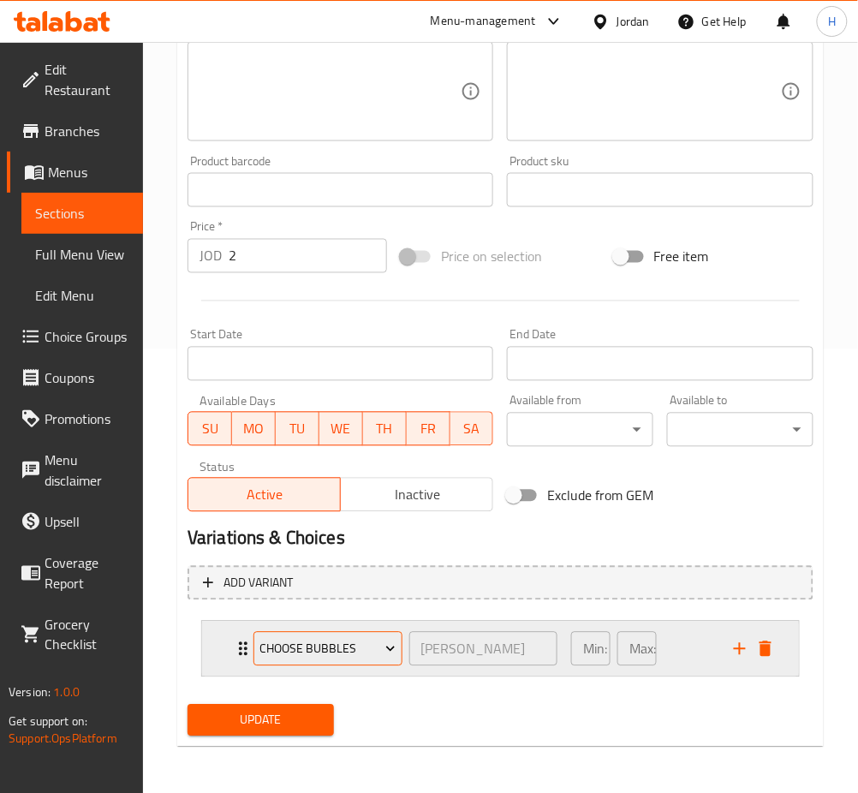
click at [365, 654] on span "choose bubbles" at bounding box center [328, 649] width 136 height 21
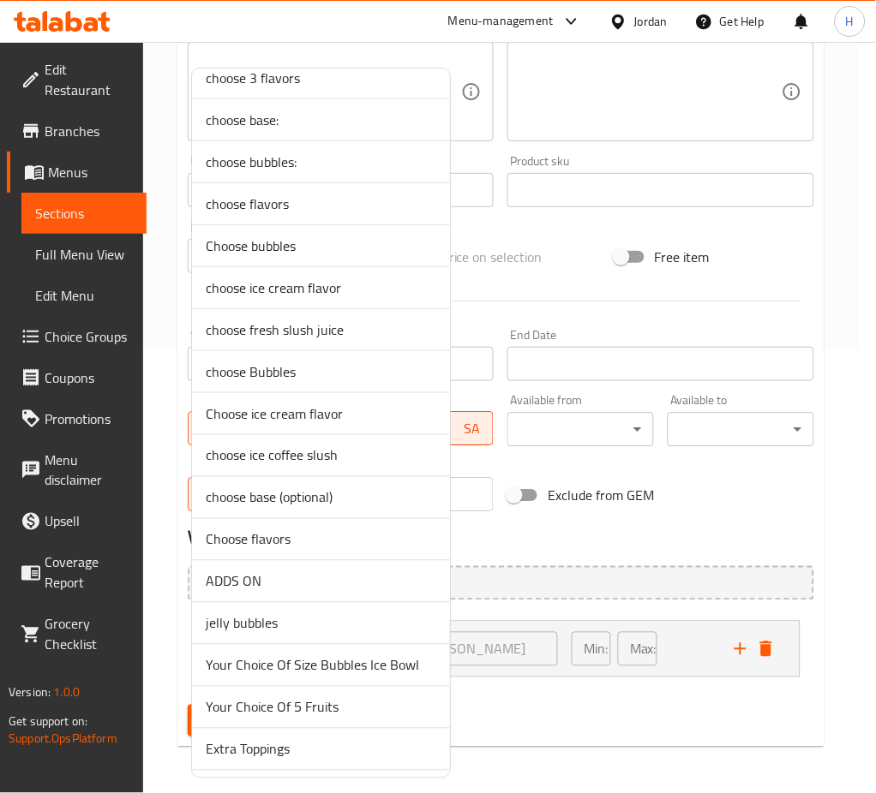
scroll to position [185, 0]
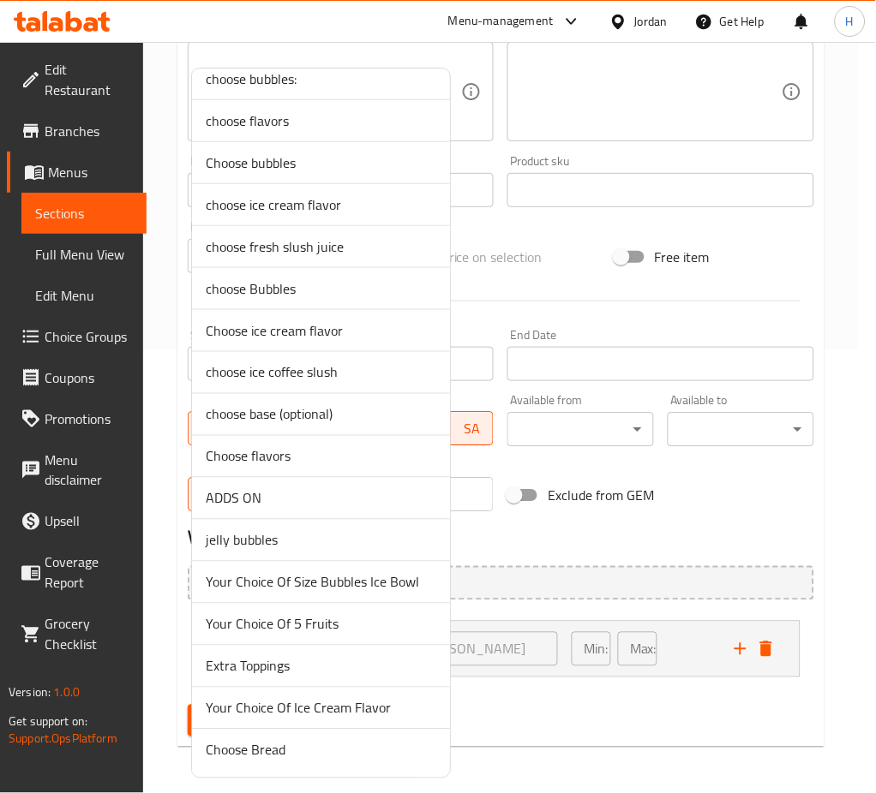
click at [323, 698] on span "Your Choice Of Ice Cream Flavor" at bounding box center [321, 708] width 230 height 21
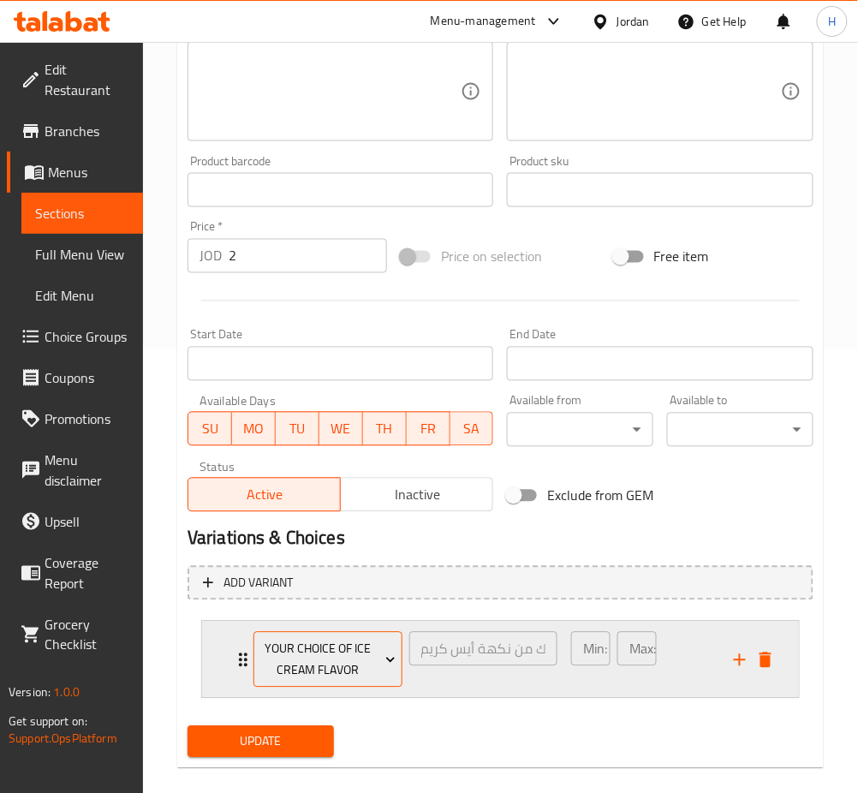
click at [326, 667] on span "Your Choice Of Ice Cream Flavor" at bounding box center [328, 660] width 136 height 43
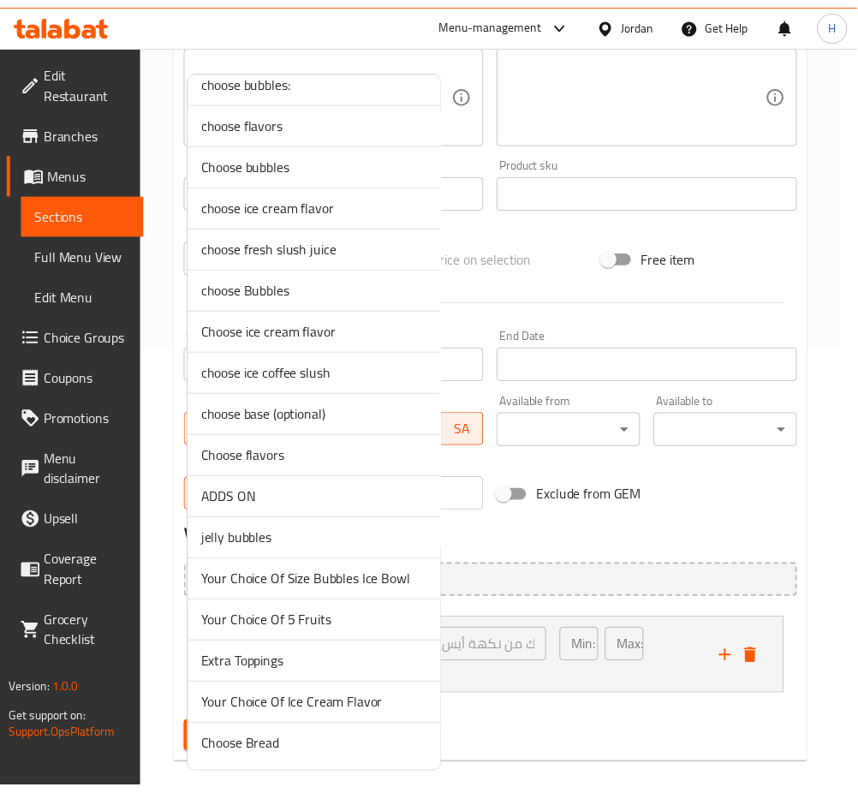
scroll to position [0, 0]
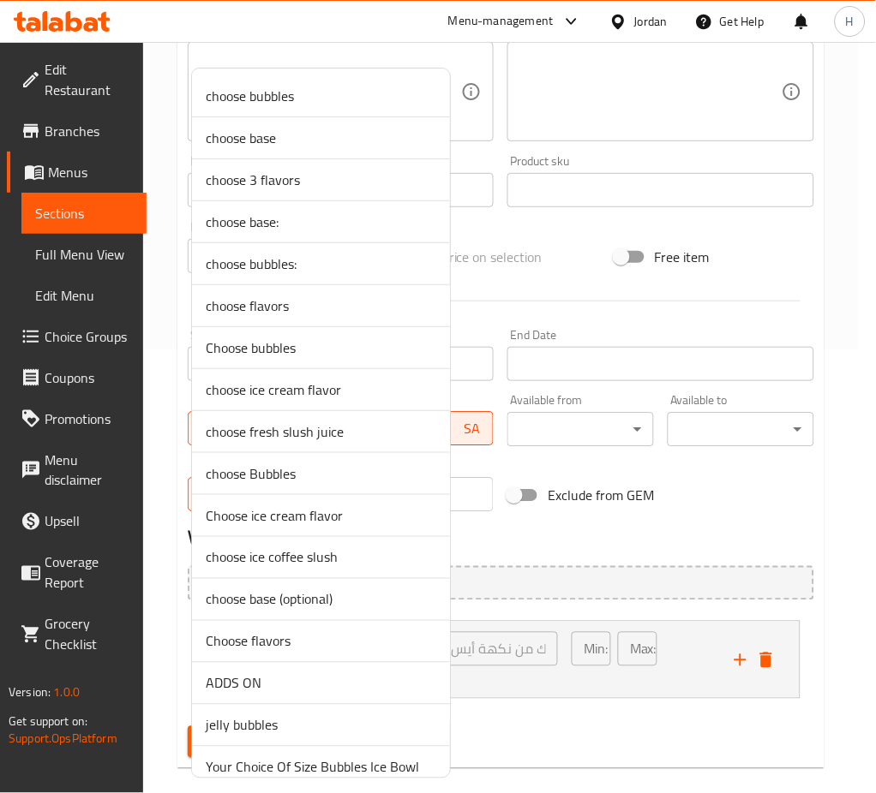
click at [709, 515] on div at bounding box center [438, 396] width 876 height 793
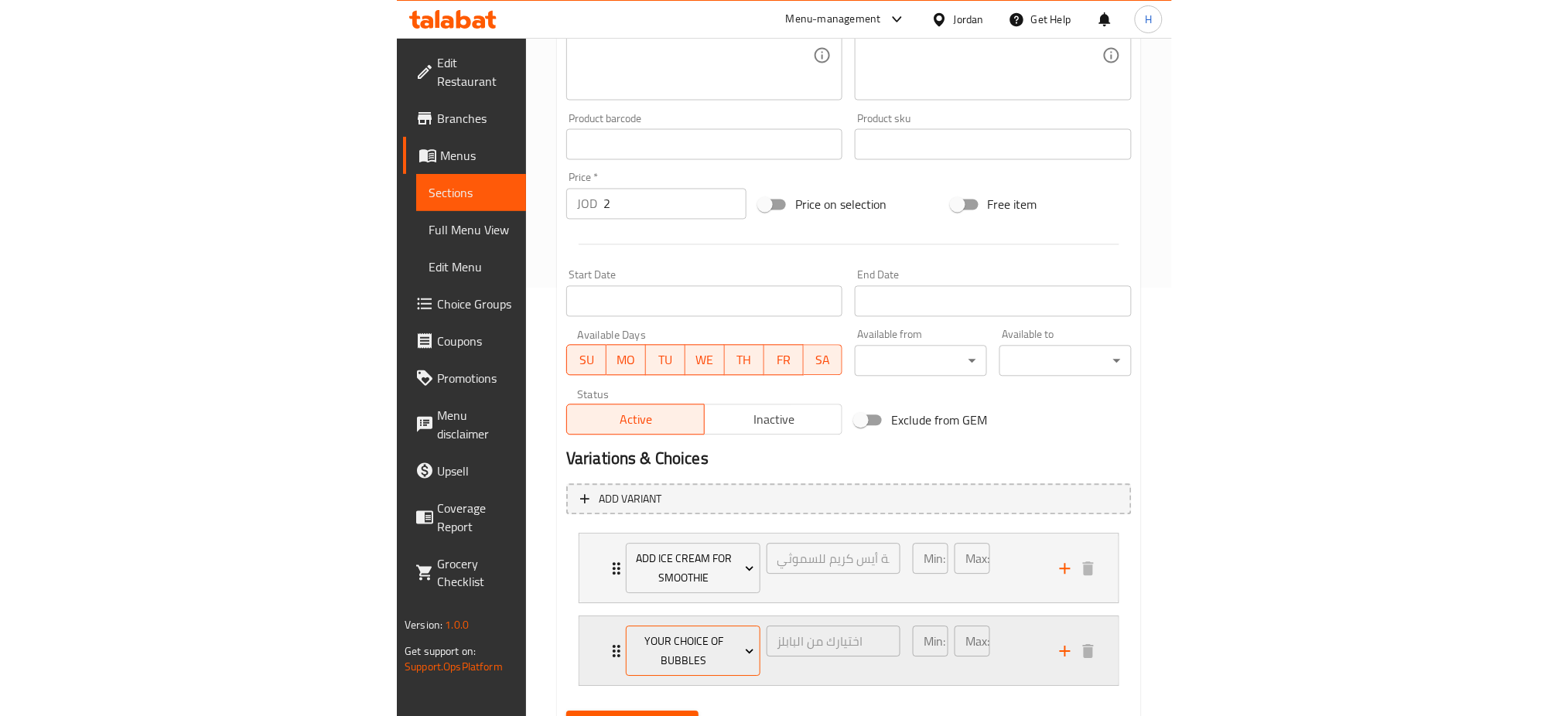
scroll to position [399, 0]
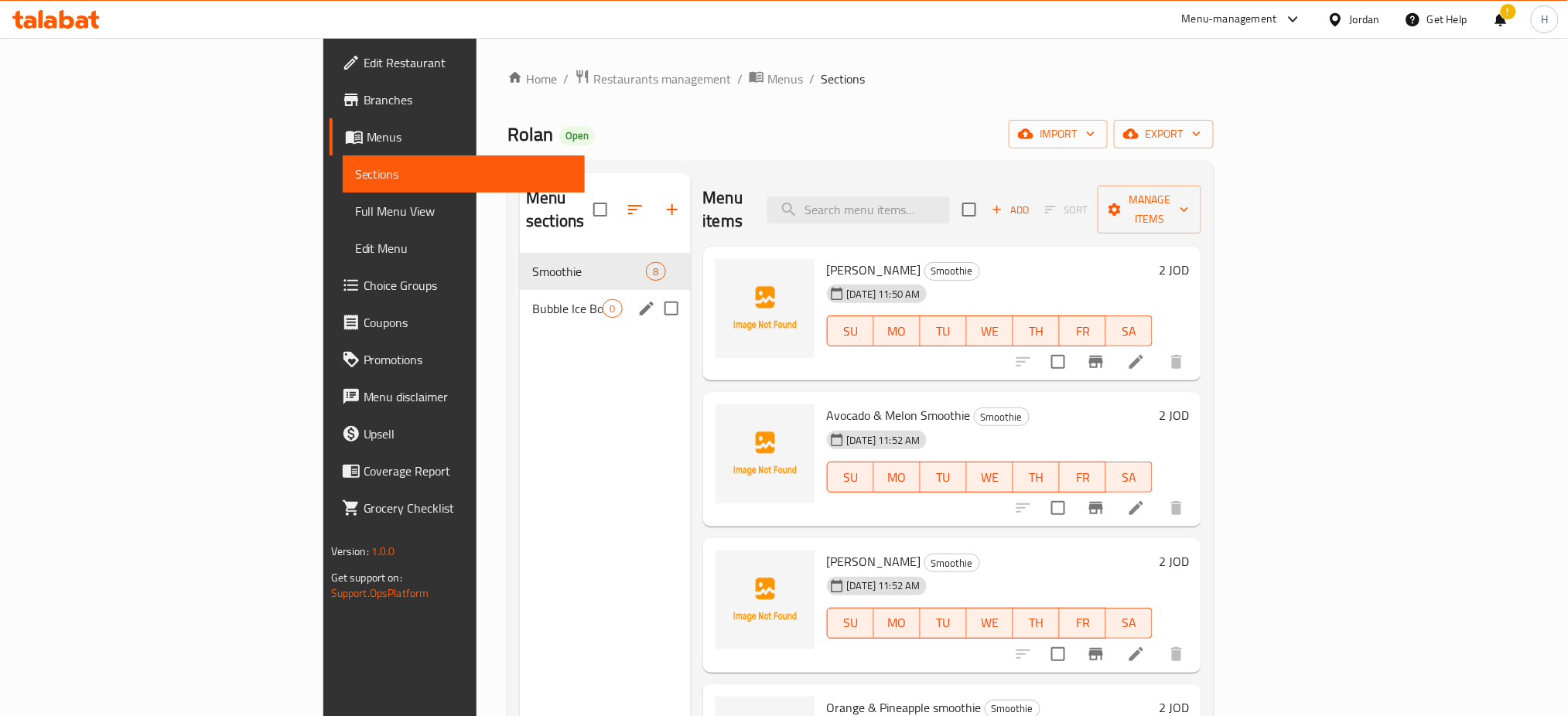
click at [520, 298] on div "Bubble Ice Bowl 0" at bounding box center [605, 308] width 170 height 37
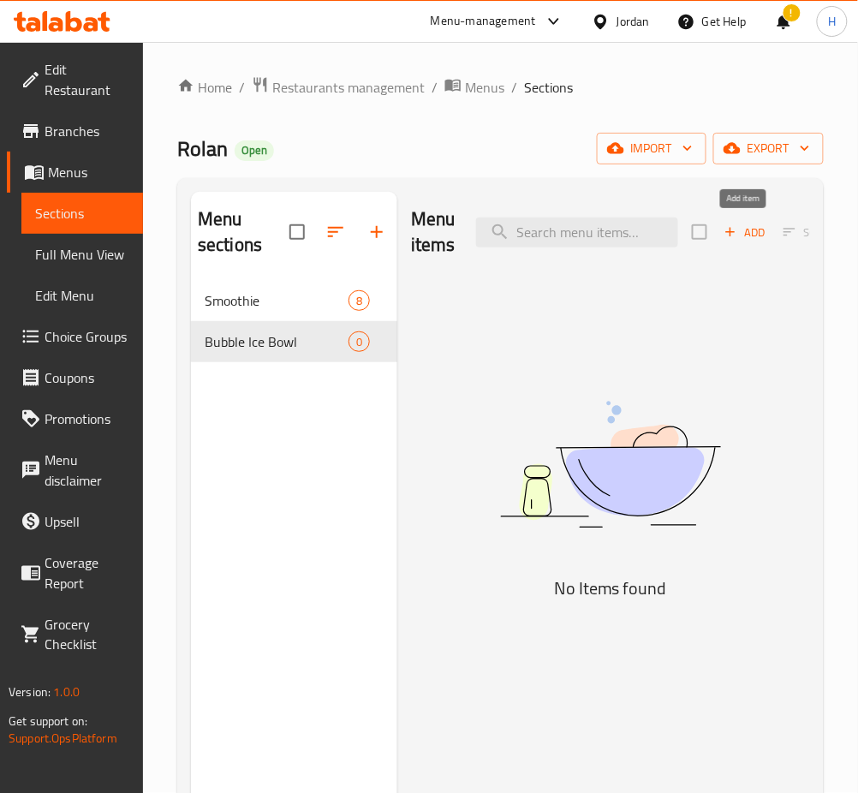
click at [754, 240] on span "Add" at bounding box center [745, 233] width 46 height 20
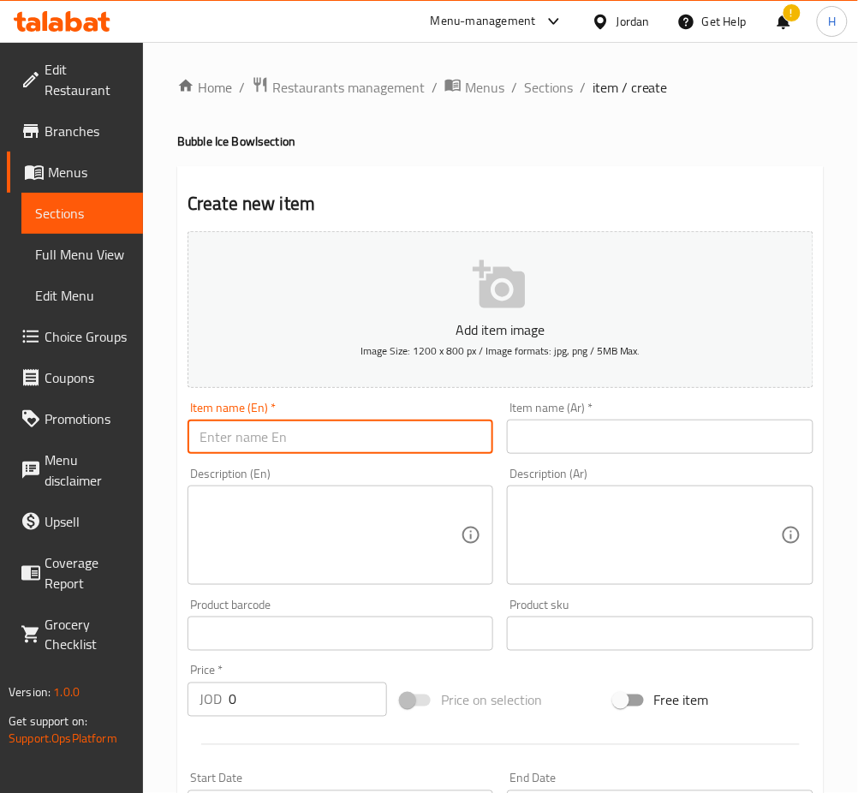
click at [468, 437] on input "text" at bounding box center [341, 437] width 306 height 34
type input "Bubbles Ice Bowl"
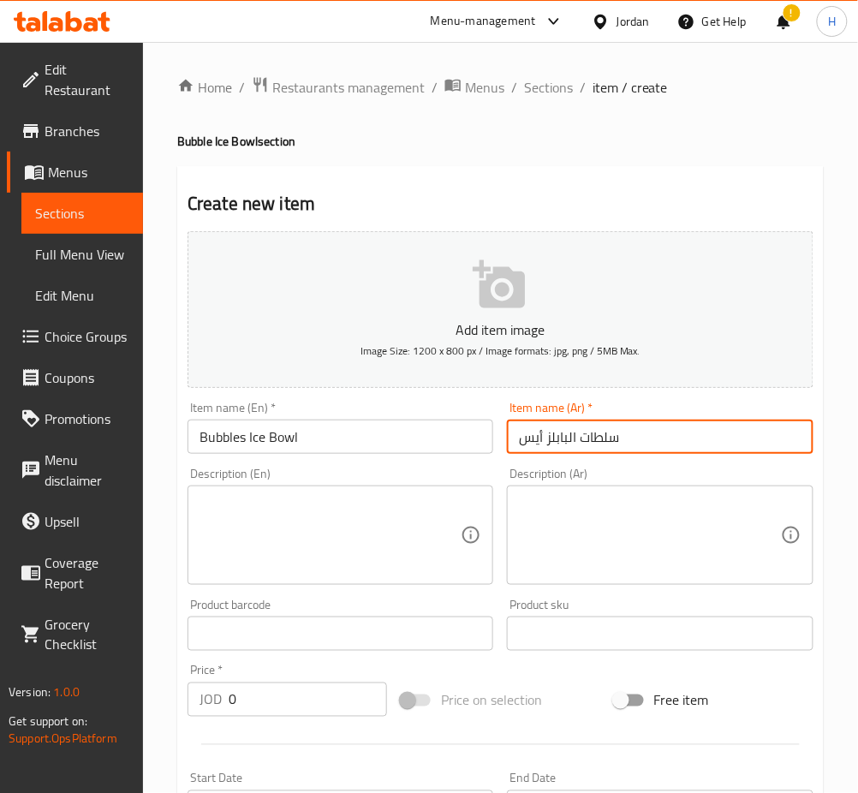
type input "سلطات البابلز أيس"
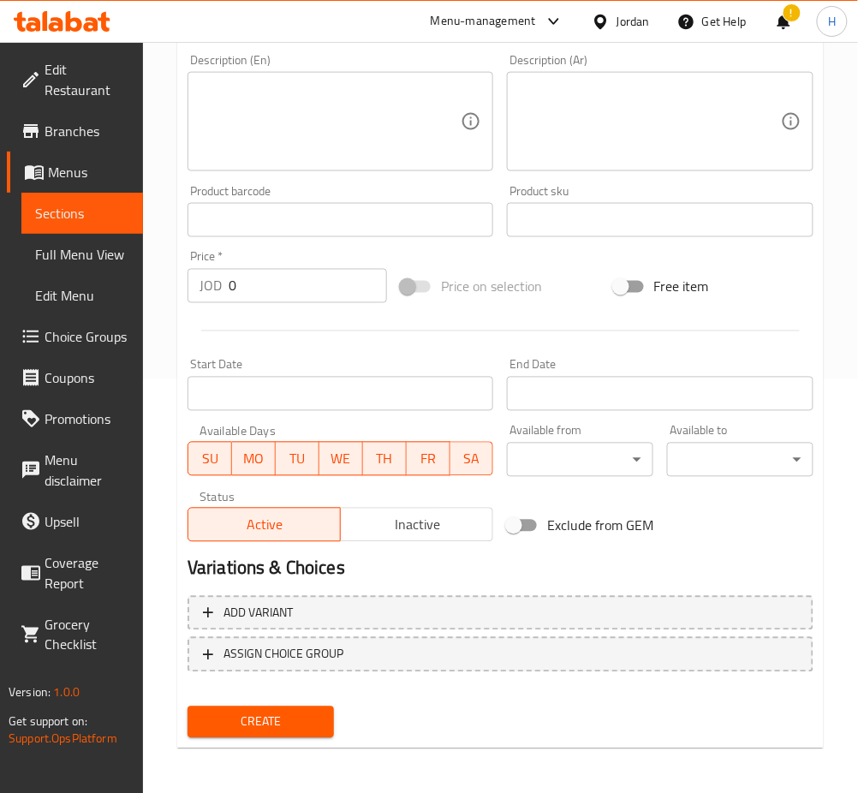
drag, startPoint x: 316, startPoint y: 294, endPoint x: 308, endPoint y: 301, distance: 10.3
click at [315, 295] on input "0" at bounding box center [308, 286] width 158 height 34
click at [366, 341] on div at bounding box center [501, 331] width 640 height 42
click at [282, 280] on input "0" at bounding box center [308, 286] width 158 height 34
drag, startPoint x: 350, startPoint y: 595, endPoint x: 339, endPoint y: 600, distance: 11.1
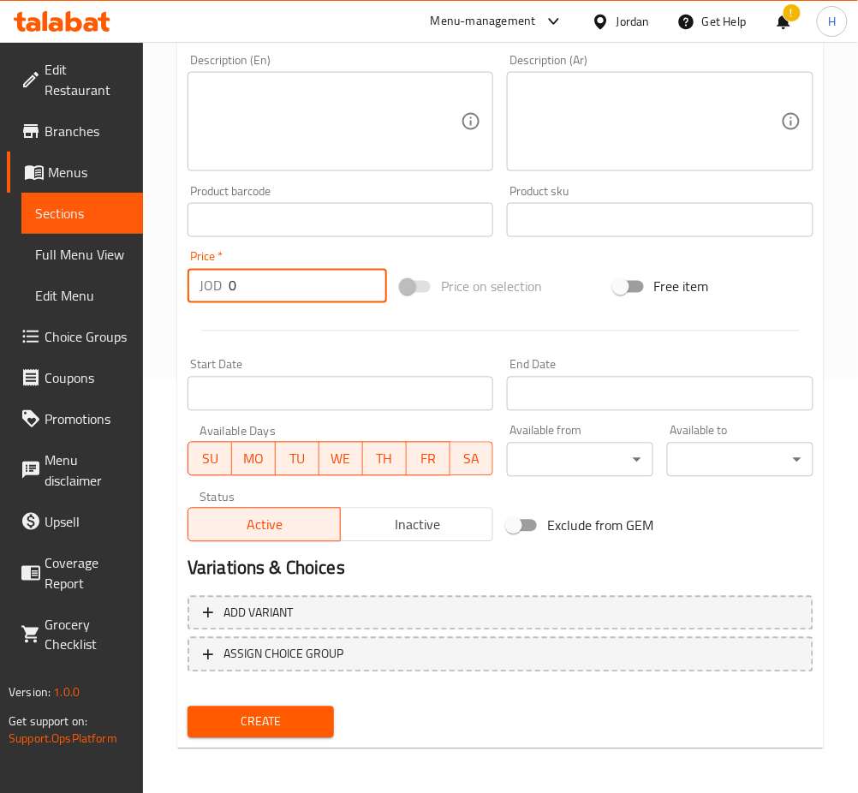
click at [350, 596] on button "Add variant" at bounding box center [501, 613] width 626 height 35
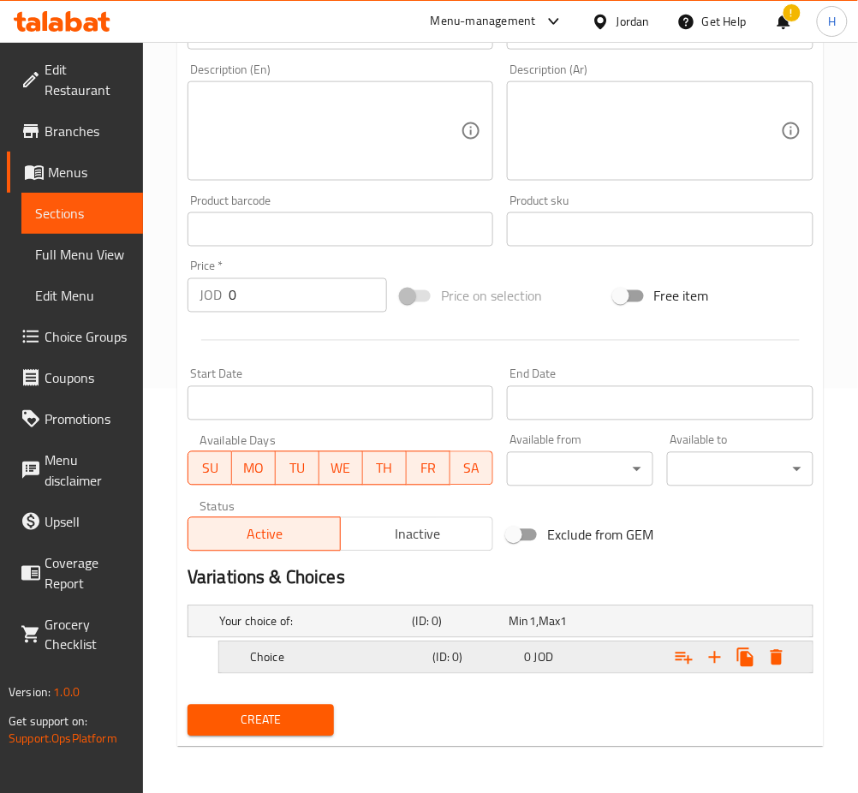
click at [347, 668] on div "Choice" at bounding box center [338, 658] width 183 height 24
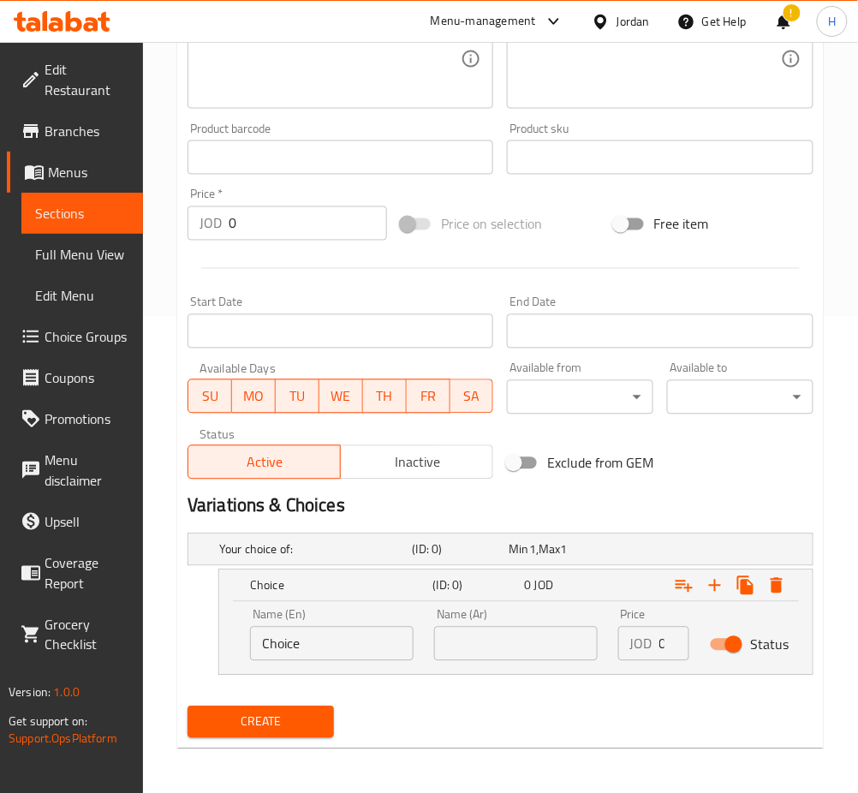
scroll to position [478, 0]
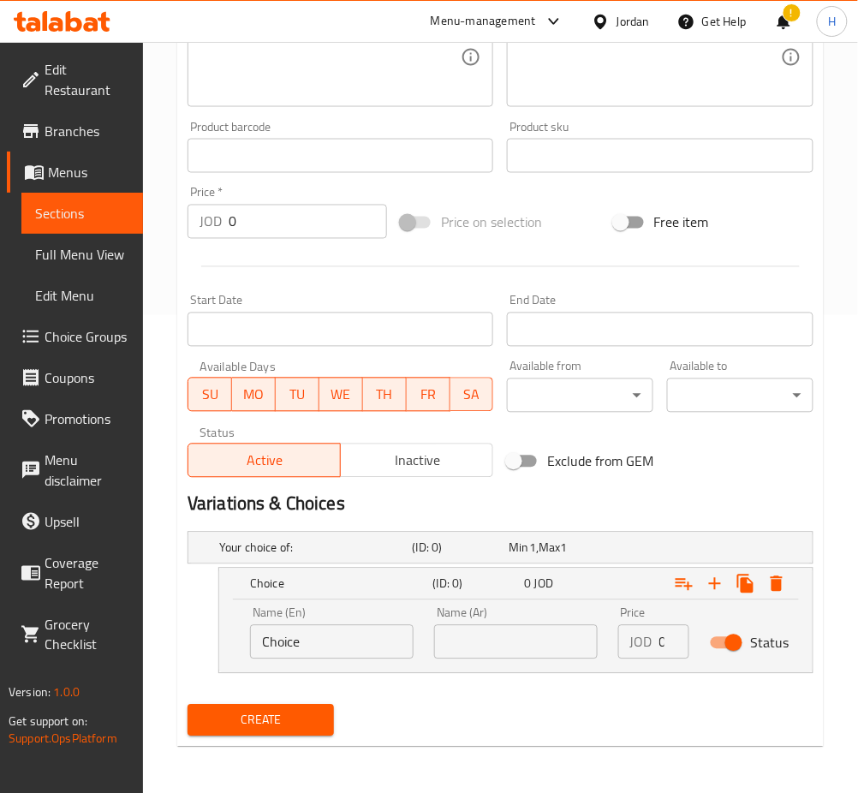
click at [339, 655] on input "Choice" at bounding box center [332, 642] width 164 height 34
type input "Small"
type input "صغير"
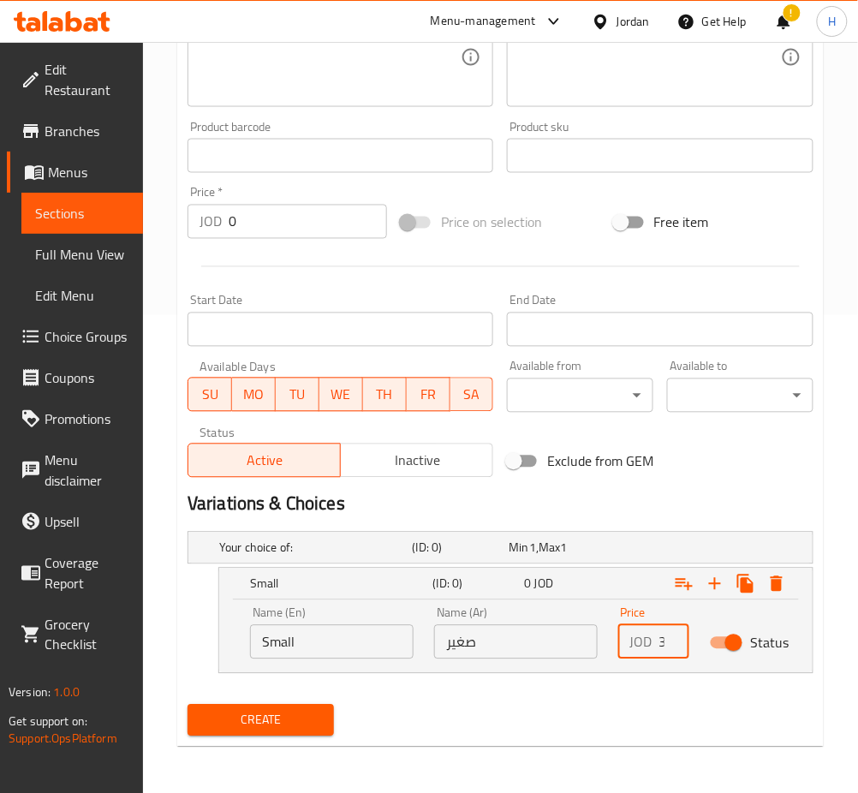
scroll to position [0, 1]
type input "3"
click at [713, 579] on icon "Expand" at bounding box center [715, 584] width 21 height 21
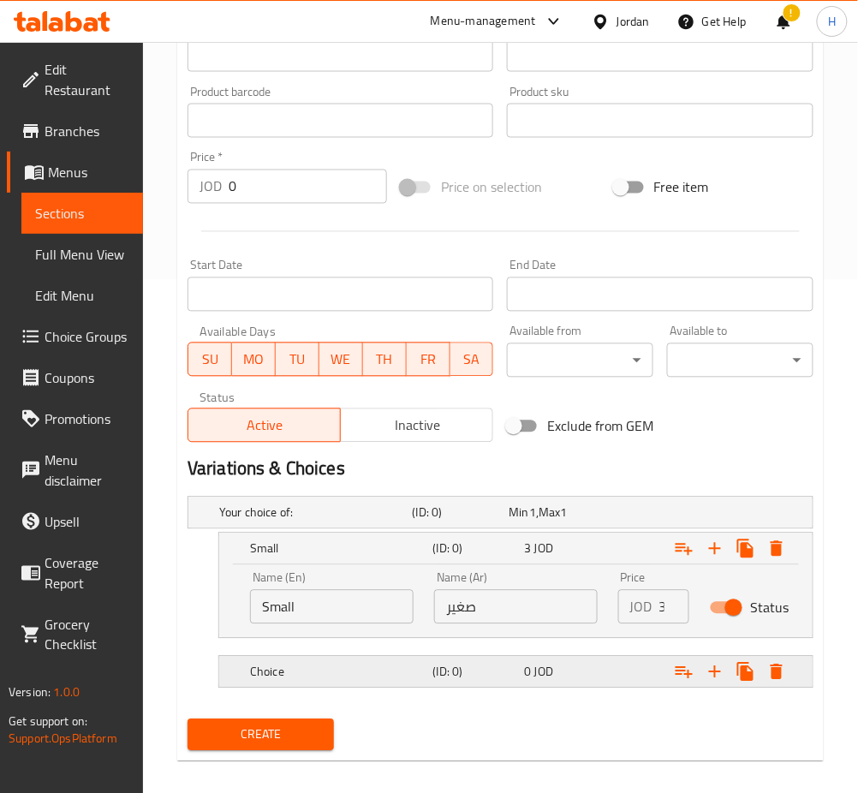
scroll to position [528, 0]
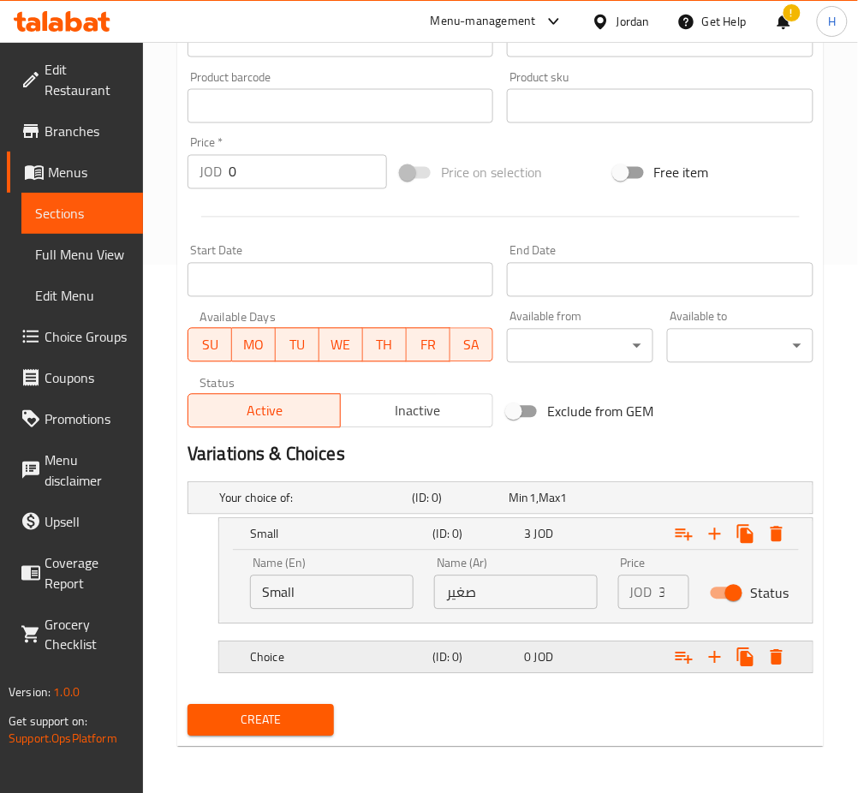
click at [378, 668] on div "Choice" at bounding box center [338, 658] width 183 height 24
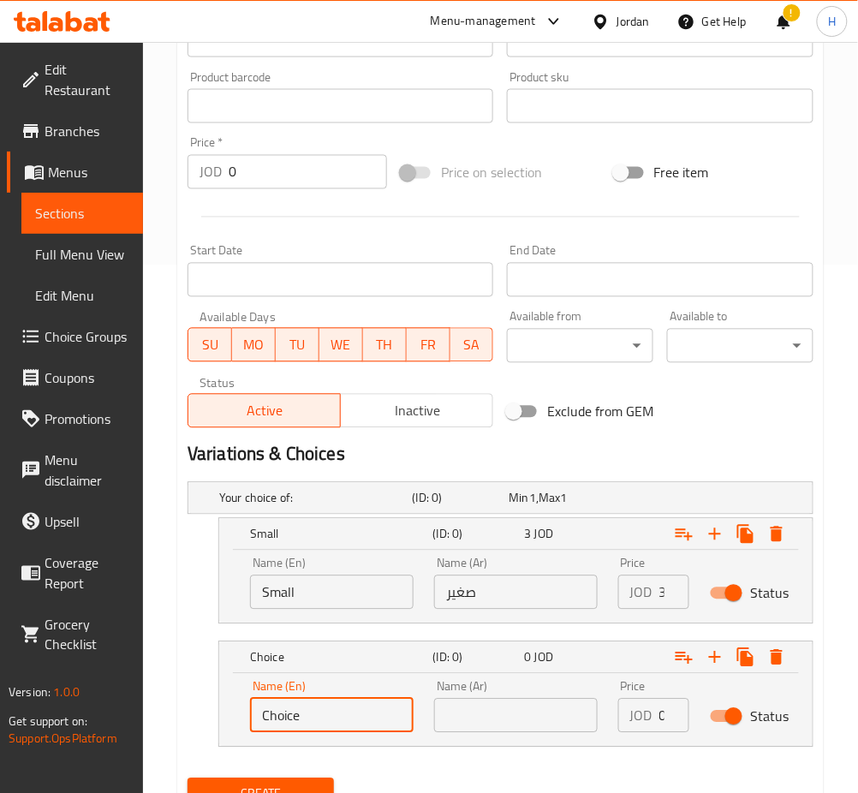
click at [346, 706] on input "Choice" at bounding box center [332, 716] width 164 height 34
type input "Medium"
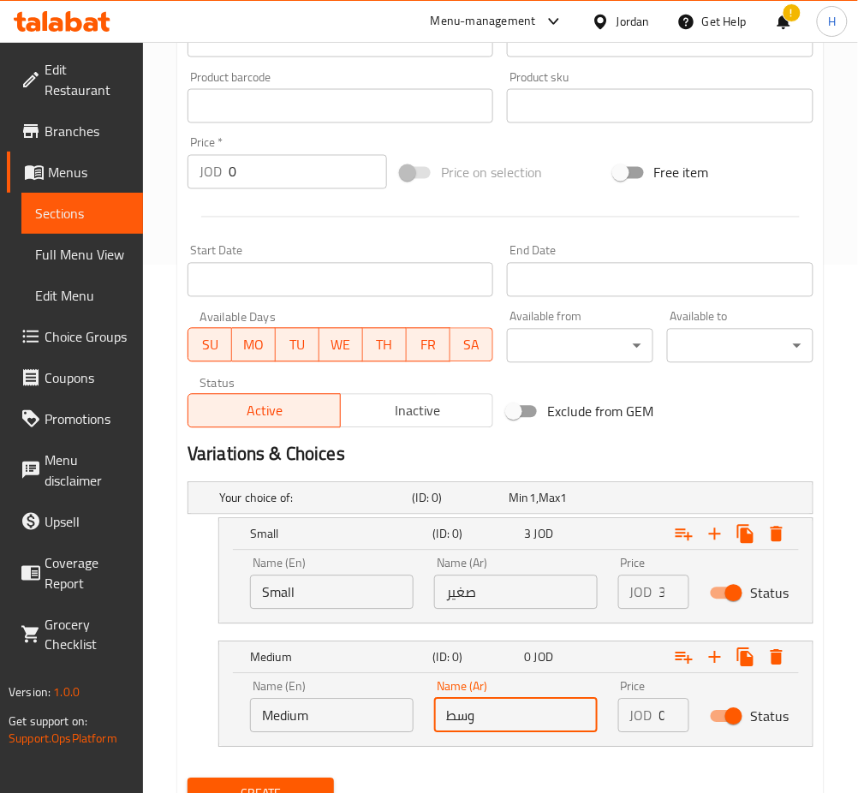
type input "وسط"
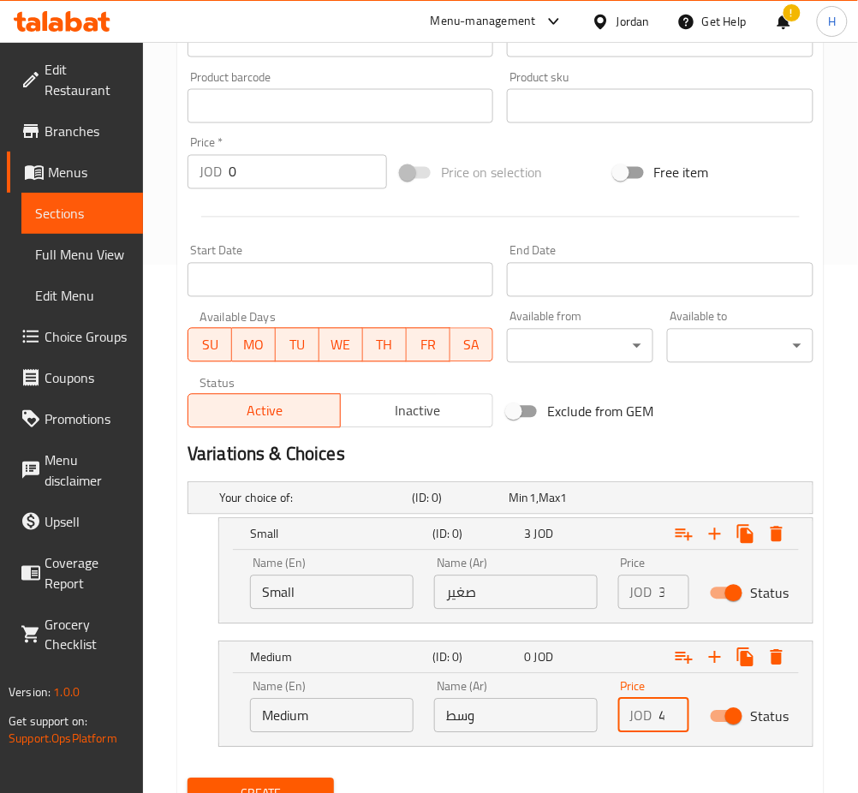
scroll to position [0, 1]
type input "4"
click at [717, 658] on icon "Expand" at bounding box center [715, 658] width 21 height 21
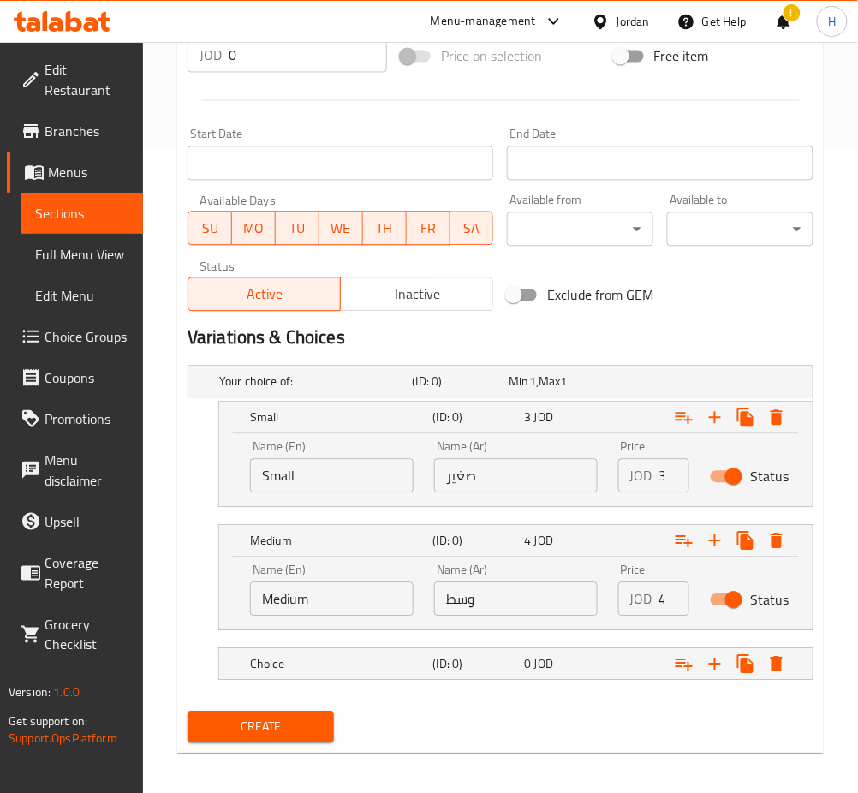
scroll to position [652, 0]
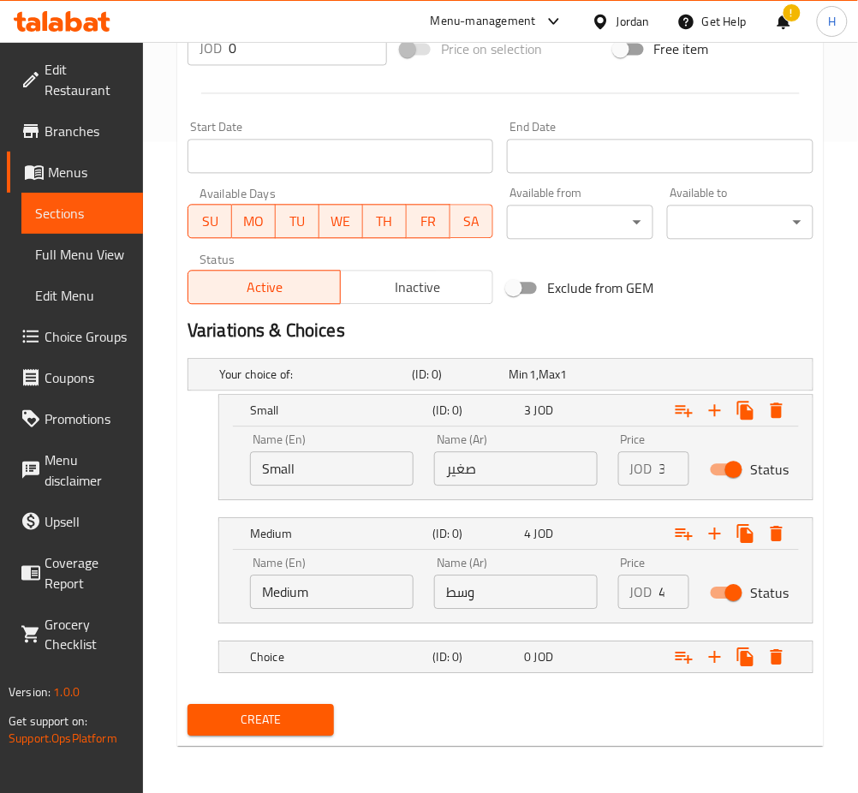
click at [432, 677] on nav at bounding box center [501, 684] width 626 height 14
click at [403, 675] on div "Your choice of: (ID: 0) Min 1 , Max 1 Name (En) Your choice of: Name (En) Name …" at bounding box center [501, 524] width 640 height 346
click at [380, 660] on h5 "Choice" at bounding box center [338, 657] width 176 height 17
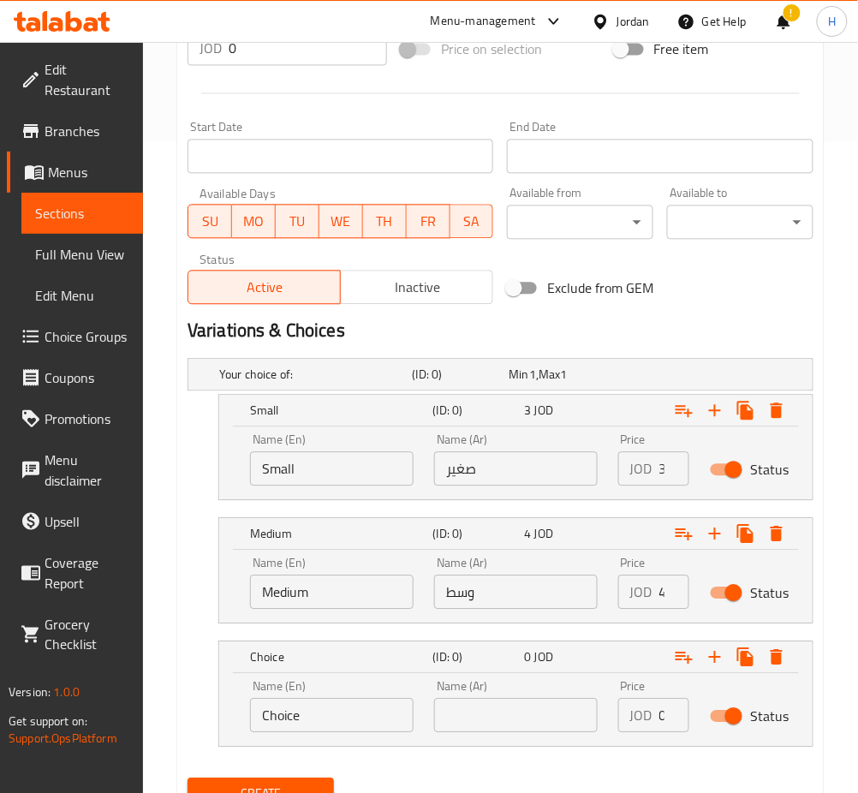
click at [350, 728] on input "Choice" at bounding box center [332, 715] width 164 height 34
drag, startPoint x: 350, startPoint y: 726, endPoint x: 337, endPoint y: 685, distance: 43.9
click at [349, 726] on input "Choice" at bounding box center [332, 715] width 164 height 34
click at [348, 716] on input "Choice" at bounding box center [332, 715] width 164 height 34
type input "Large"
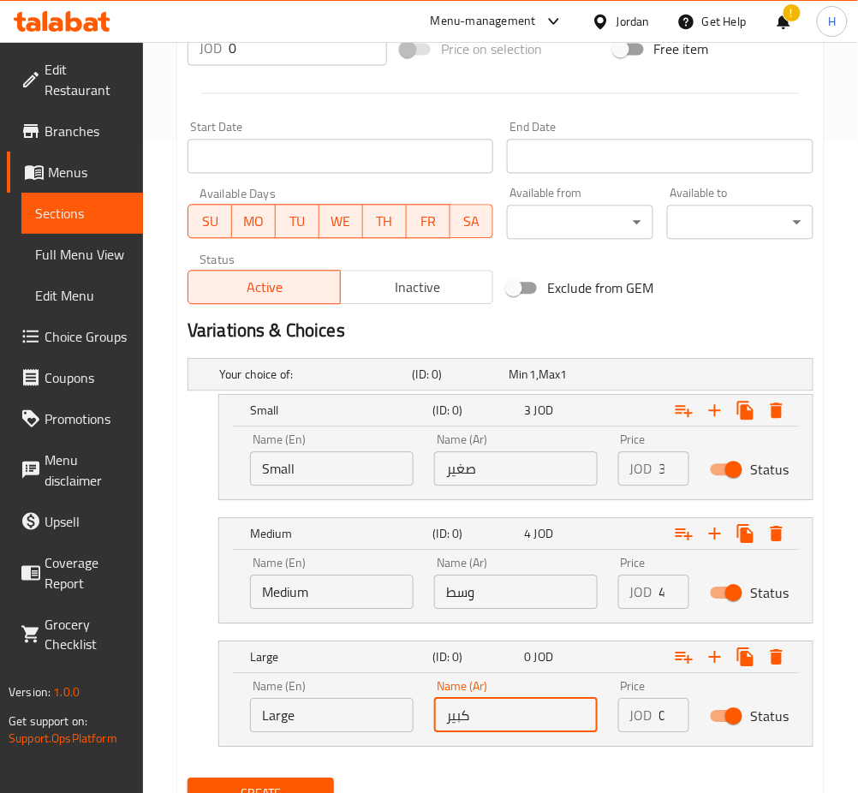
type input "كبير"
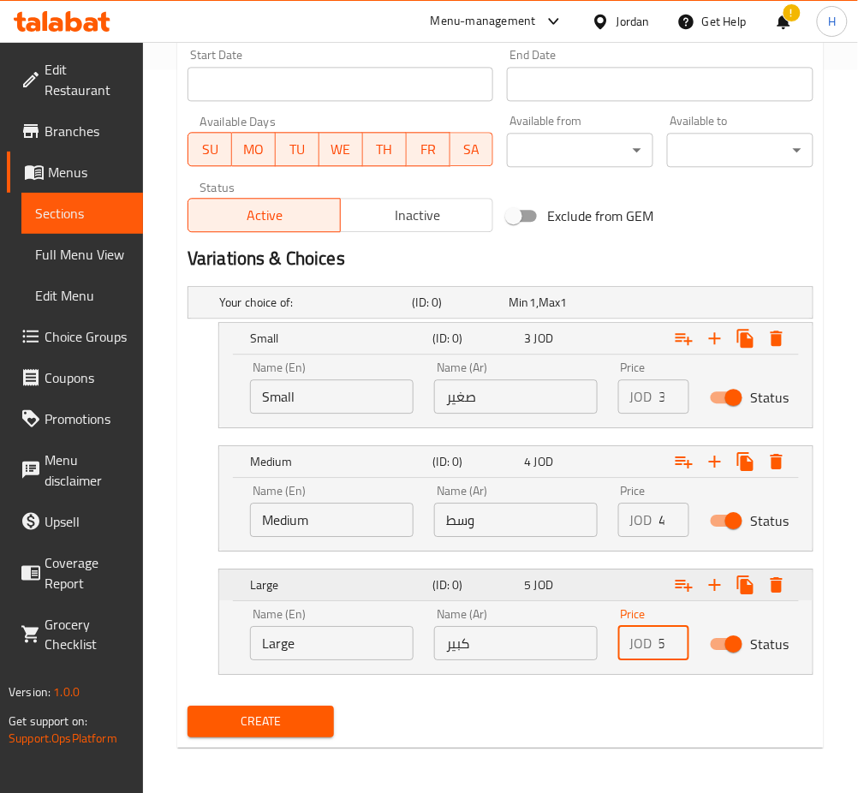
scroll to position [725, 0]
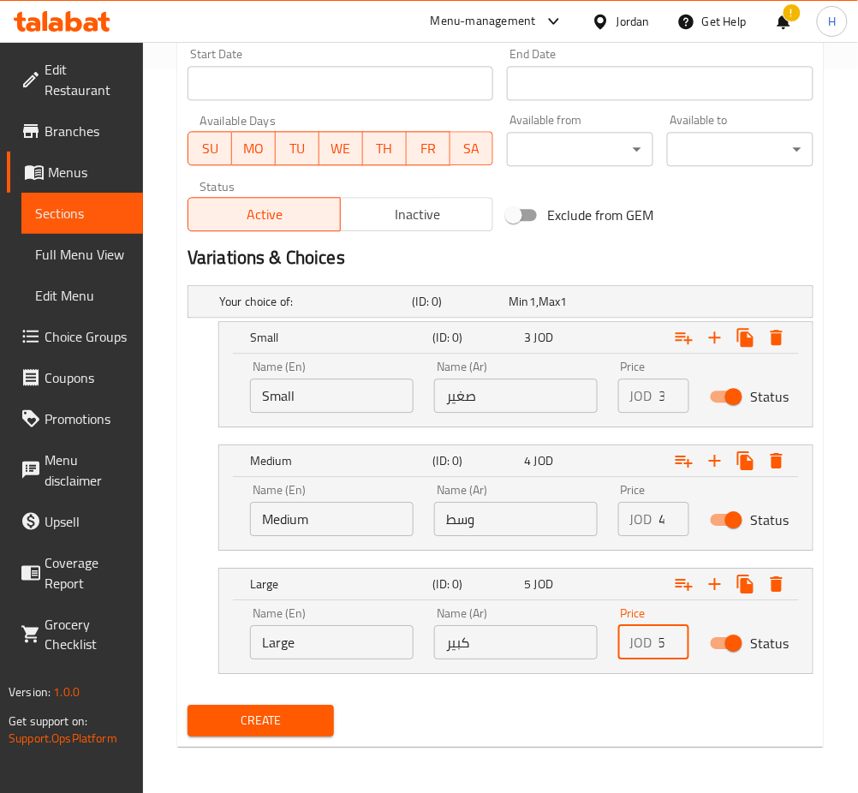
type input "5"
click at [292, 702] on div "Create" at bounding box center [261, 720] width 160 height 45
click at [271, 712] on span "Create" at bounding box center [260, 720] width 119 height 21
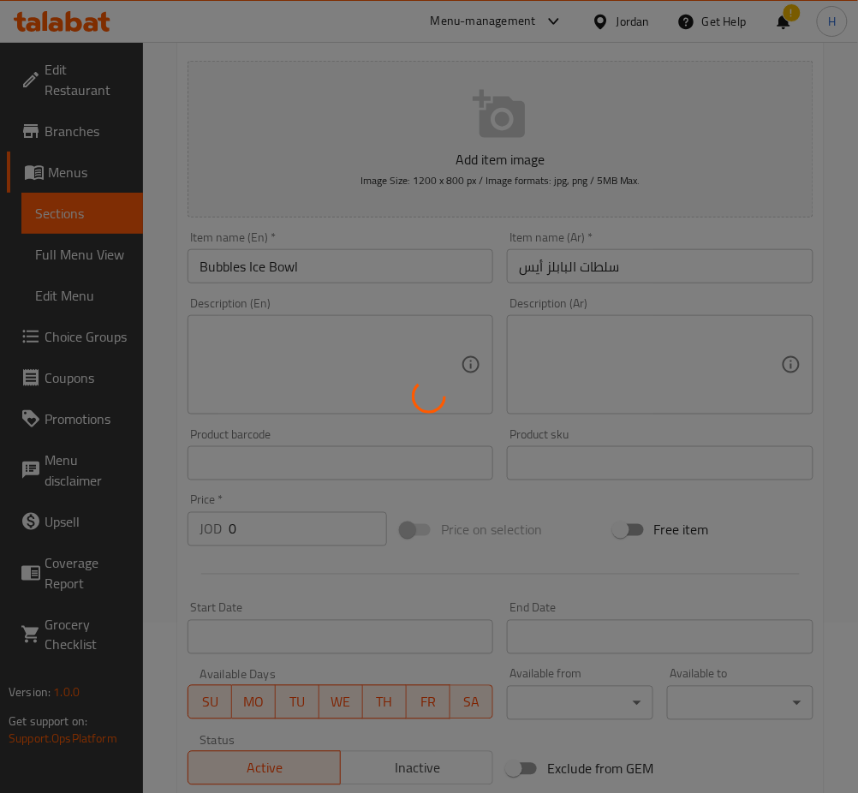
scroll to position [39, 0]
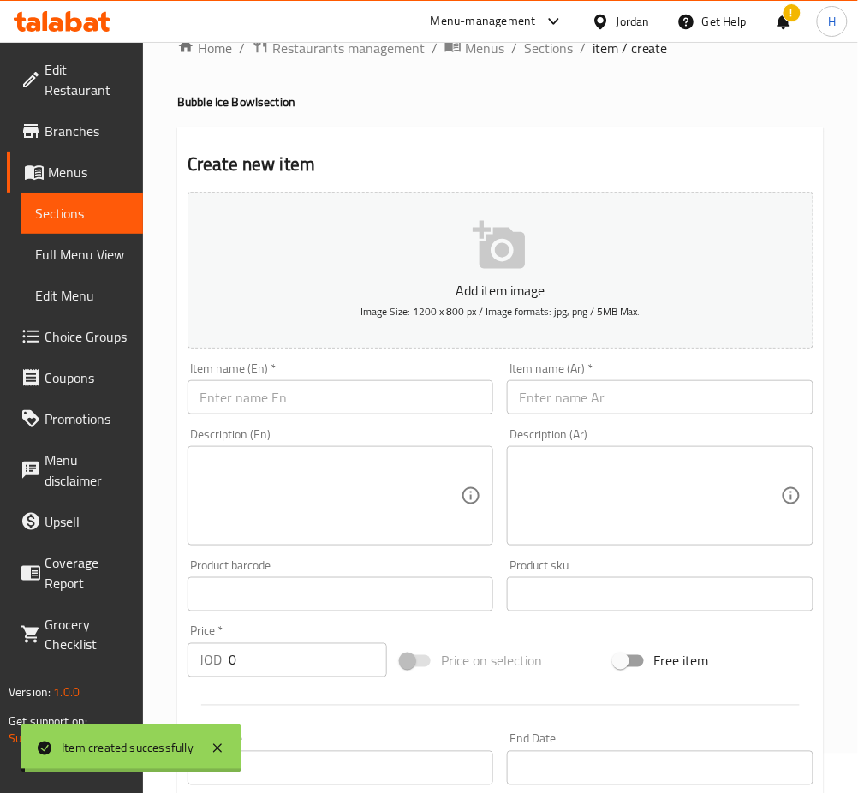
click at [113, 342] on span "Choice Groups" at bounding box center [87, 336] width 85 height 21
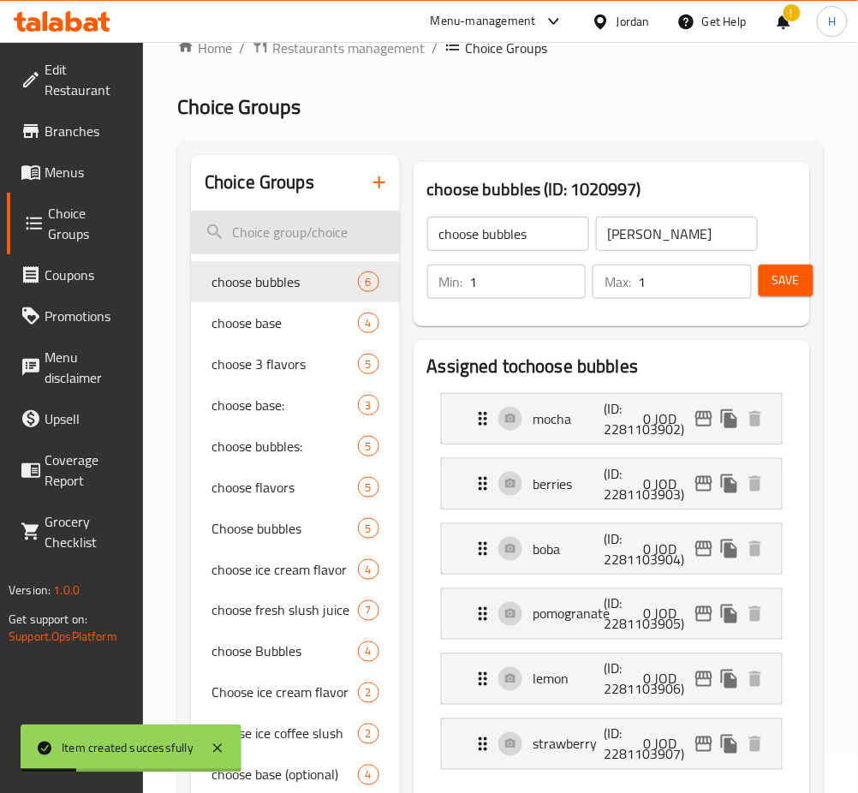
click at [334, 247] on input "search" at bounding box center [295, 233] width 209 height 44
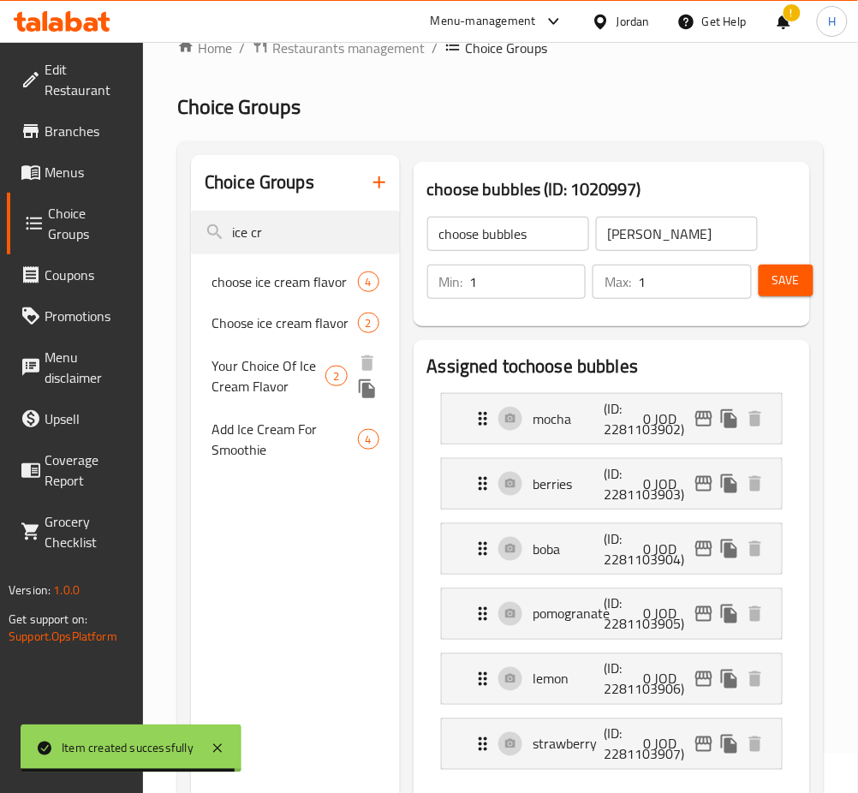
type input "ice cr"
click at [262, 380] on span "Your Choice Of Ice Cream Flavor" at bounding box center [269, 376] width 114 height 41
type input "Your Choice Of Ice Cream Flavor"
type input "اختيارك من نكهة أيس كريم"
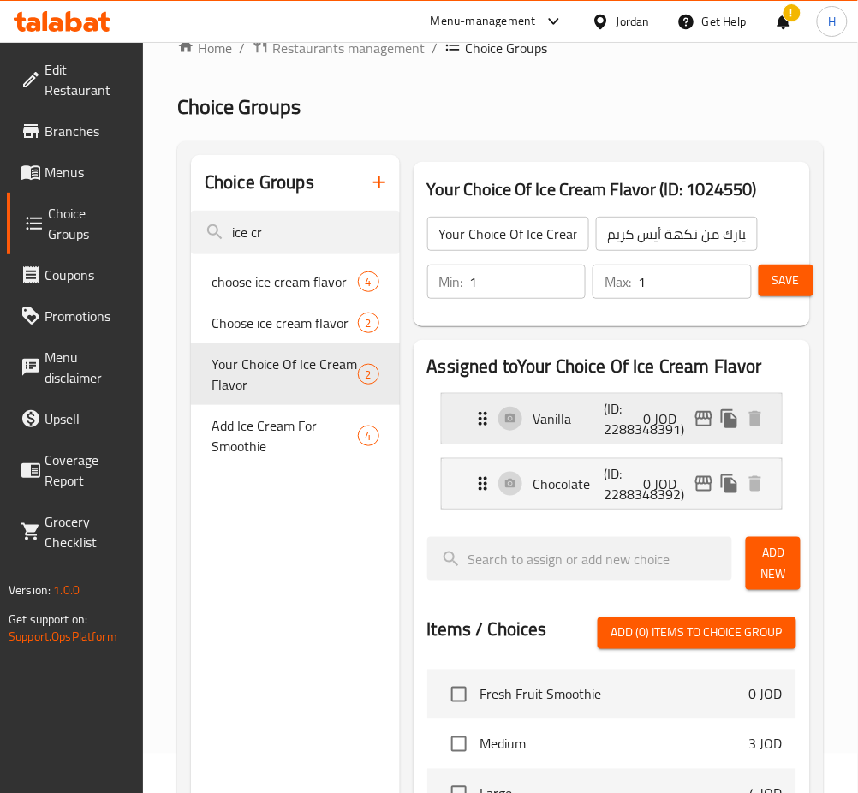
click at [696, 419] on icon "edit" at bounding box center [704, 418] width 17 height 15
click at [714, 487] on icon "edit" at bounding box center [704, 484] width 21 height 21
click at [306, 236] on input "ice cr" at bounding box center [295, 233] width 209 height 44
click at [306, 238] on input "ice cr" at bounding box center [295, 233] width 209 height 44
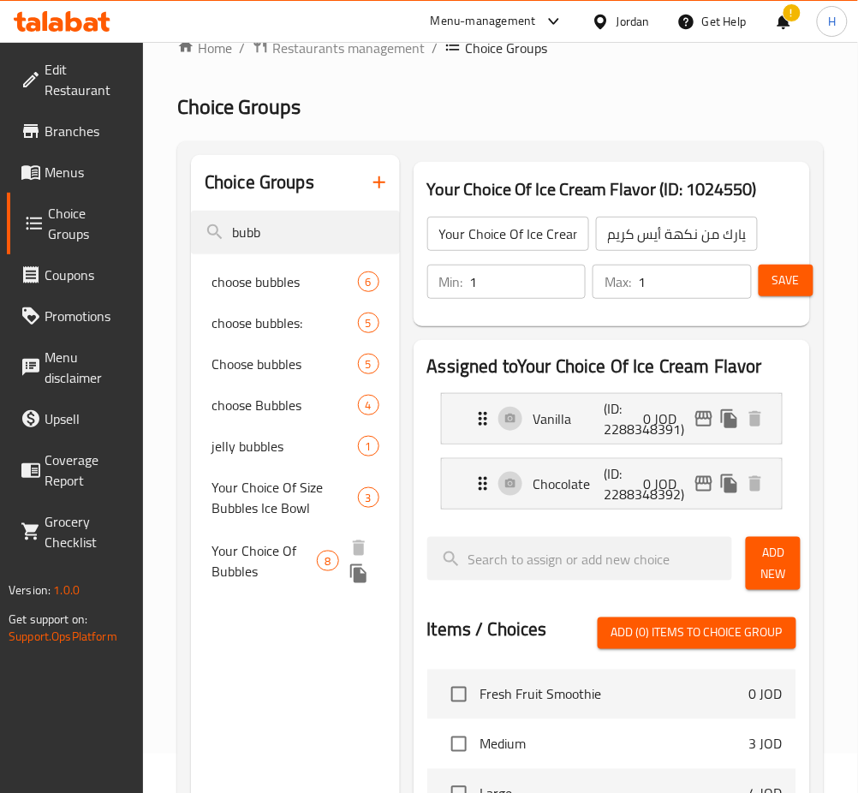
type input "bubb"
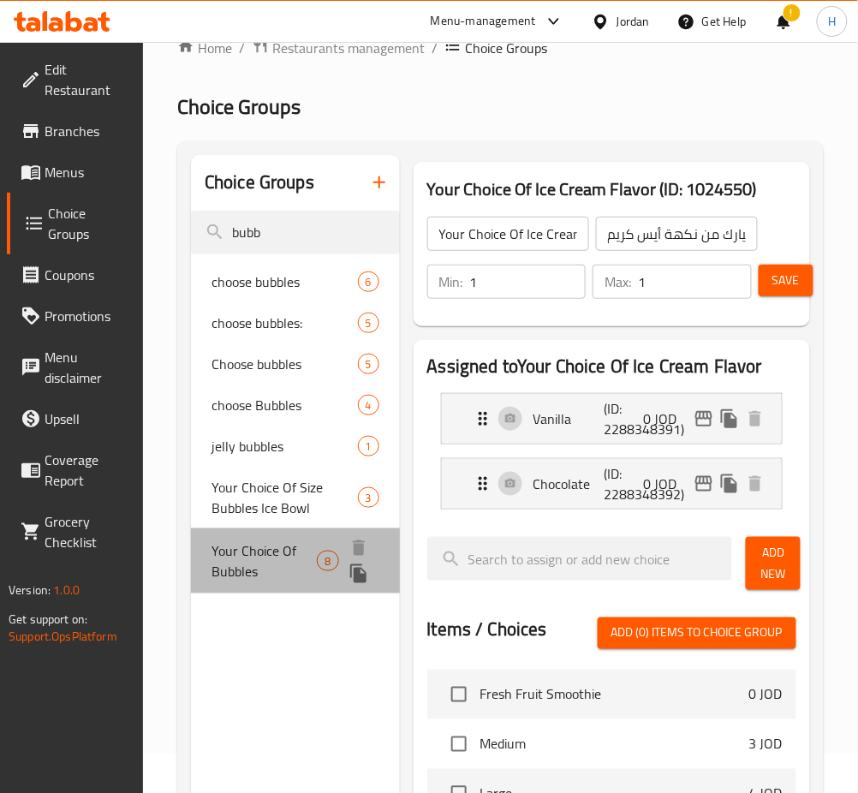
click at [269, 565] on span "Your Choice Of Bubbles" at bounding box center [264, 561] width 105 height 41
type input "Your Choice Of Bubbles"
type input "اختيارك من البابلز"
type input "0"
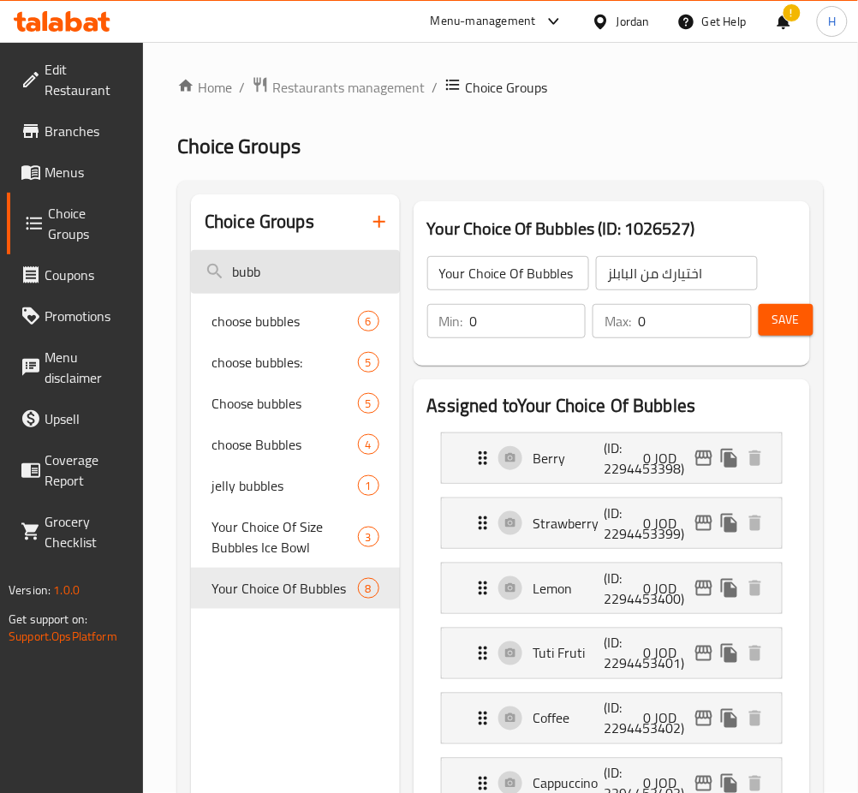
click at [284, 258] on input "bubb" at bounding box center [295, 272] width 209 height 44
click at [284, 270] on input "bubb" at bounding box center [295, 272] width 209 height 44
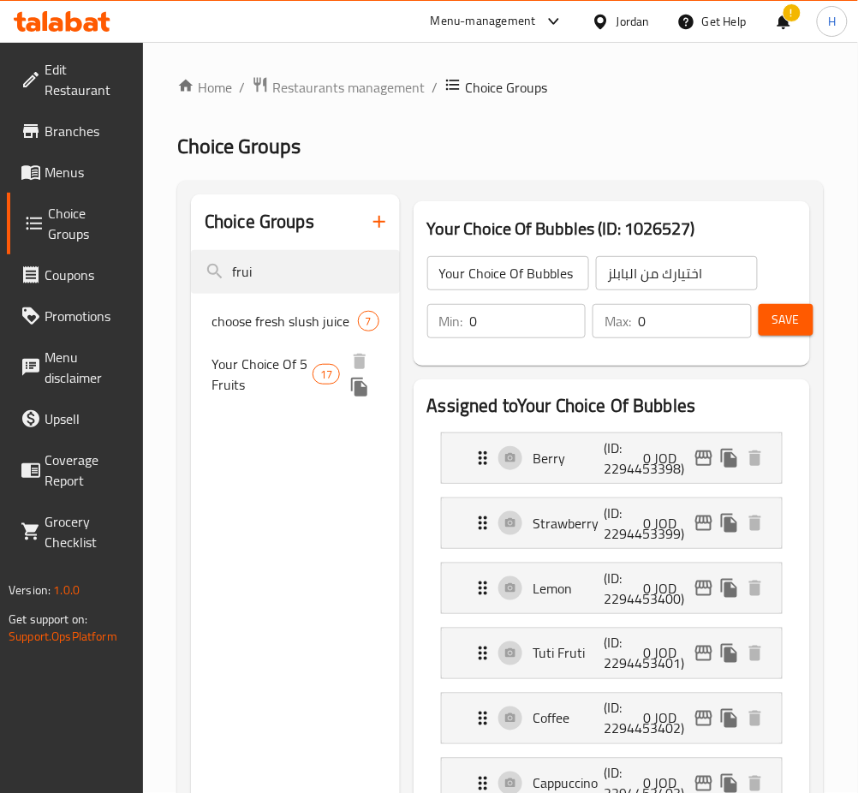
type input "frui"
drag, startPoint x: 265, startPoint y: 379, endPoint x: 256, endPoint y: 381, distance: 8.9
click at [260, 380] on span "Your Choice Of 5 Fruits" at bounding box center [262, 374] width 101 height 41
type input "Your Choice Of 5 Fruits"
type input "اختيارك من 5 فواكه"
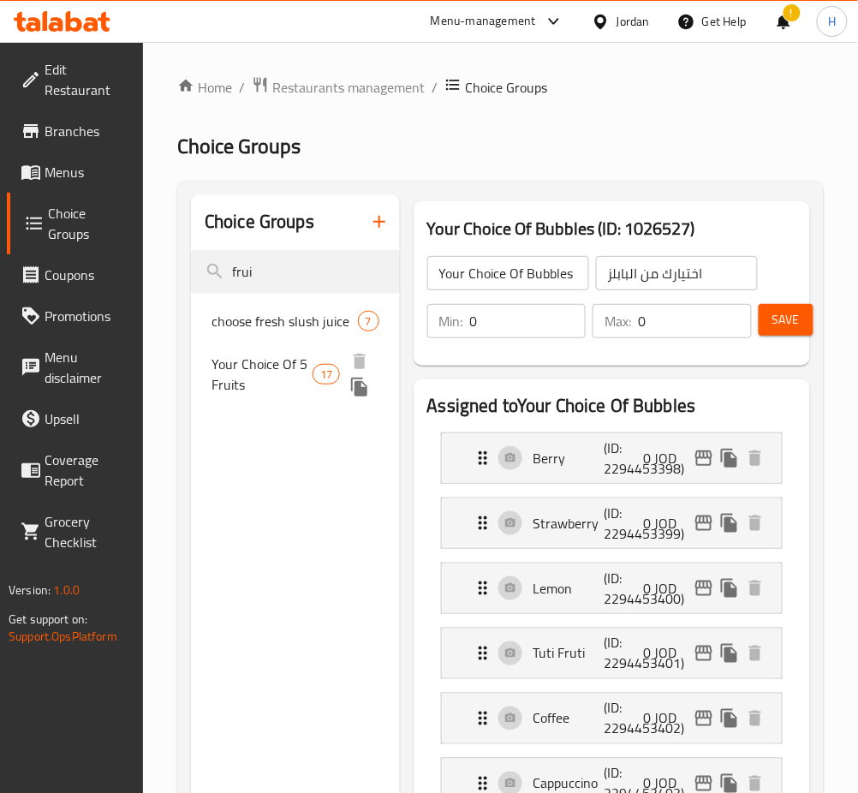
type input "5"
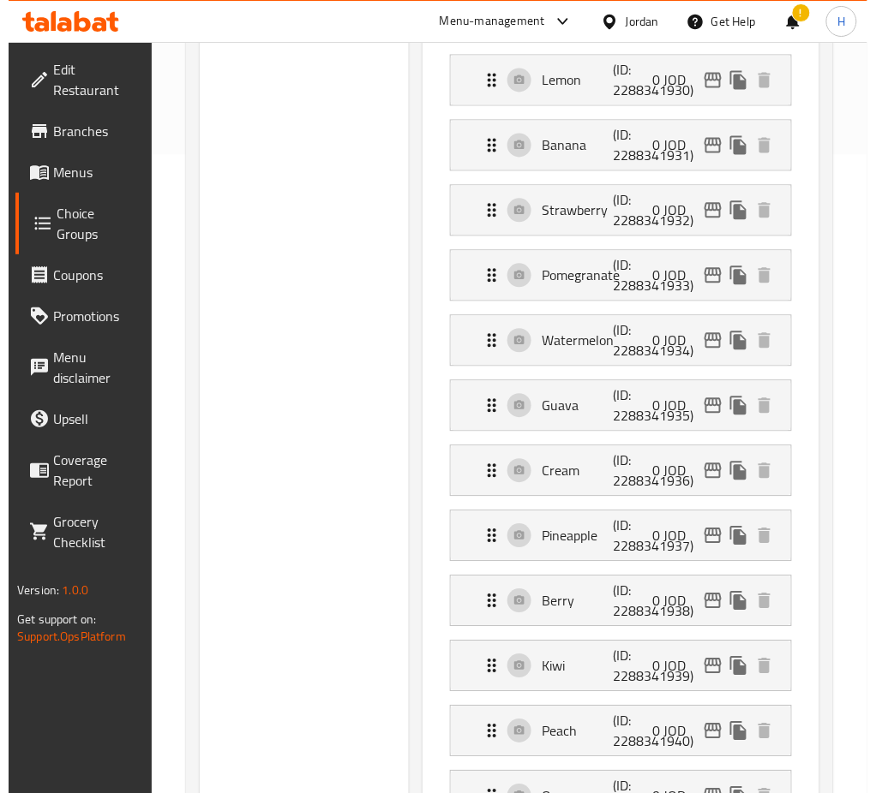
scroll to position [685, 0]
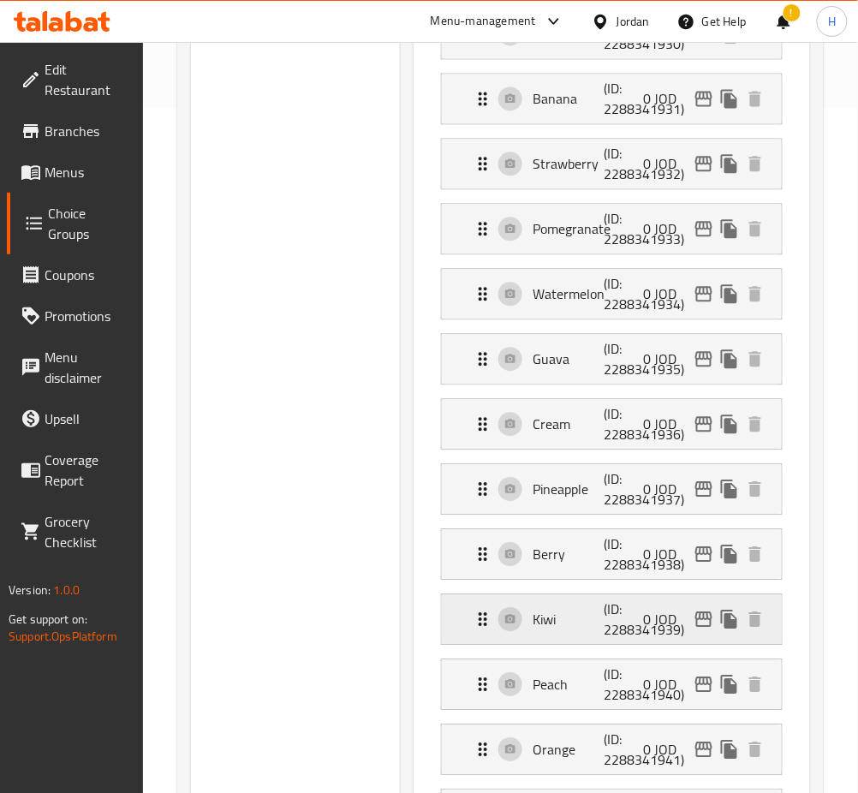
click at [685, 610] on div "0 JOD" at bounding box center [706, 620] width 124 height 26
click at [710, 559] on icon "edit" at bounding box center [704, 554] width 17 height 15
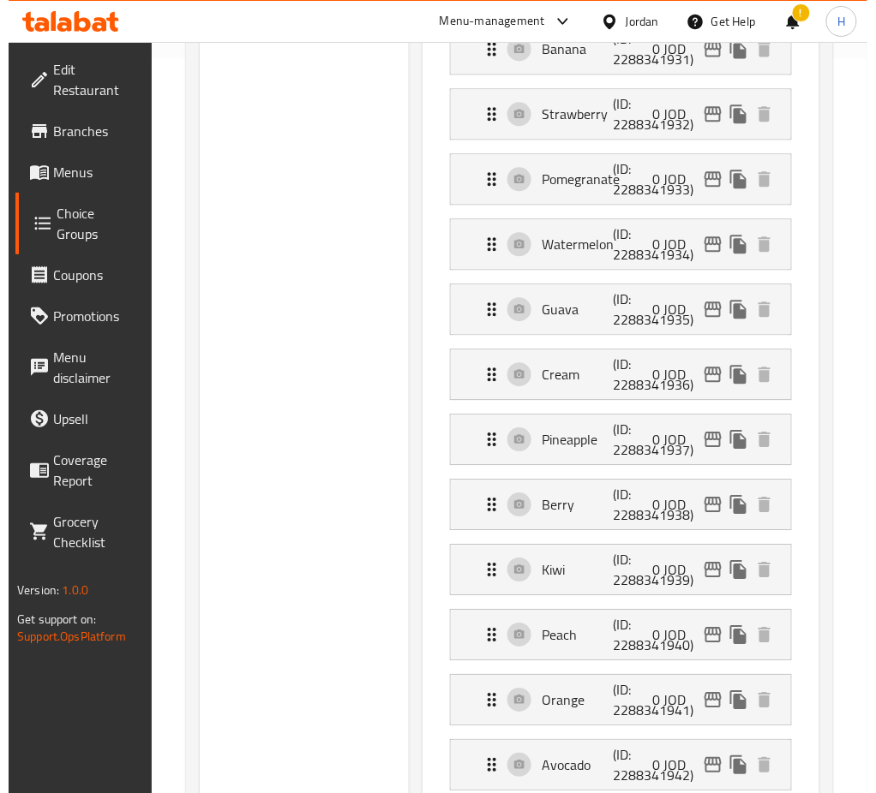
scroll to position [913, 0]
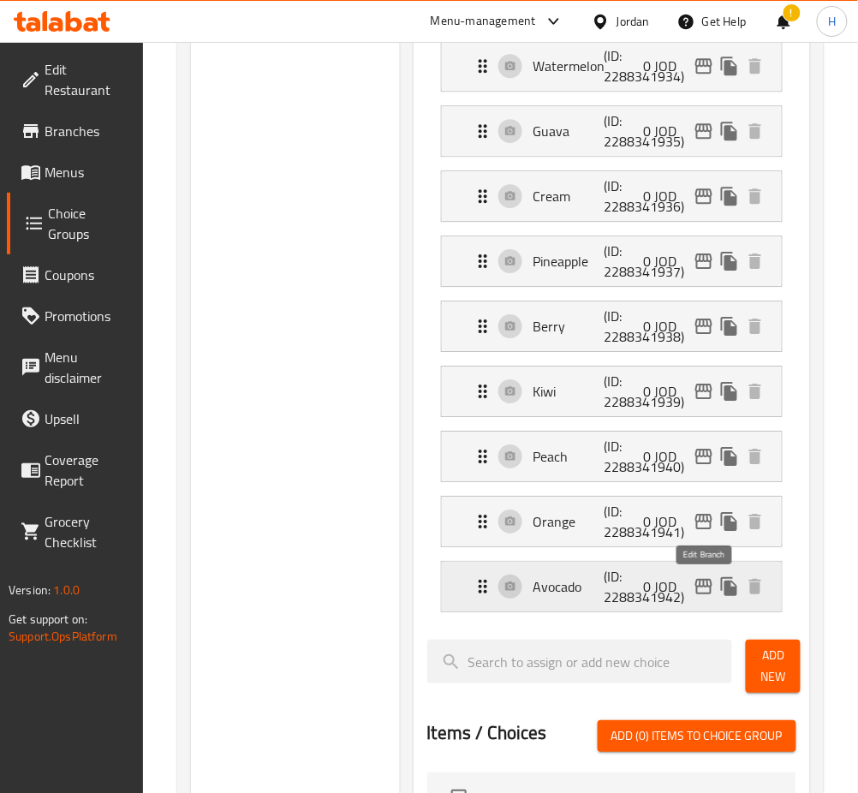
click at [705, 584] on icon "edit" at bounding box center [704, 587] width 21 height 21
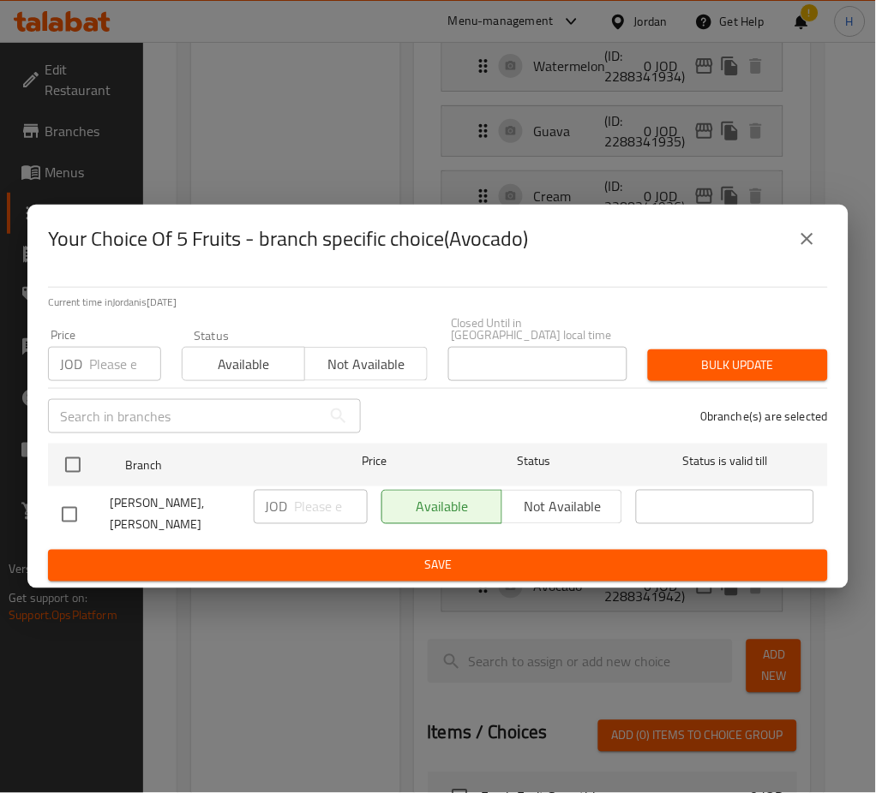
scroll to position [0, 0]
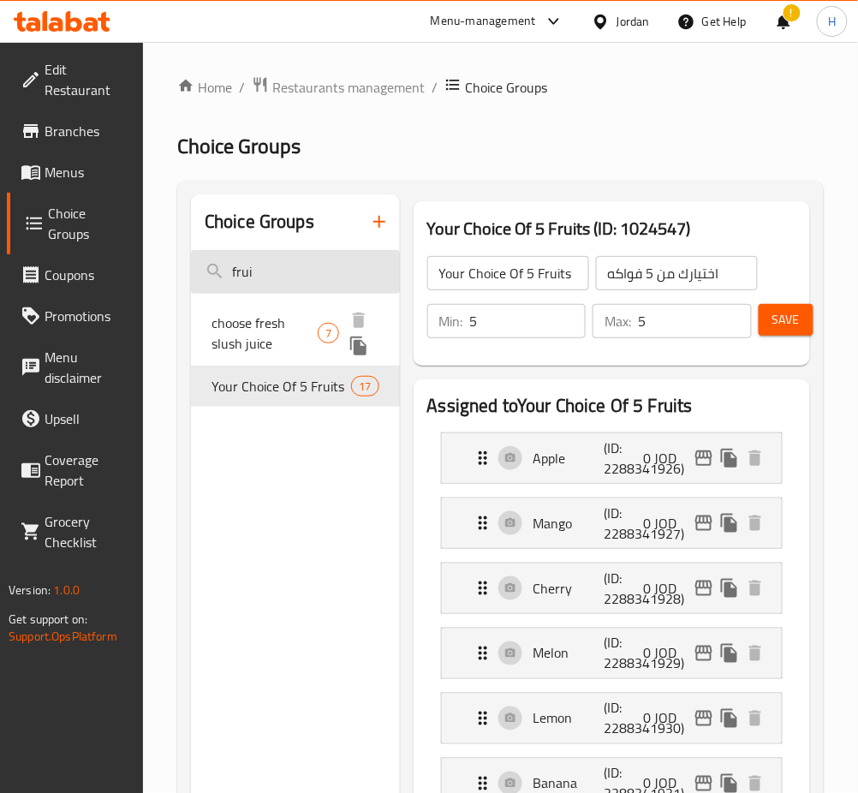
click at [280, 281] on input "frui" at bounding box center [295, 272] width 209 height 44
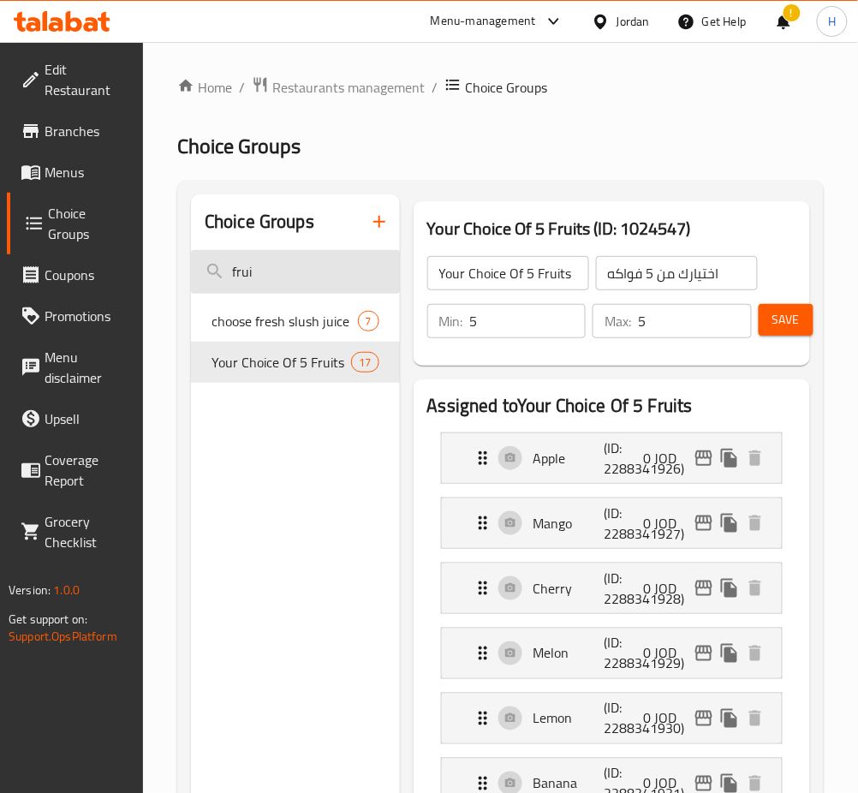
click at [279, 282] on input "frui" at bounding box center [295, 272] width 209 height 44
click at [280, 283] on input "frui" at bounding box center [295, 272] width 209 height 44
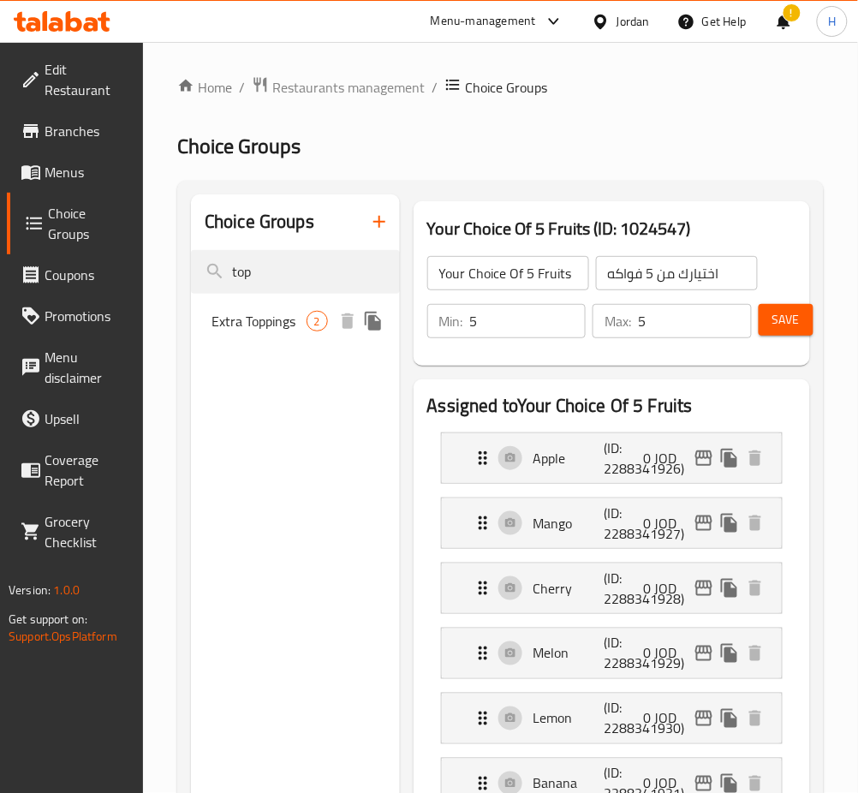
type input "top"
click at [290, 307] on div "Extra Toppings 2" at bounding box center [295, 321] width 209 height 41
type input "Extra Toppings"
type input "اكسترا توبينغ"
type input "1"
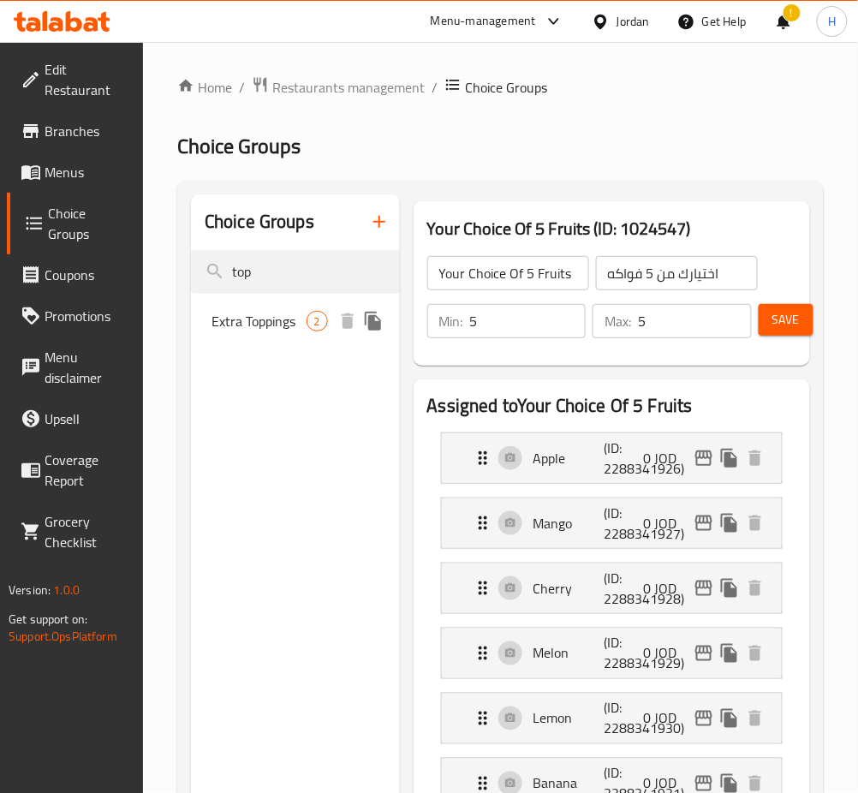
type input "1"
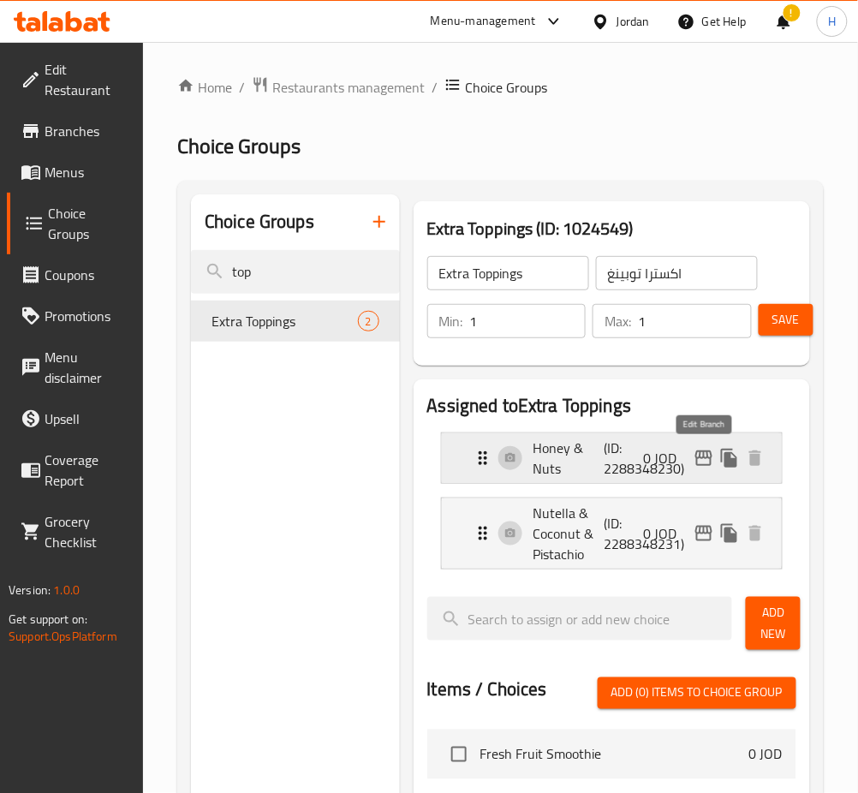
click at [700, 459] on icon "edit" at bounding box center [704, 458] width 17 height 15
click at [704, 530] on icon "edit" at bounding box center [704, 533] width 17 height 15
click at [341, 484] on div "Choice Groups top Extra Toppings 2" at bounding box center [295, 766] width 209 height 1145
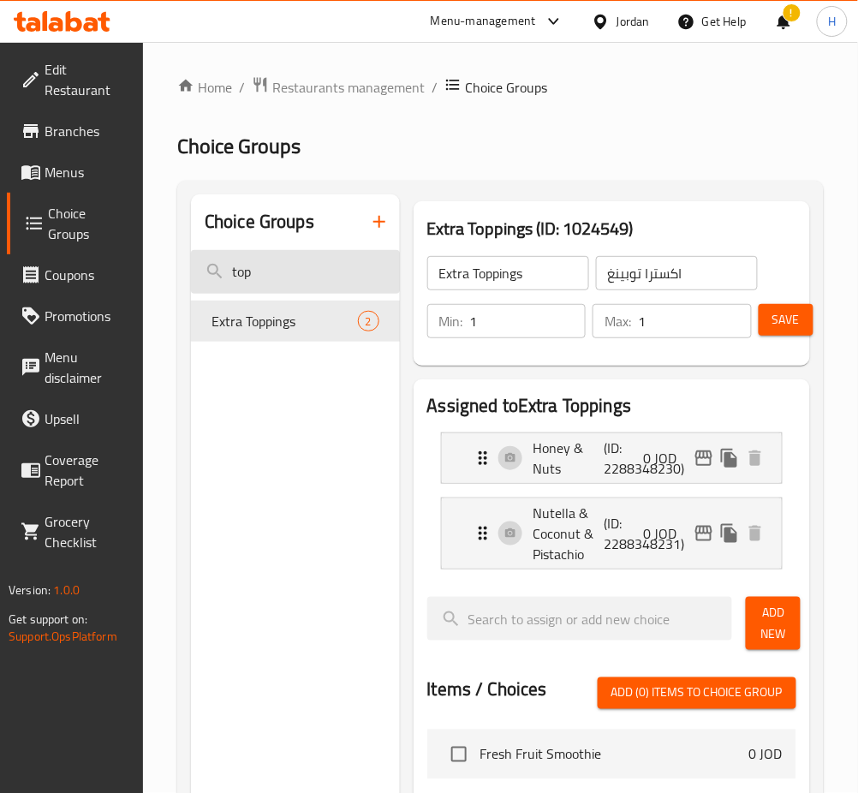
click at [332, 272] on input "top" at bounding box center [295, 272] width 209 height 44
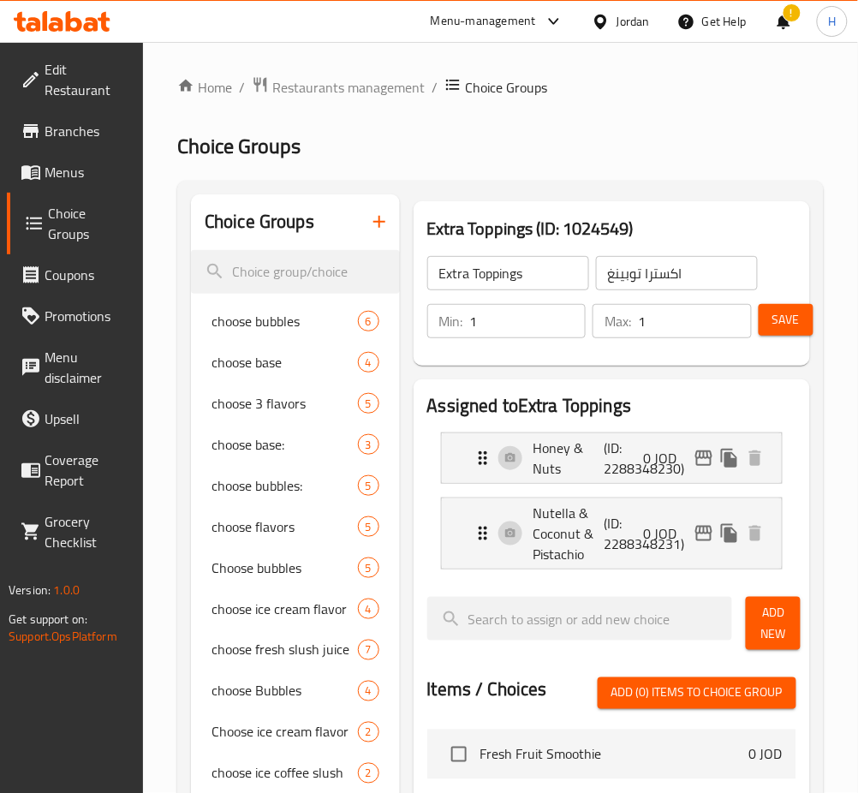
click at [94, 171] on span "Menus" at bounding box center [87, 172] width 85 height 21
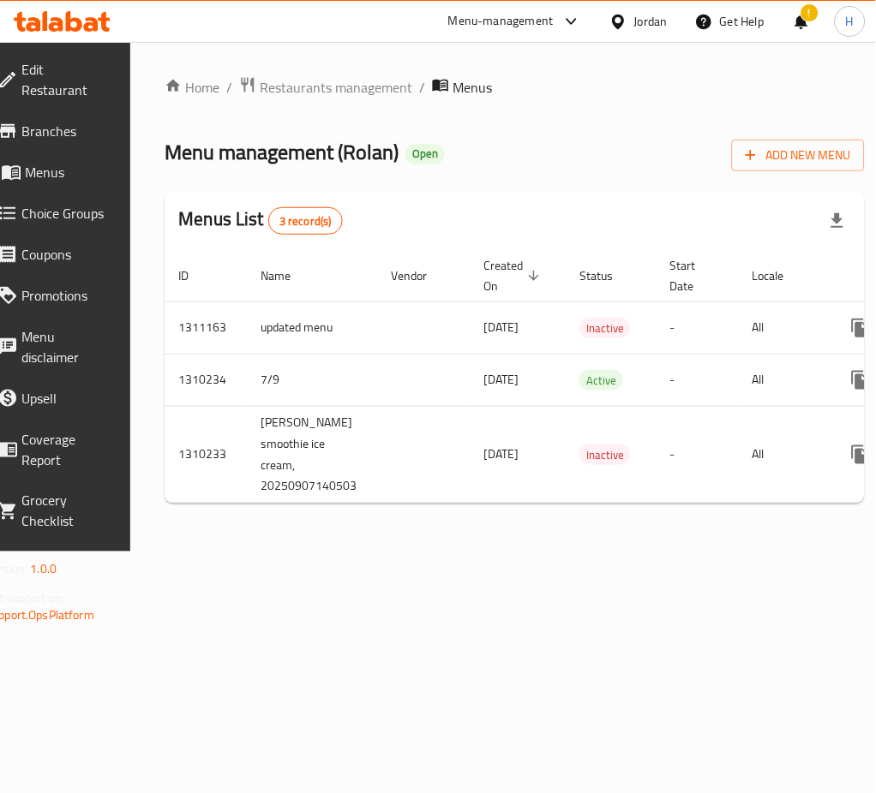
click at [709, 501] on div "Home / Restaurants management / Menus Menu management ( Rolan ) Open Add New Me…" at bounding box center [514, 296] width 700 height 441
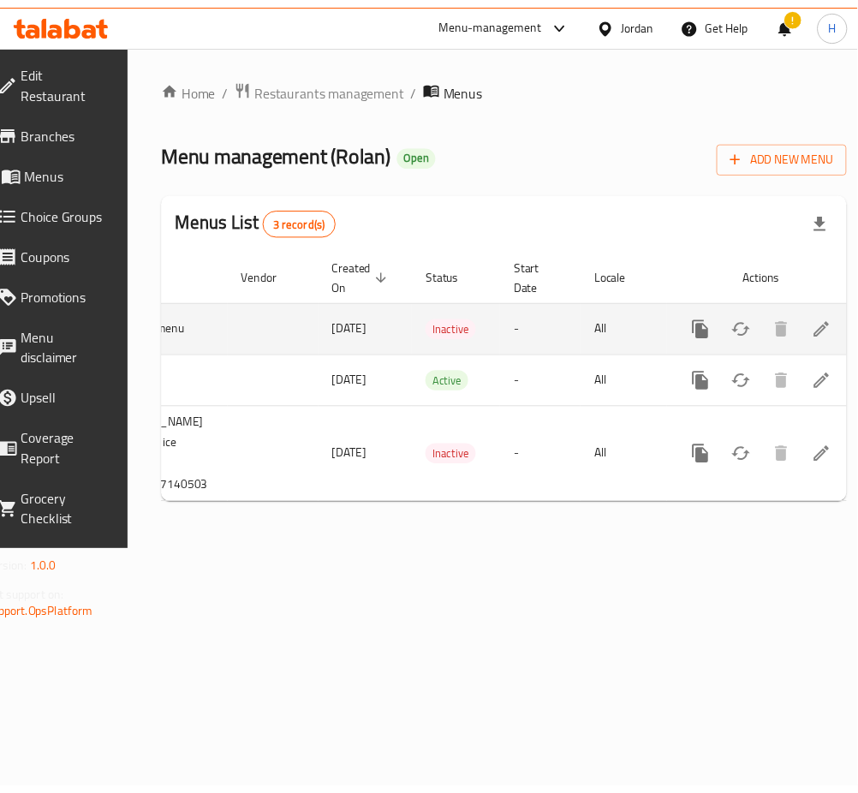
scroll to position [0, 189]
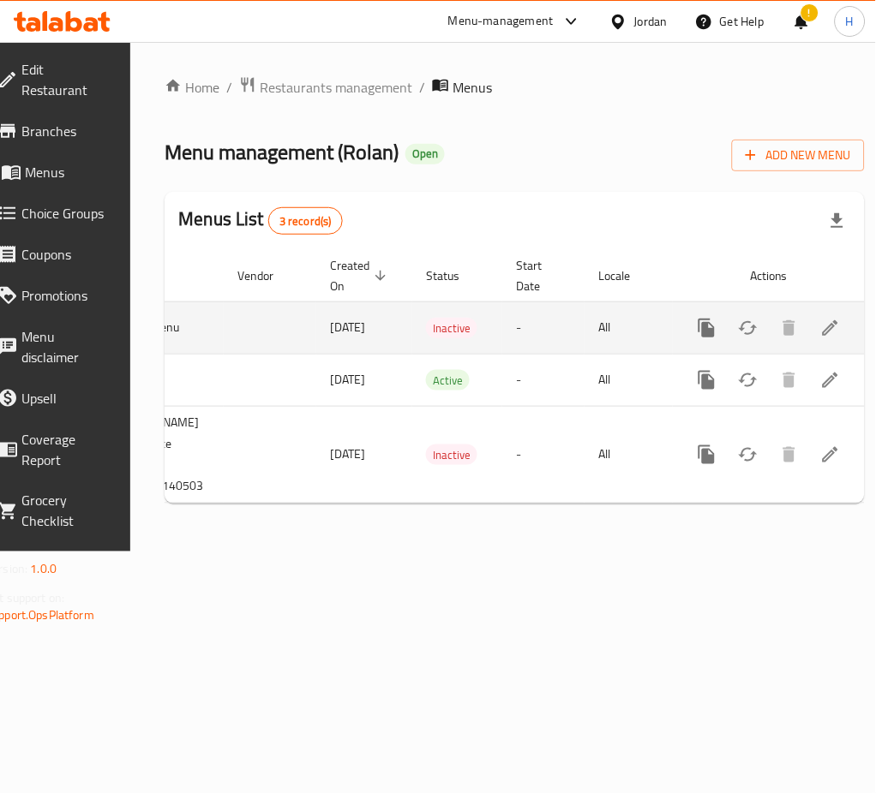
click at [810, 328] on link "enhanced table" at bounding box center [830, 328] width 41 height 41
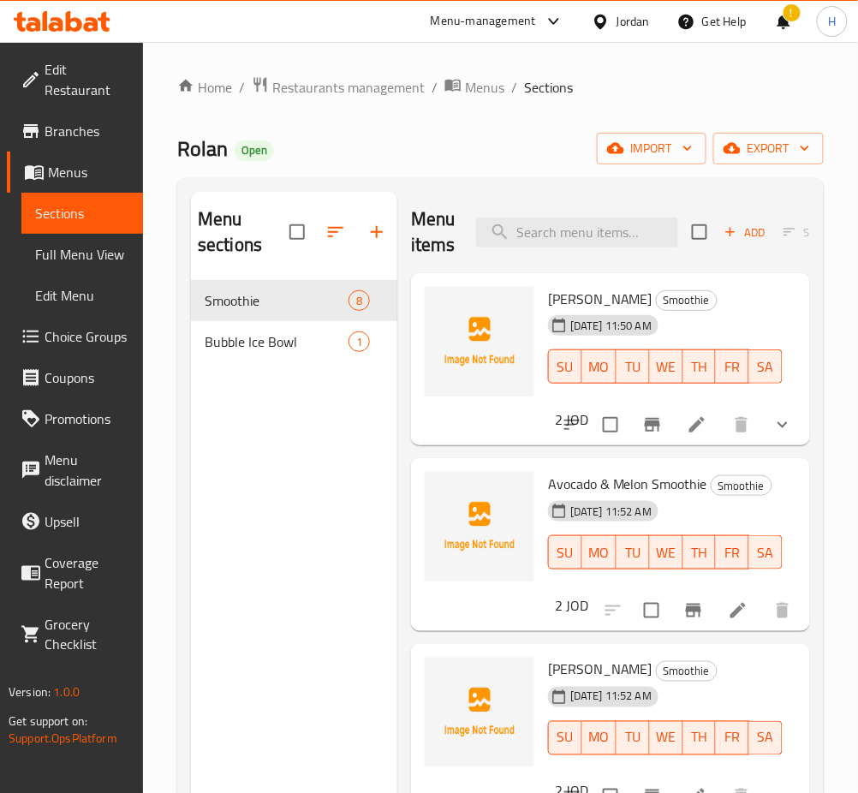
click at [263, 346] on span "Bubble Ice Bowl" at bounding box center [277, 342] width 144 height 21
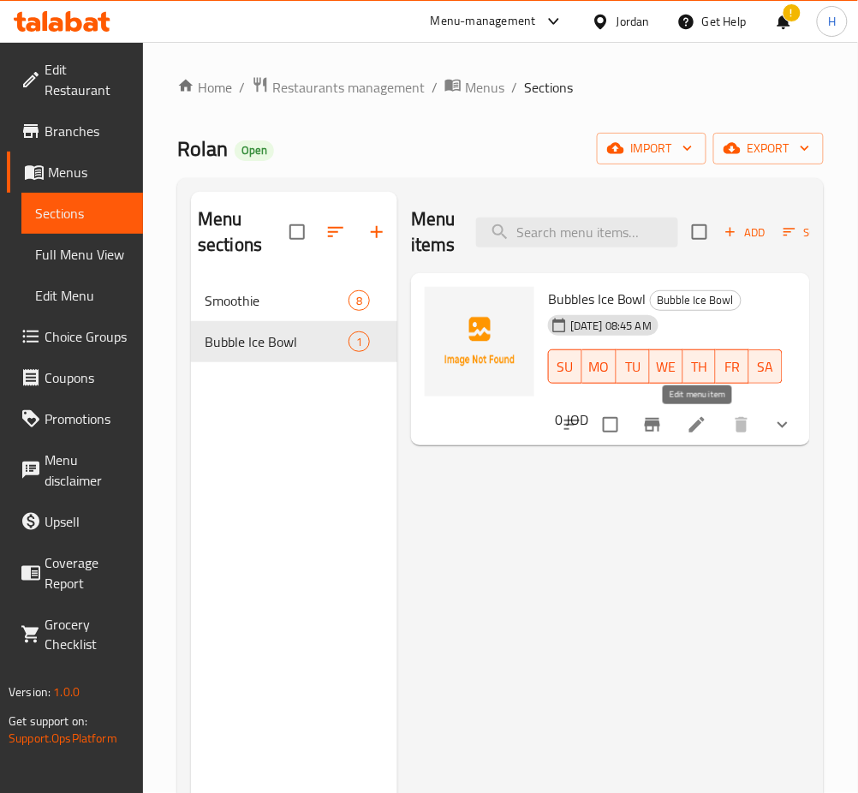
click at [694, 432] on icon at bounding box center [697, 424] width 15 height 15
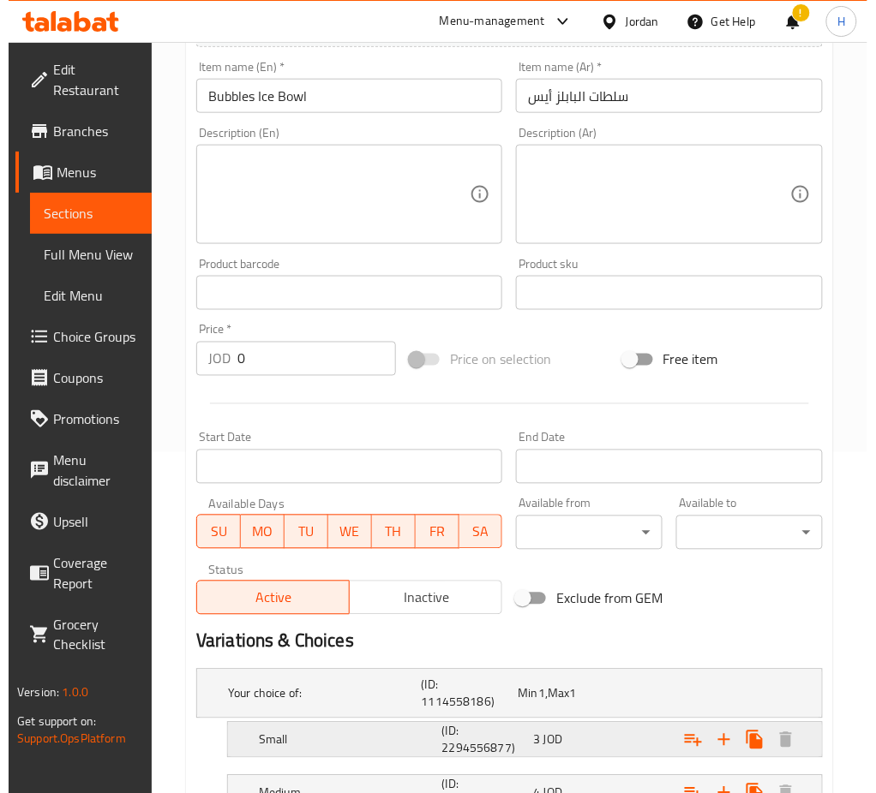
scroll to position [531, 0]
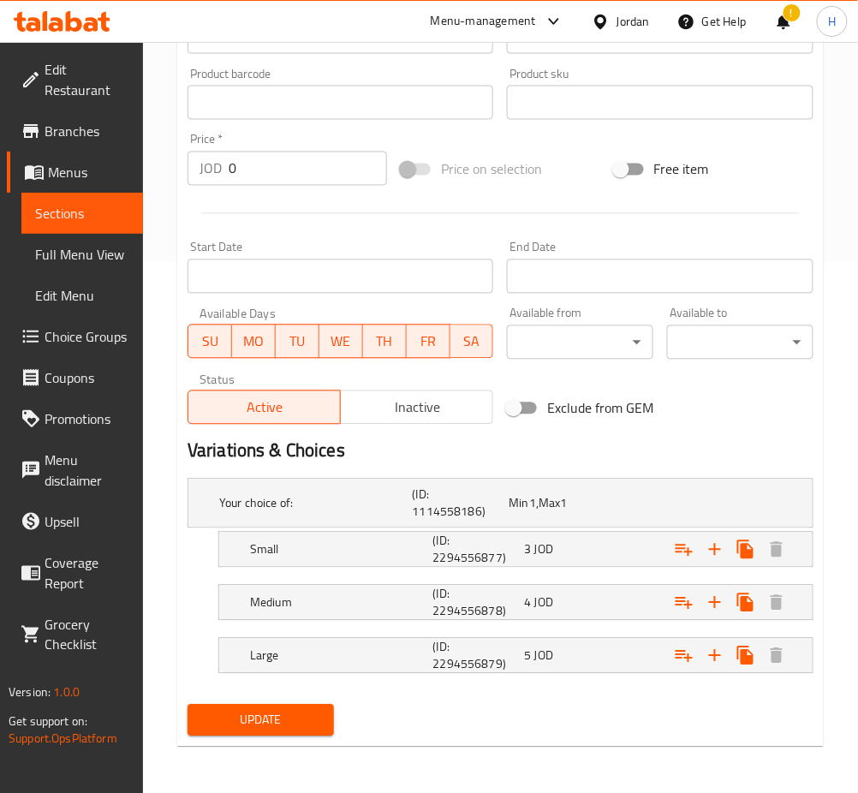
drag, startPoint x: 674, startPoint y: 549, endPoint x: 659, endPoint y: 574, distance: 29.2
click at [673, 552] on button "Expand" at bounding box center [684, 550] width 31 height 31
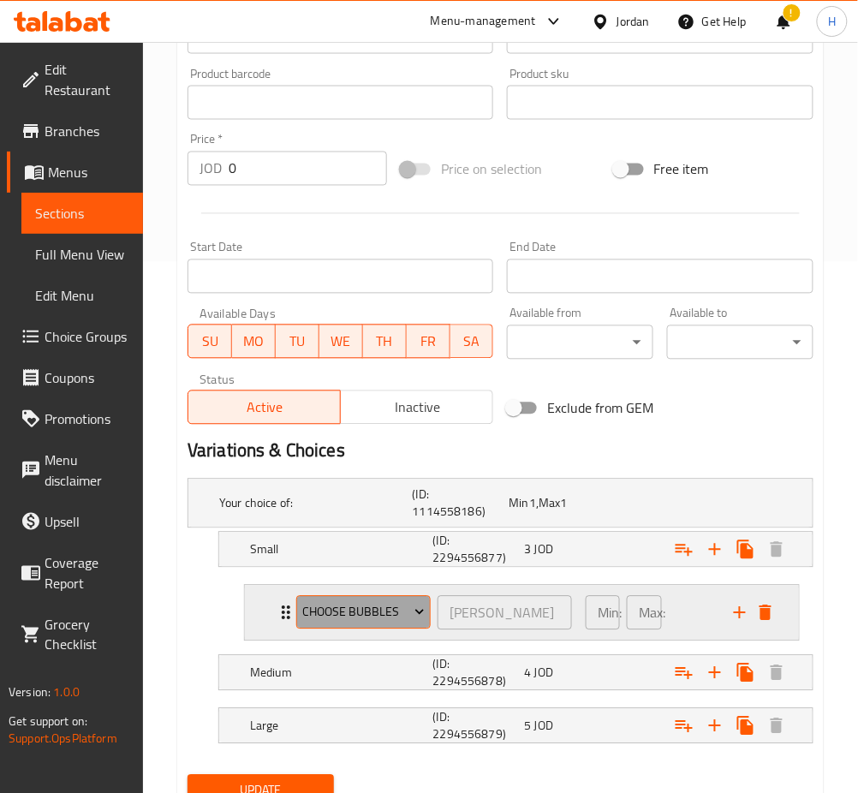
click at [350, 616] on span "choose bubbles" at bounding box center [363, 612] width 122 height 21
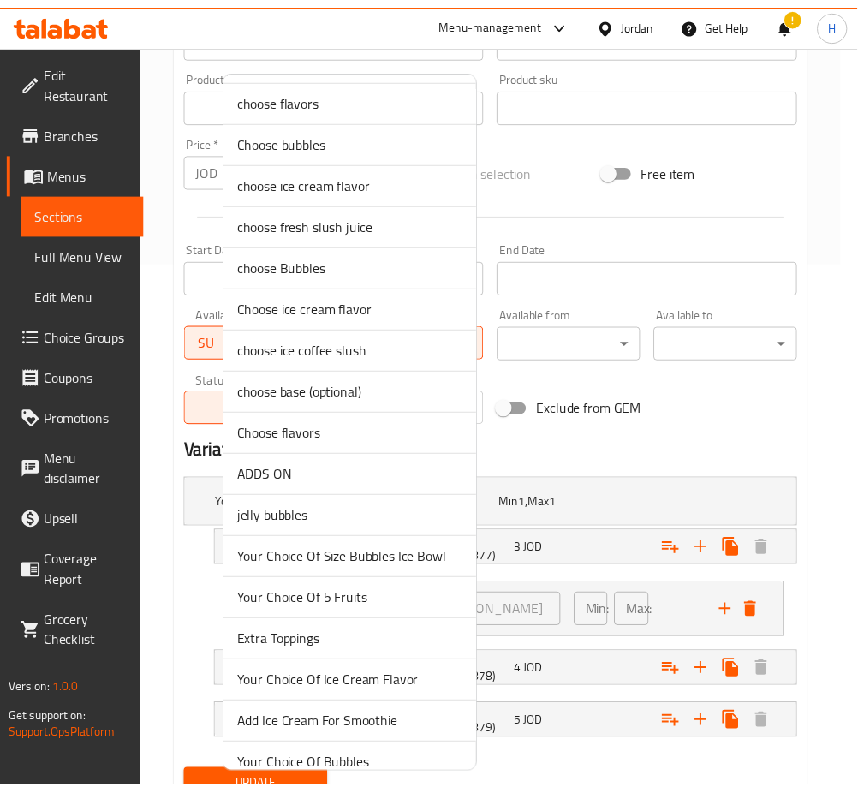
scroll to position [269, 0]
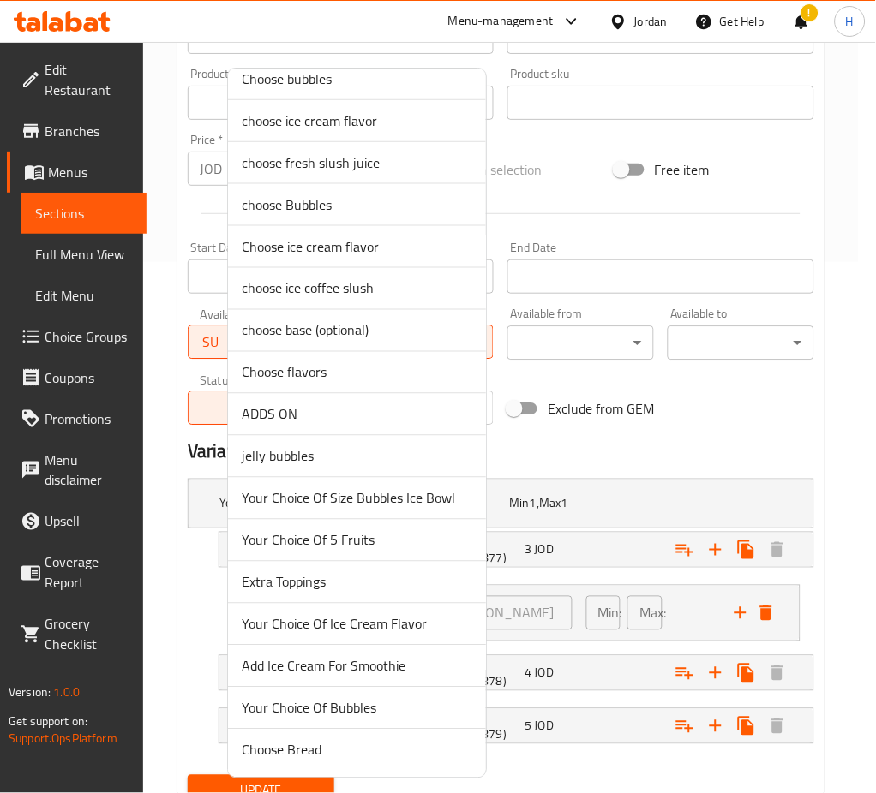
click at [389, 627] on span "Your Choice Of Ice Cream Flavor" at bounding box center [357, 624] width 230 height 21
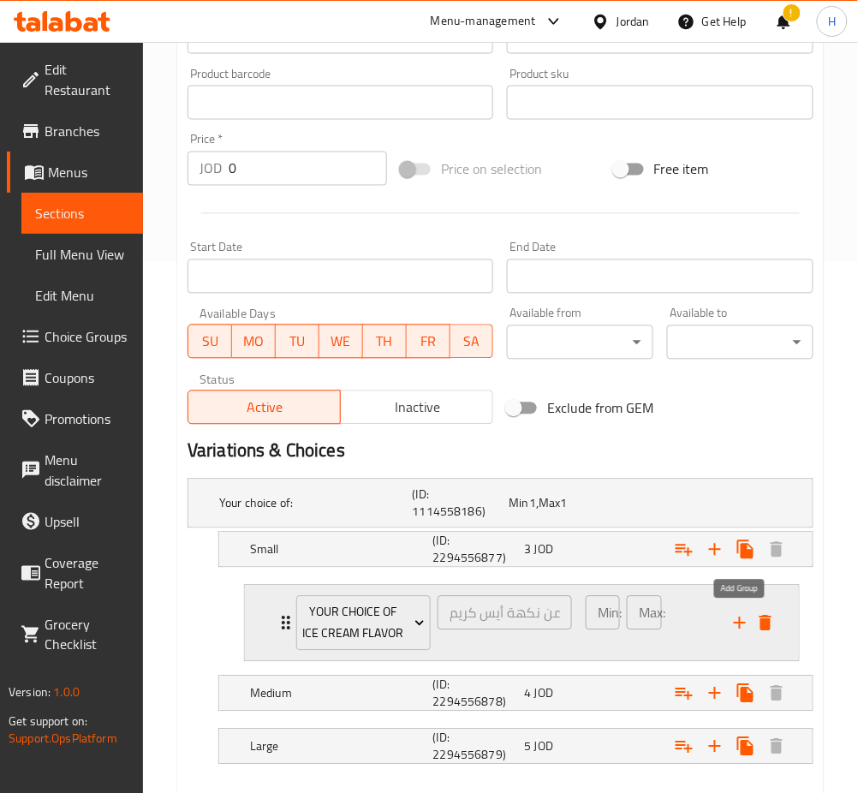
click at [733, 627] on icon "add" at bounding box center [740, 623] width 21 height 21
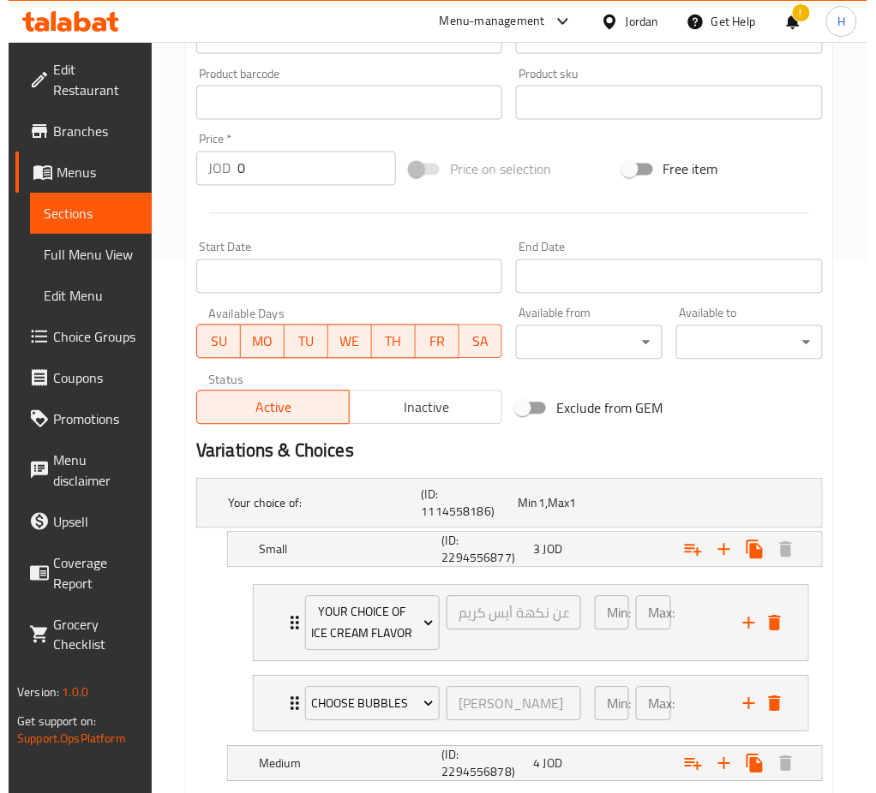
scroll to position [694, 0]
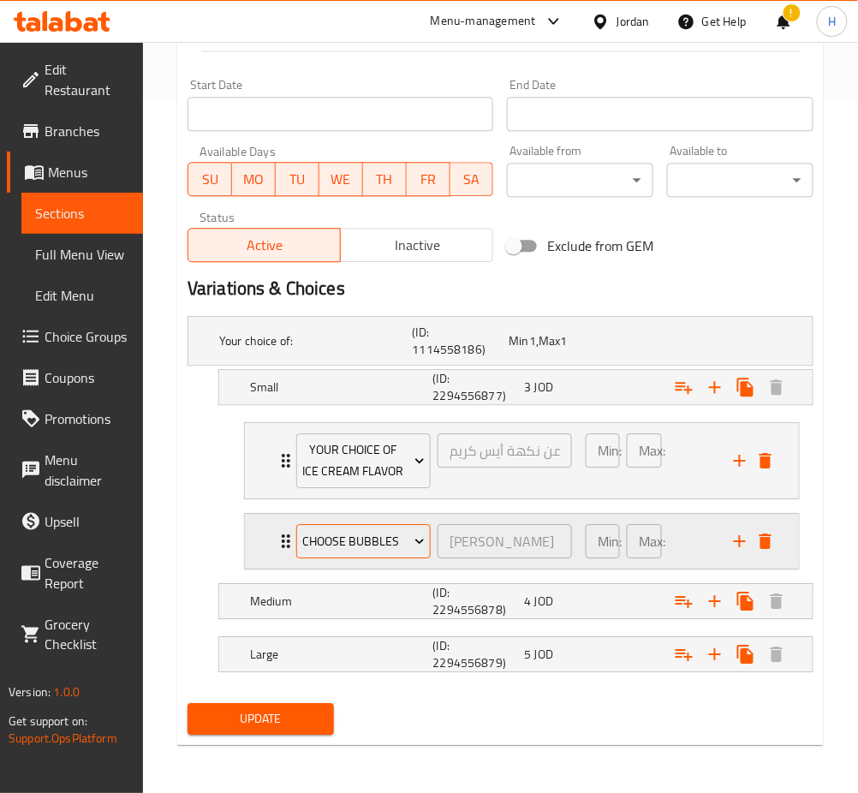
click at [390, 543] on span "choose bubbles" at bounding box center [363, 541] width 122 height 21
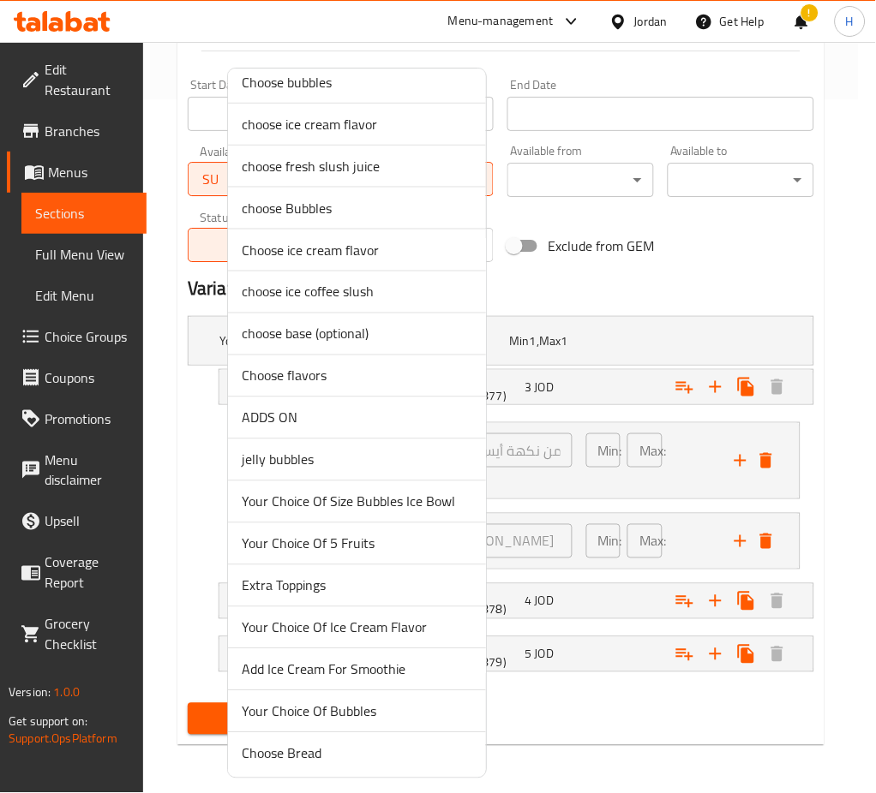
scroll to position [269, 0]
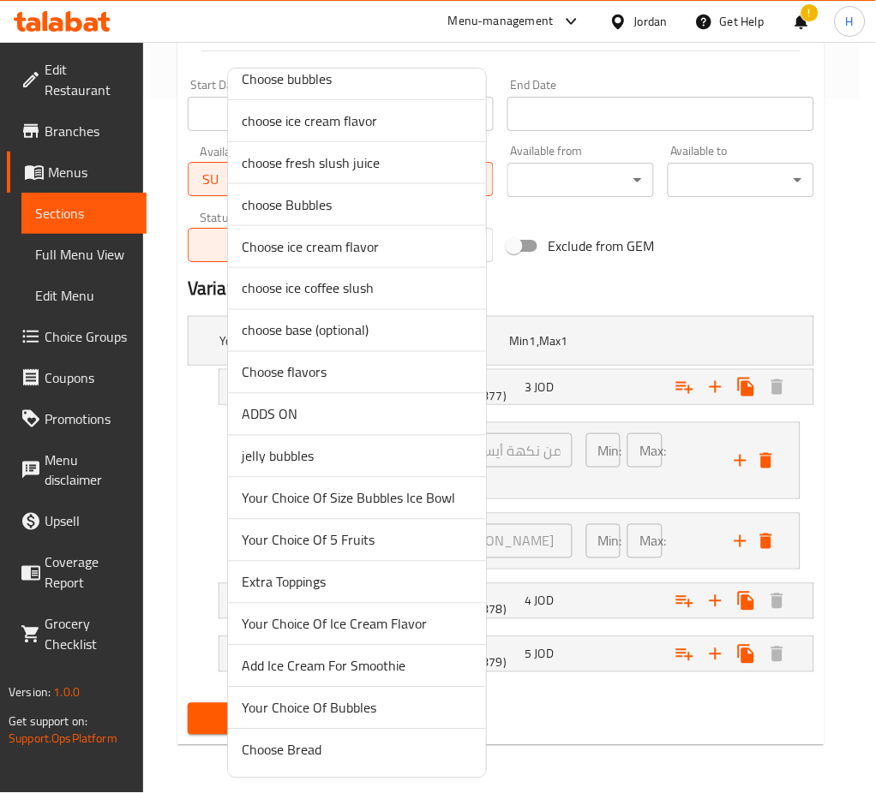
click at [358, 707] on span "Your Choice Of Bubbles" at bounding box center [357, 708] width 230 height 21
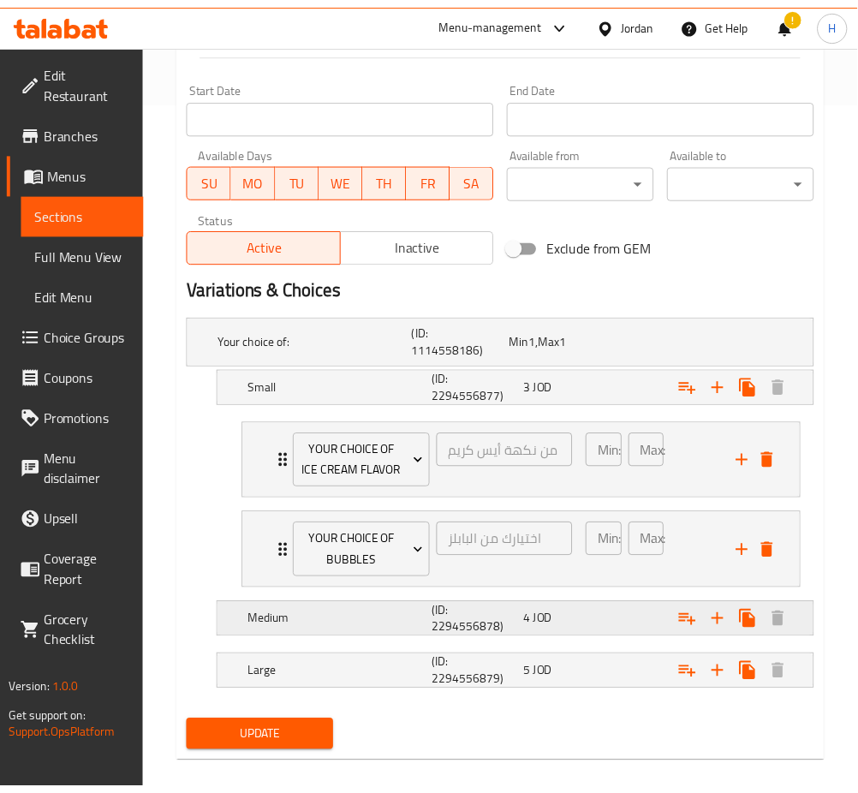
scroll to position [677, 0]
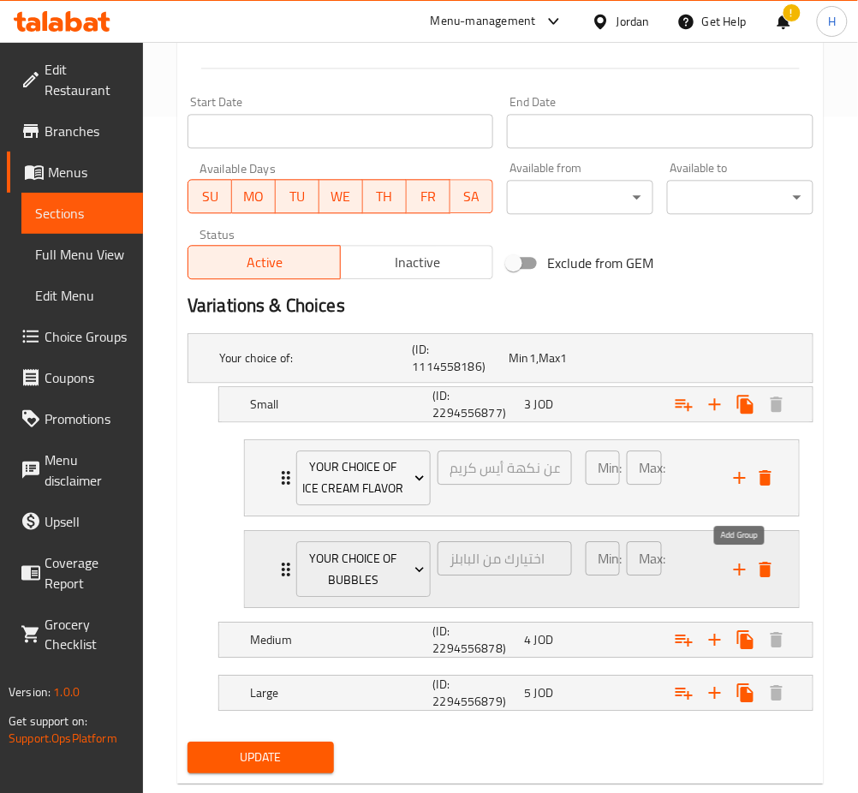
click at [737, 576] on icon "add" at bounding box center [740, 569] width 21 height 21
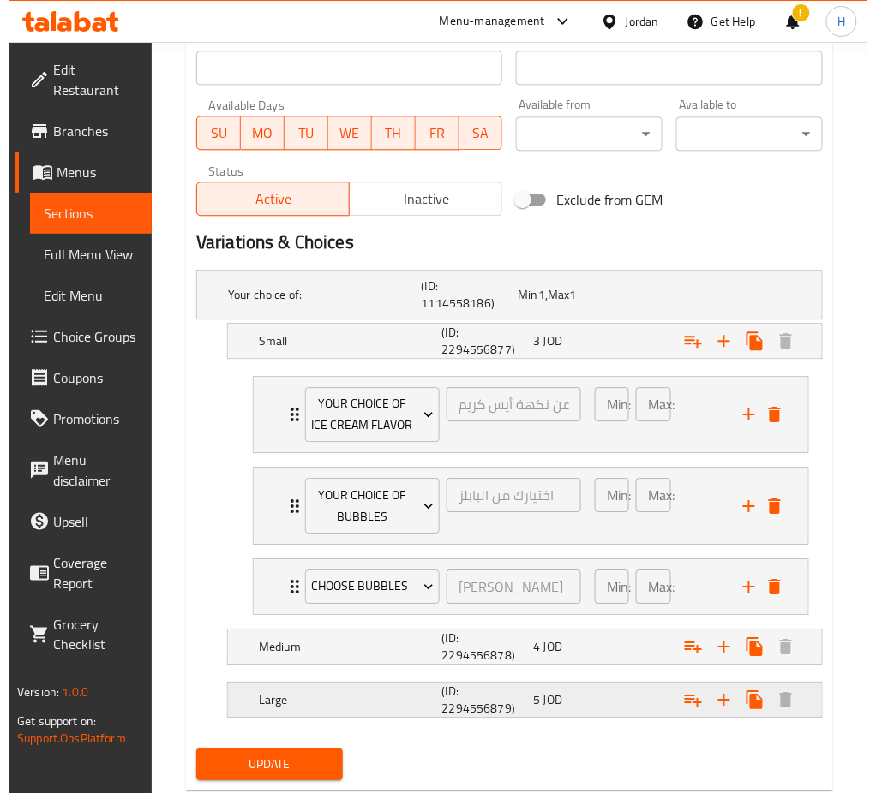
scroll to position [786, 0]
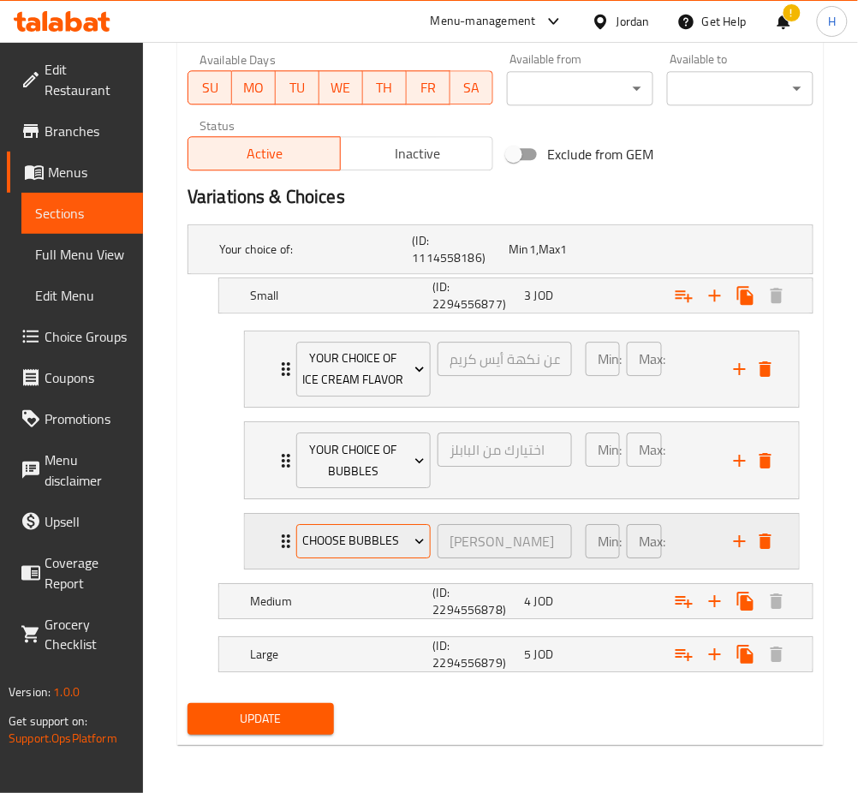
click at [380, 540] on span "choose bubbles" at bounding box center [363, 540] width 122 height 21
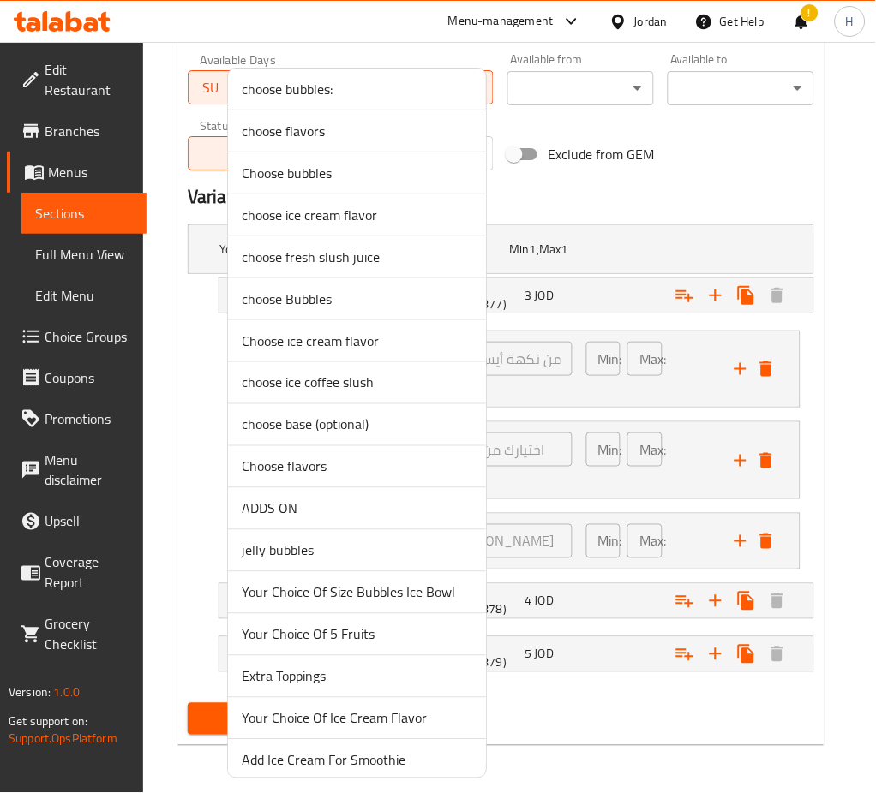
scroll to position [269, 0]
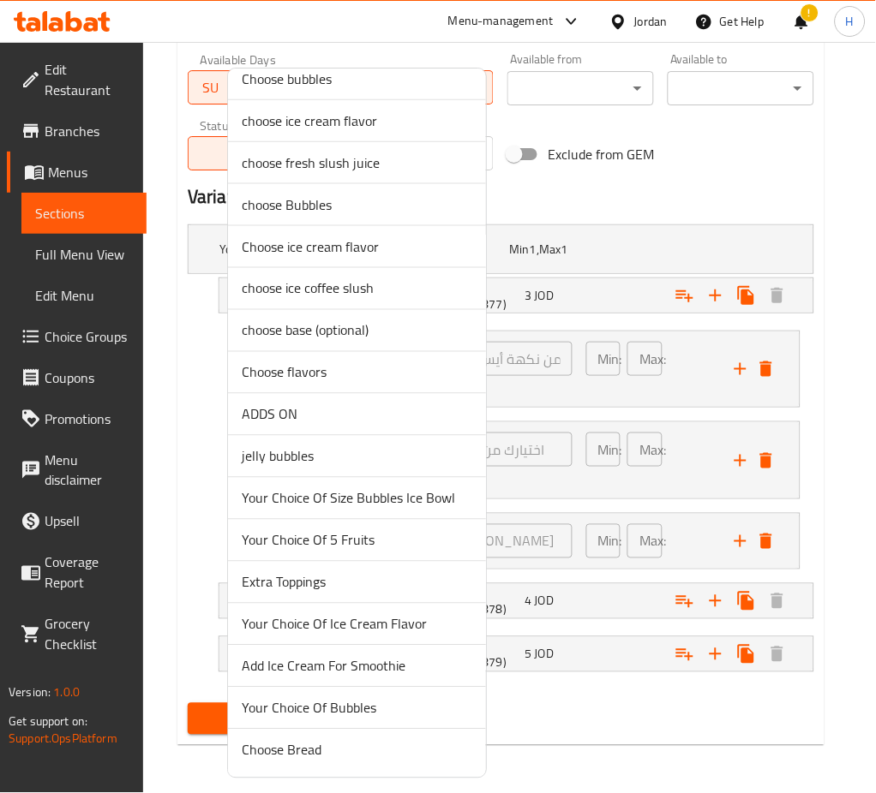
click at [311, 573] on span "Extra Toppings" at bounding box center [357, 582] width 230 height 21
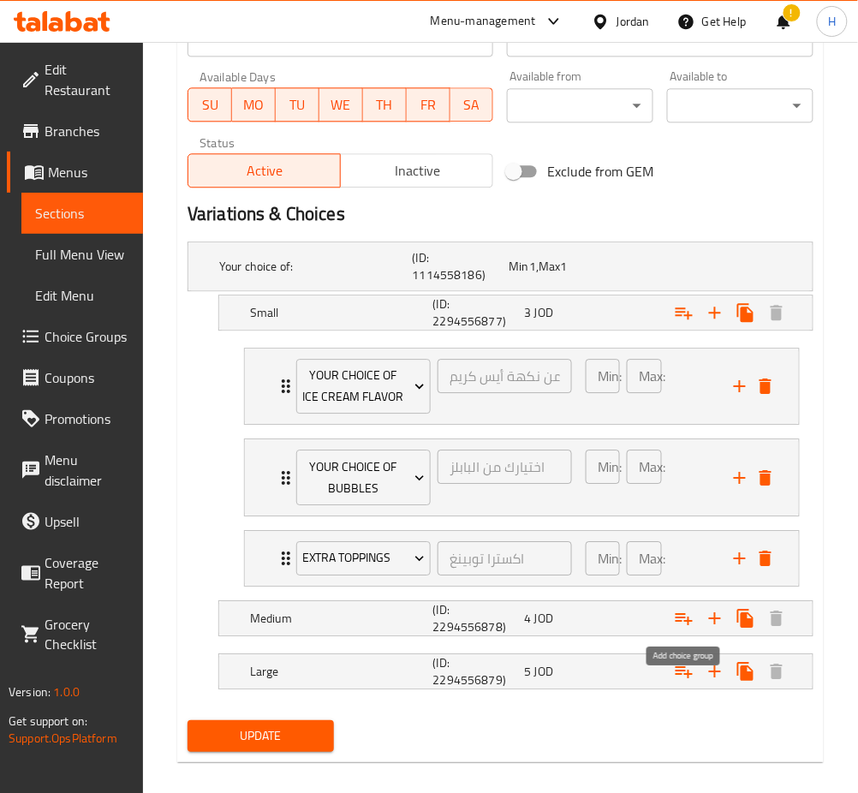
drag, startPoint x: 678, startPoint y: 619, endPoint x: 655, endPoint y: 644, distance: 34.6
click at [677, 619] on icon "Expand" at bounding box center [684, 618] width 21 height 21
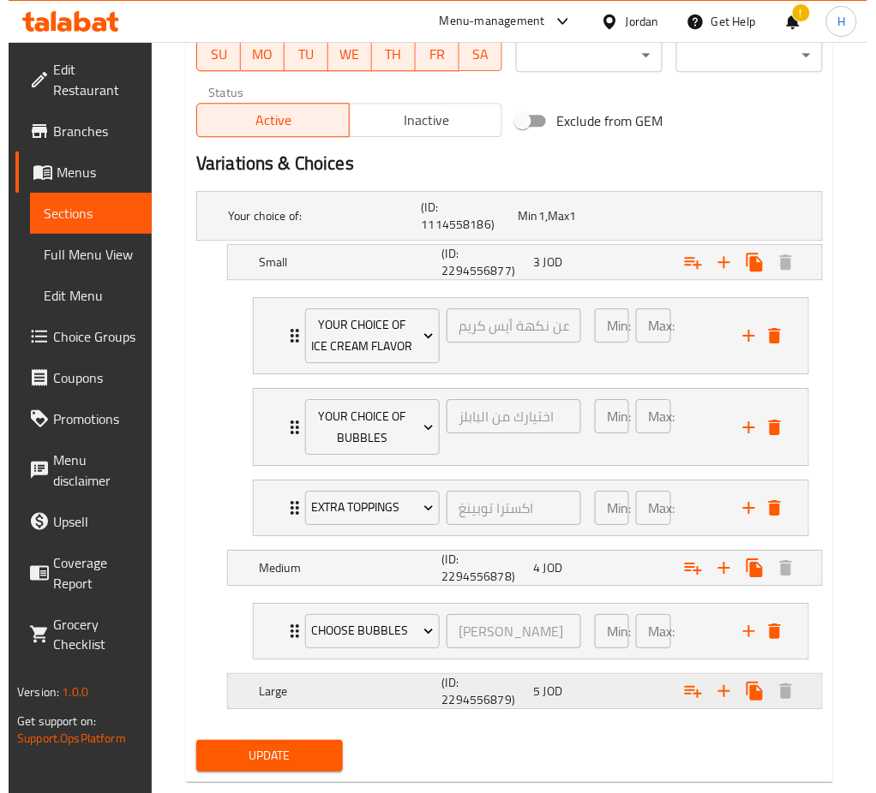
scroll to position [856, 0]
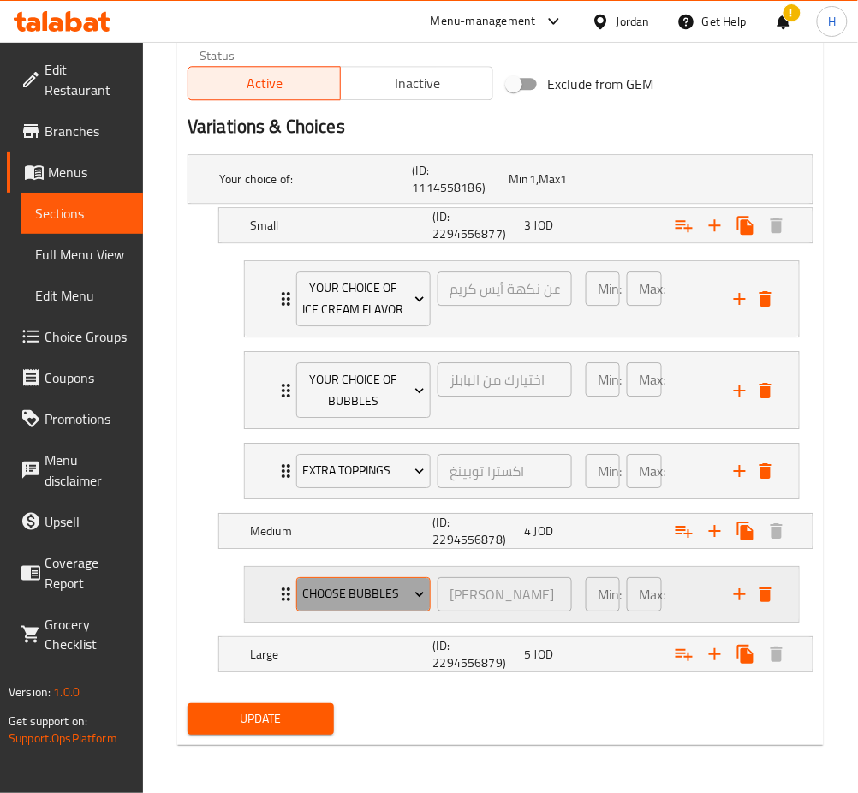
click at [367, 602] on span "choose bubbles" at bounding box center [363, 593] width 122 height 21
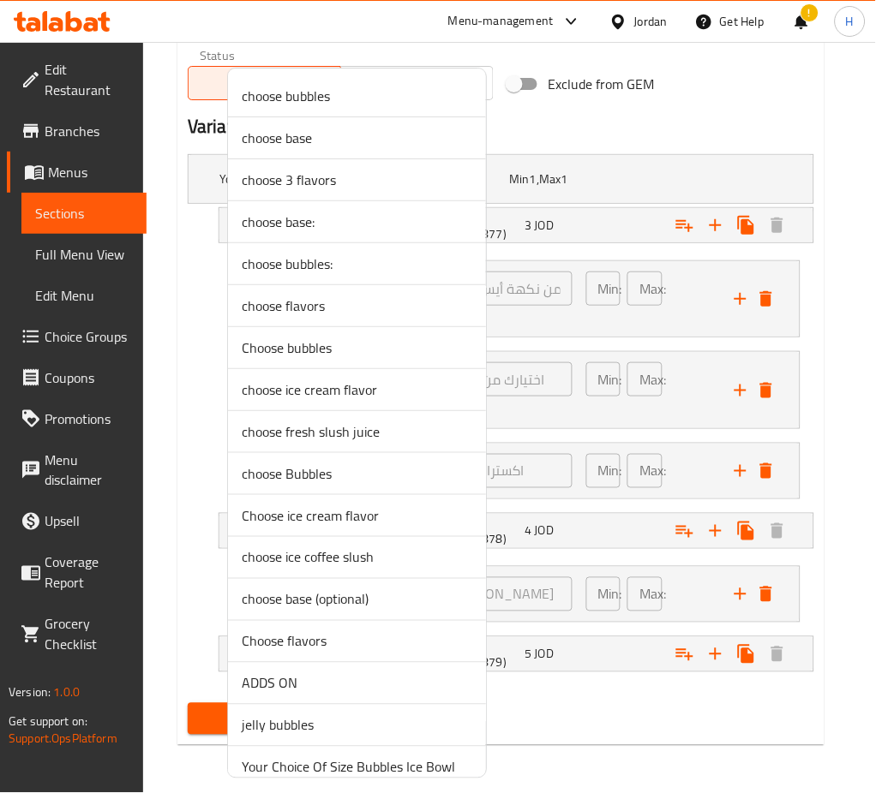
scroll to position [269, 0]
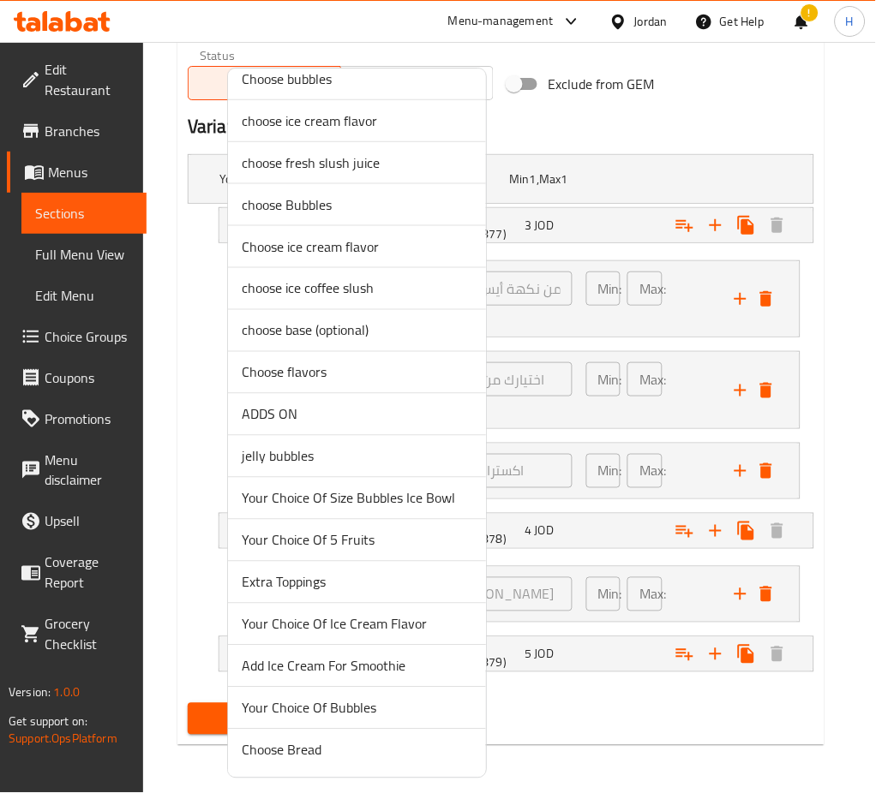
click at [382, 631] on span "Your Choice Of Ice Cream Flavor" at bounding box center [357, 624] width 230 height 21
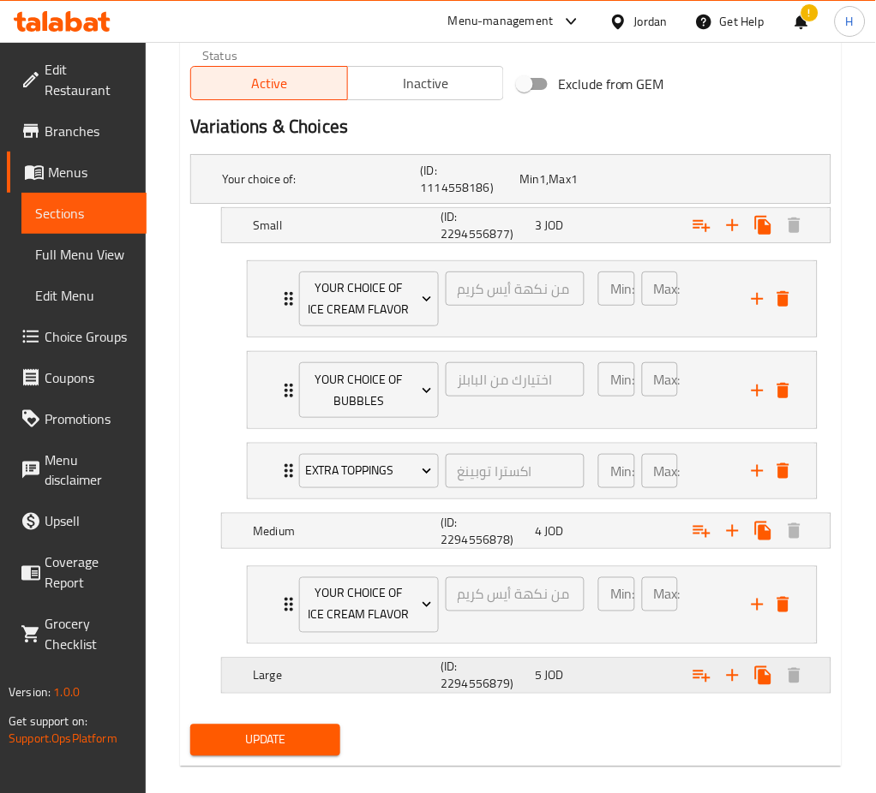
scroll to position [839, 0]
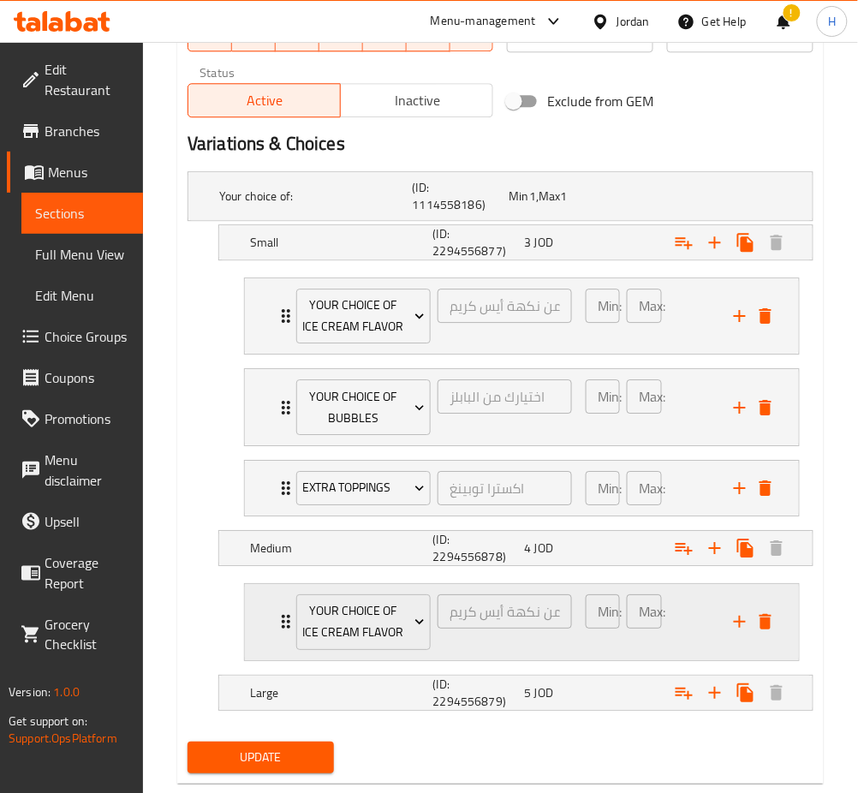
click at [733, 621] on icon "add" at bounding box center [740, 622] width 21 height 21
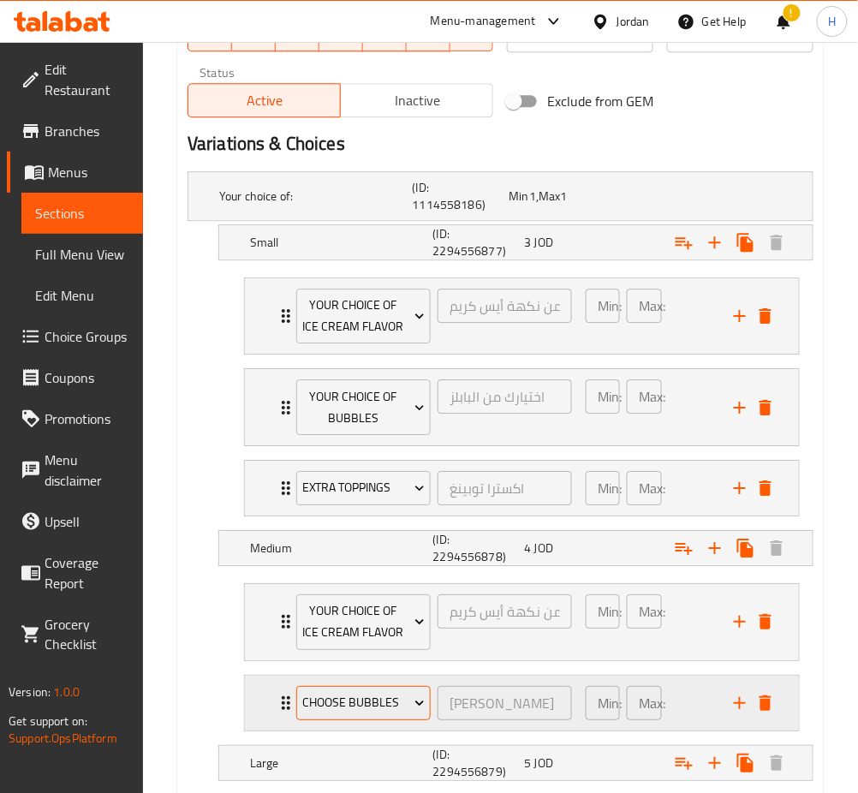
click at [327, 700] on span "choose bubbles" at bounding box center [363, 702] width 122 height 21
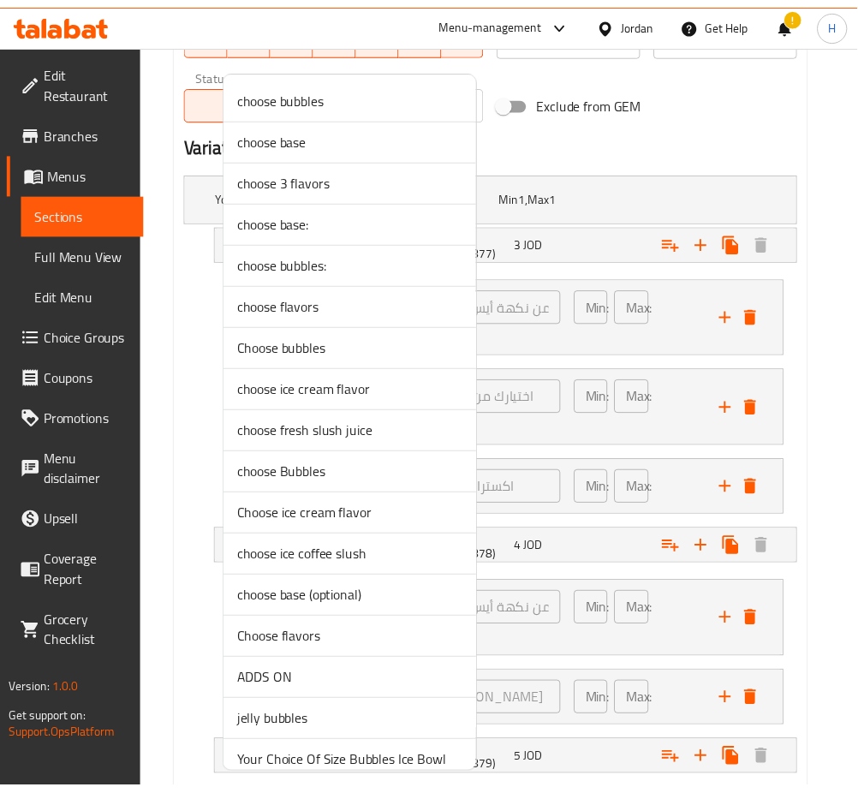
scroll to position [269, 0]
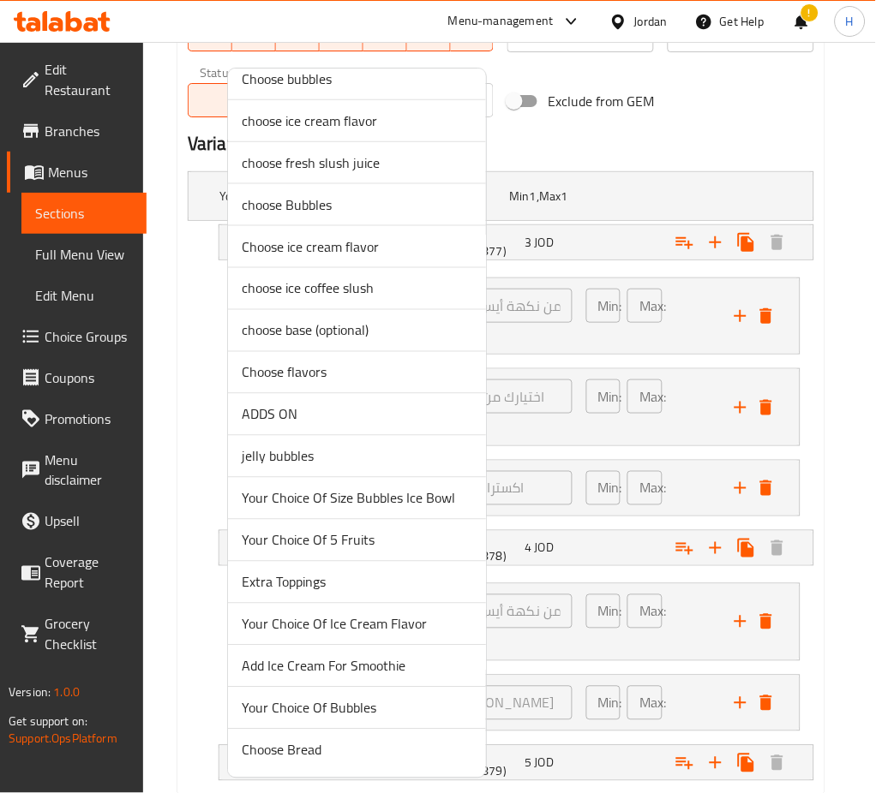
click at [368, 698] on span "Your Choice Of Bubbles" at bounding box center [357, 708] width 230 height 21
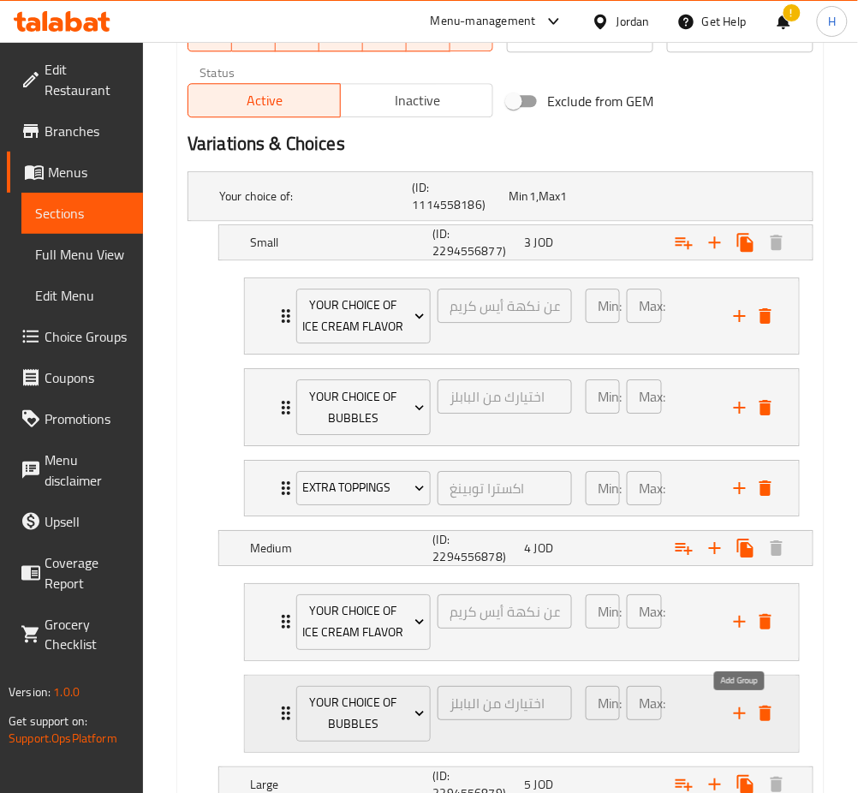
drag, startPoint x: 742, startPoint y: 722, endPoint x: 527, endPoint y: 723, distance: 215.0
click at [741, 722] on icon "add" at bounding box center [740, 713] width 21 height 21
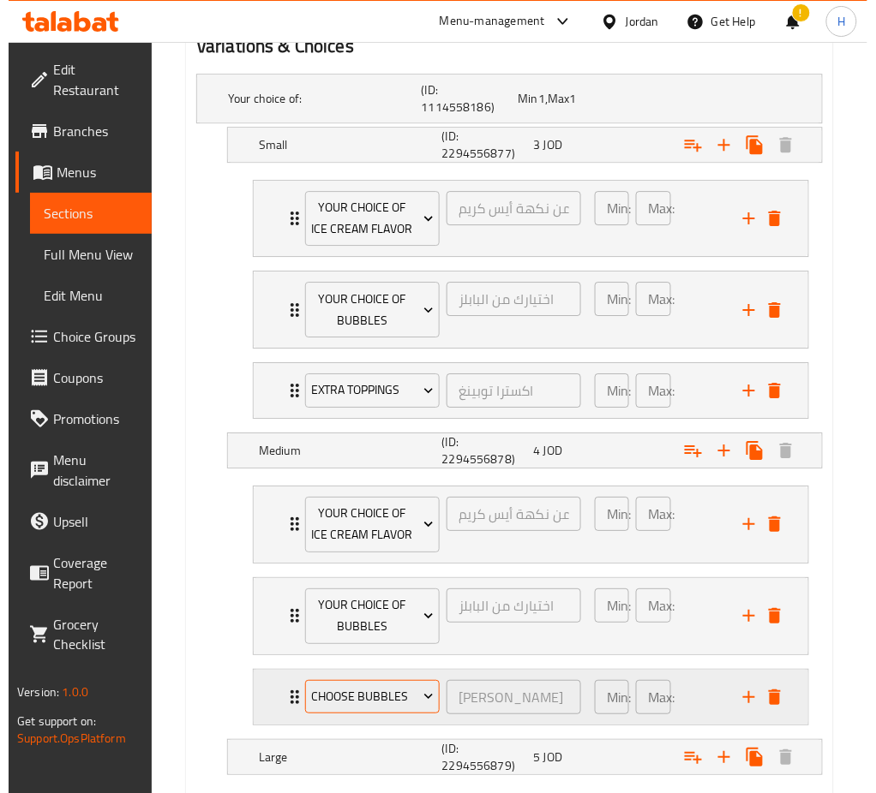
scroll to position [1039, 0]
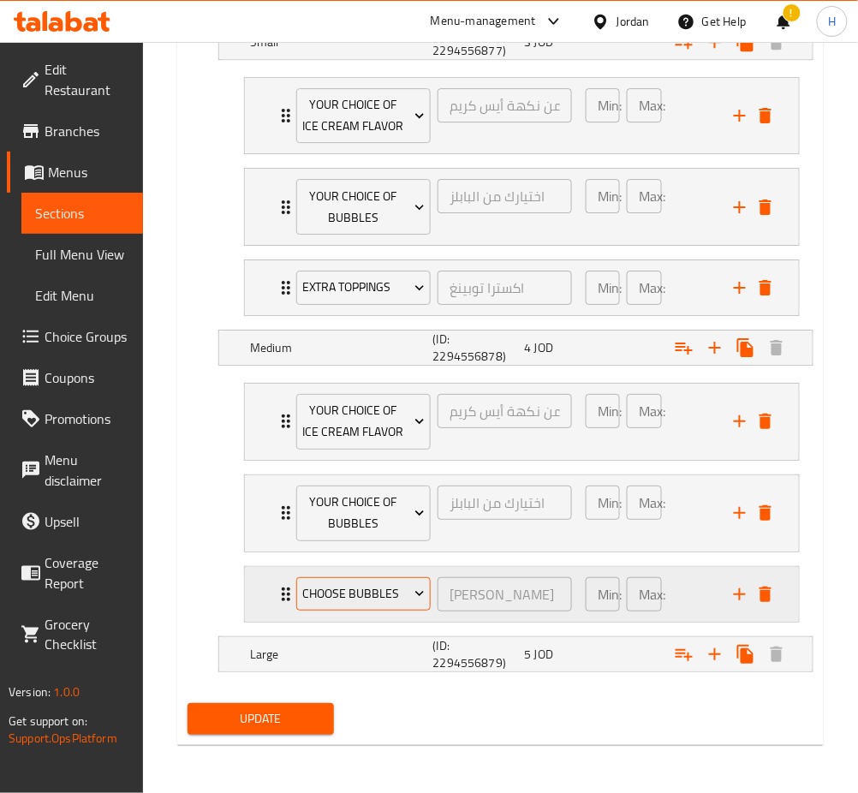
click at [368, 603] on span "choose bubbles" at bounding box center [363, 593] width 122 height 21
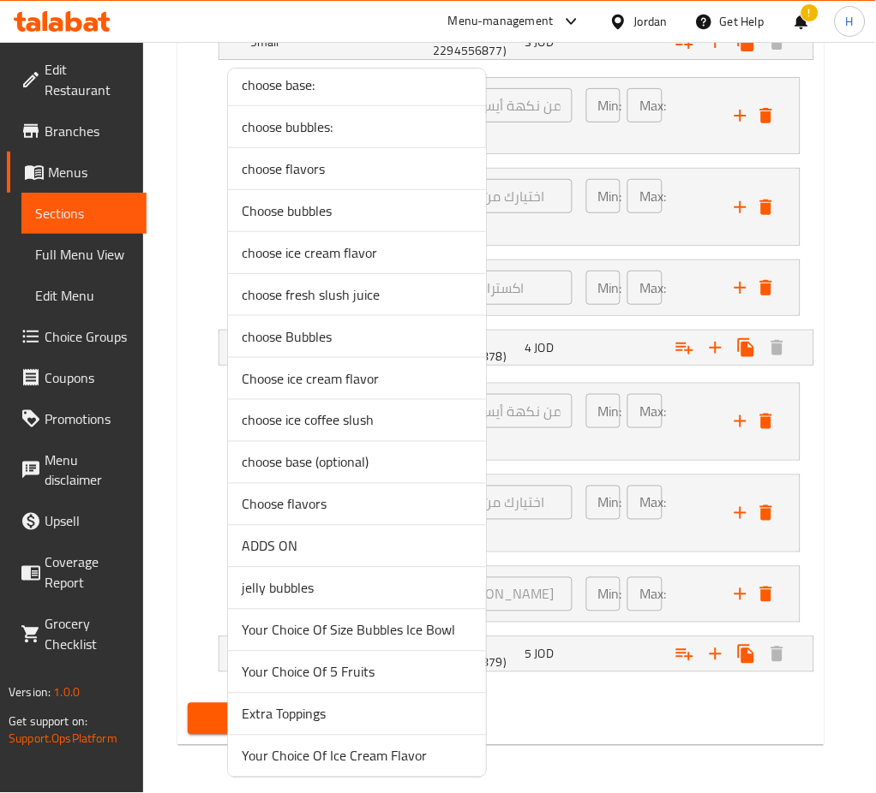
scroll to position [269, 0]
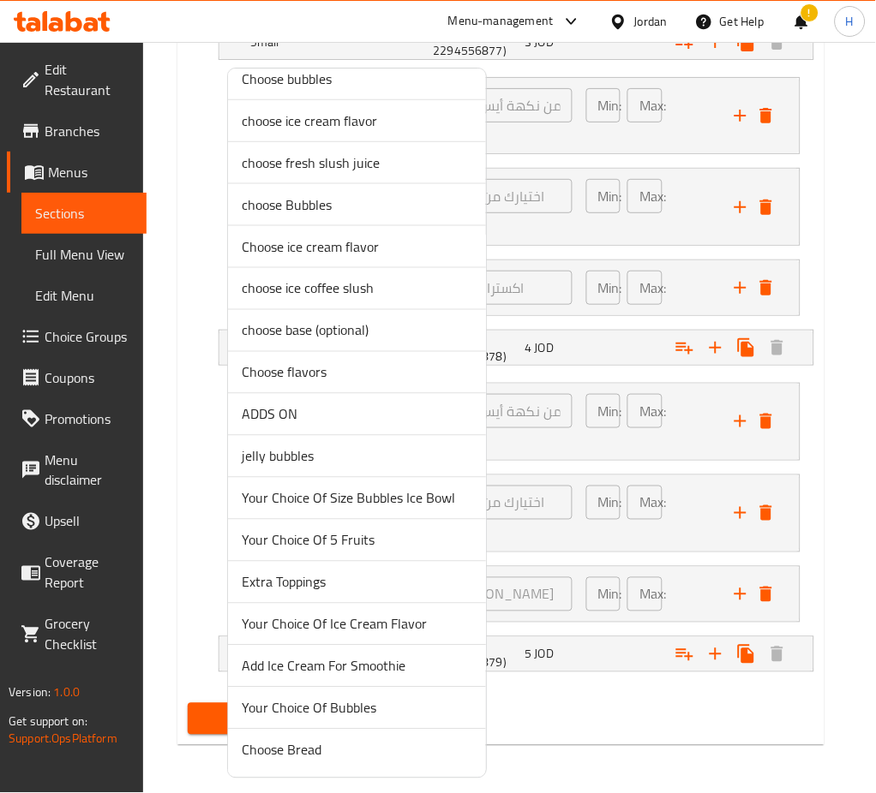
click at [303, 588] on span "Extra Toppings" at bounding box center [357, 582] width 230 height 21
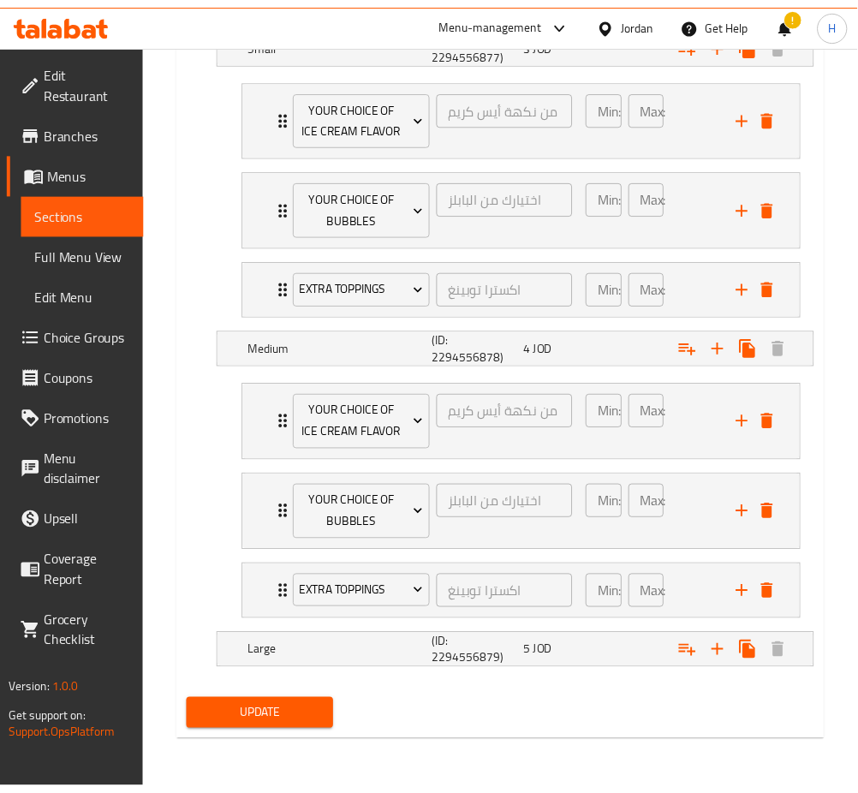
scroll to position [1022, 0]
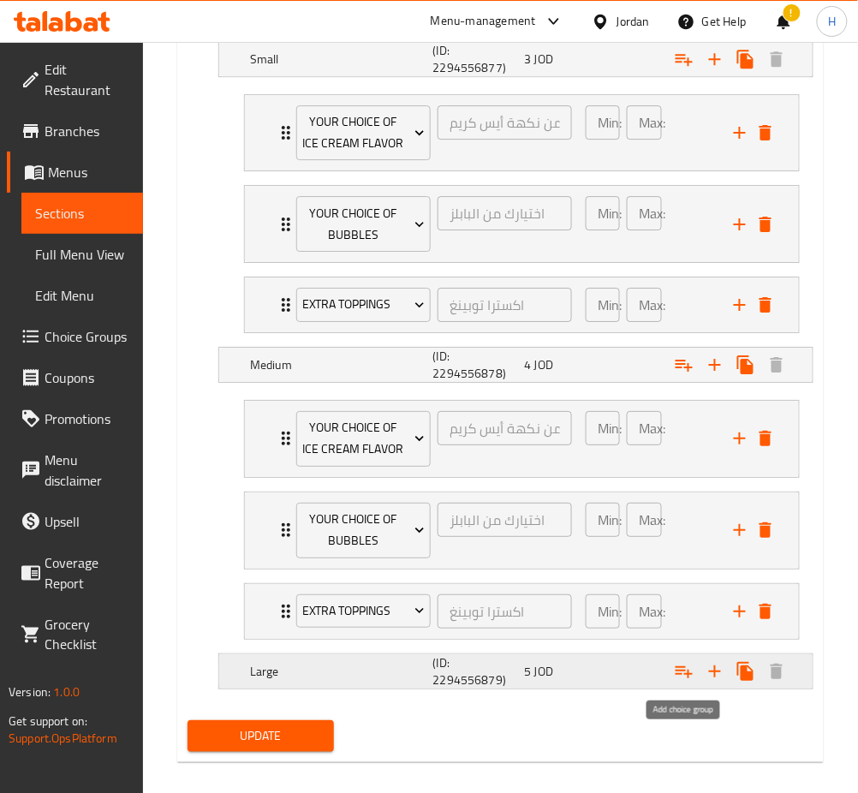
click at [676, 679] on icon "Expand" at bounding box center [684, 671] width 21 height 21
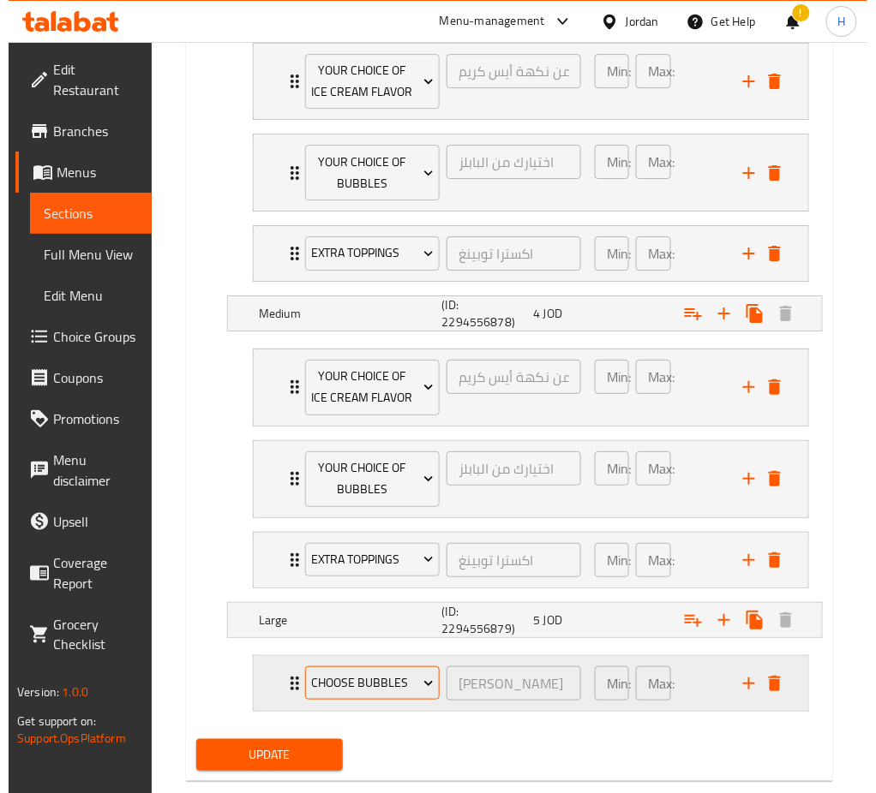
scroll to position [1110, 0]
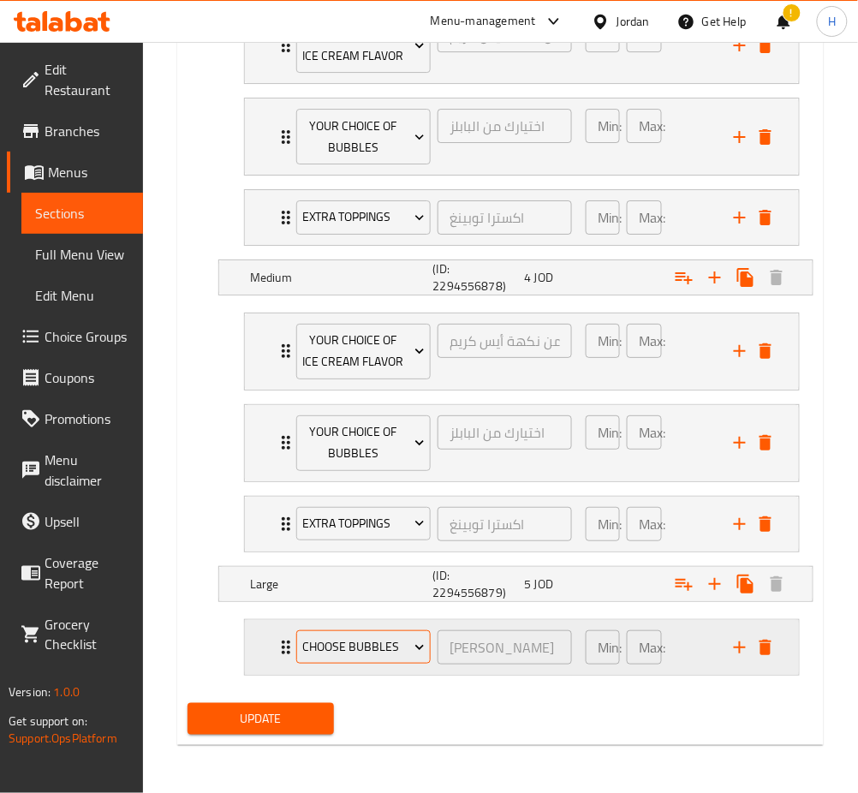
click at [390, 652] on span "choose bubbles" at bounding box center [363, 647] width 122 height 21
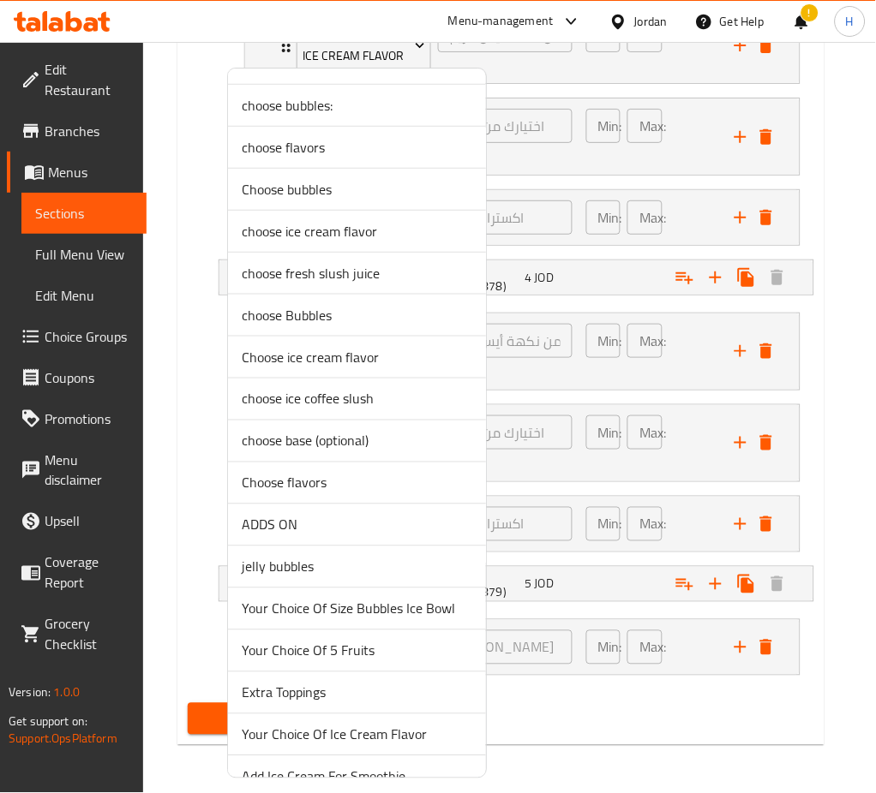
scroll to position [269, 0]
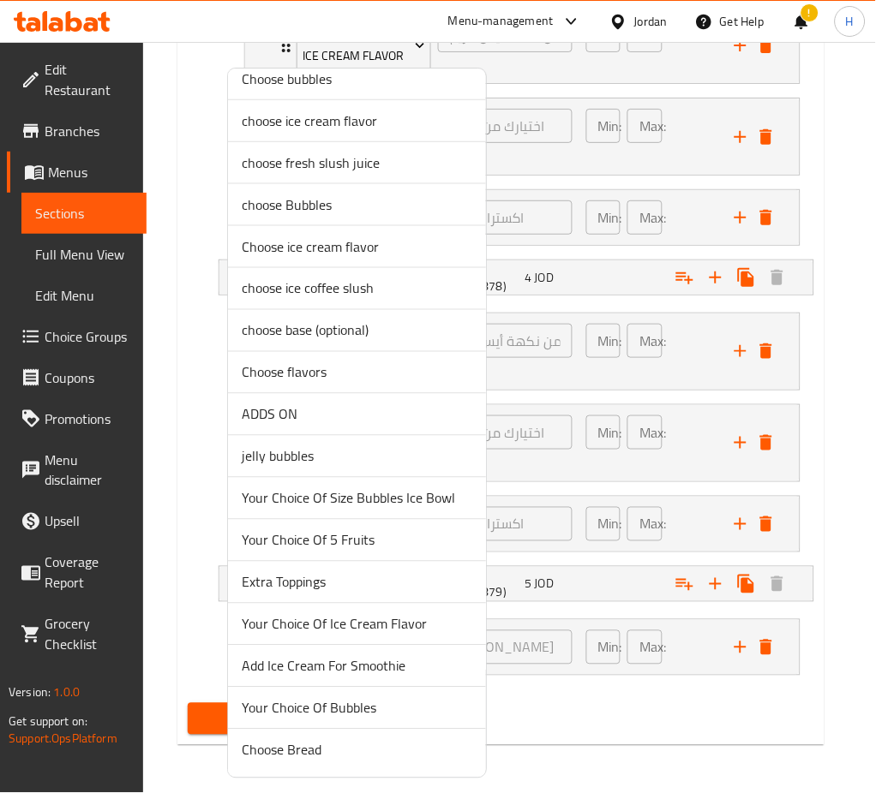
click at [392, 627] on span "Your Choice Of Ice Cream Flavor" at bounding box center [357, 624] width 230 height 21
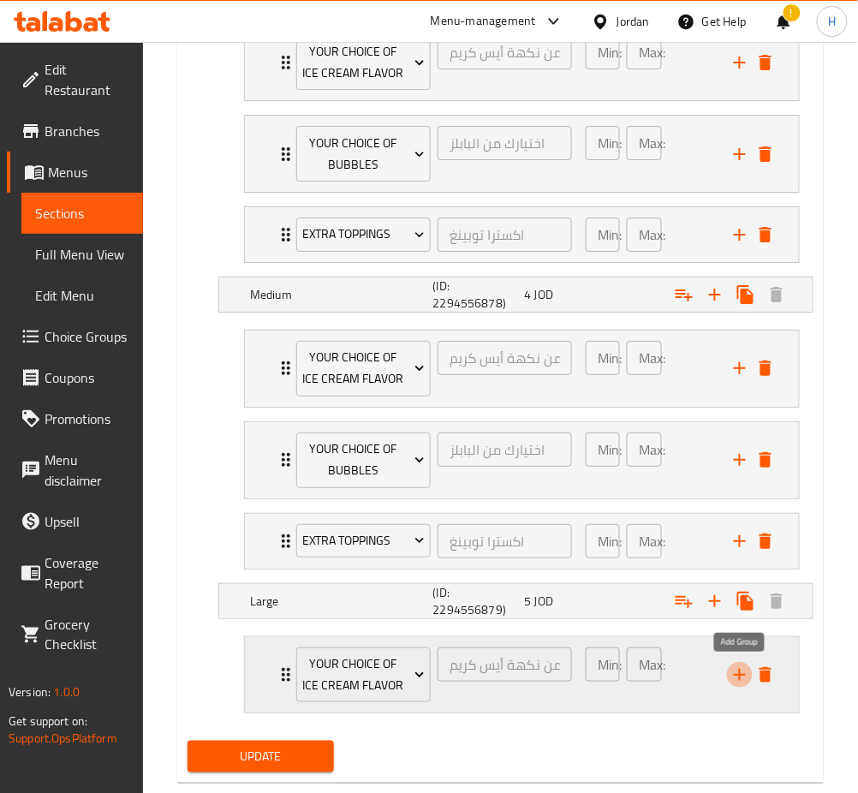
click at [733, 676] on icon "add" at bounding box center [740, 675] width 21 height 21
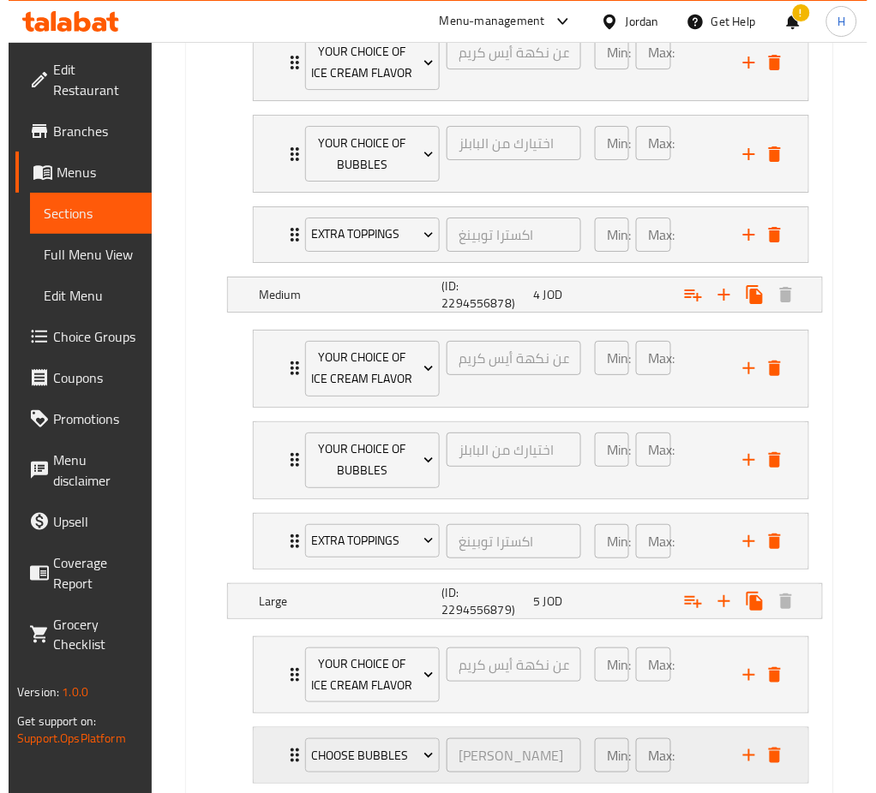
scroll to position [1201, 0]
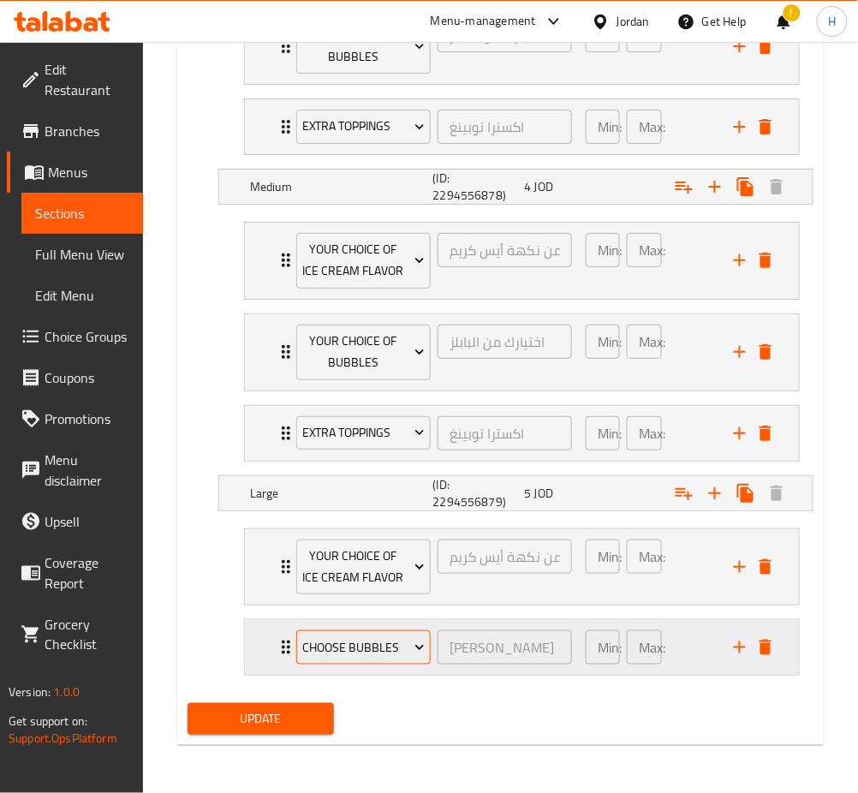
click at [349, 651] on span "choose bubbles" at bounding box center [363, 647] width 122 height 21
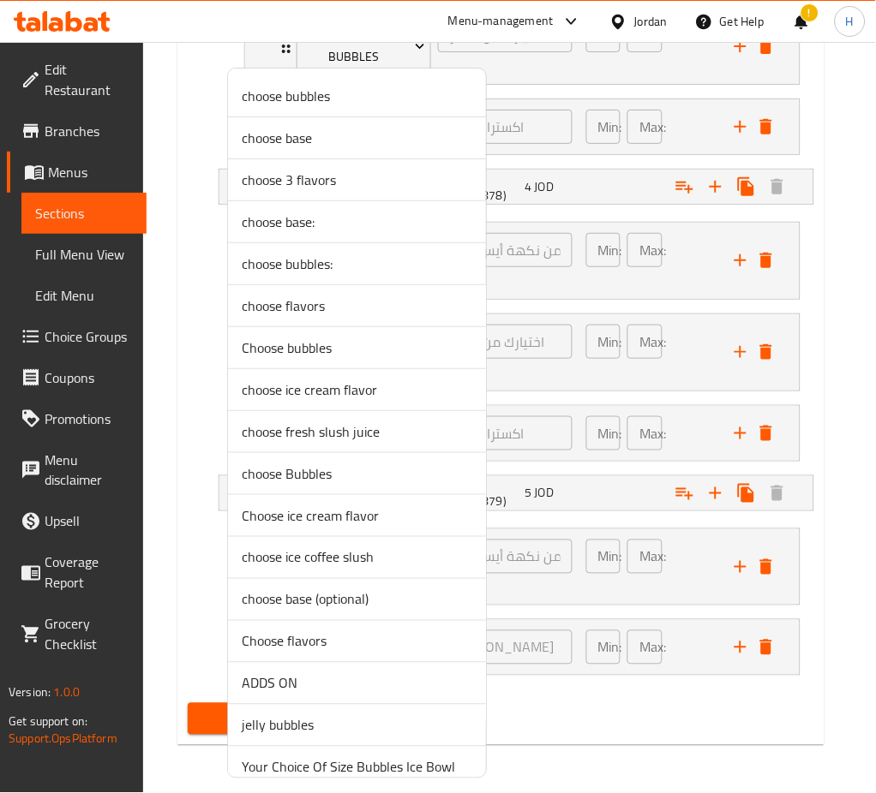
scroll to position [269, 0]
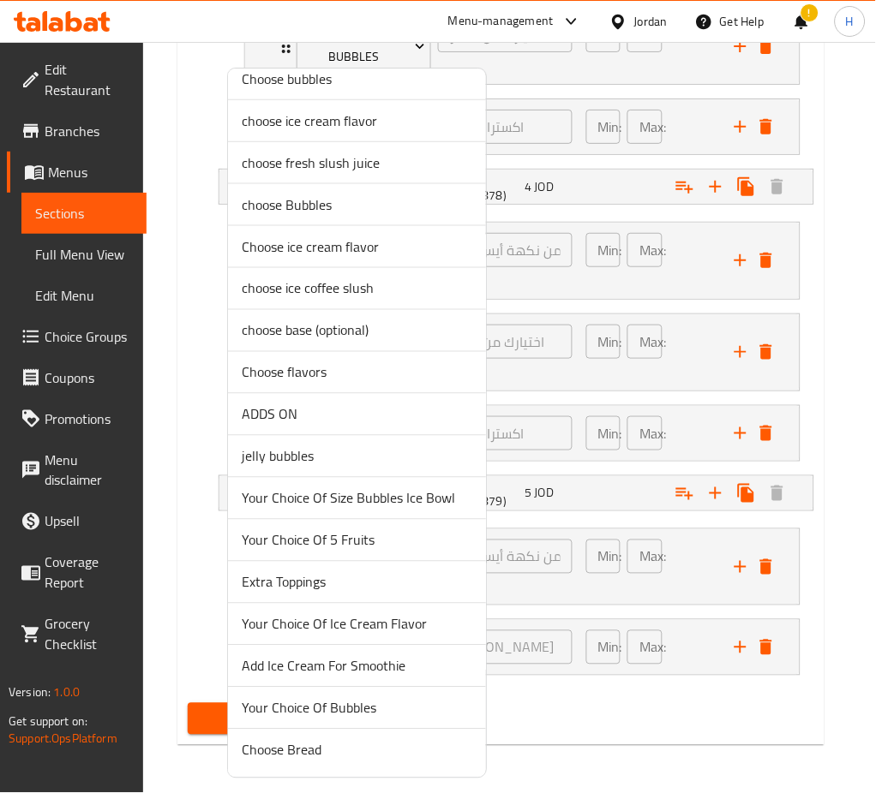
click at [392, 708] on span "Your Choice Of Bubbles" at bounding box center [357, 708] width 230 height 21
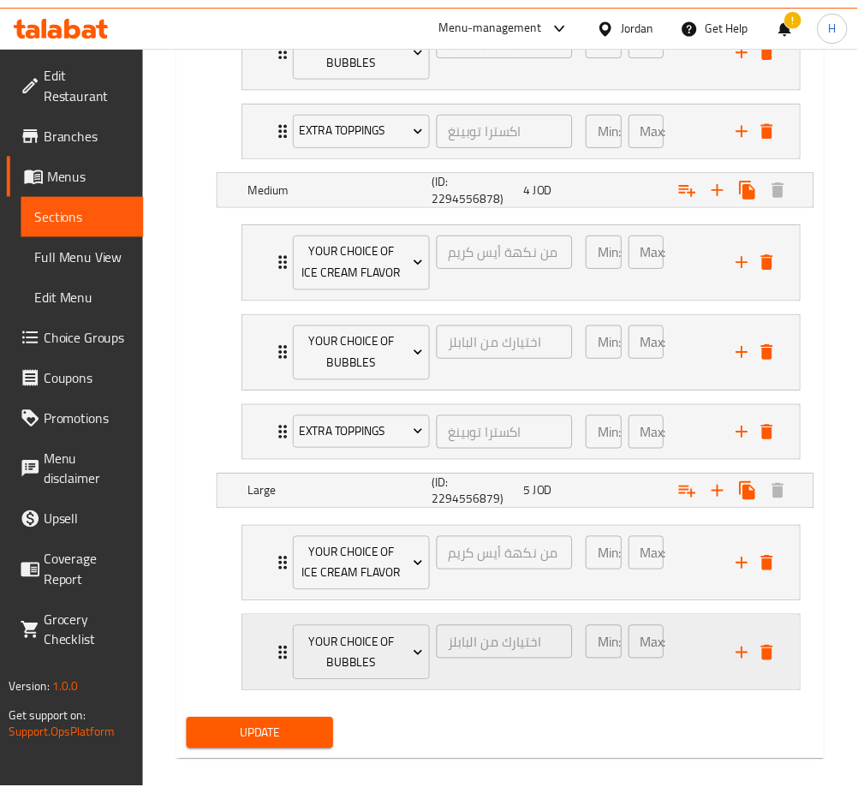
scroll to position [1184, 0]
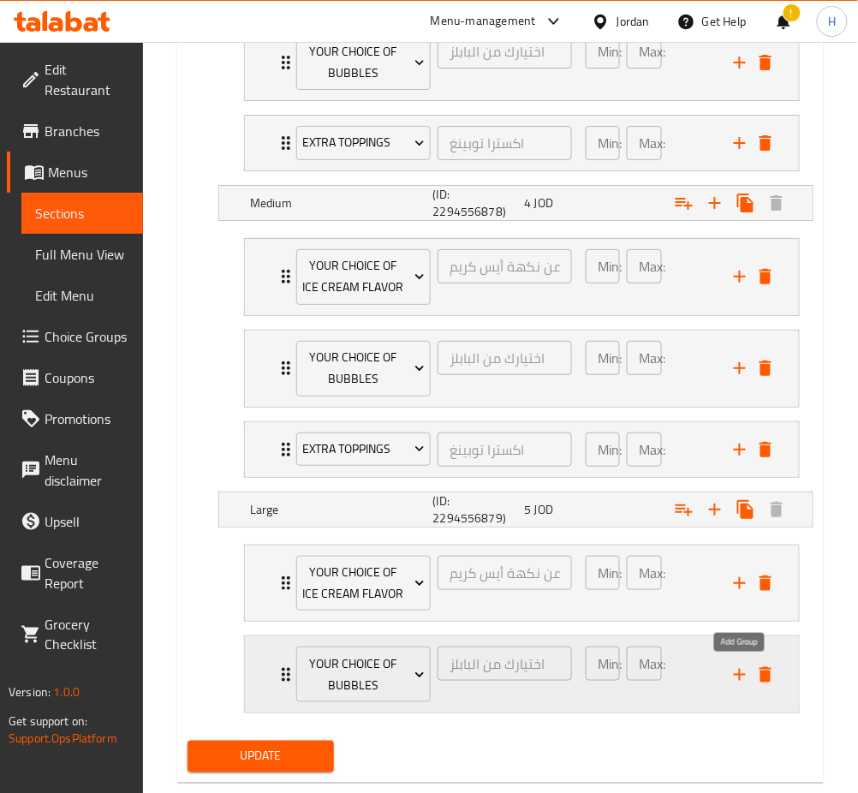
click at [729, 676] on button "add" at bounding box center [740, 675] width 26 height 26
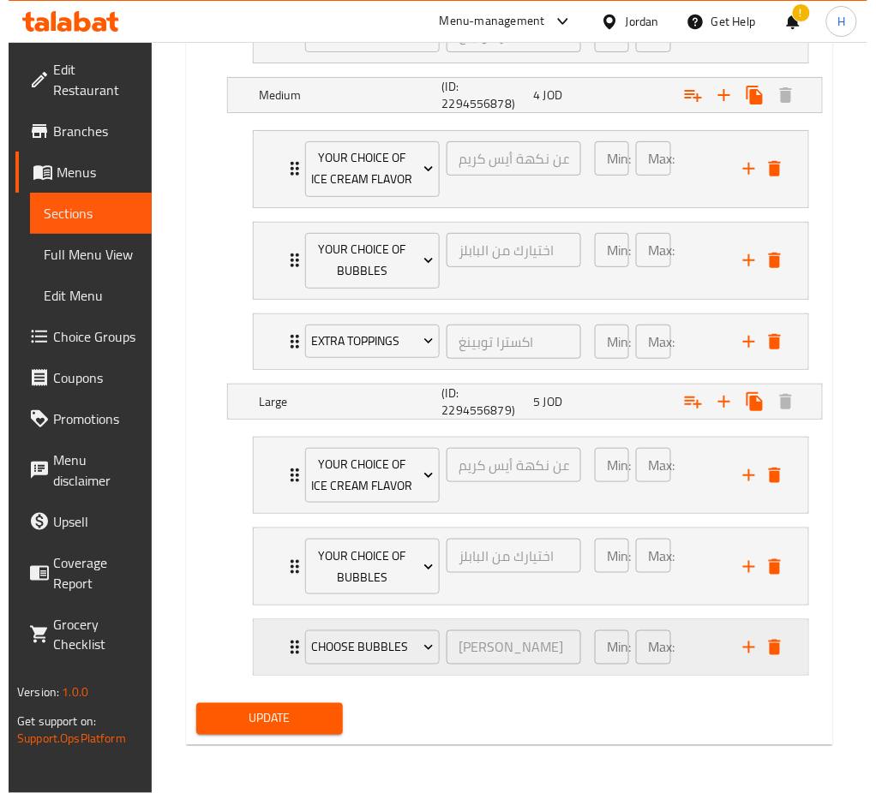
scroll to position [1294, 0]
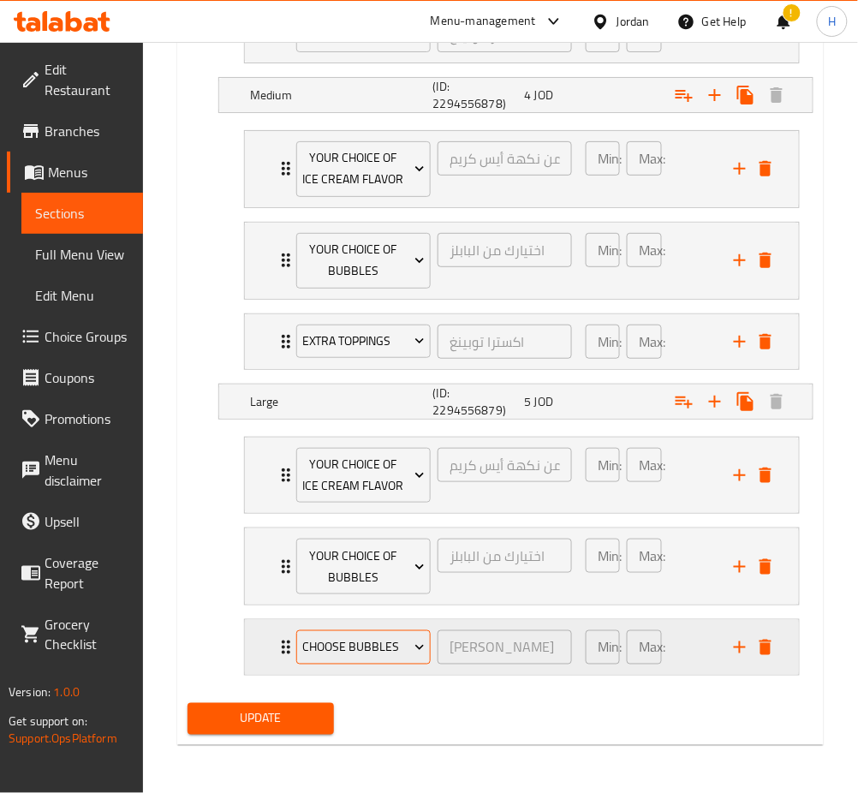
click at [364, 666] on div "choose bubbles" at bounding box center [363, 647] width 141 height 41
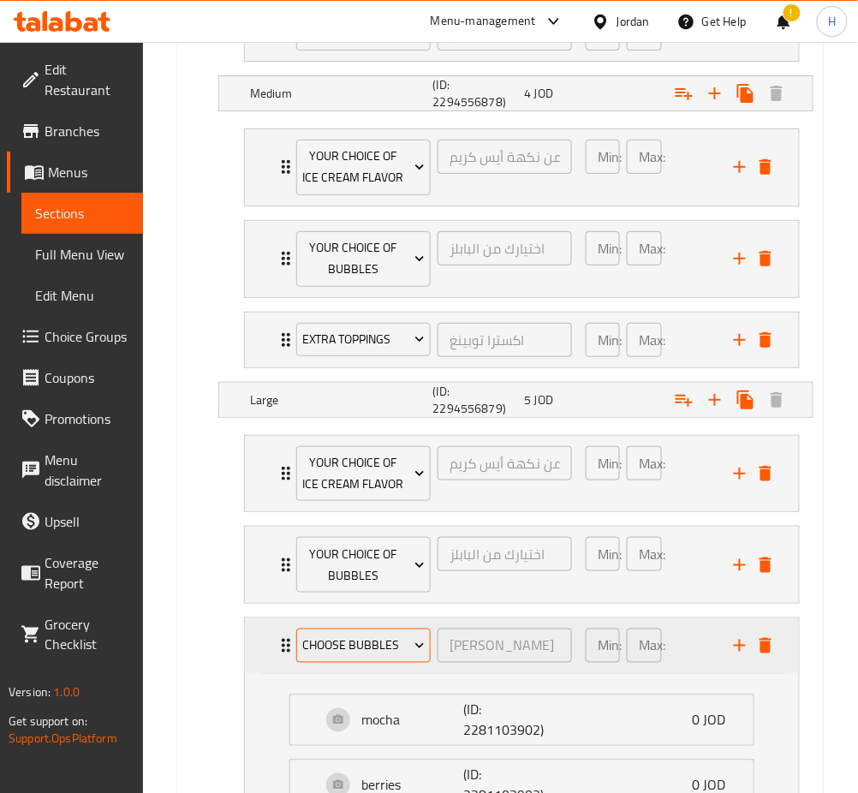
click at [361, 656] on span "choose bubbles" at bounding box center [363, 646] width 122 height 21
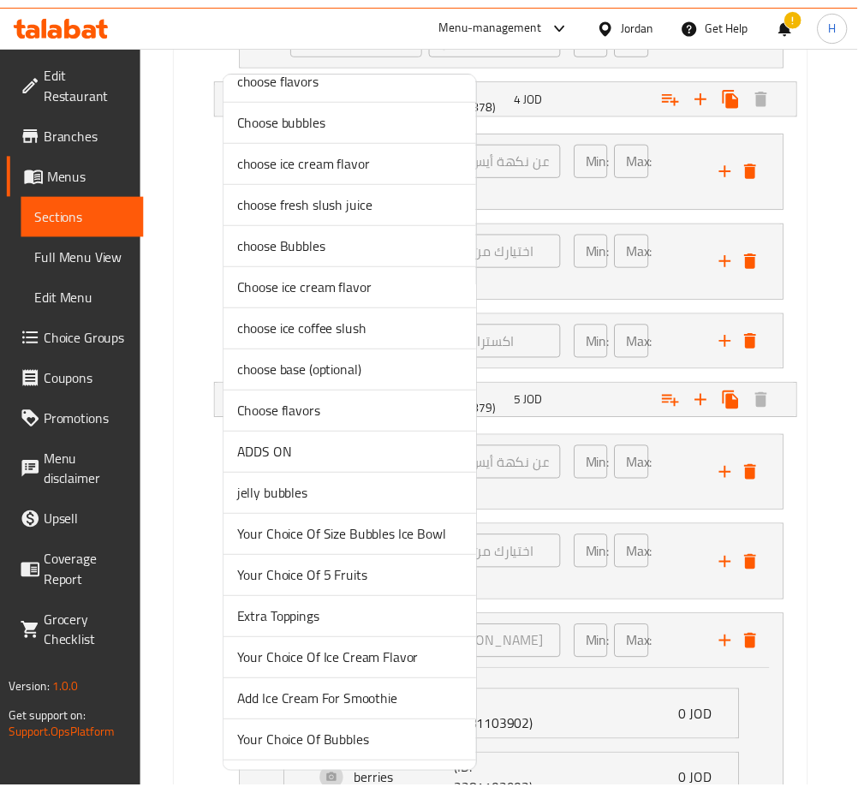
scroll to position [269, 0]
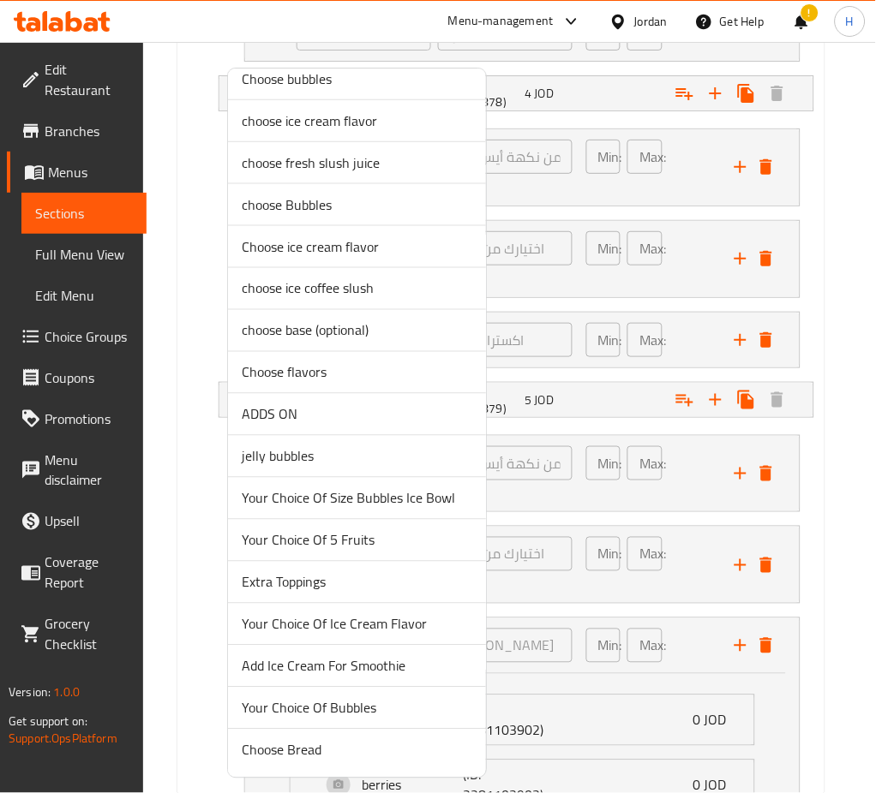
click at [326, 580] on span "Extra Toppings" at bounding box center [357, 582] width 230 height 21
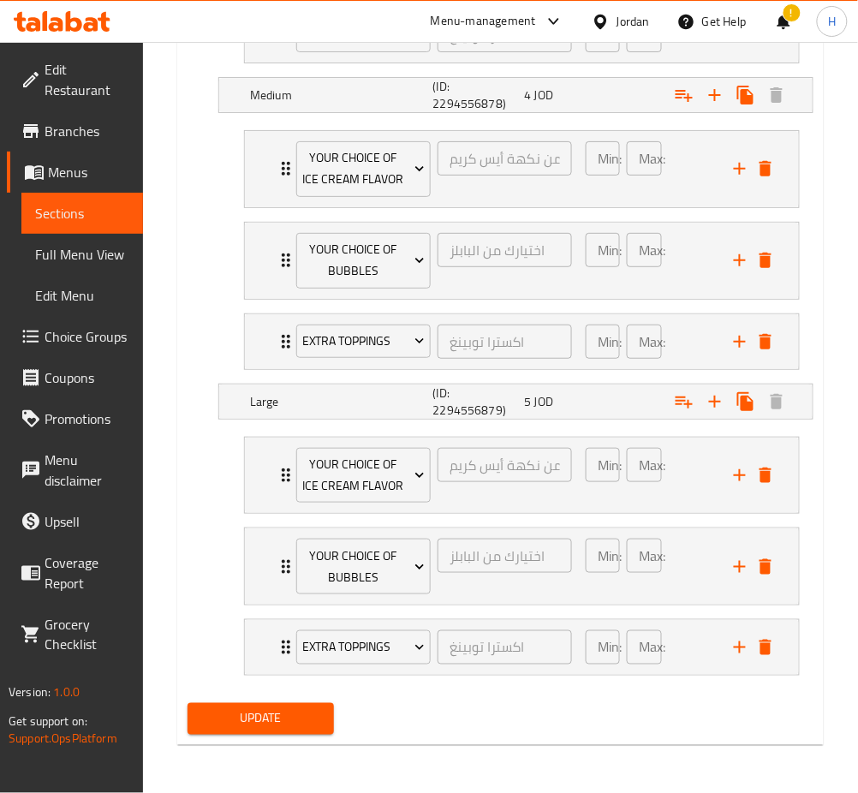
click at [275, 708] on span "Update" at bounding box center [260, 718] width 119 height 21
click at [260, 710] on span "Update" at bounding box center [260, 718] width 119 height 21
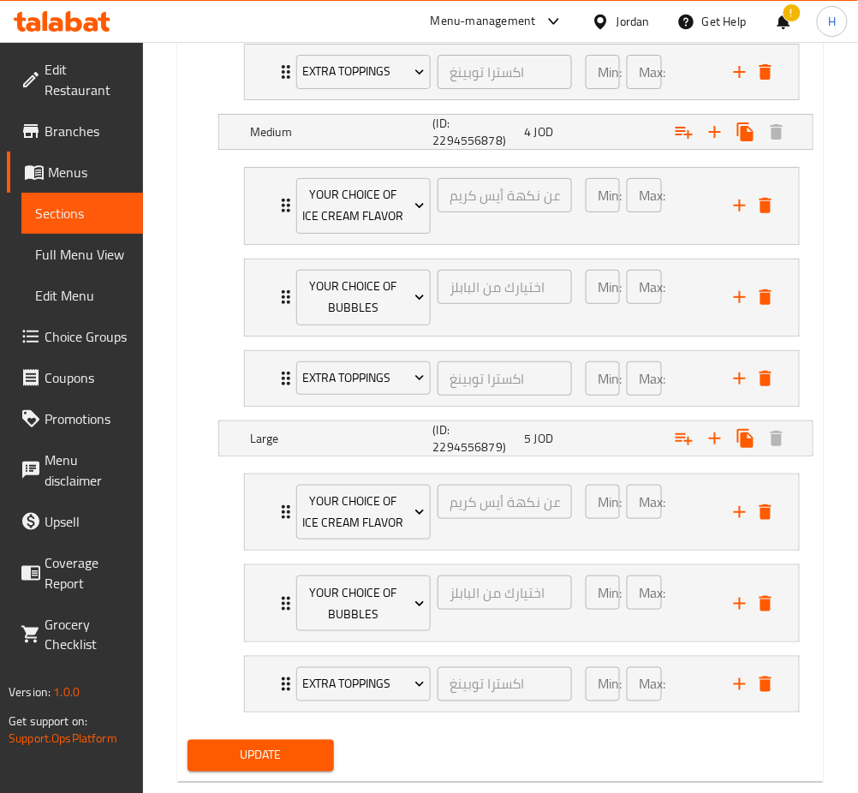
scroll to position [494, 0]
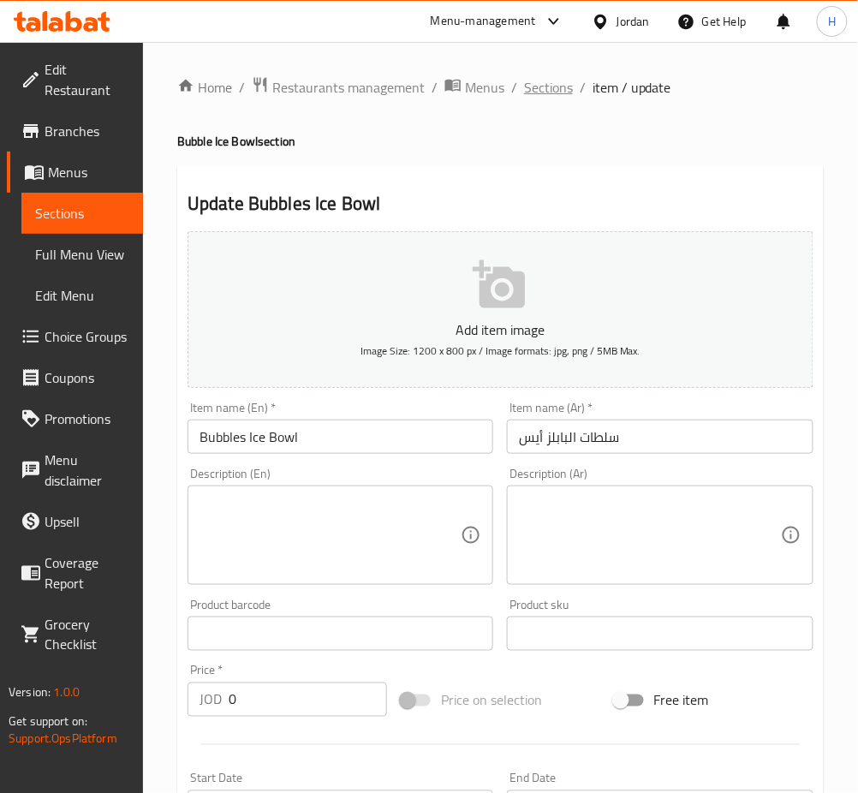
click at [541, 81] on span "Sections" at bounding box center [548, 87] width 49 height 21
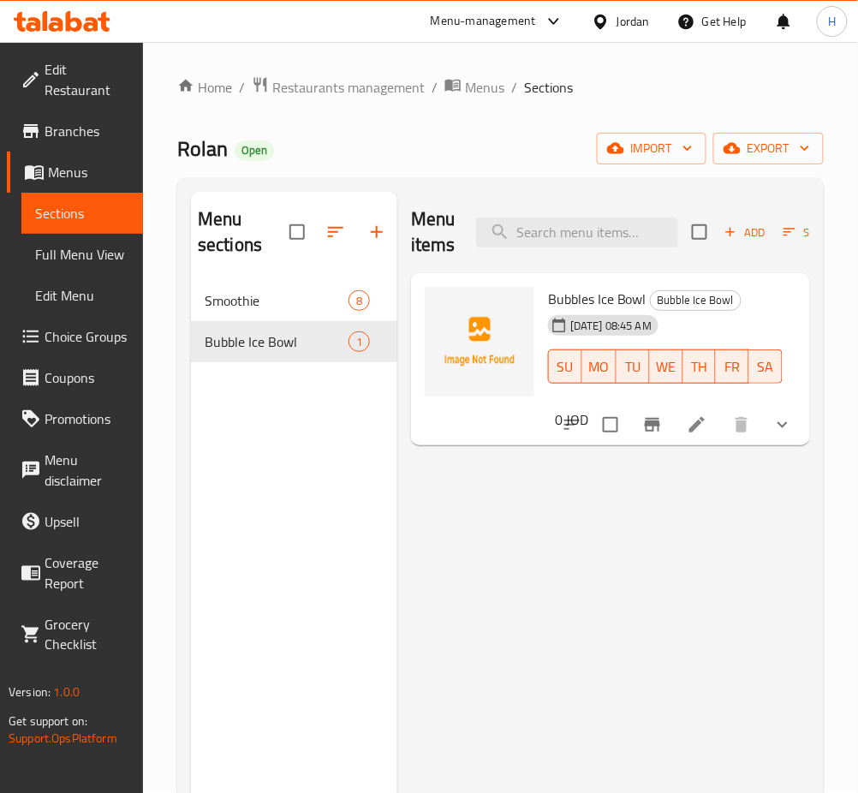
click at [615, 567] on div "Menu items Add Sort Manage items Bubbles Ice Bowl Bubble Ice Bowl [DATE] 08:45 …" at bounding box center [604, 588] width 413 height 793
click at [423, 529] on div "Menu items Add Sort Manage items Bubbles Ice Bowl Bubble Ice Bowl [DATE] 08:45 …" at bounding box center [604, 588] width 413 height 793
click at [386, 234] on icon "button" at bounding box center [377, 232] width 21 height 21
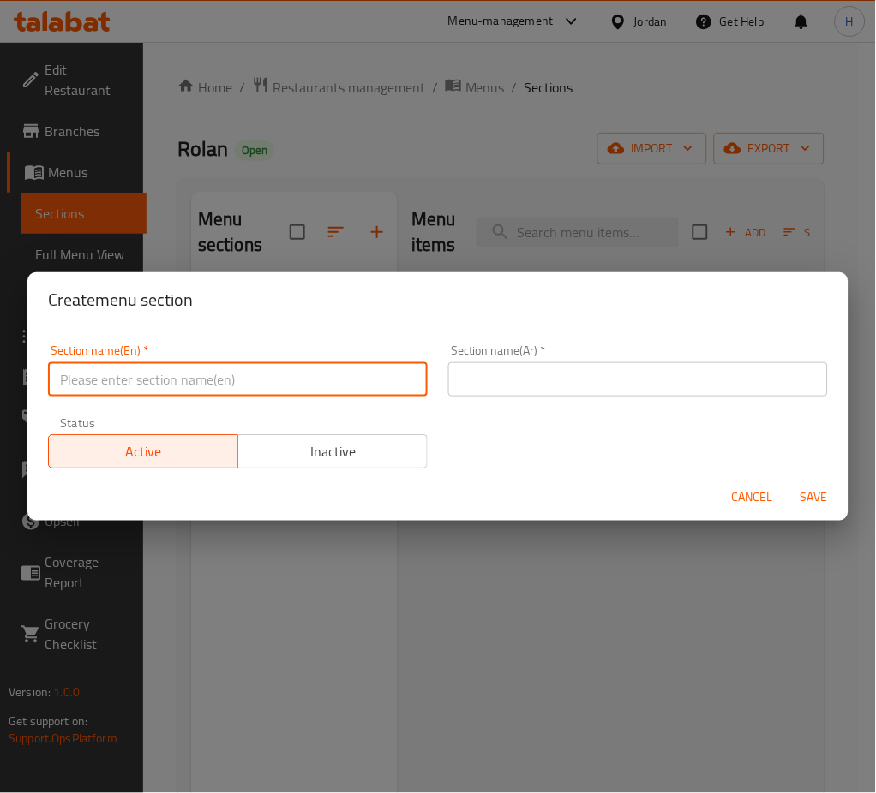
click at [318, 387] on input "text" at bounding box center [238, 379] width 380 height 34
type input "Sandwiches"
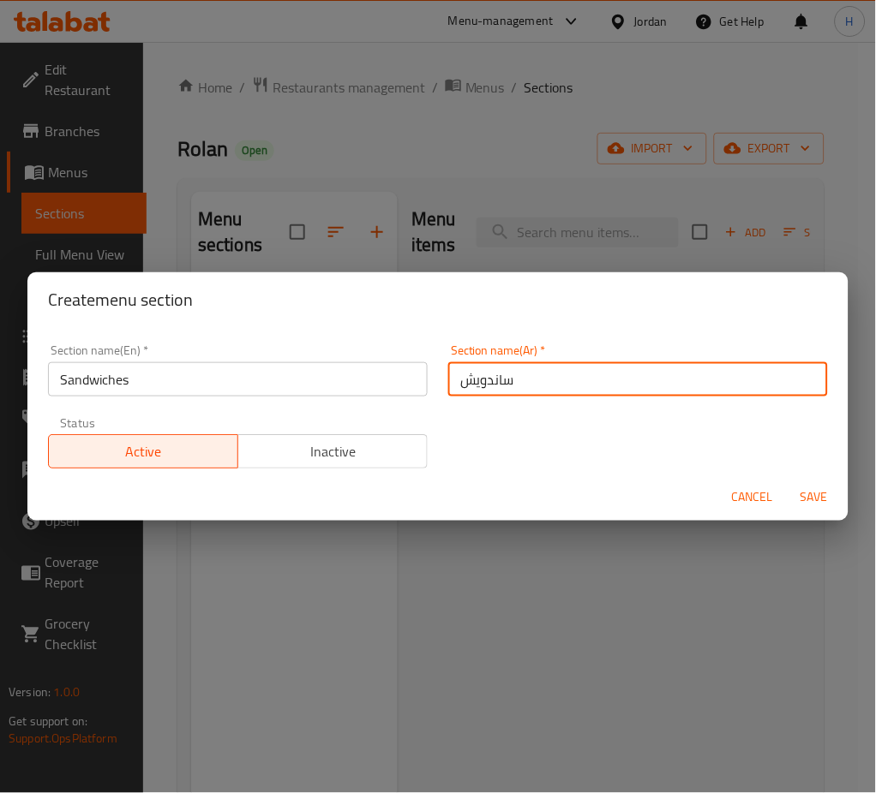
type input "ساندويش"
type button "0"
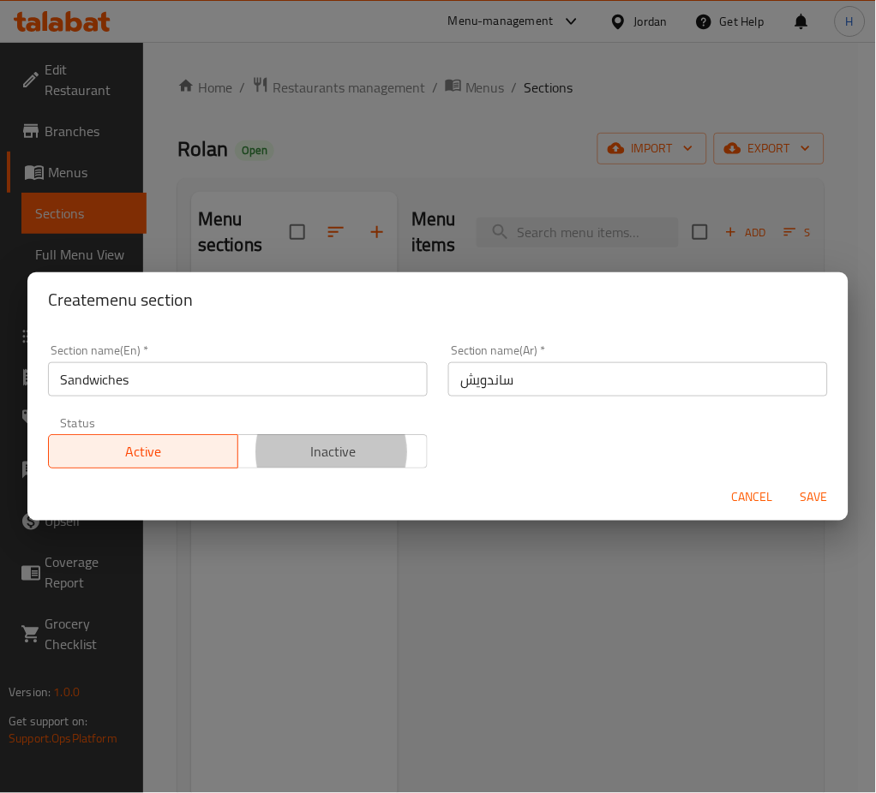
type button "1"
click at [786, 482] on button "Save" at bounding box center [813, 498] width 55 height 32
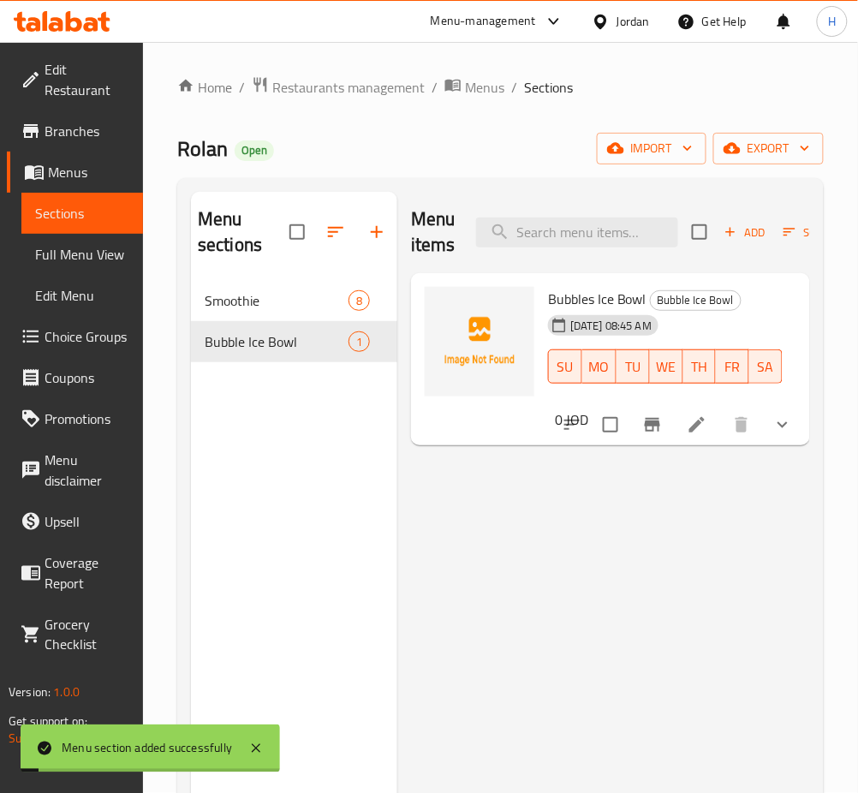
drag, startPoint x: 427, startPoint y: 675, endPoint x: 468, endPoint y: 663, distance: 42.0
click at [462, 663] on div "Menu items Add Sort Manage items Bubbles Ice Bowl Bubble Ice Bowl [DATE] 08:45 …" at bounding box center [604, 588] width 413 height 793
click at [222, 157] on span "Rolan" at bounding box center [202, 148] width 51 height 39
click at [223, 157] on span "Rolan" at bounding box center [202, 148] width 51 height 39
click at [326, 487] on div "Menu sections Smoothie 8 Bubble Ice Bowl 1 Sandwiches 0" at bounding box center [294, 588] width 206 height 793
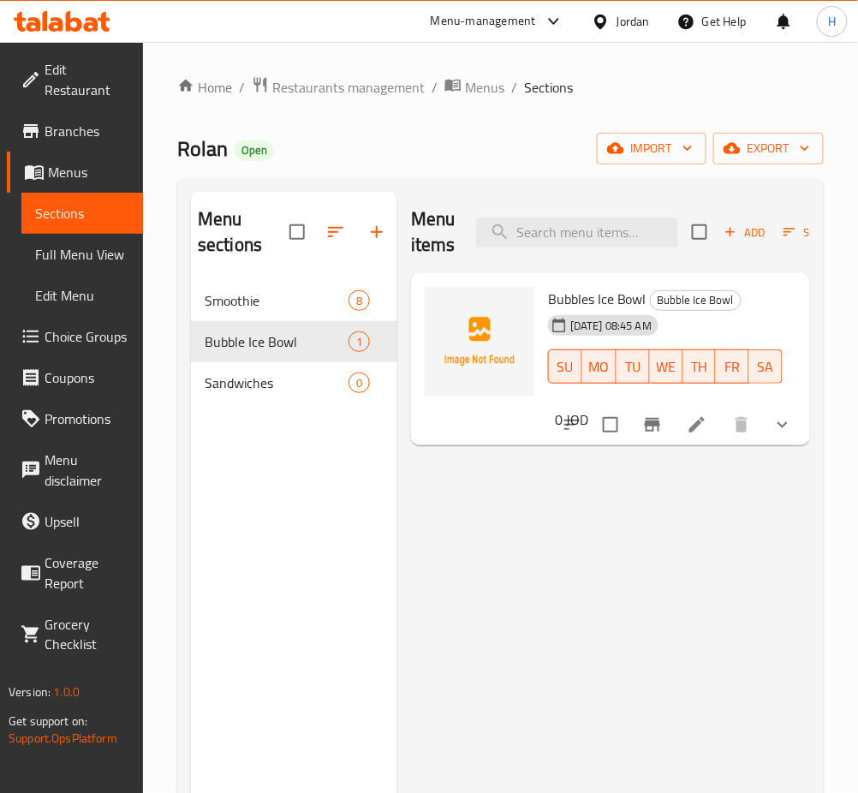
click at [226, 409] on div "Menu sections Smoothie 8 Bubble Ice Bowl 1 Sandwiches 0" at bounding box center [294, 588] width 206 height 793
drag, startPoint x: 235, startPoint y: 403, endPoint x: 243, endPoint y: 405, distance: 8.9
click at [241, 406] on nav "Smoothie 8 Bubble Ice Bowl 1 Sandwiches 0" at bounding box center [294, 341] width 206 height 137
click at [283, 390] on span "Sandwiches" at bounding box center [253, 383] width 96 height 21
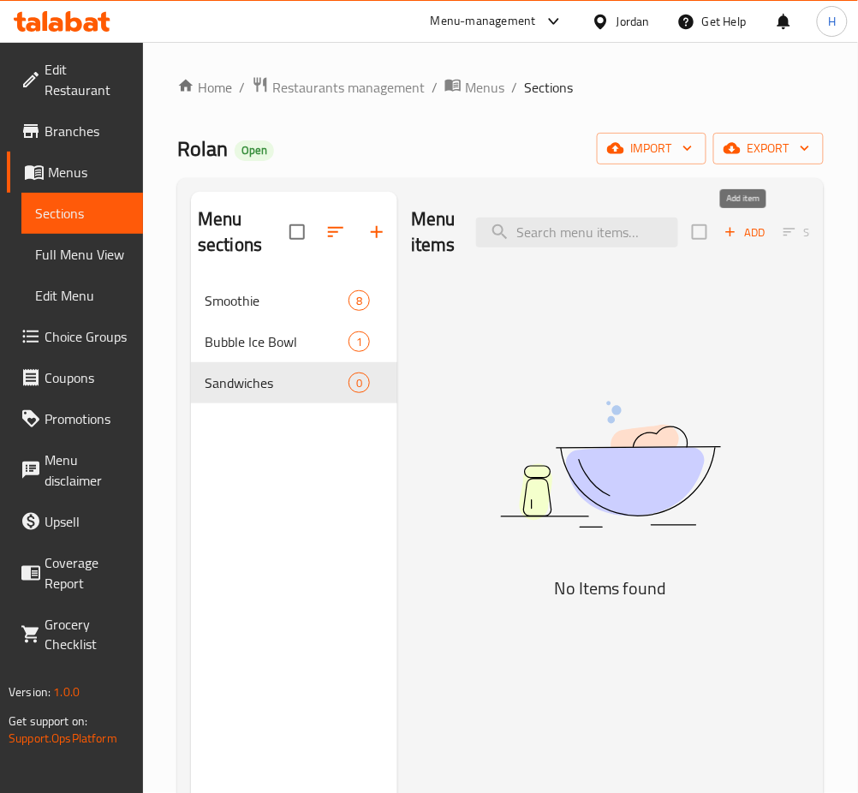
click at [738, 234] on span "Add" at bounding box center [745, 233] width 46 height 20
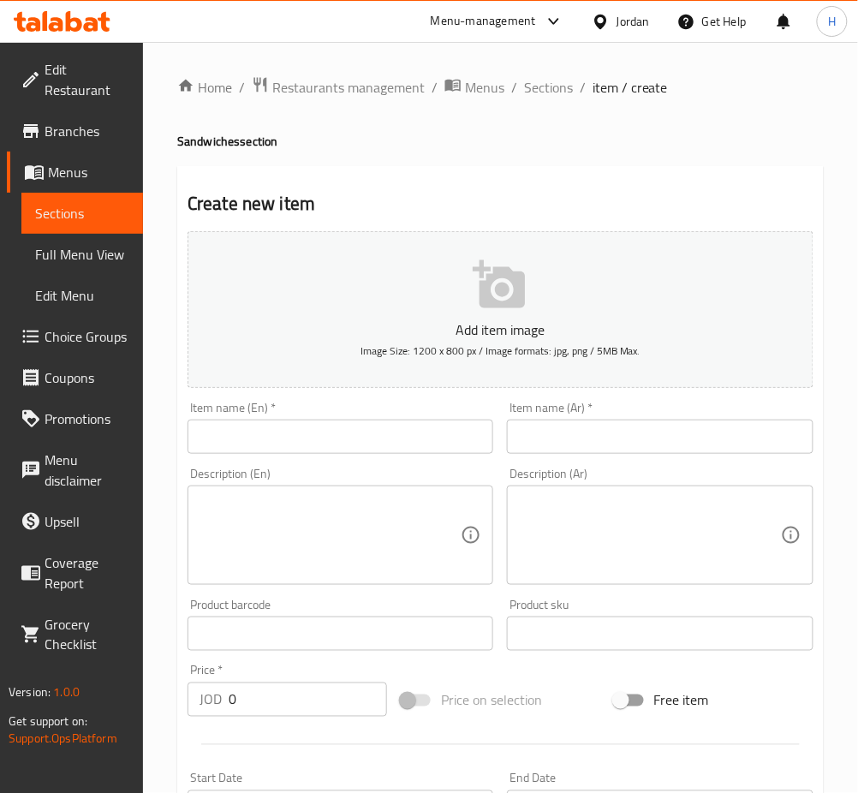
click at [374, 457] on div "Item name (En)   * Item name (En) *" at bounding box center [341, 428] width 320 height 66
click at [377, 449] on input "text" at bounding box center [341, 437] width 306 height 34
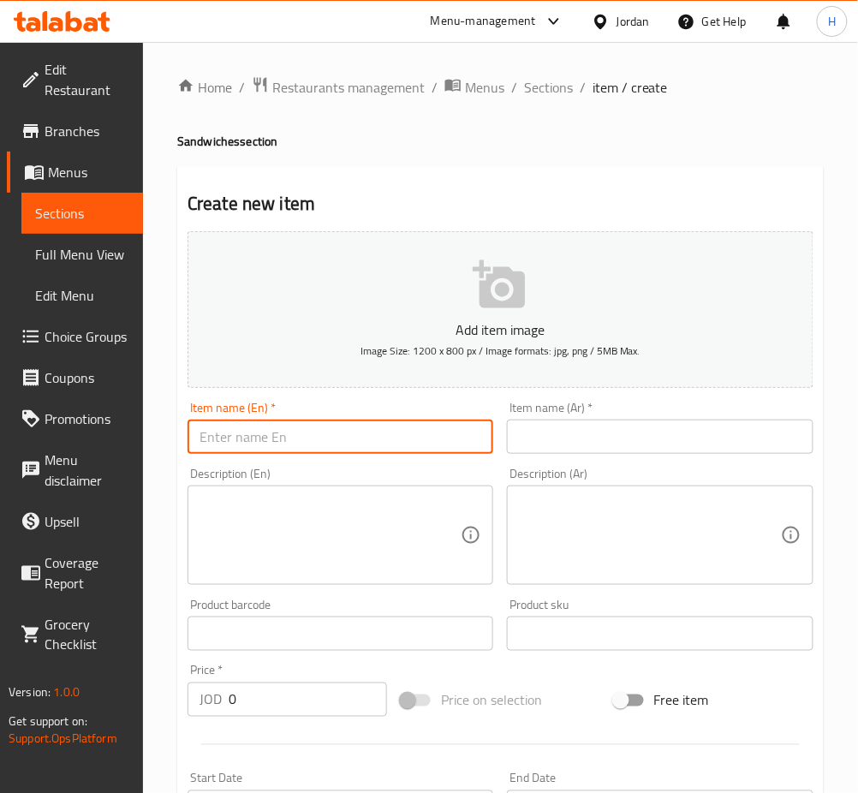
click at [377, 449] on input "text" at bounding box center [341, 437] width 306 height 34
type input "Halloumi Sandwich"
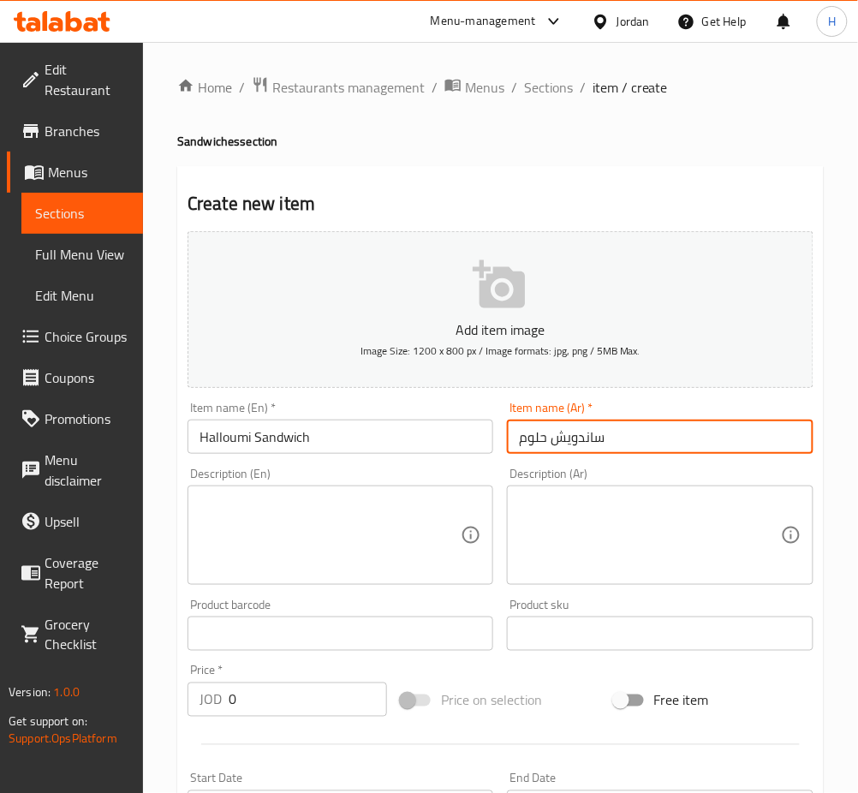
type input "ساندويش حلوم"
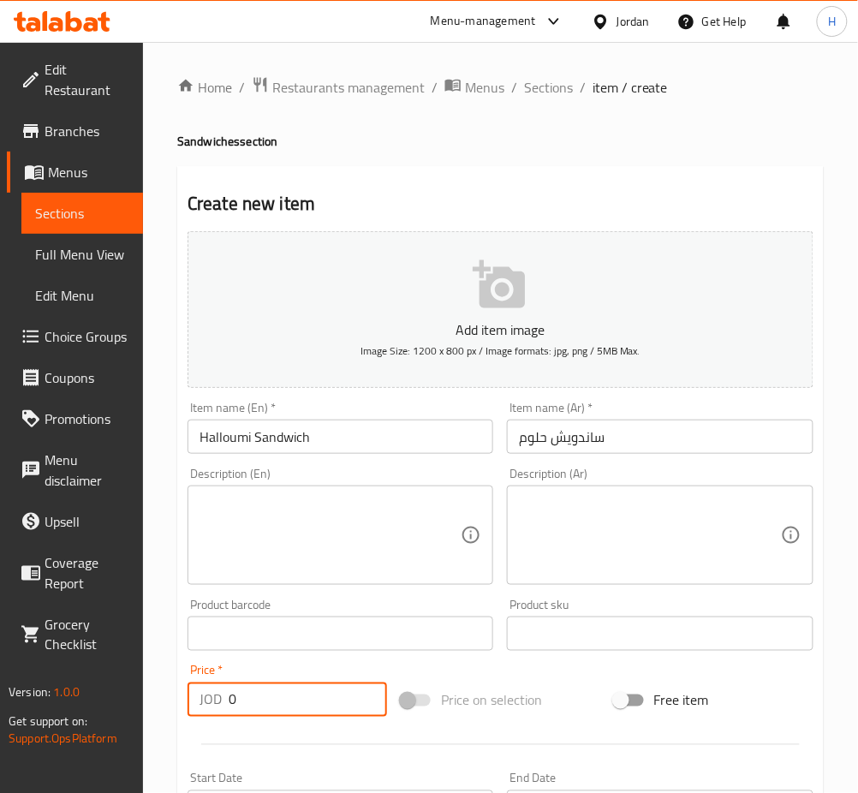
click at [333, 700] on input "0" at bounding box center [308, 700] width 158 height 34
type input "1"
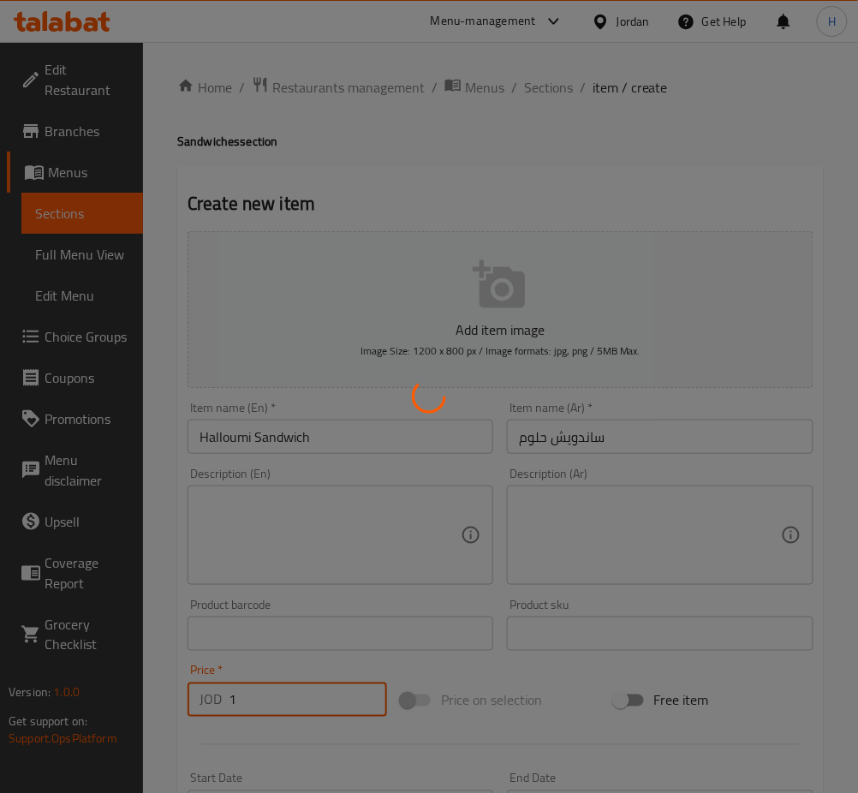
type input "0"
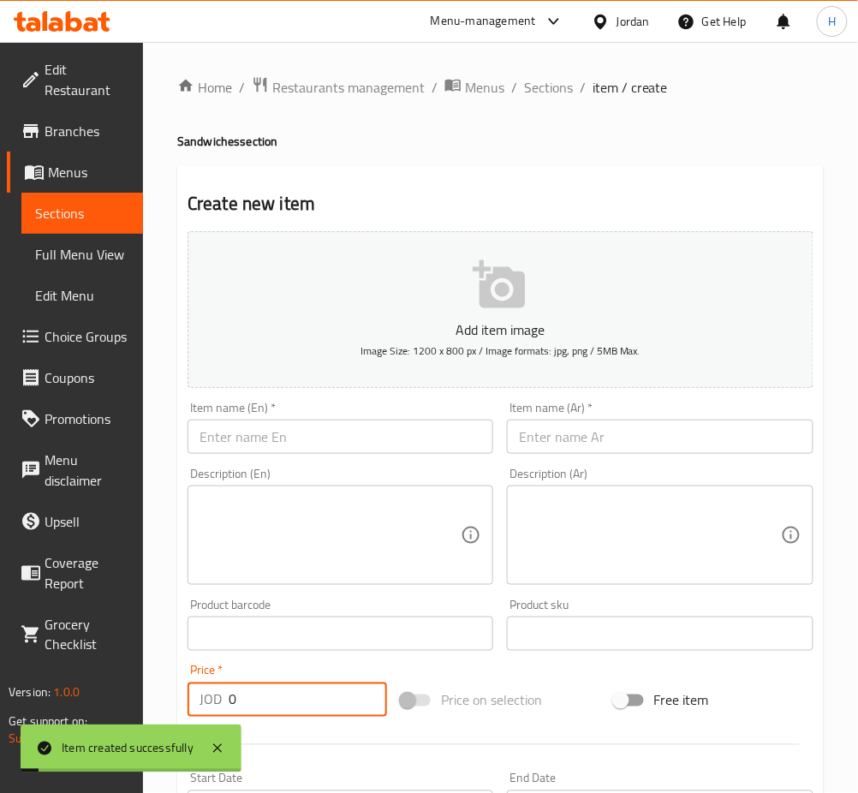
drag, startPoint x: 333, startPoint y: 442, endPoint x: 326, endPoint y: 433, distance: 11.0
click at [332, 439] on input "text" at bounding box center [341, 437] width 306 height 34
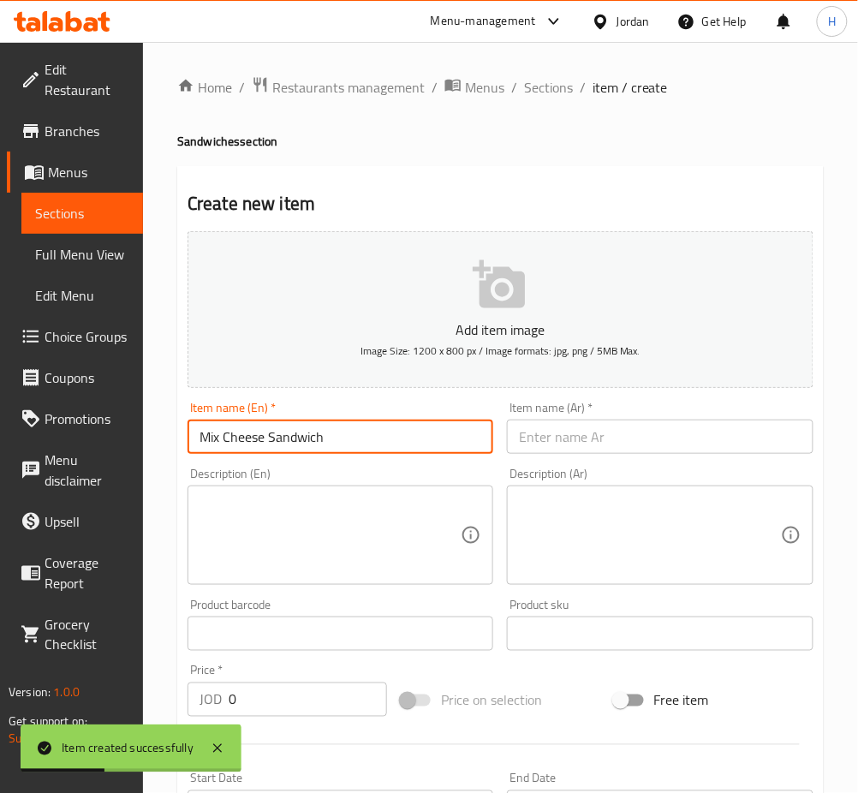
type input "Mix Cheese Sandwich"
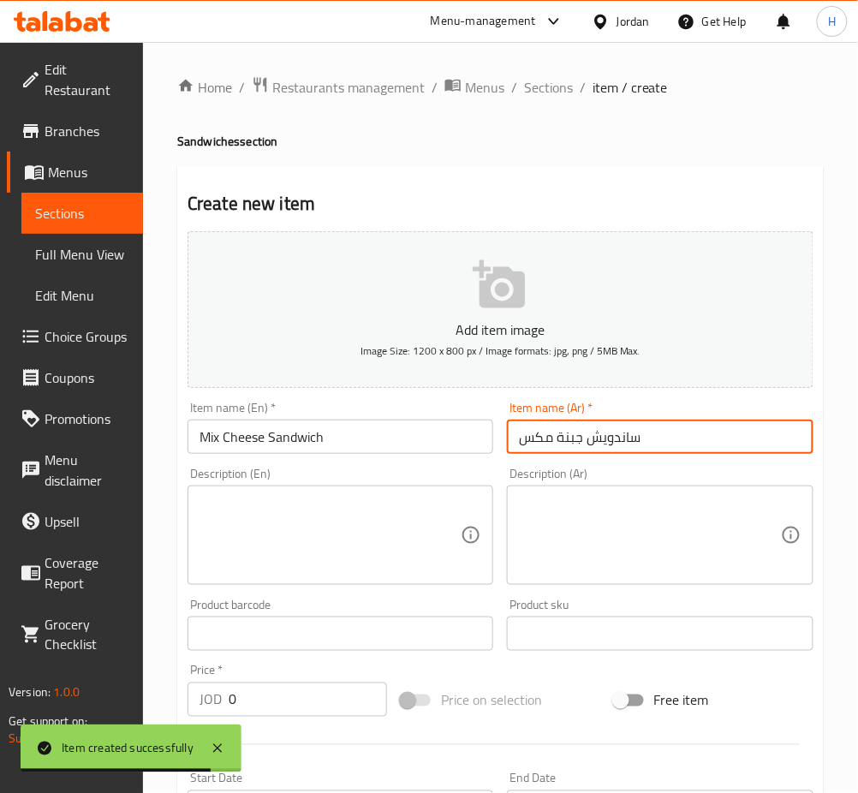
type input "ساندويش جبنة مكس"
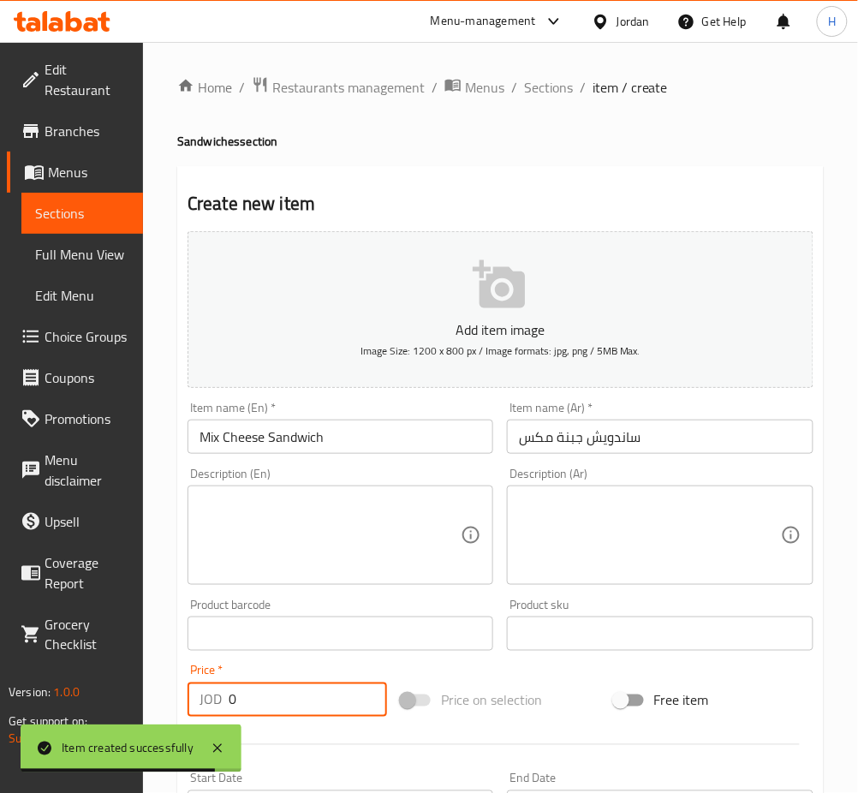
click at [292, 706] on input "0" at bounding box center [308, 700] width 158 height 34
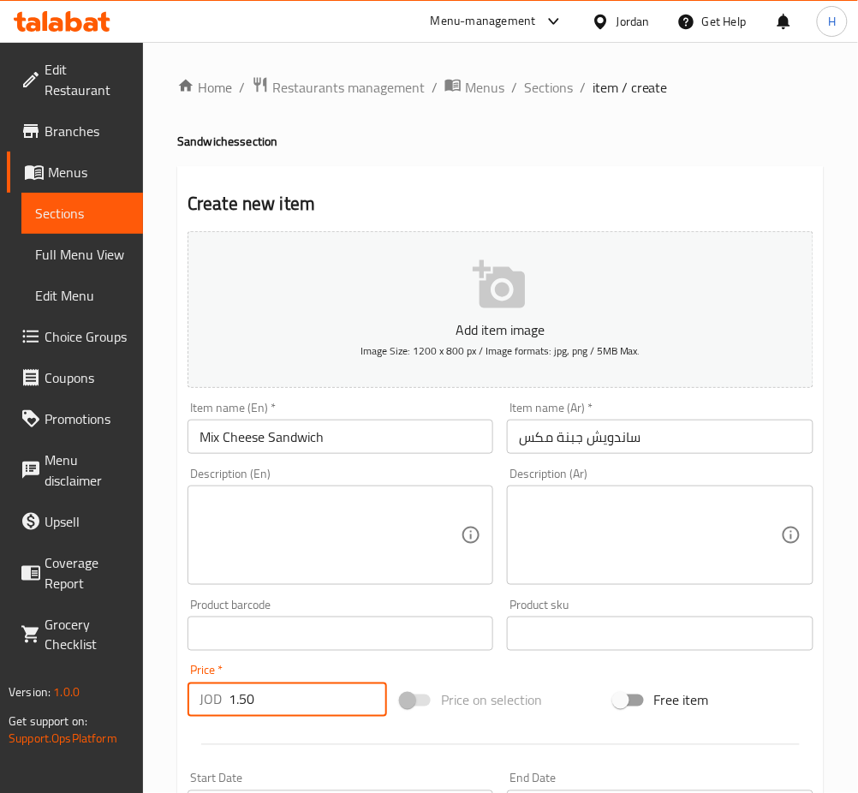
type input "1.50"
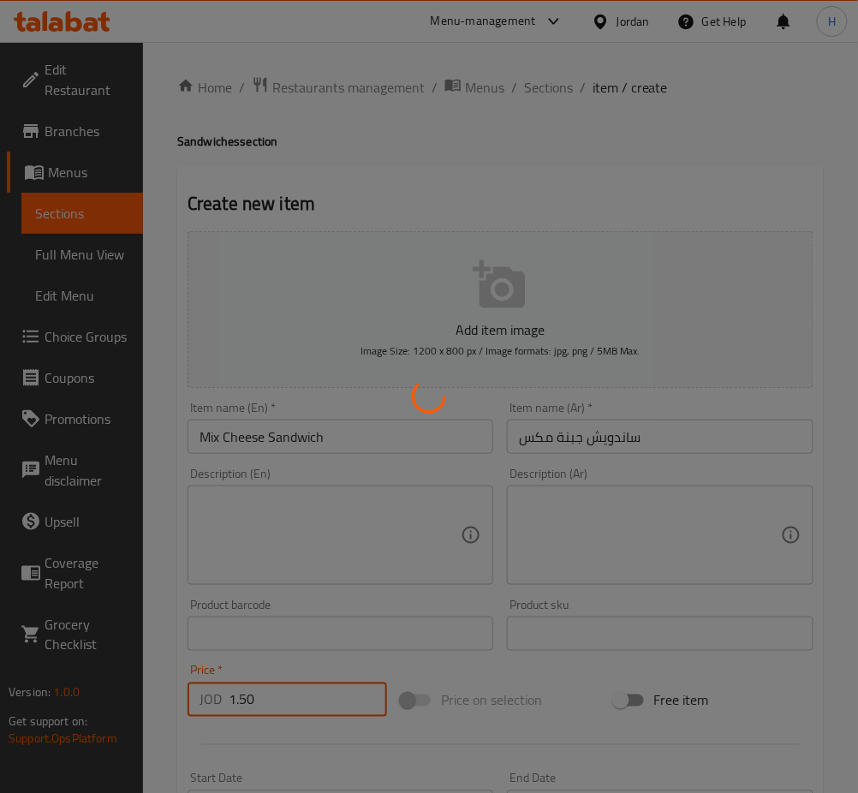
type input "0"
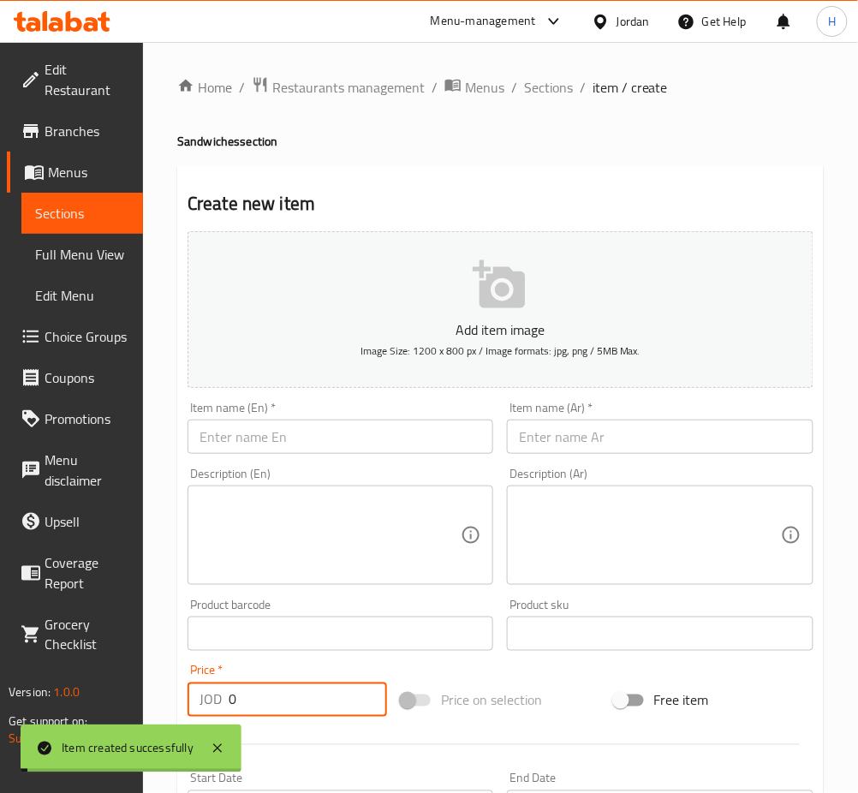
click at [392, 432] on input "text" at bounding box center [341, 437] width 306 height 34
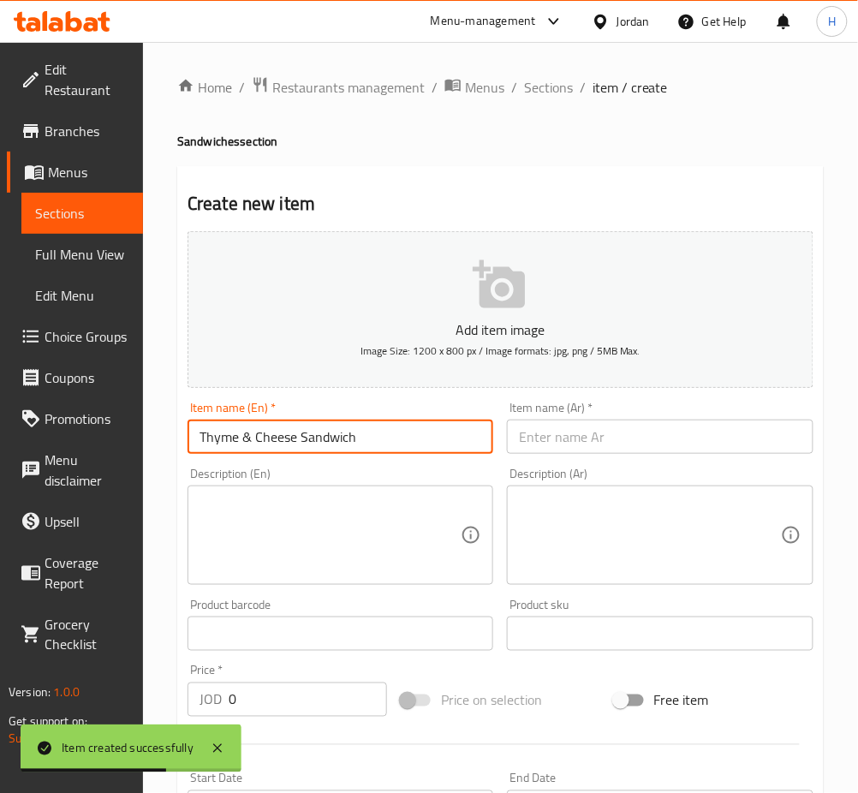
type input "Thyme & Cheese Sandwich"
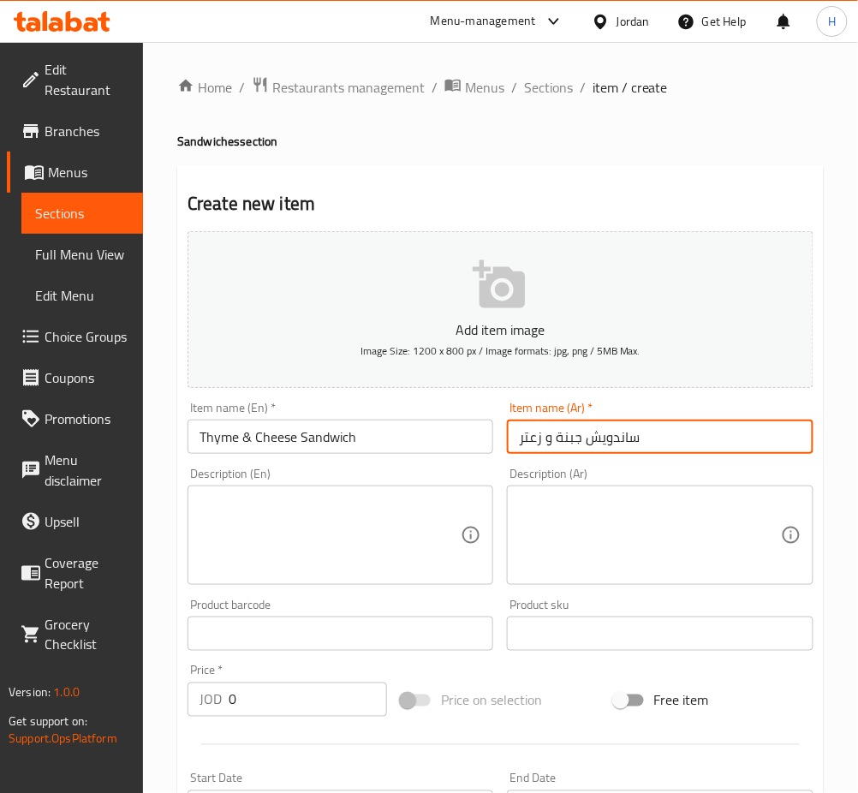
type input "ساندويش جبنة و زعتر"
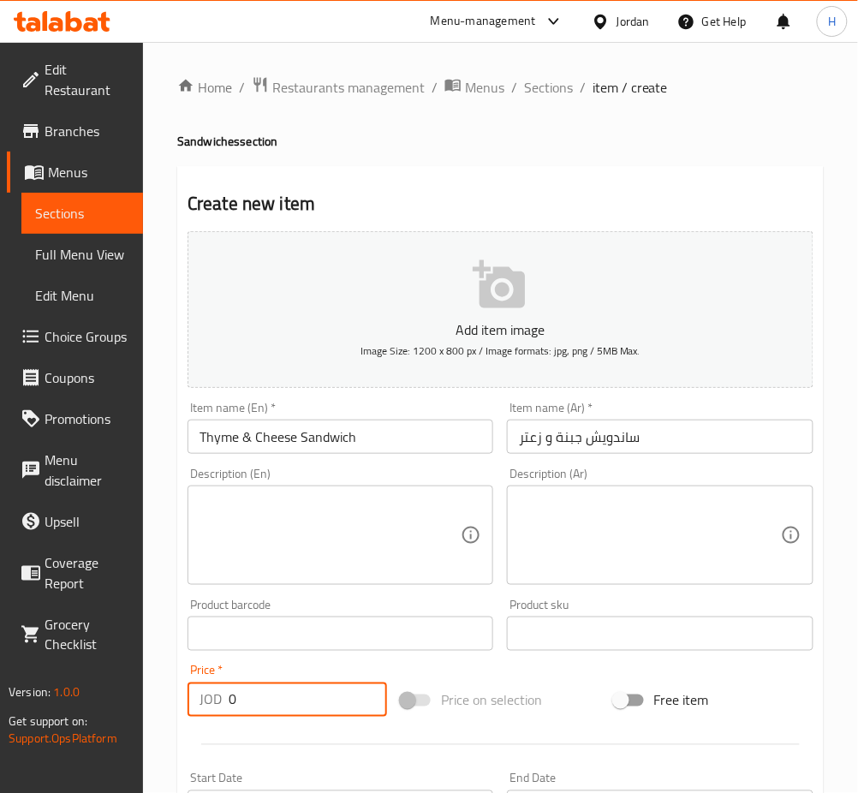
click at [270, 701] on input "0" at bounding box center [308, 700] width 158 height 34
type input "1"
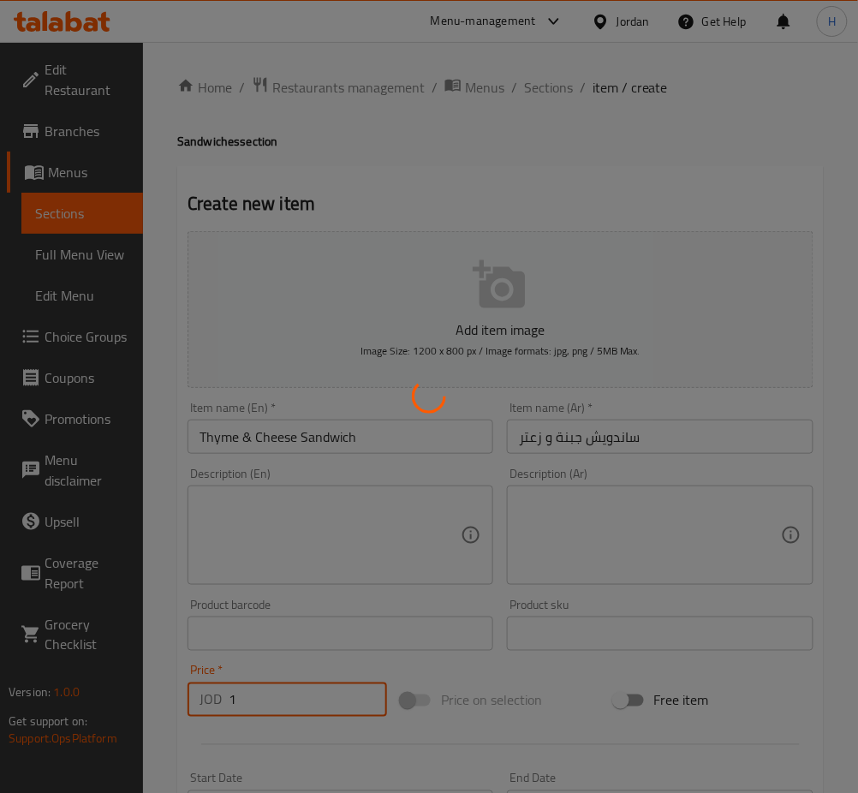
type input "0"
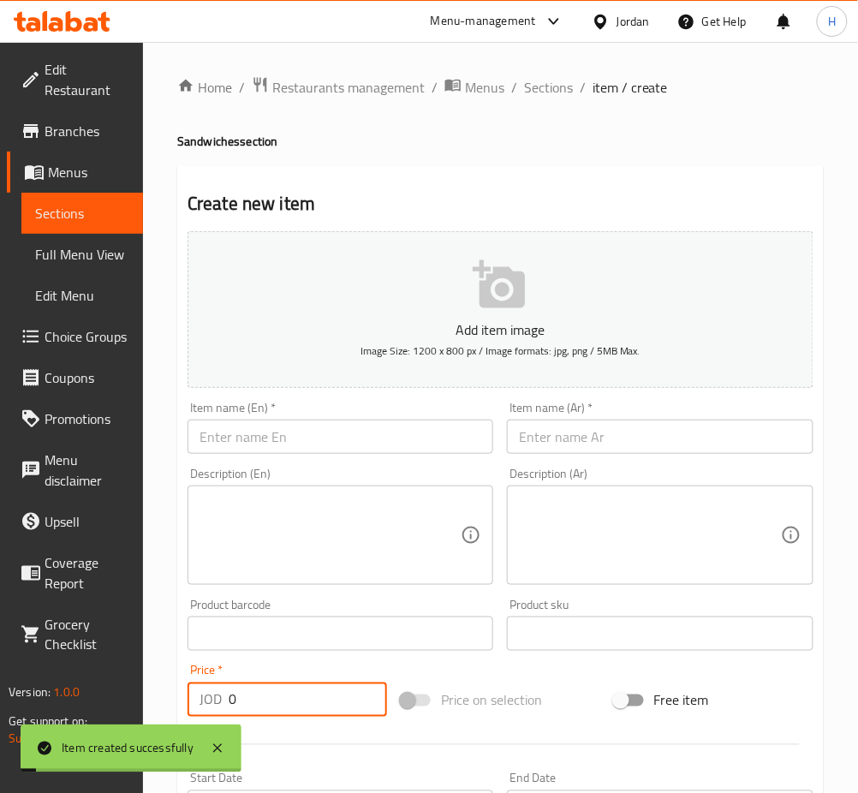
click at [463, 447] on input "text" at bounding box center [341, 437] width 306 height 34
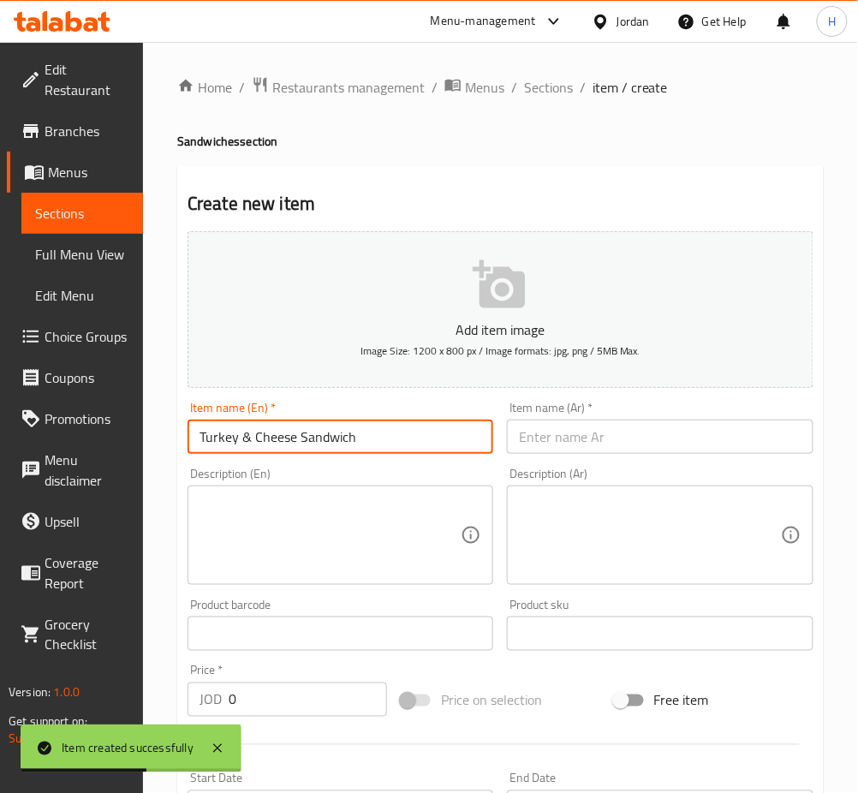
type input "Turkey & Cheese Sandwich"
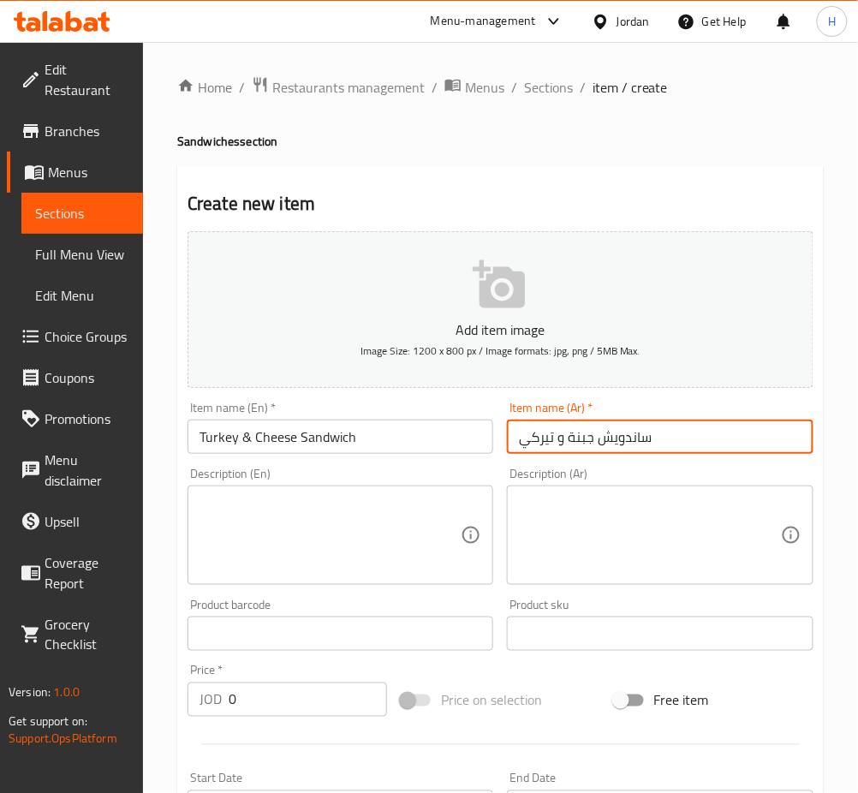
type input "ساندويش جبنة و تيركي"
click at [296, 696] on input "0" at bounding box center [308, 700] width 158 height 34
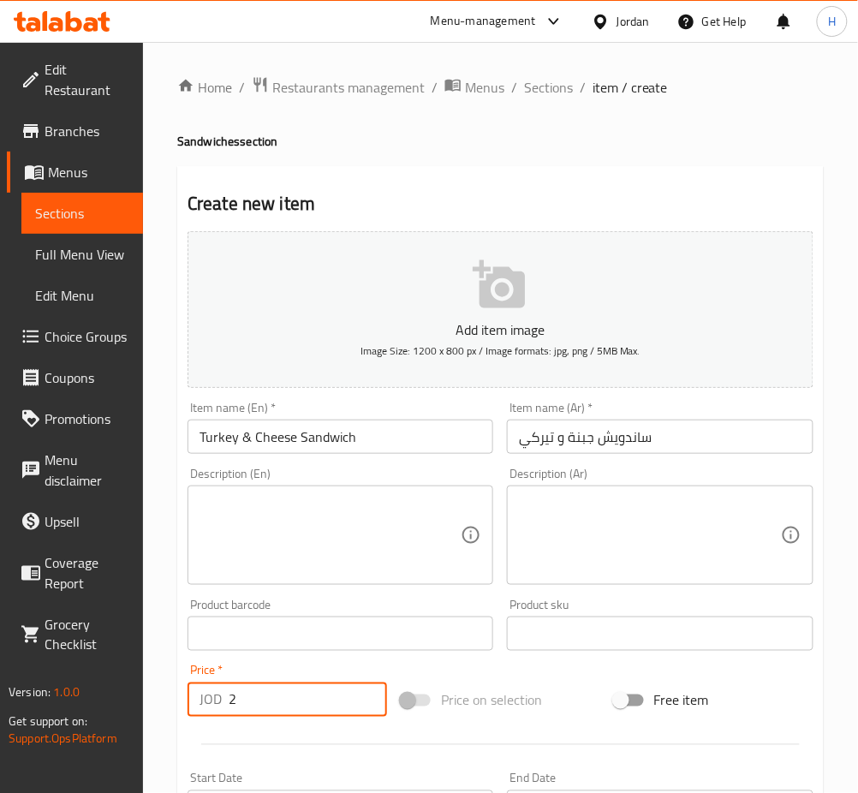
type input "2"
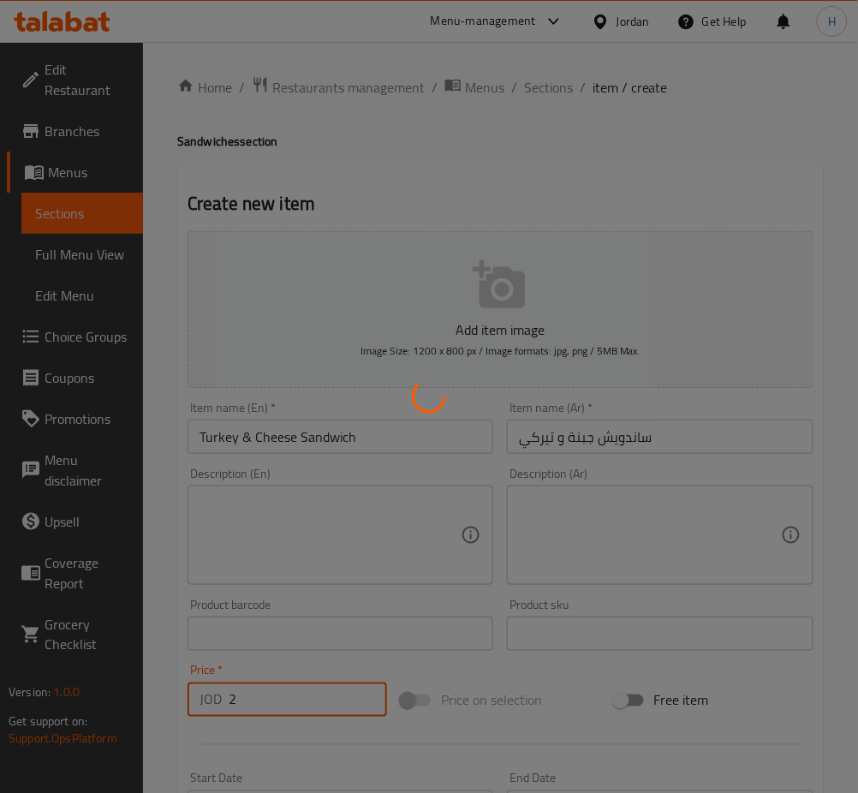
type input "0"
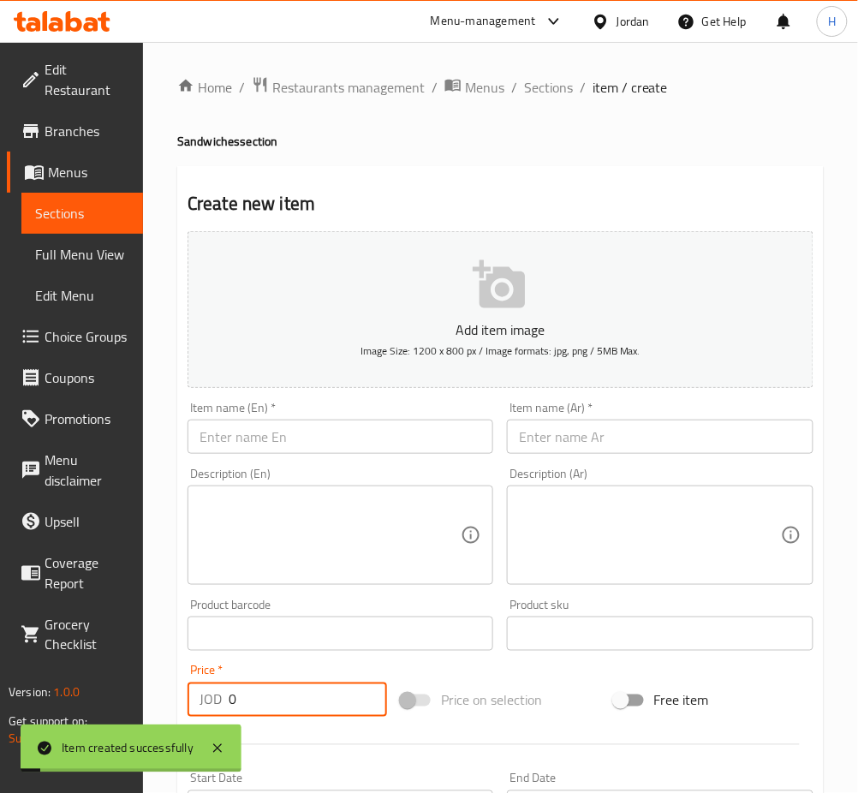
drag, startPoint x: 434, startPoint y: 444, endPoint x: 434, endPoint y: 434, distance: 9.4
click at [434, 435] on input "text" at bounding box center [341, 437] width 306 height 34
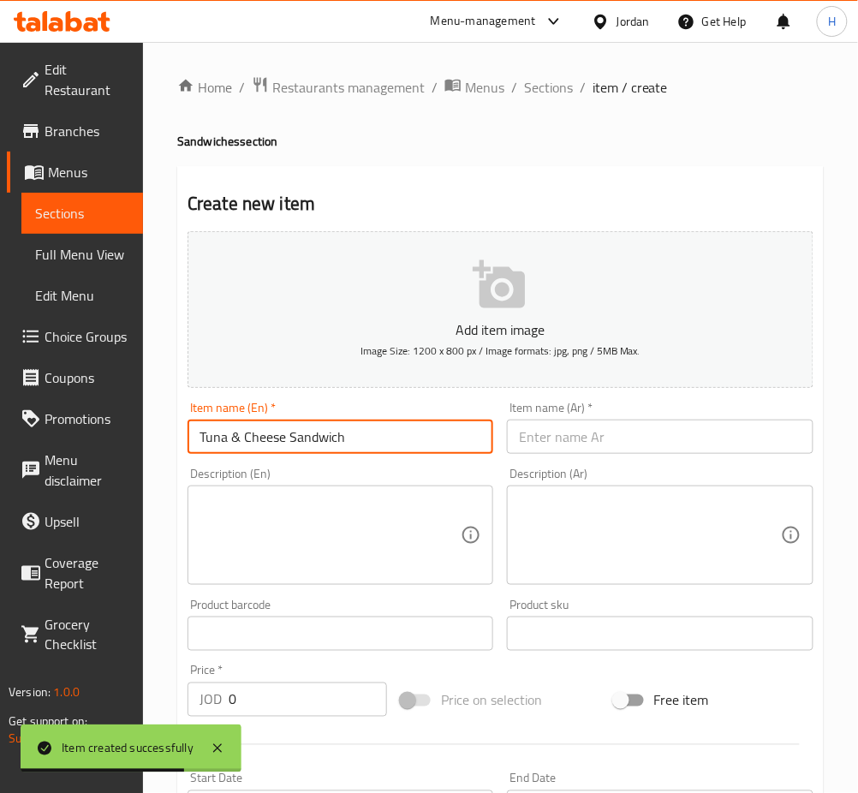
type input "Tuna & Cheese Sandwich"
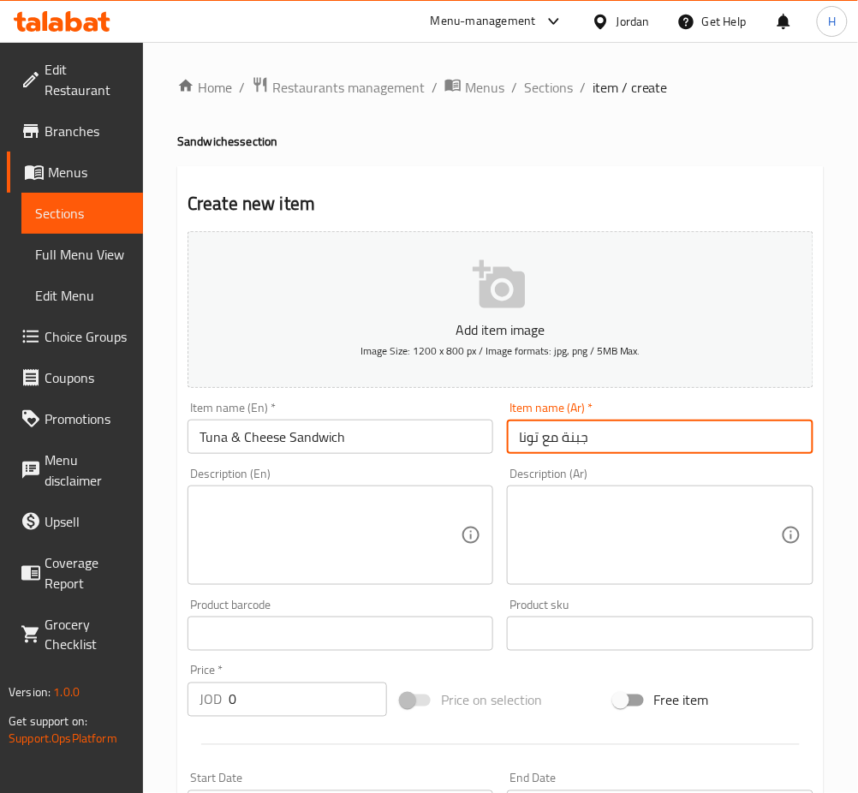
click at [517, 445] on input "جبنة مع تونا" at bounding box center [660, 437] width 306 height 34
type input "ساندويش جبنة مع تونا"
click at [278, 691] on input "0" at bounding box center [308, 700] width 158 height 34
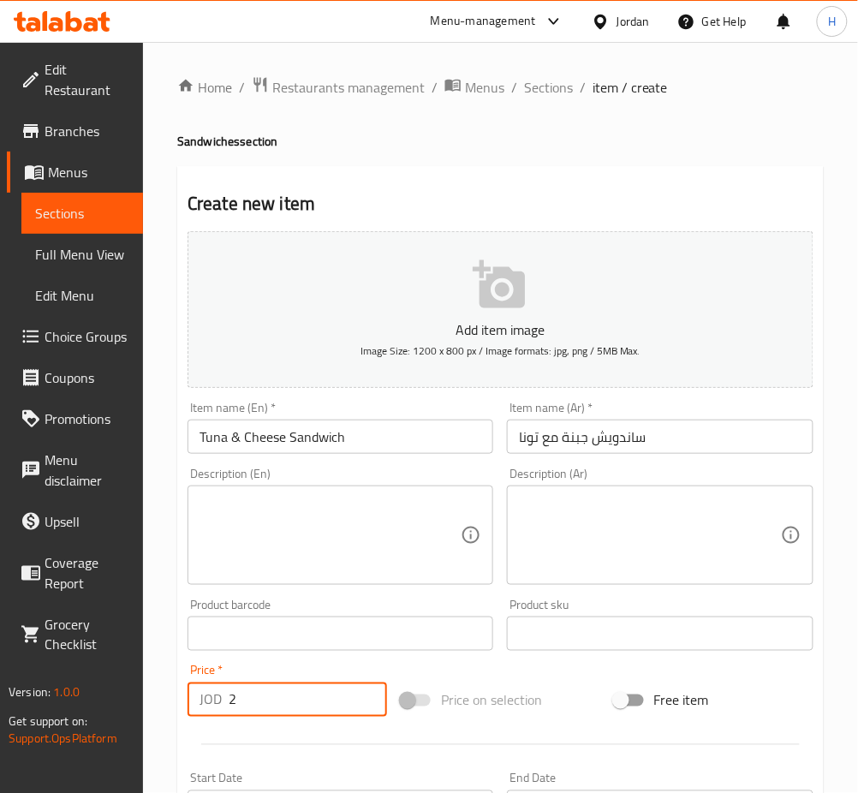
type input "2"
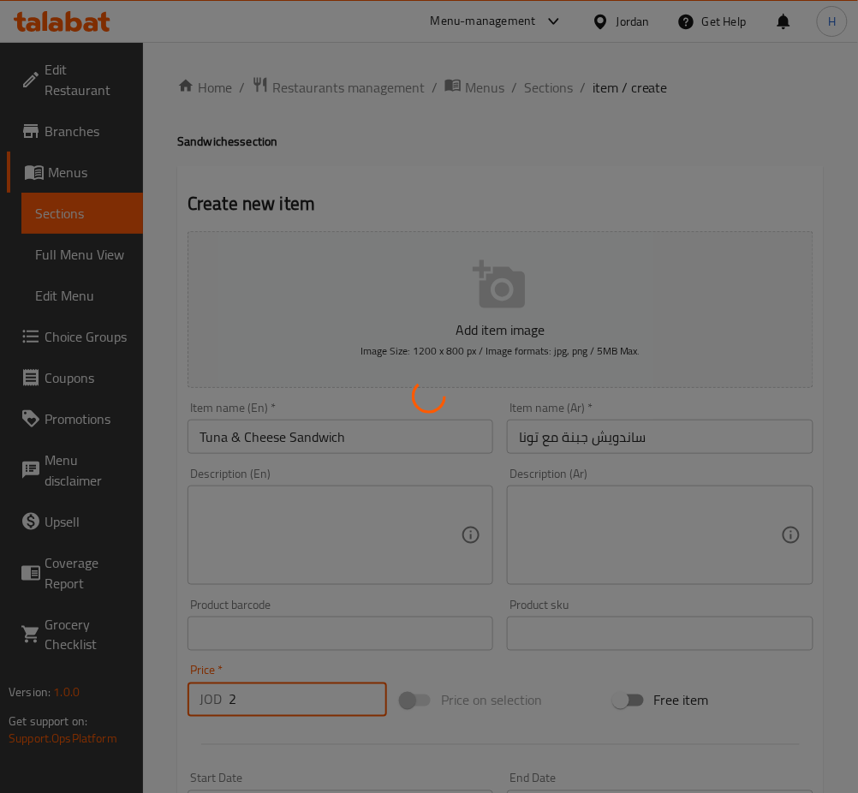
type input "0"
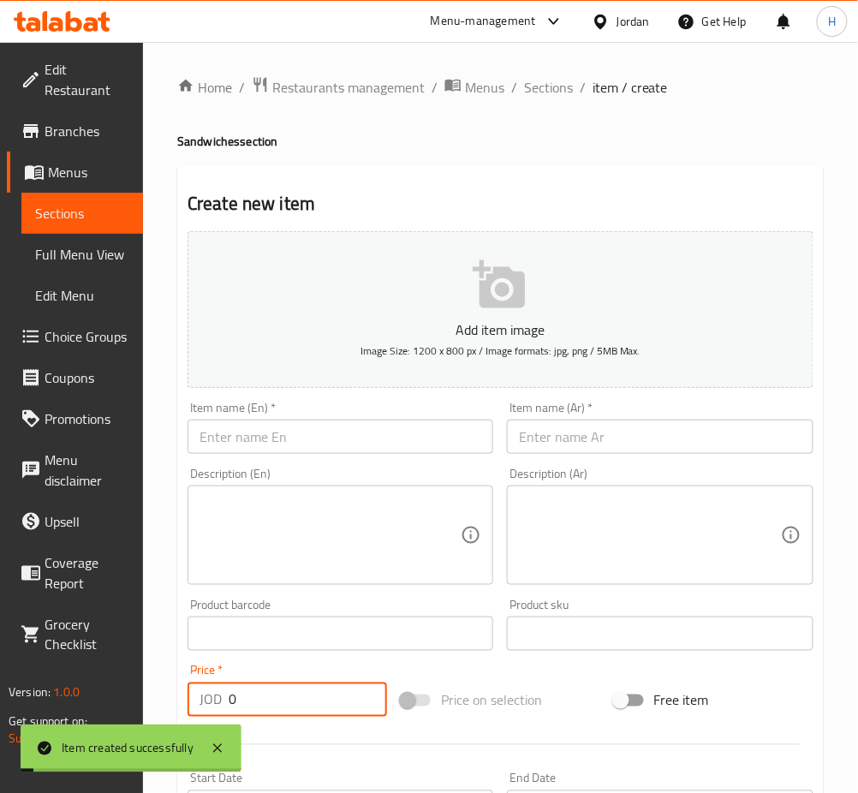
click at [338, 451] on input "text" at bounding box center [341, 437] width 306 height 34
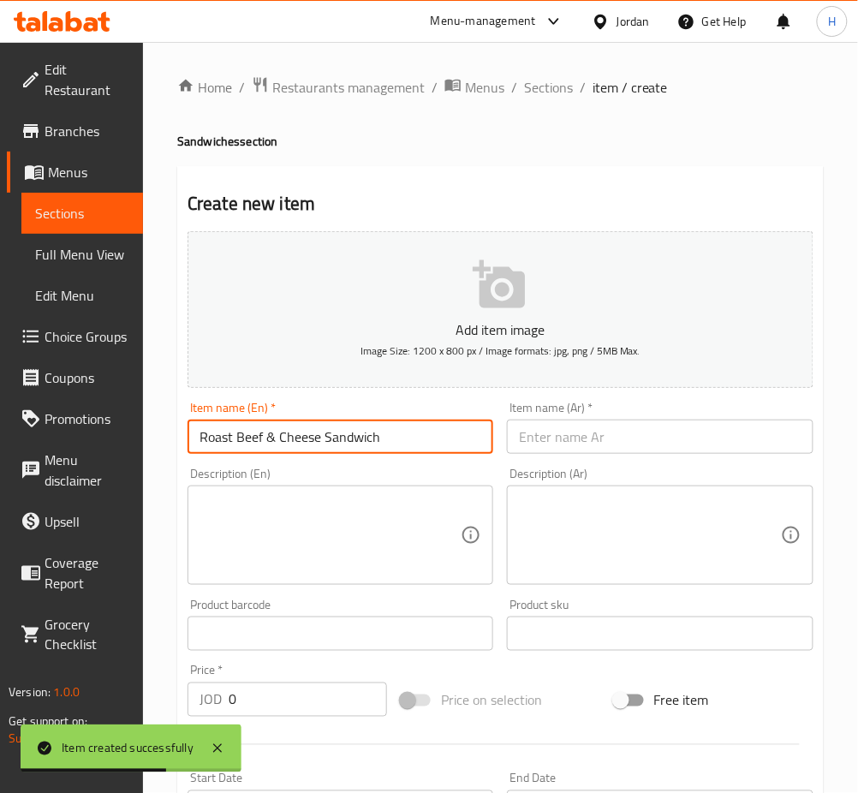
type input "Roast Beef & Cheese Sandwich"
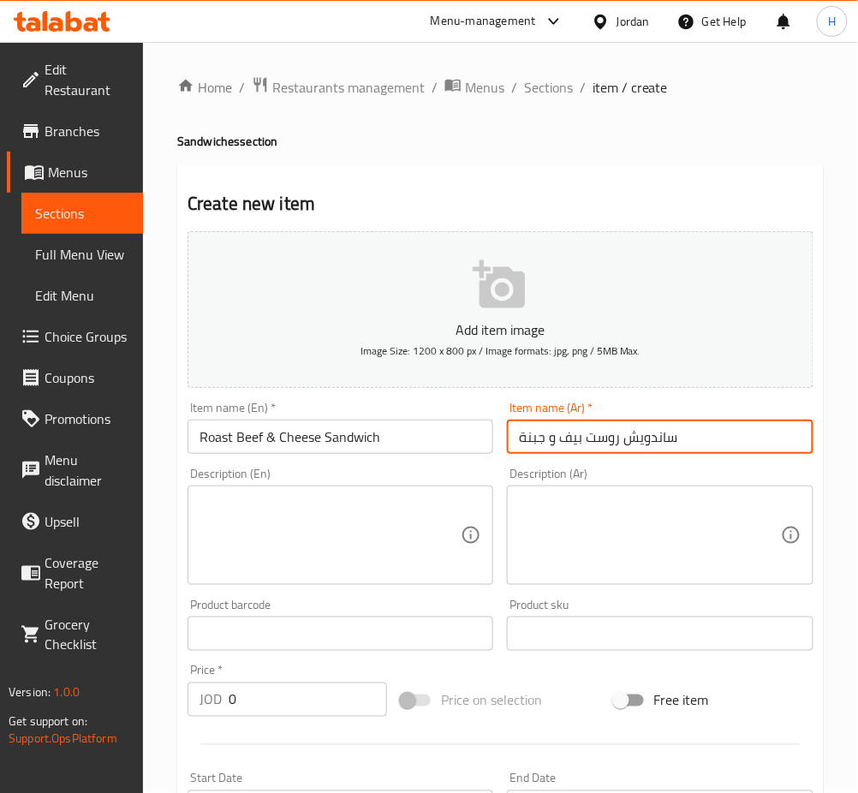
type input "ساندويش روست بيف و جبنة"
click at [248, 684] on input "0" at bounding box center [308, 700] width 158 height 34
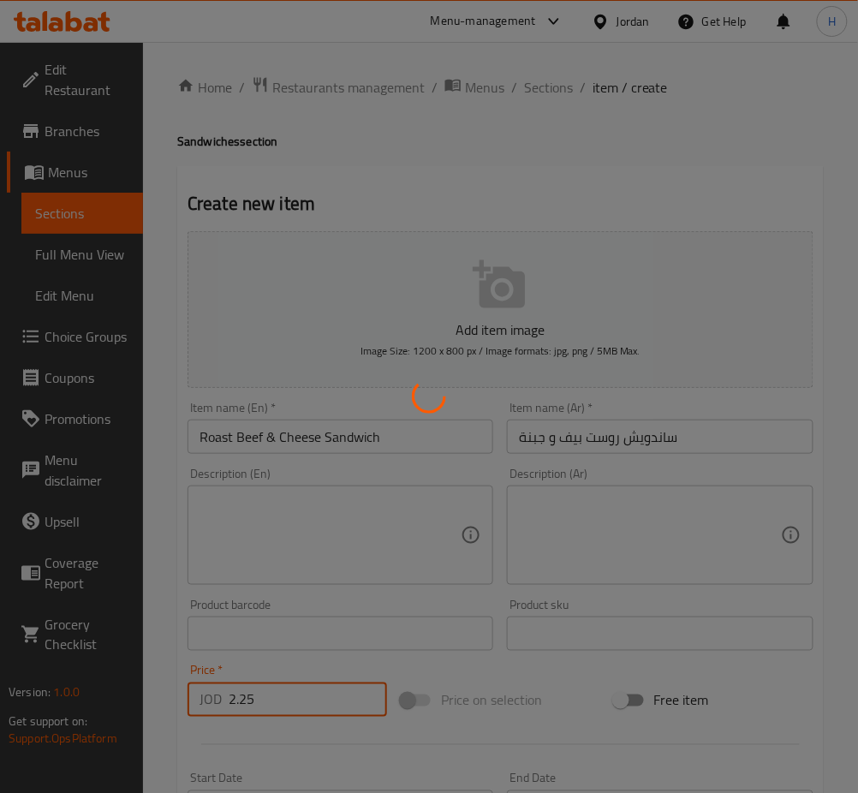
type input "0"
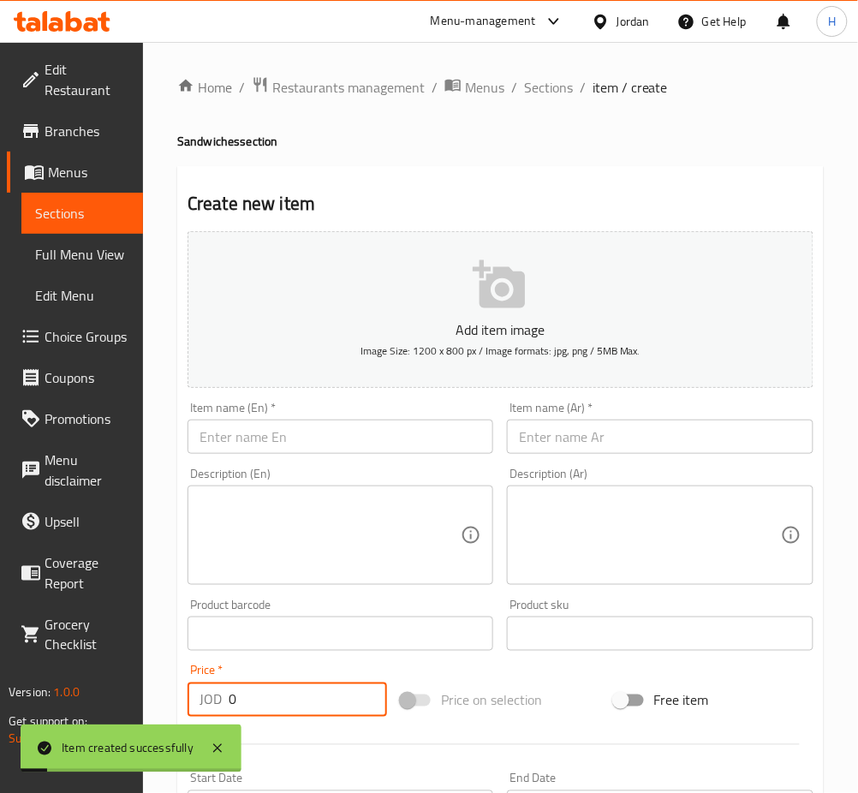
click at [385, 436] on input "text" at bounding box center [341, 437] width 306 height 34
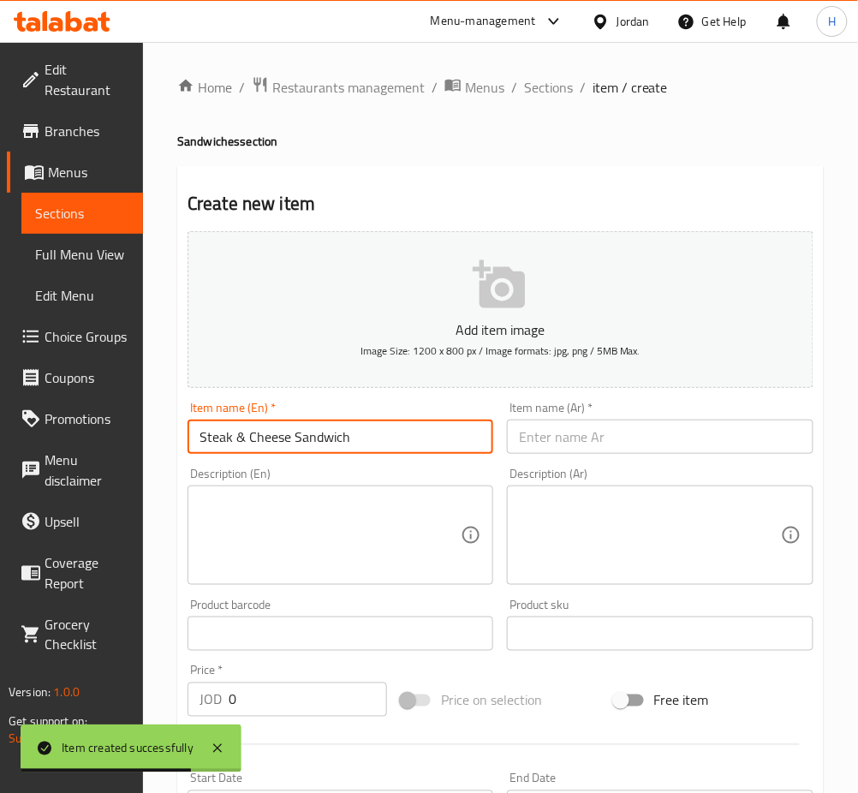
type input "Steak & Cheese Sandwich"
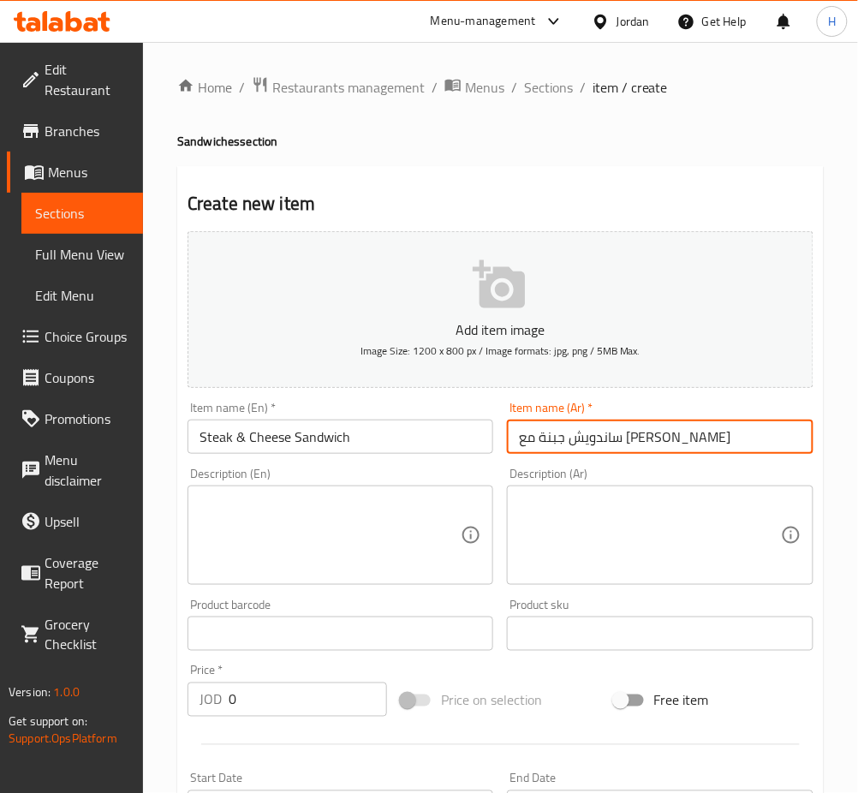
type input "ساندويش جبنة مع ستيك"
click at [286, 701] on input "0" at bounding box center [308, 700] width 158 height 34
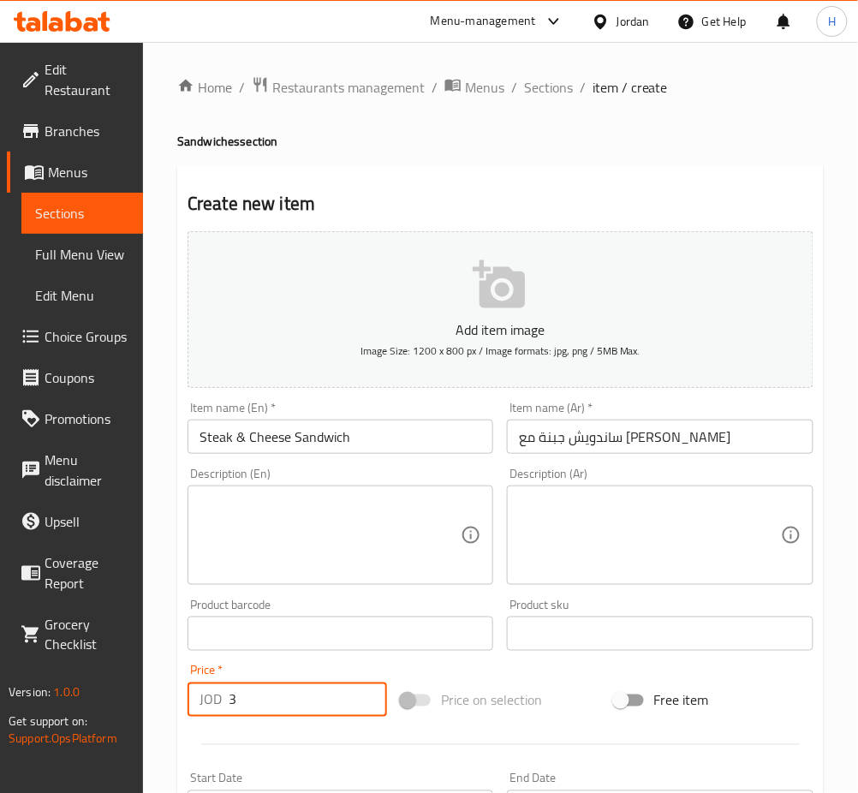
type input "3"
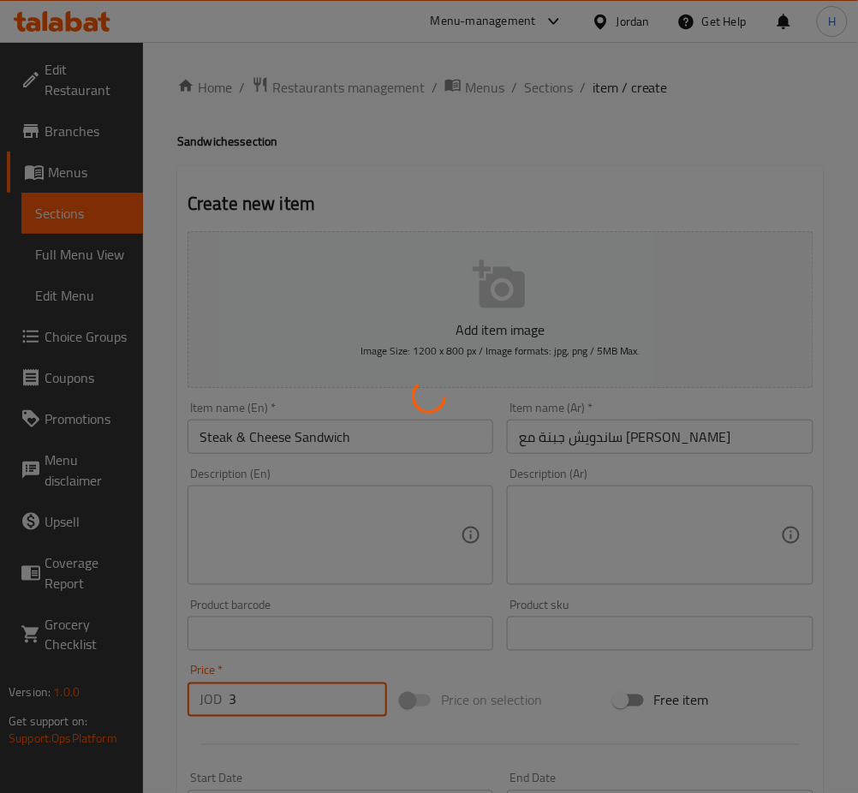
type input "0"
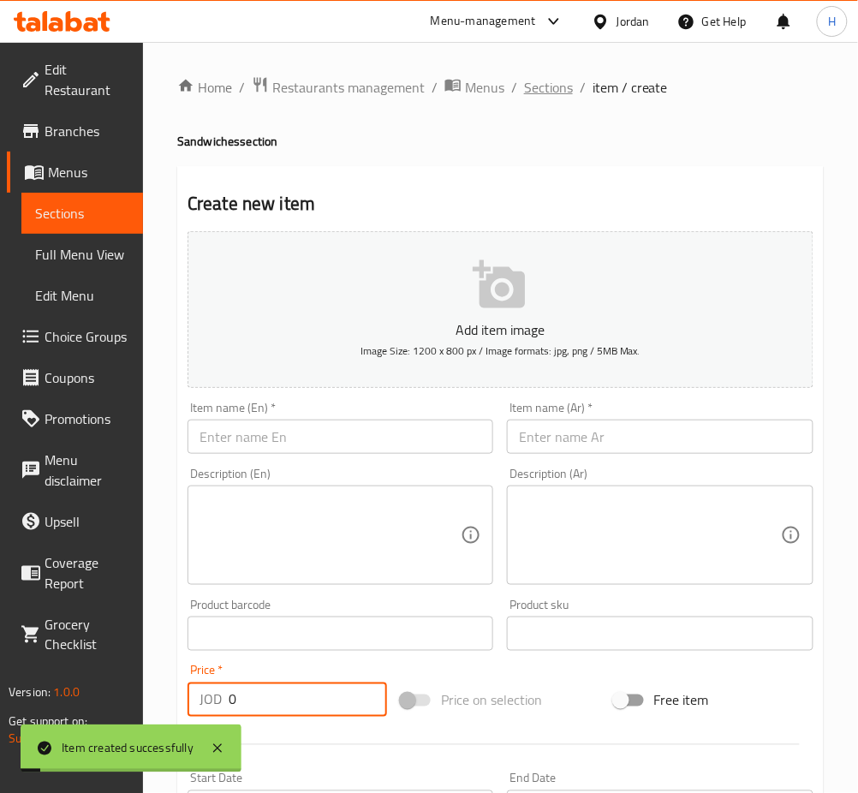
click at [552, 89] on span "Sections" at bounding box center [548, 87] width 49 height 21
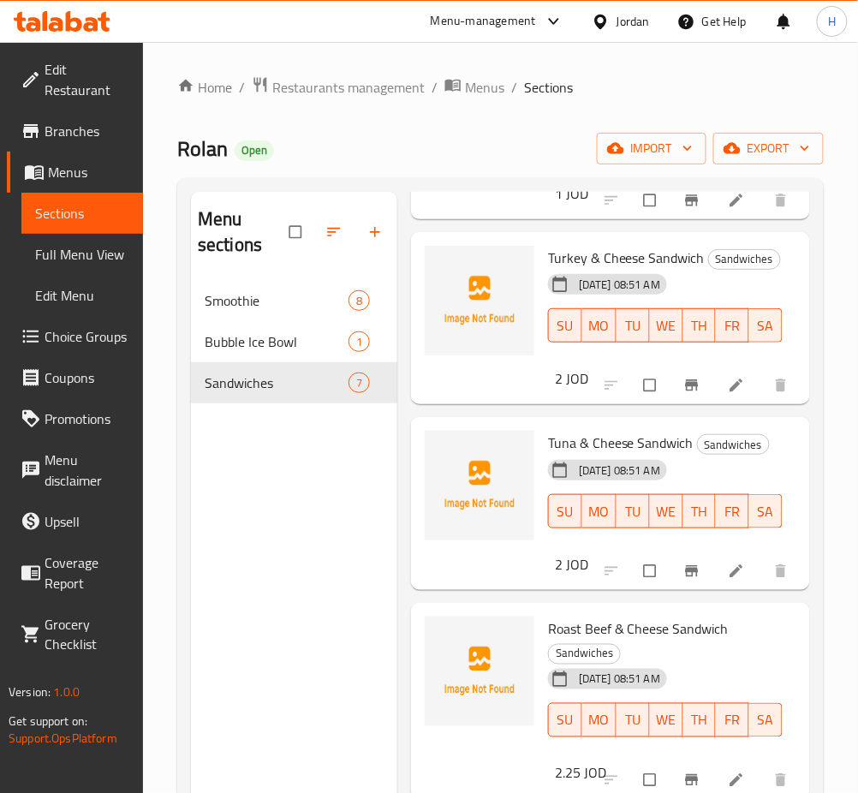
scroll to position [686, 0]
drag, startPoint x: 711, startPoint y: 536, endPoint x: 718, endPoint y: 530, distance: 9.1
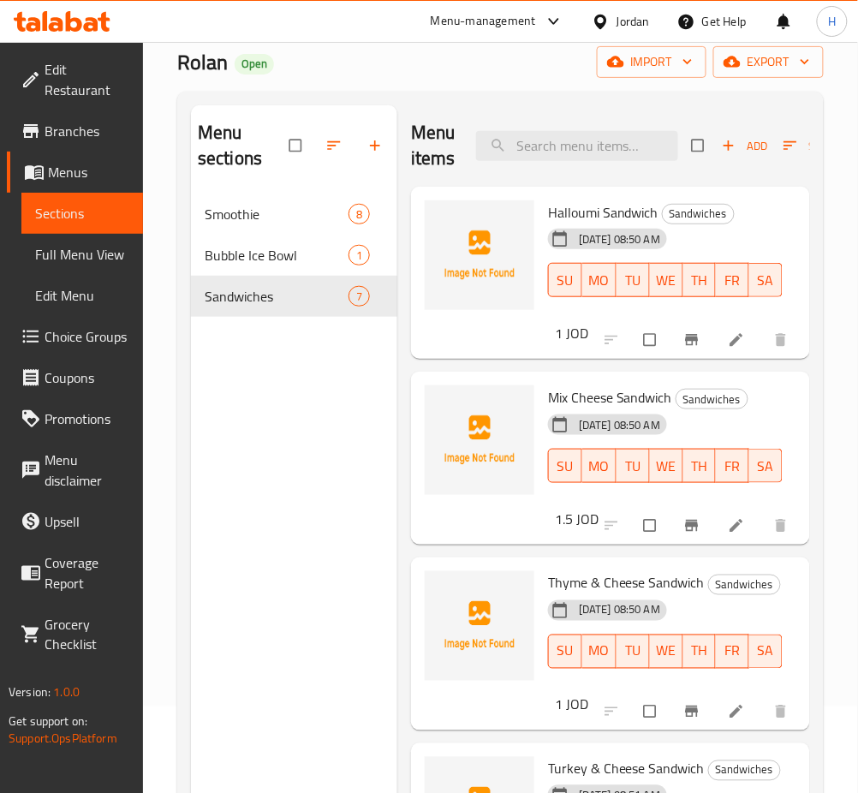
scroll to position [0, 0]
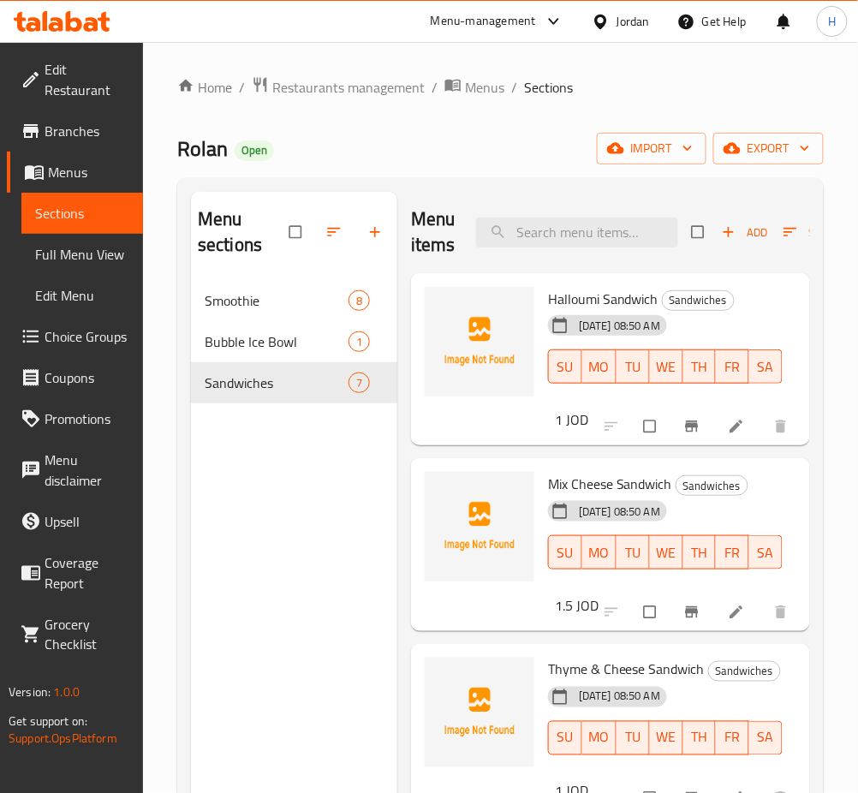
click at [732, 230] on icon "button" at bounding box center [728, 232] width 17 height 17
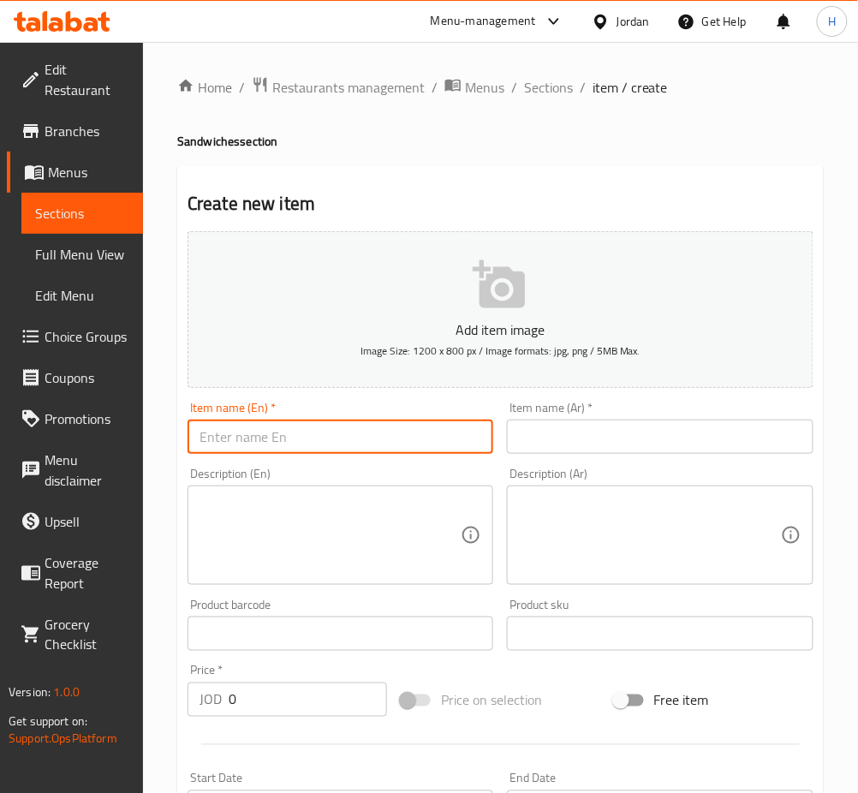
click at [365, 442] on input "text" at bounding box center [341, 437] width 306 height 34
type input "Meat & Cheese Sandwich"
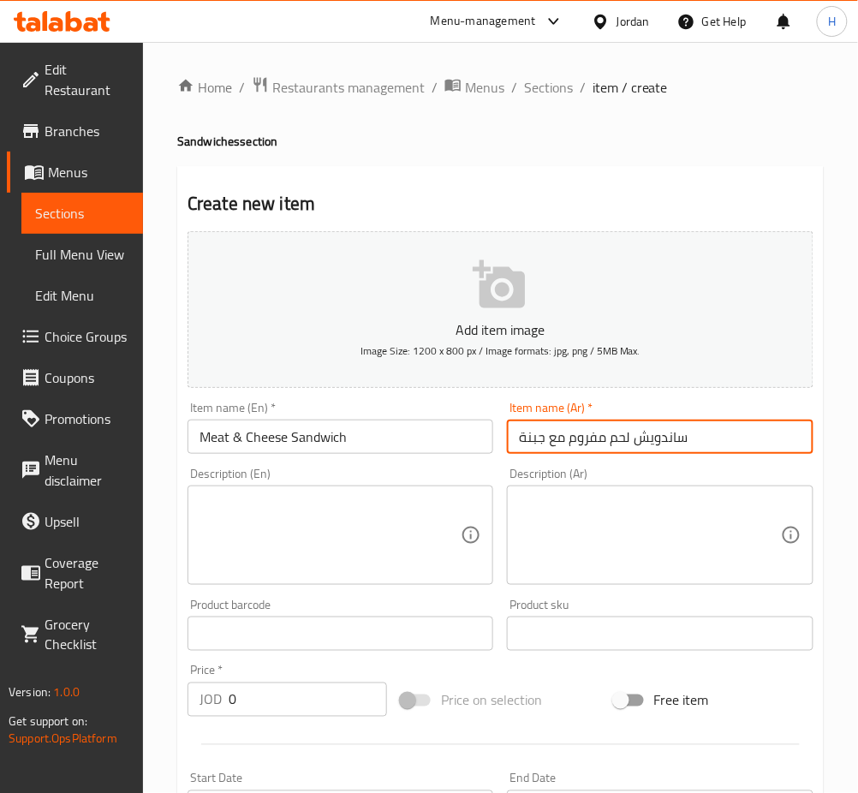
type input "ساندويش لحم مفروم مع جبنة"
click at [296, 708] on input "0" at bounding box center [308, 700] width 158 height 34
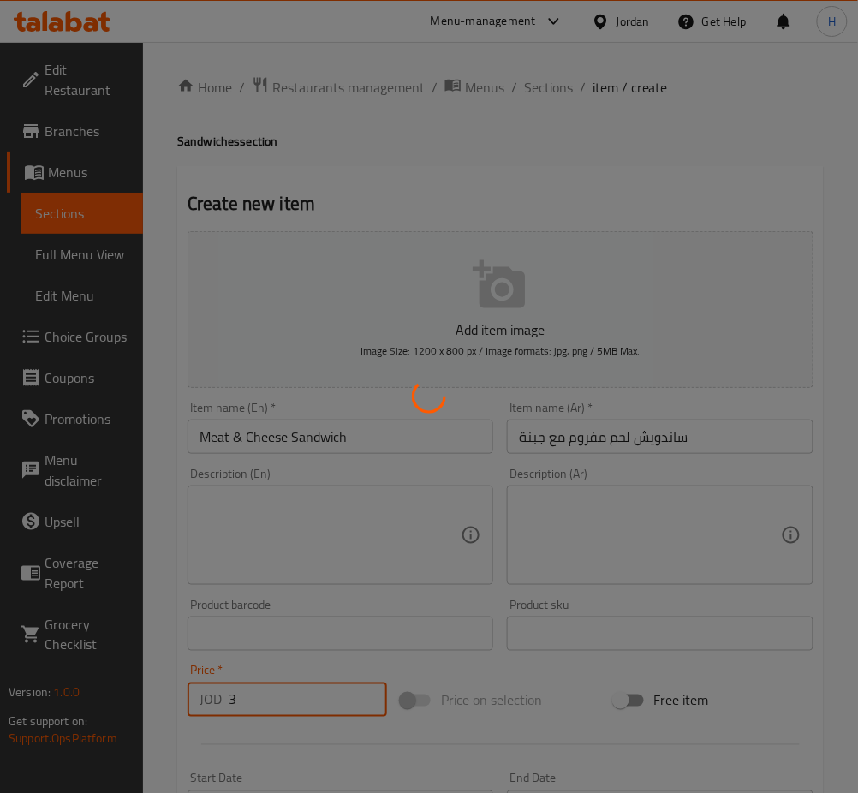
type input "0"
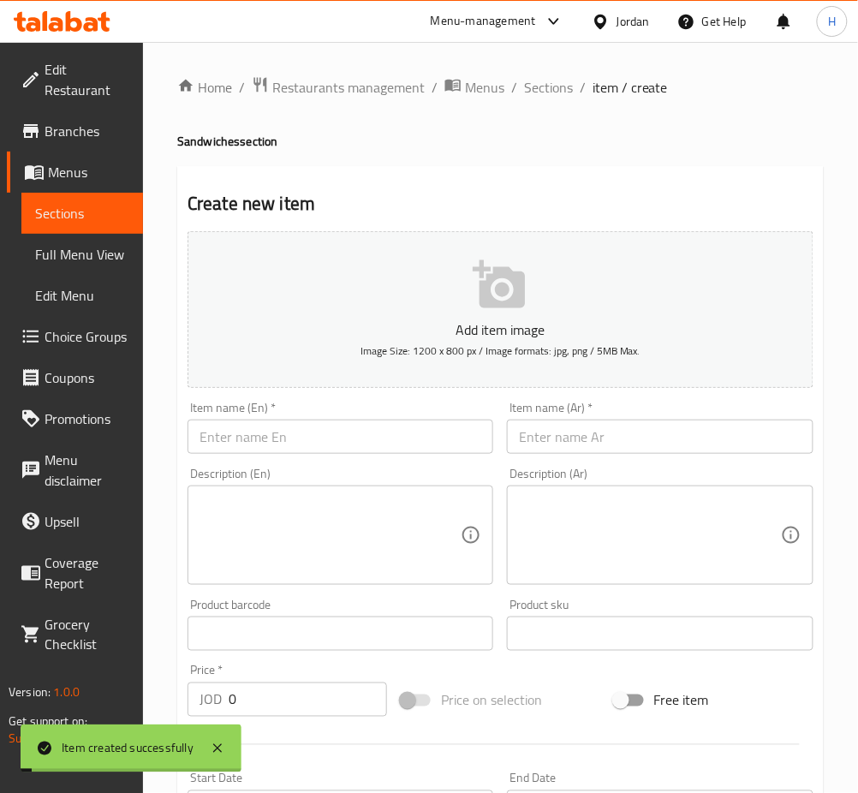
click at [311, 443] on input "text" at bounding box center [341, 437] width 306 height 34
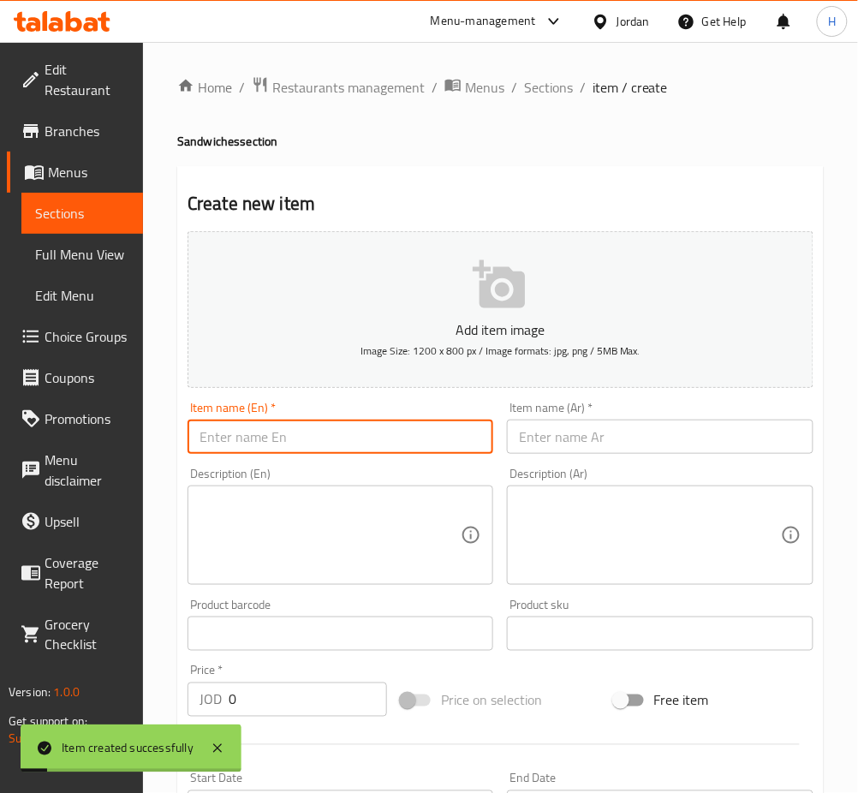
type input "S"
type input "Chicken & Cheese Sandwich"
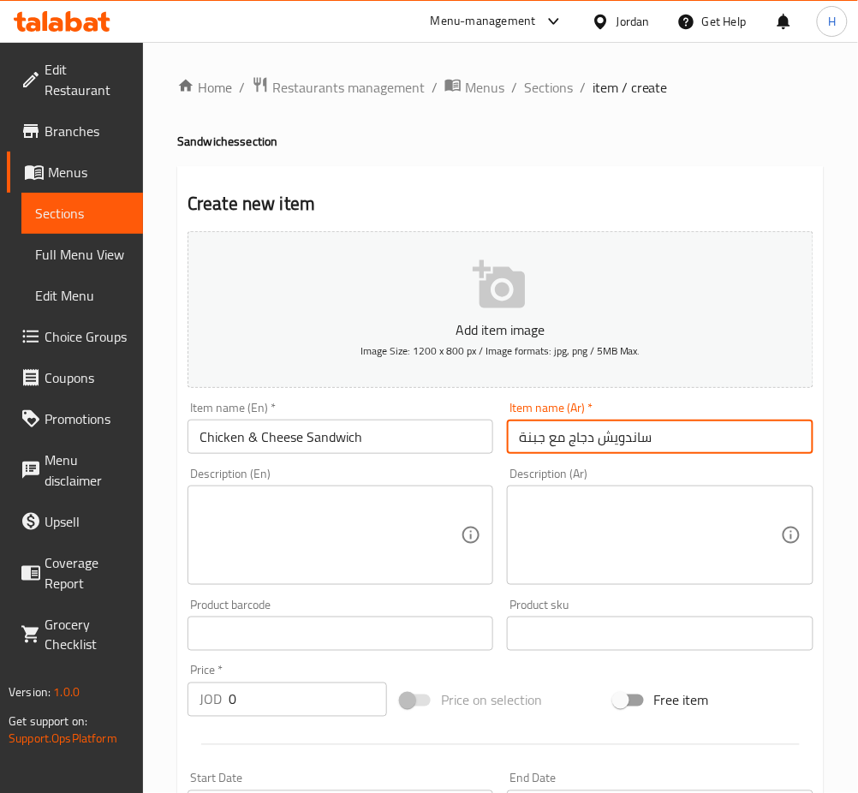
type input "ساندويش دجاج مع جبنة"
click at [236, 693] on input "0" at bounding box center [308, 700] width 158 height 34
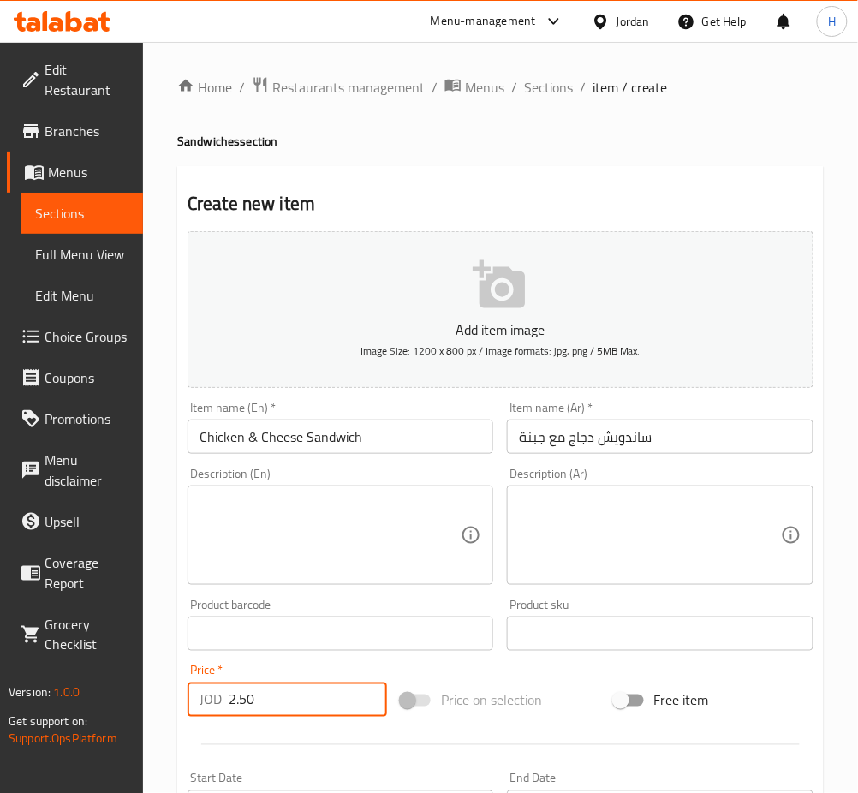
type input "2.50"
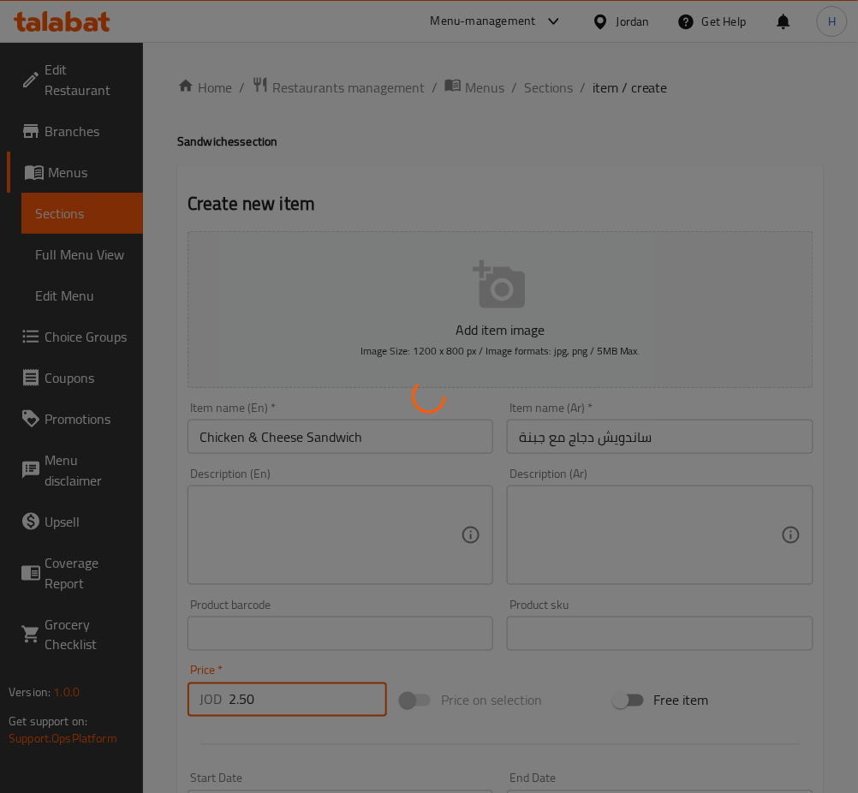
type input "0"
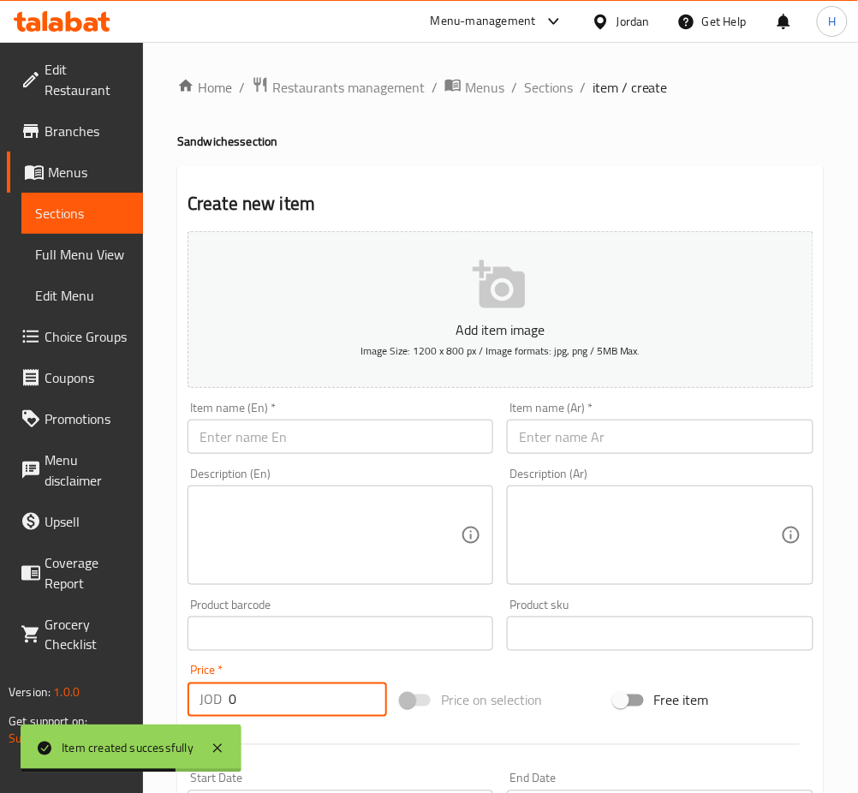
click at [71, 333] on span "Choice Groups" at bounding box center [87, 336] width 85 height 21
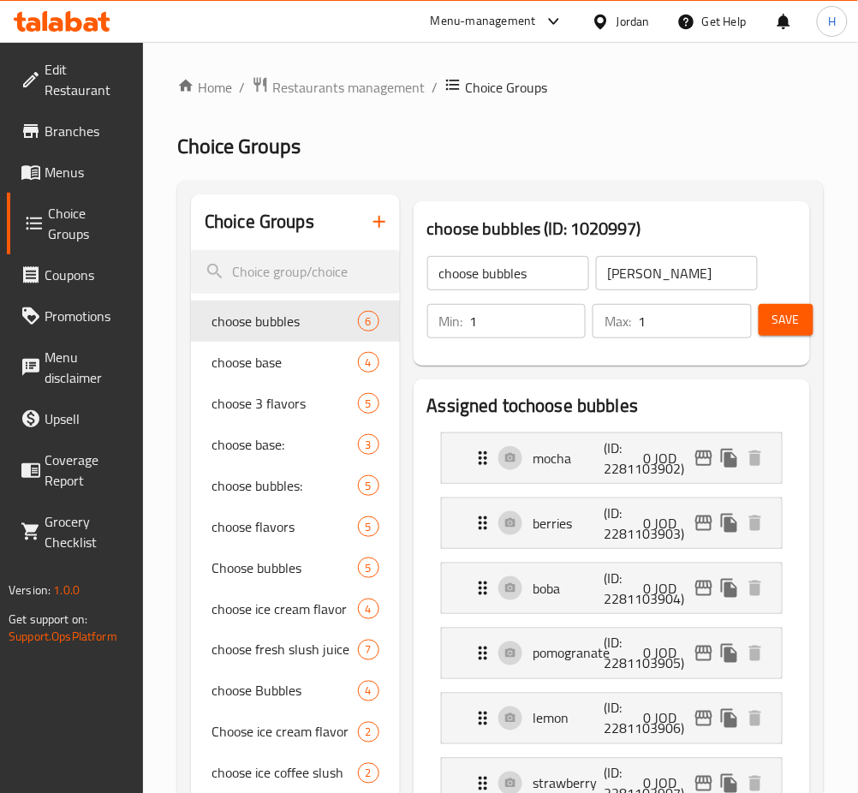
click at [379, 228] on icon "button" at bounding box center [380, 222] width 12 height 12
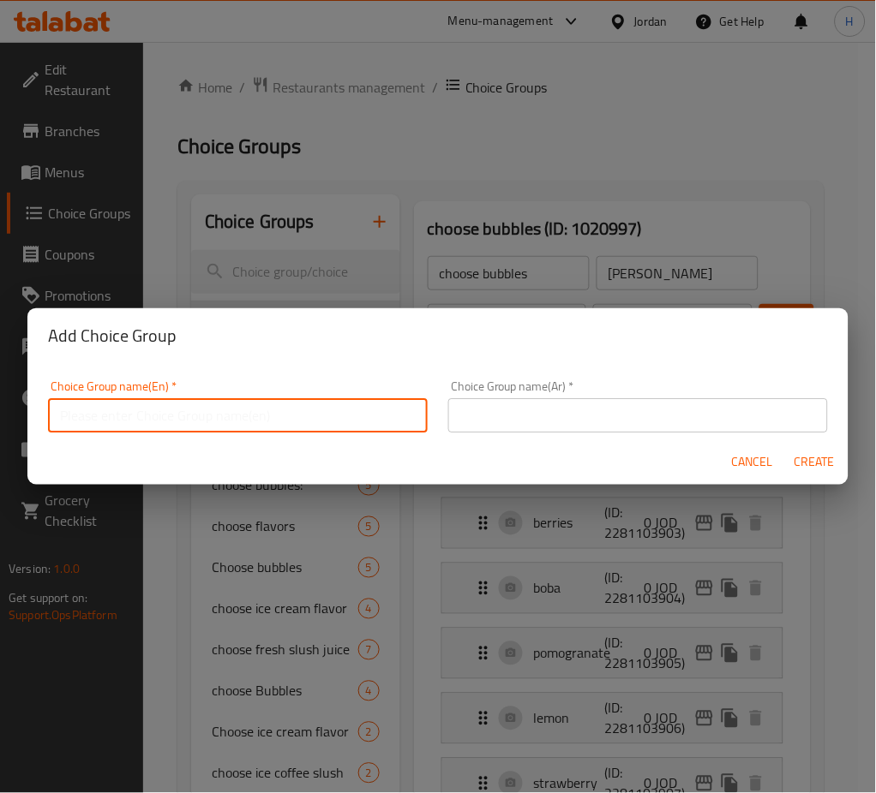
drag, startPoint x: 245, startPoint y: 422, endPoint x: 235, endPoint y: 433, distance: 14.5
click at [245, 422] on input "text" at bounding box center [238, 415] width 380 height 34
type input "Your Choice Of 2 Sauces"
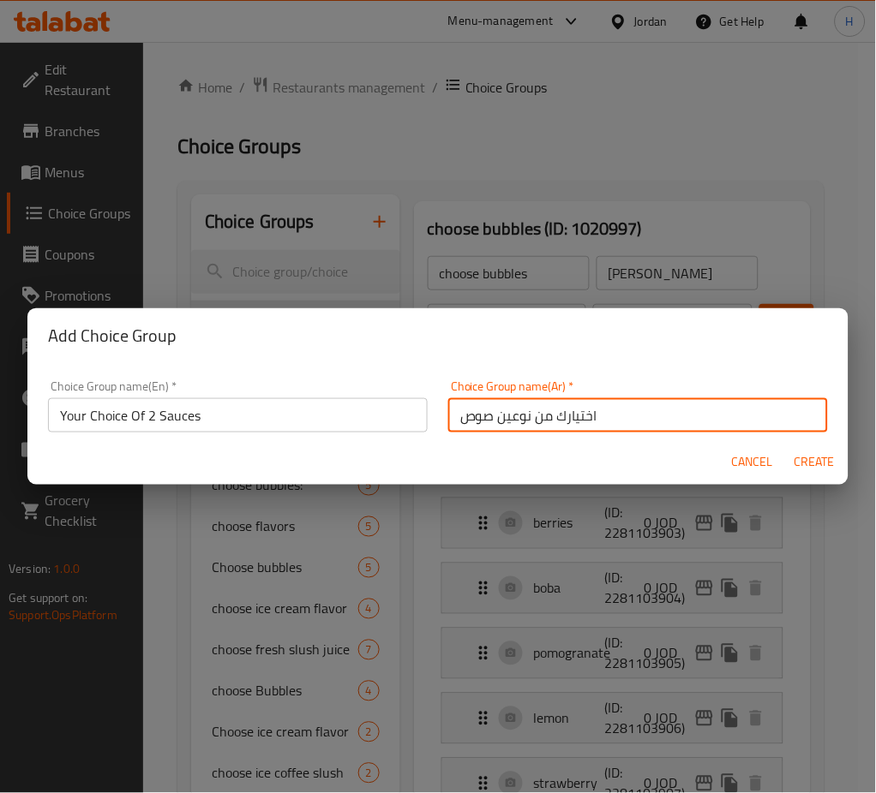
type input "اختيارك من نوعين صوص"
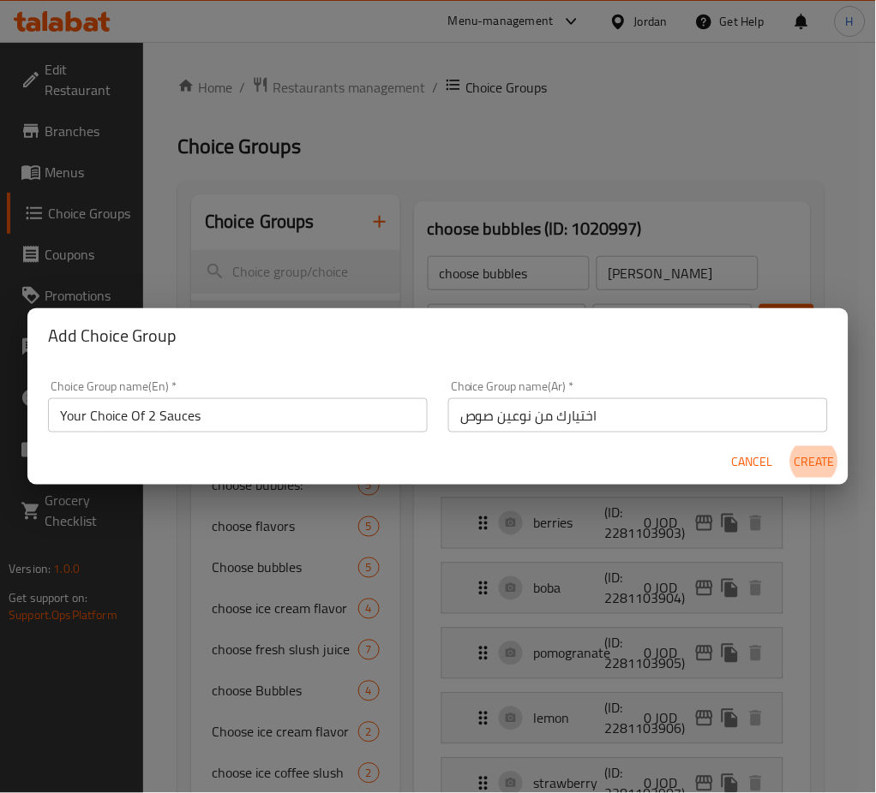
click at [786, 446] on button "Create" at bounding box center [813, 462] width 55 height 32
type input "Your Choice Of 2 Sauces"
type input "اختيارك من نوعين صوص"
type input "0"
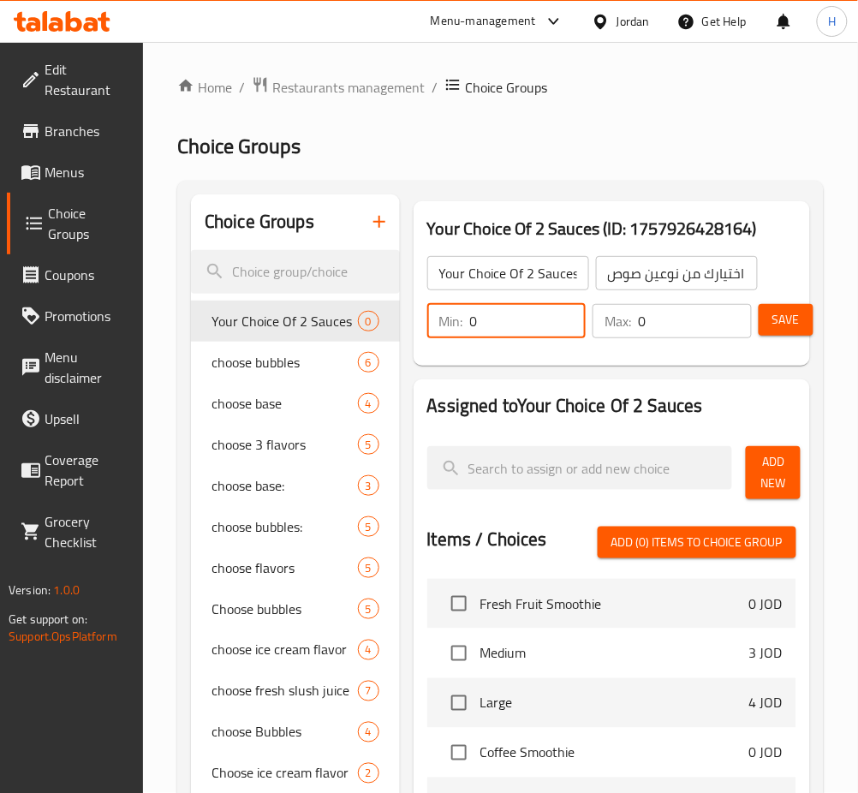
drag, startPoint x: 522, startPoint y: 326, endPoint x: 321, endPoint y: 312, distance: 200.9
click at [330, 331] on div "Choice Groups Your Choice Of 2 Sauces 0 choose bubbles 6 choose base 4 choose 3…" at bounding box center [504, 775] width 626 height 1162
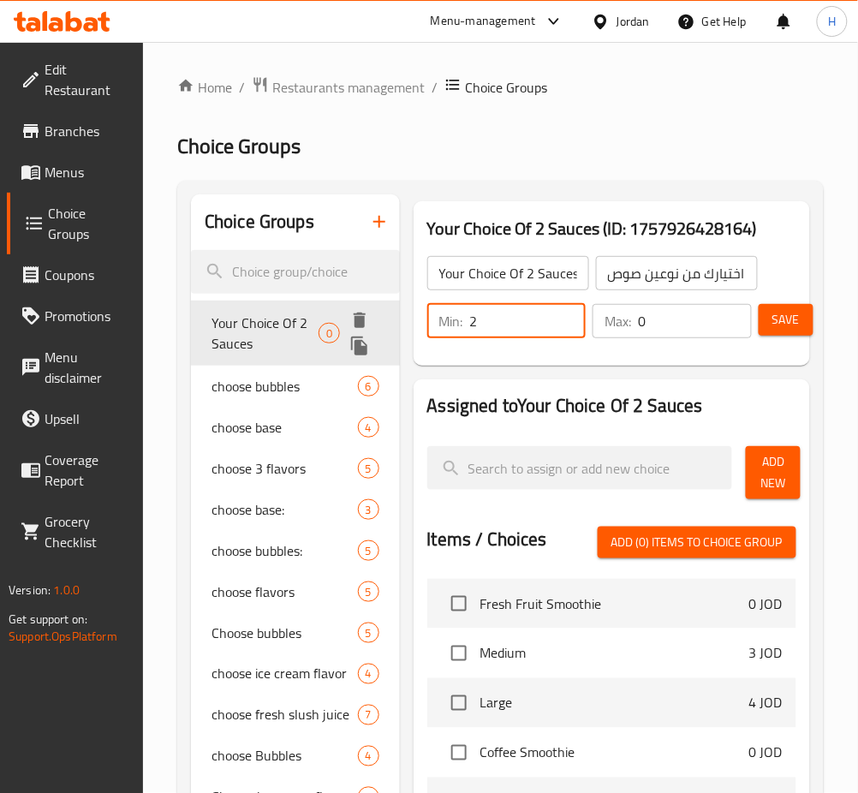
type input "2"
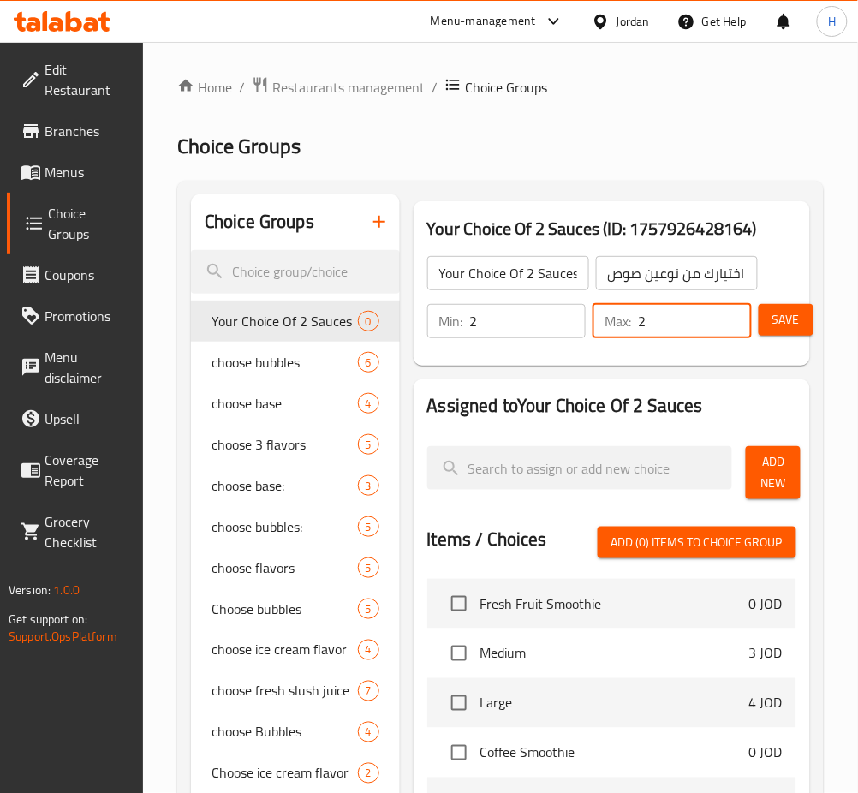
type input "2"
click at [796, 467] on button "Add New" at bounding box center [773, 472] width 55 height 53
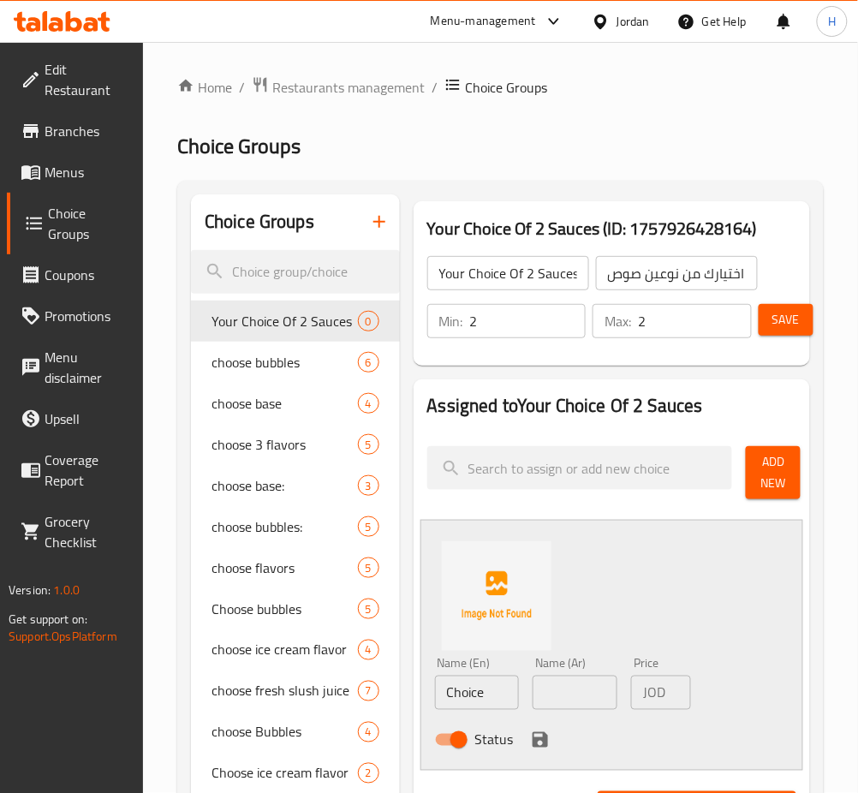
click at [493, 682] on input "Choice" at bounding box center [477, 693] width 85 height 34
click at [493, 683] on input "Choice" at bounding box center [477, 693] width 85 height 34
type input "plain"
type input "ساده"
click at [542, 737] on icon "save" at bounding box center [540, 739] width 15 height 15
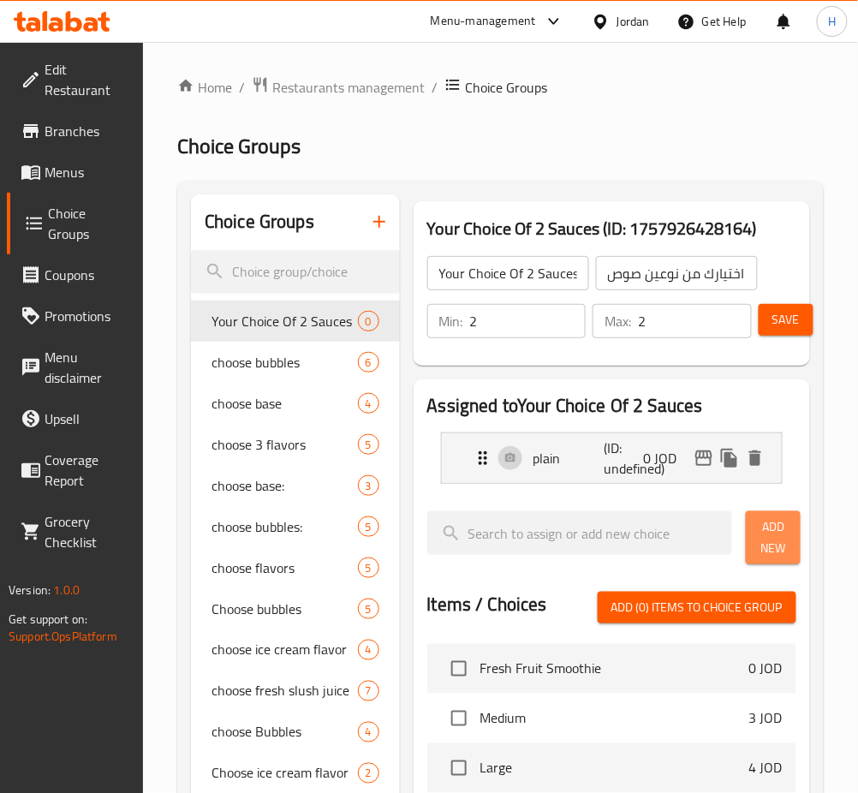
click at [746, 559] on button "Add New" at bounding box center [773, 537] width 55 height 53
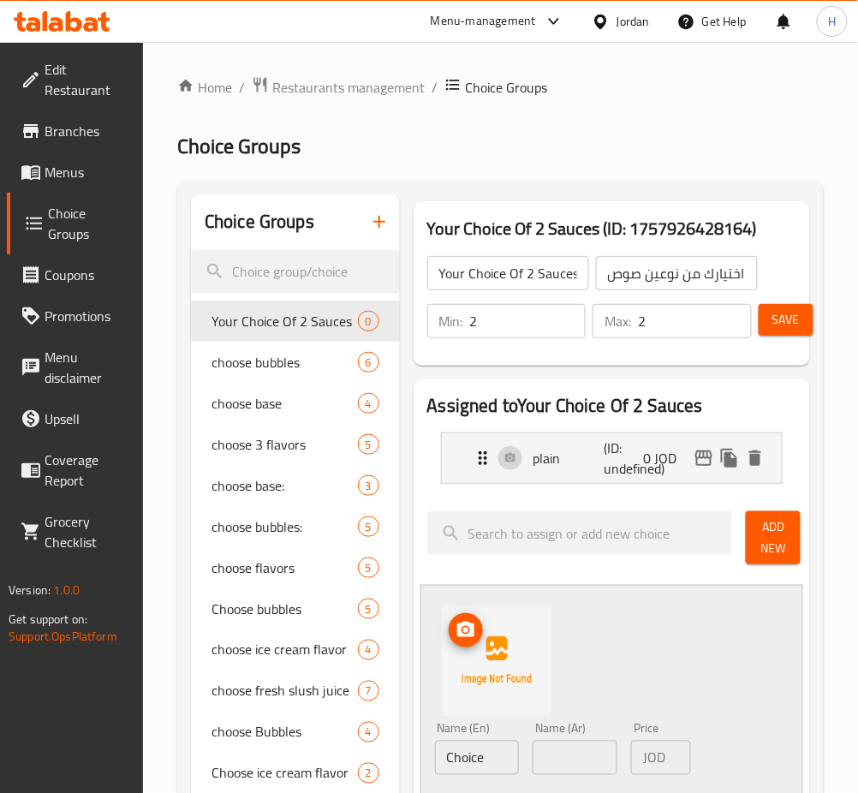
scroll to position [228, 0]
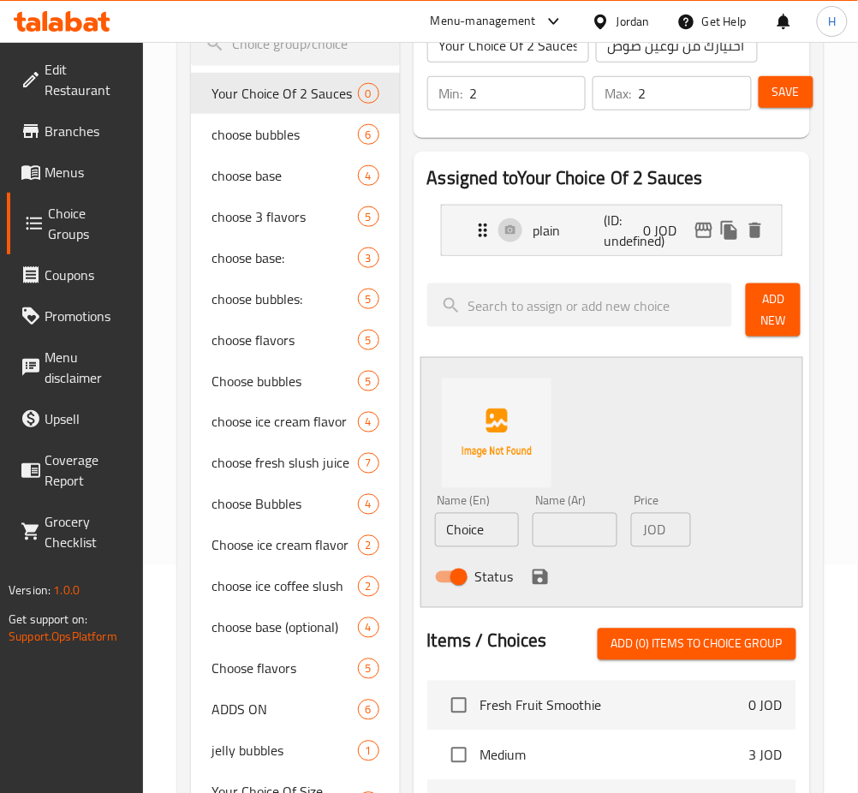
click at [472, 529] on input "Choice" at bounding box center [477, 530] width 85 height 34
type input "creamy"
type input "كريمي"
click at [533, 581] on icon "save" at bounding box center [540, 577] width 15 height 15
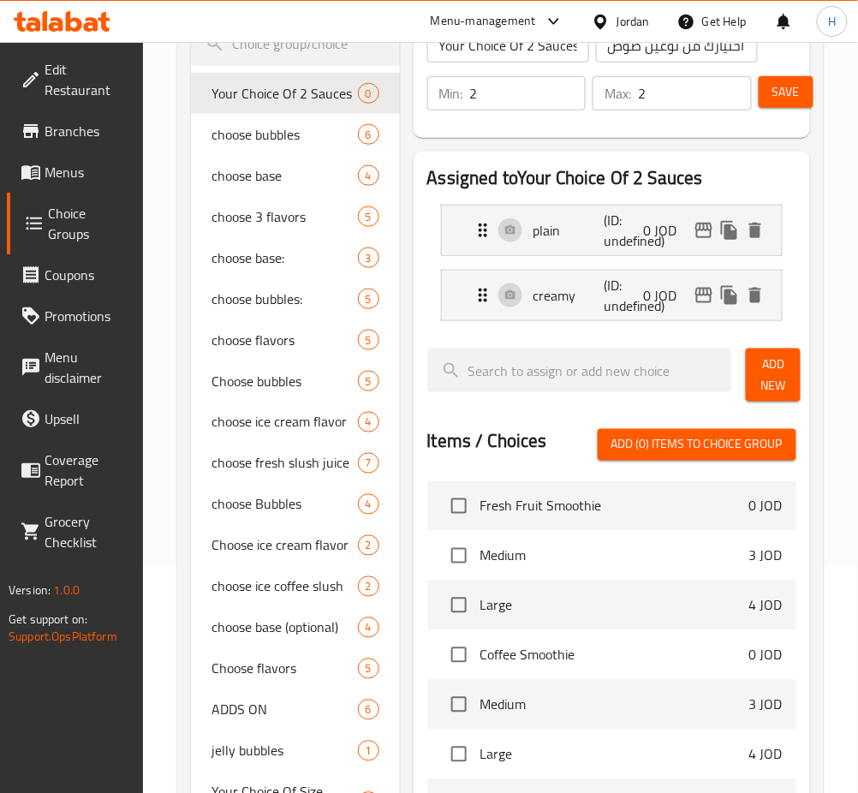
click at [783, 371] on span "Add New" at bounding box center [773, 375] width 27 height 43
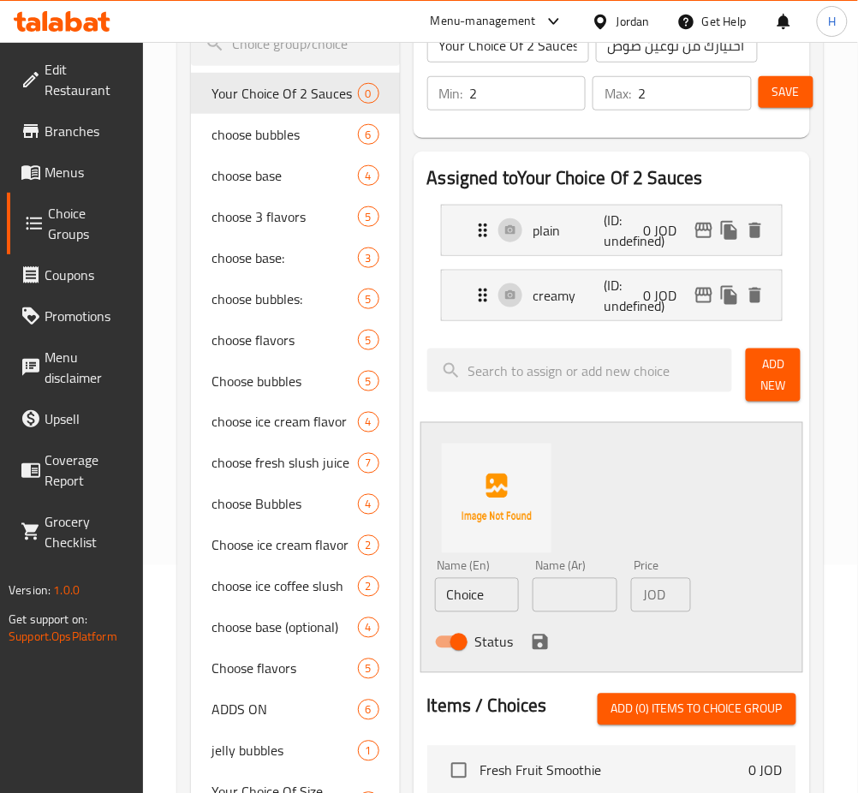
click at [466, 591] on input "Choice" at bounding box center [477, 595] width 85 height 34
type input "spicy"
type input "حار"
click at [540, 635] on icon "save" at bounding box center [540, 642] width 21 height 21
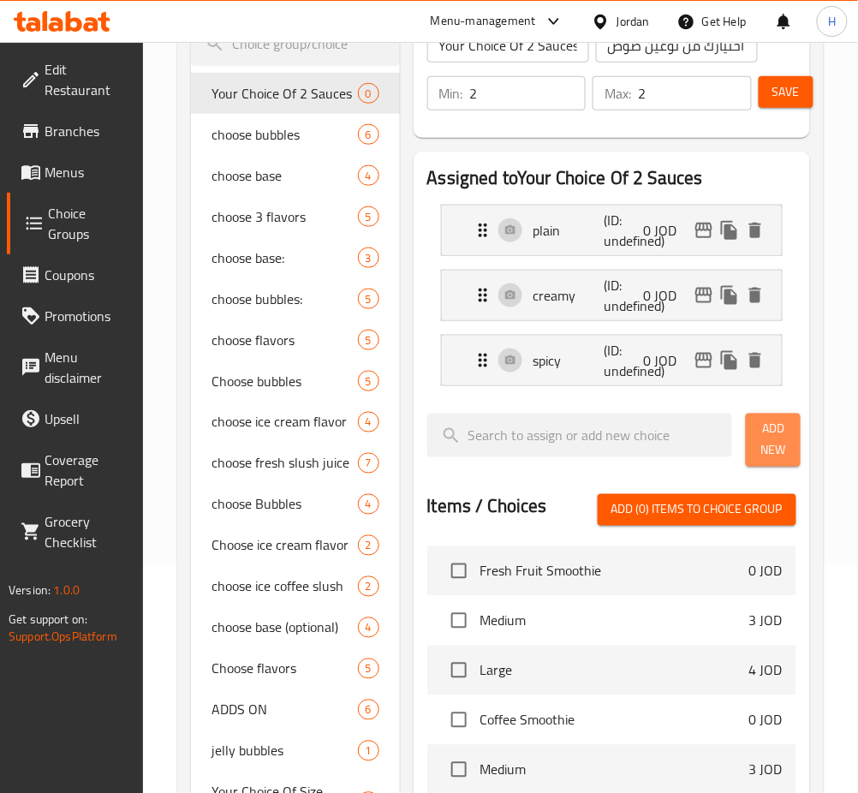
click at [768, 454] on span "Add New" at bounding box center [773, 440] width 27 height 43
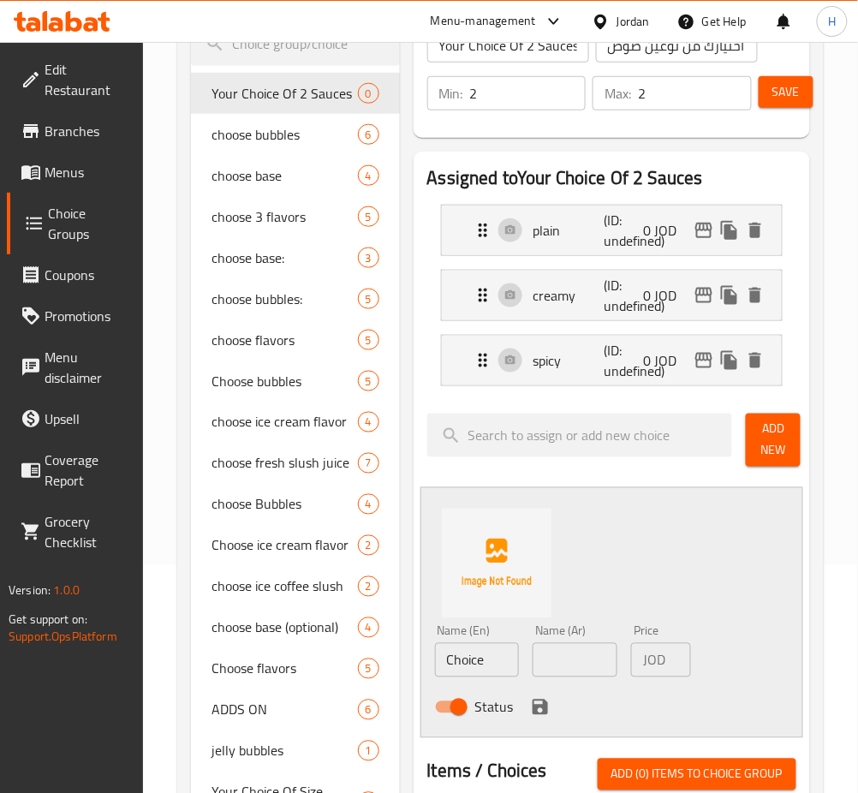
click at [499, 654] on input "Choice" at bounding box center [477, 660] width 85 height 34
click at [499, 653] on input "Choice" at bounding box center [477, 660] width 85 height 34
type input "buffalo"
type input "بافلو"
drag, startPoint x: 536, startPoint y: 699, endPoint x: 587, endPoint y: 662, distance: 62.5
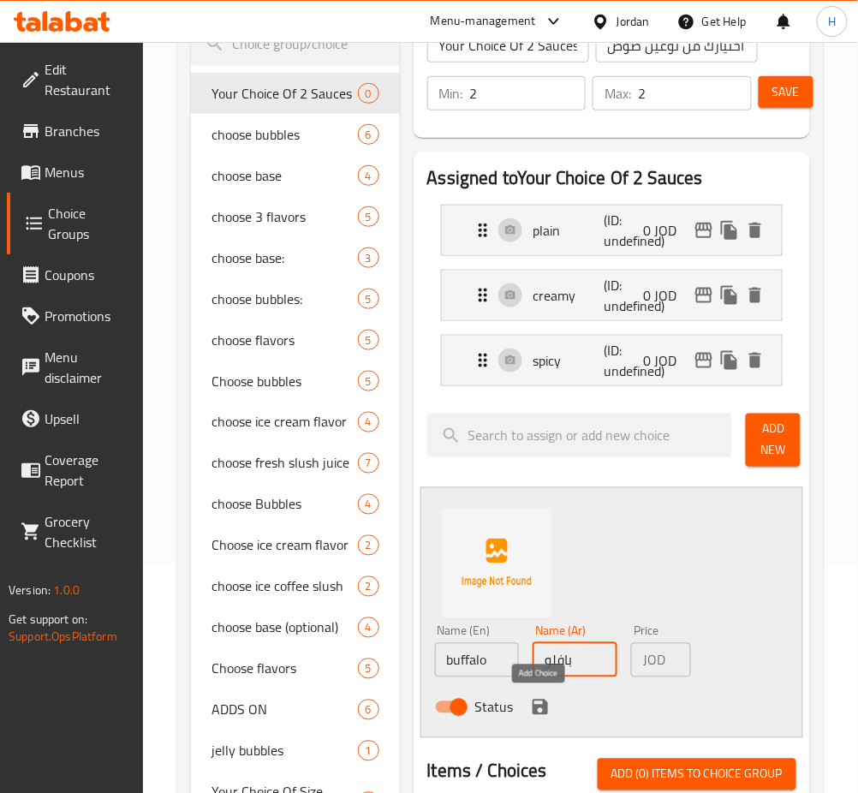
click at [536, 699] on icon "save" at bounding box center [540, 707] width 21 height 21
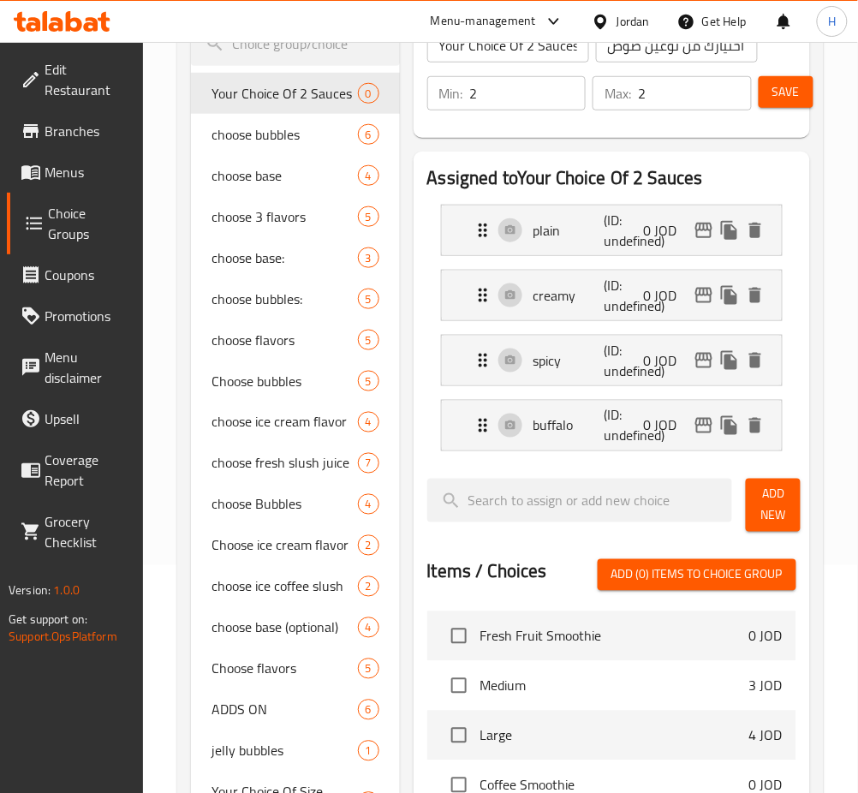
click at [756, 515] on button "Add New" at bounding box center [773, 505] width 55 height 53
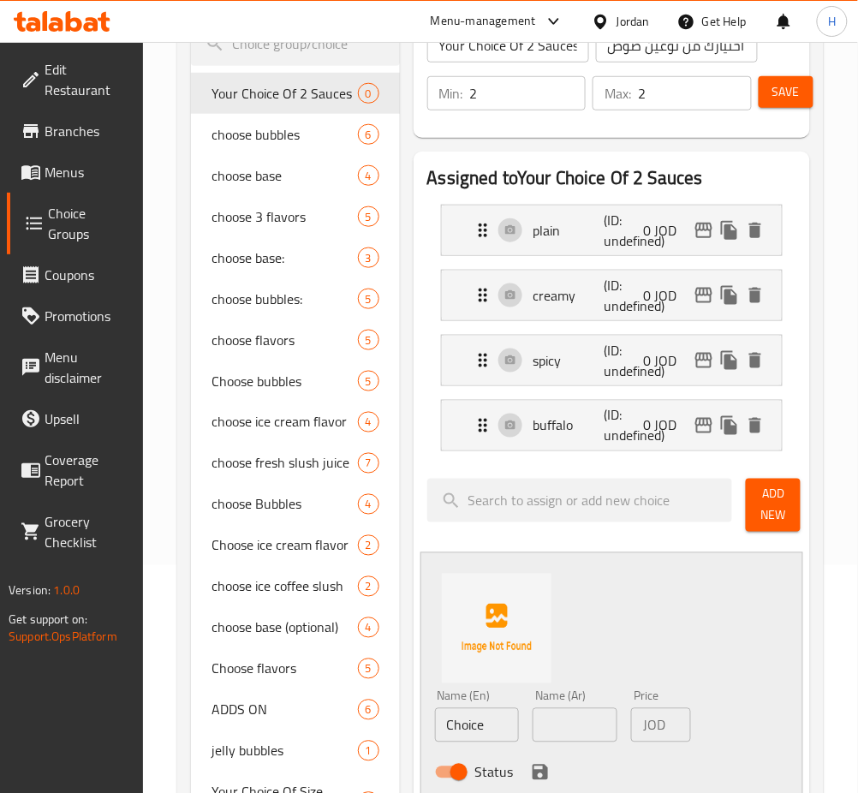
click at [484, 744] on div "Name (En) Choice Name (En)" at bounding box center [477, 717] width 99 height 66
click at [484, 741] on input "Choice" at bounding box center [477, 725] width 85 height 34
click at [490, 727] on input "Choice" at bounding box center [477, 725] width 85 height 34
type input "pesto"
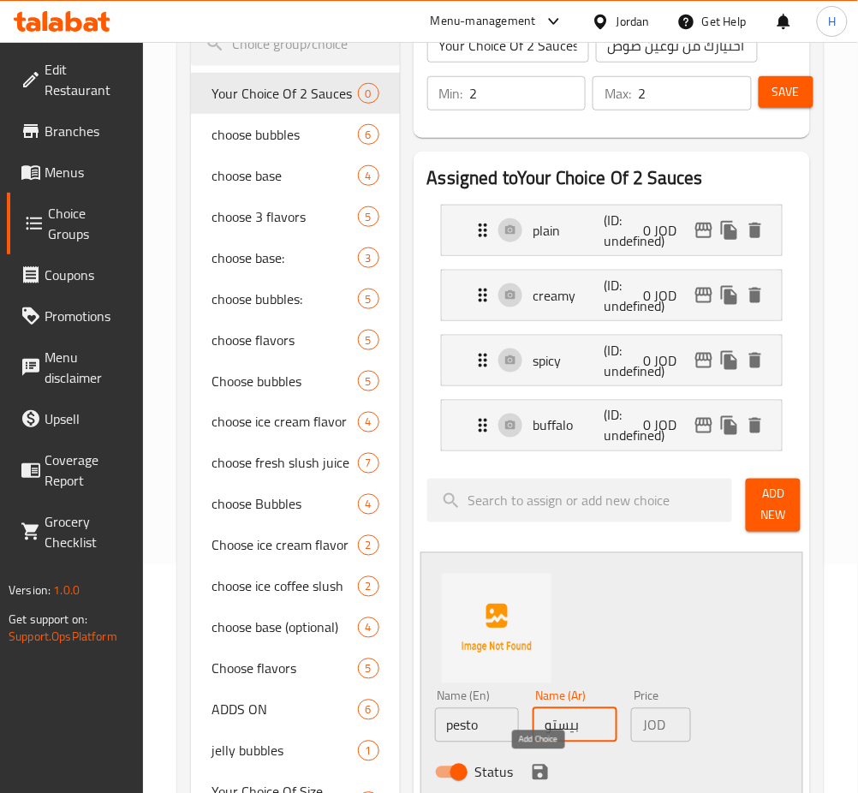
type input "بيستو"
click at [535, 773] on icon "save" at bounding box center [540, 772] width 15 height 15
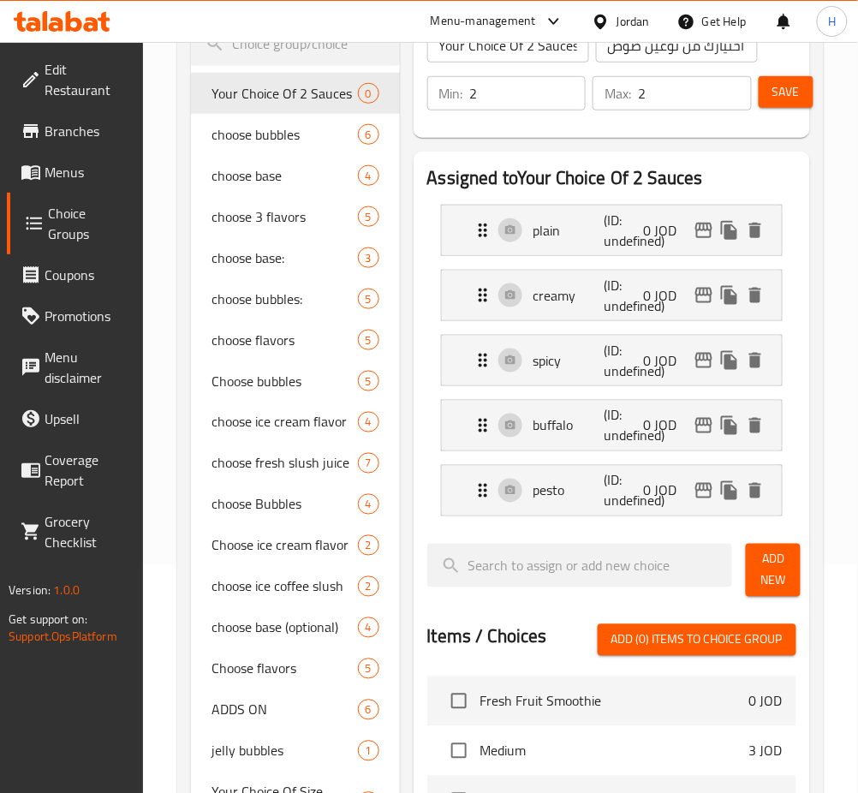
drag, startPoint x: 762, startPoint y: 573, endPoint x: 750, endPoint y: 585, distance: 17.6
click at [762, 572] on span "Add New" at bounding box center [773, 570] width 27 height 43
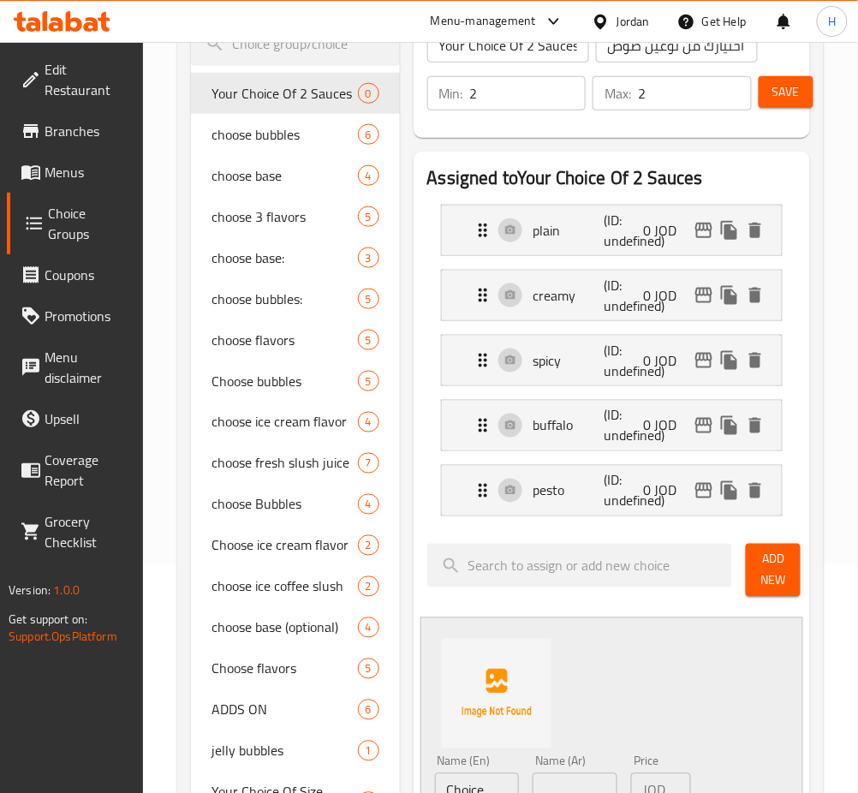
click at [474, 774] on input "Choice" at bounding box center [477, 791] width 85 height 34
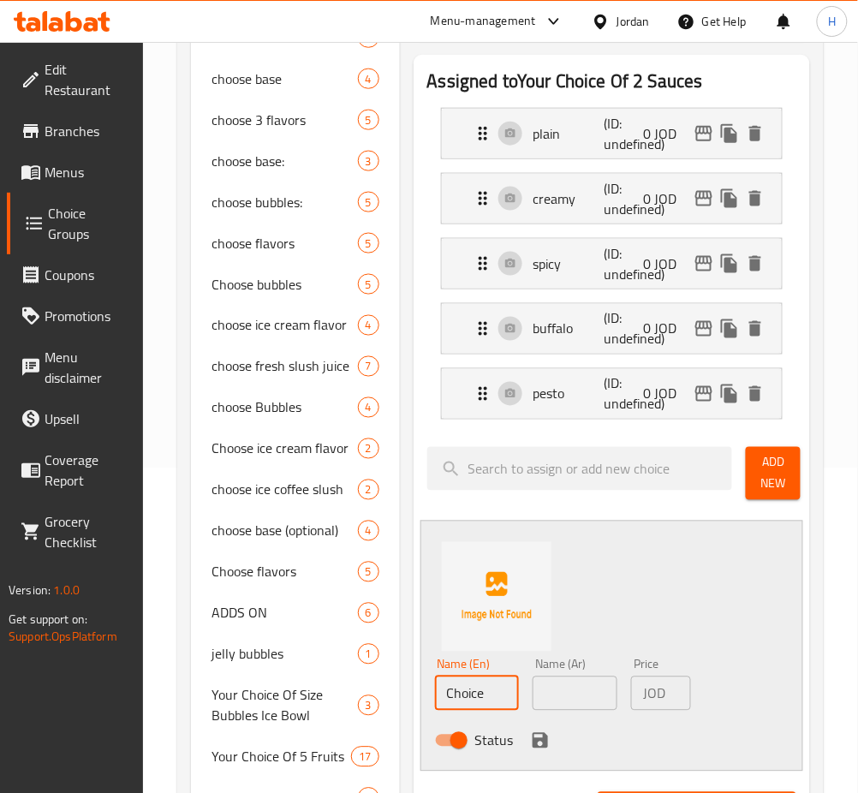
scroll to position [457, 0]
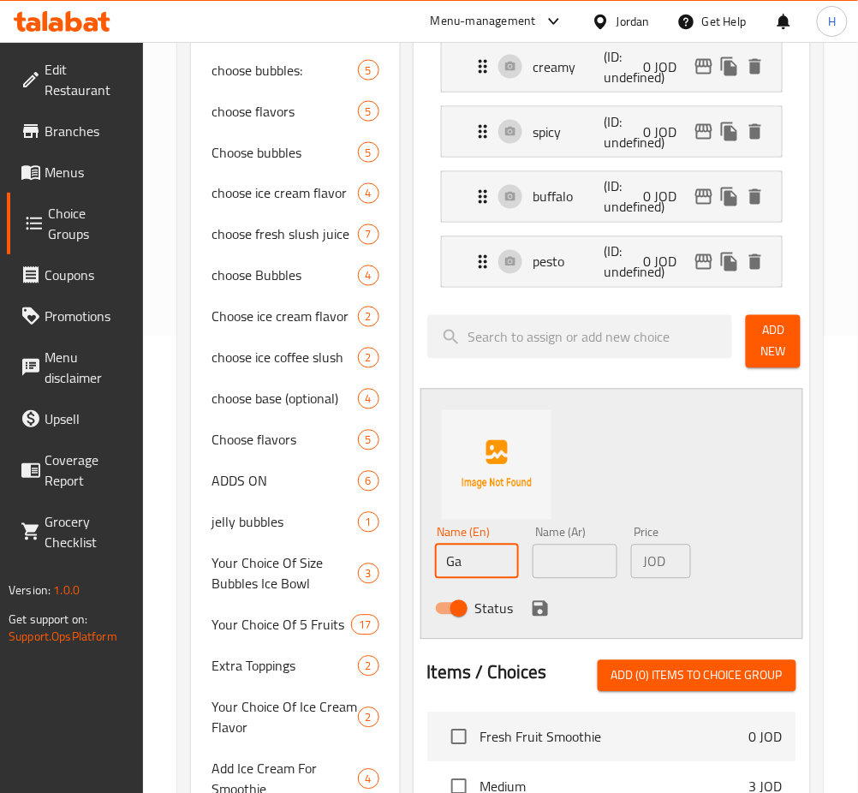
type input "G"
type input "garlic"
type input "ثومه"
click at [536, 602] on icon "save" at bounding box center [540, 608] width 15 height 15
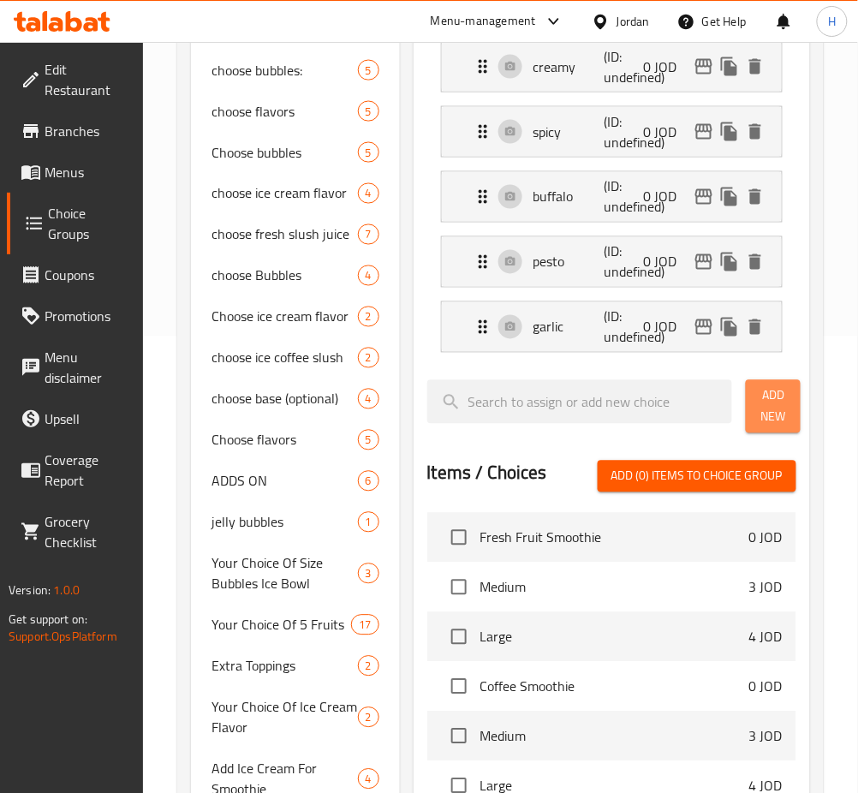
click at [772, 392] on span "Add New" at bounding box center [773, 407] width 27 height 43
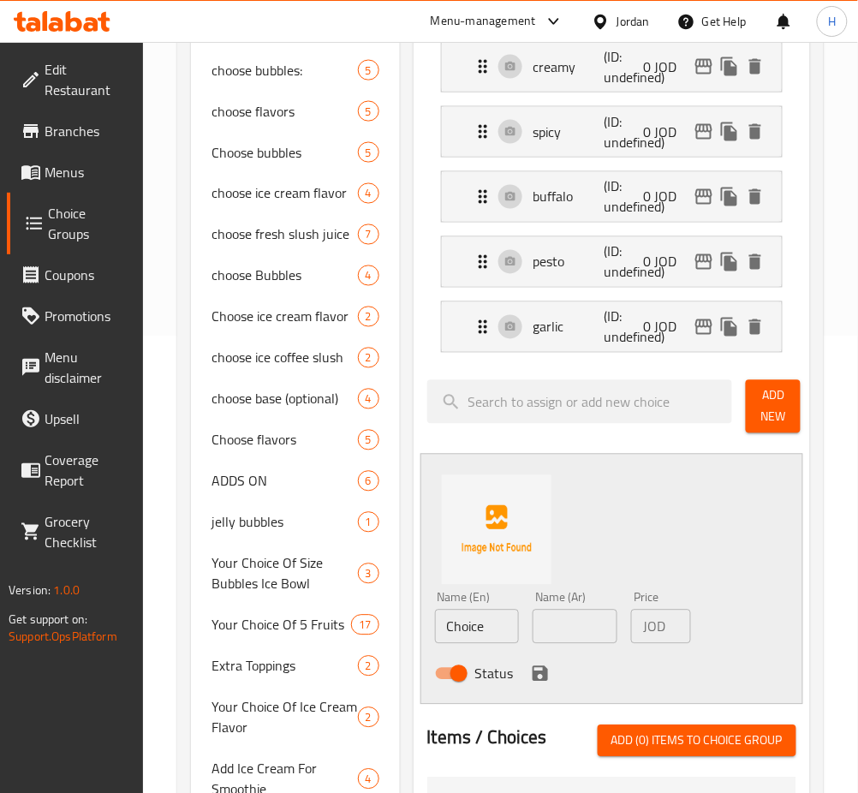
click at [494, 631] on input "Choice" at bounding box center [477, 627] width 85 height 34
type input "bbq"
type input "باربكيو"
click at [539, 670] on icon "save" at bounding box center [540, 674] width 21 height 21
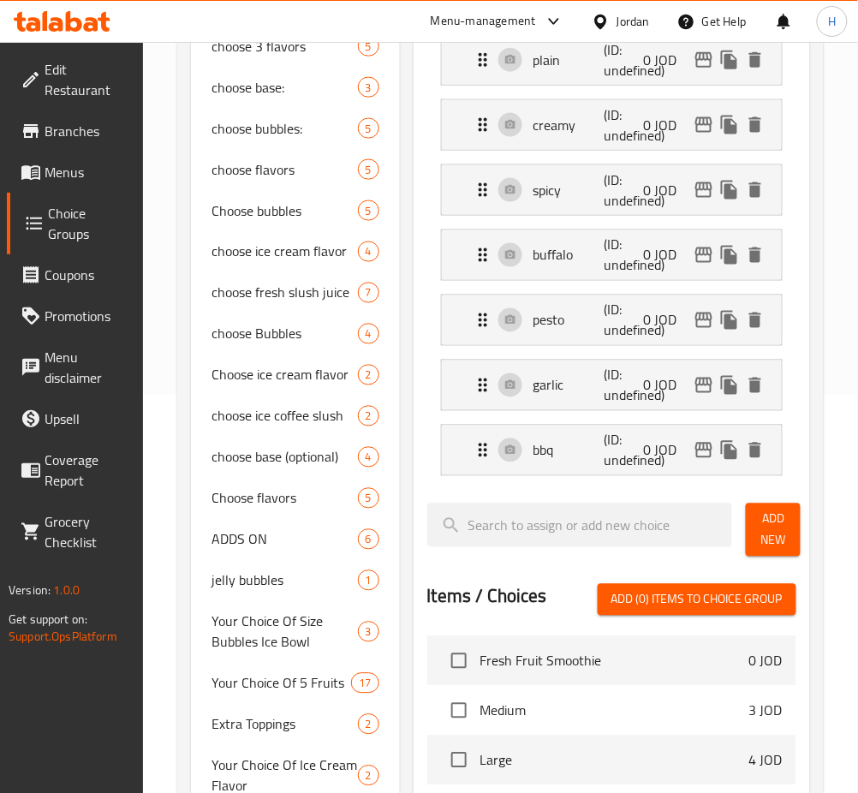
scroll to position [0, 0]
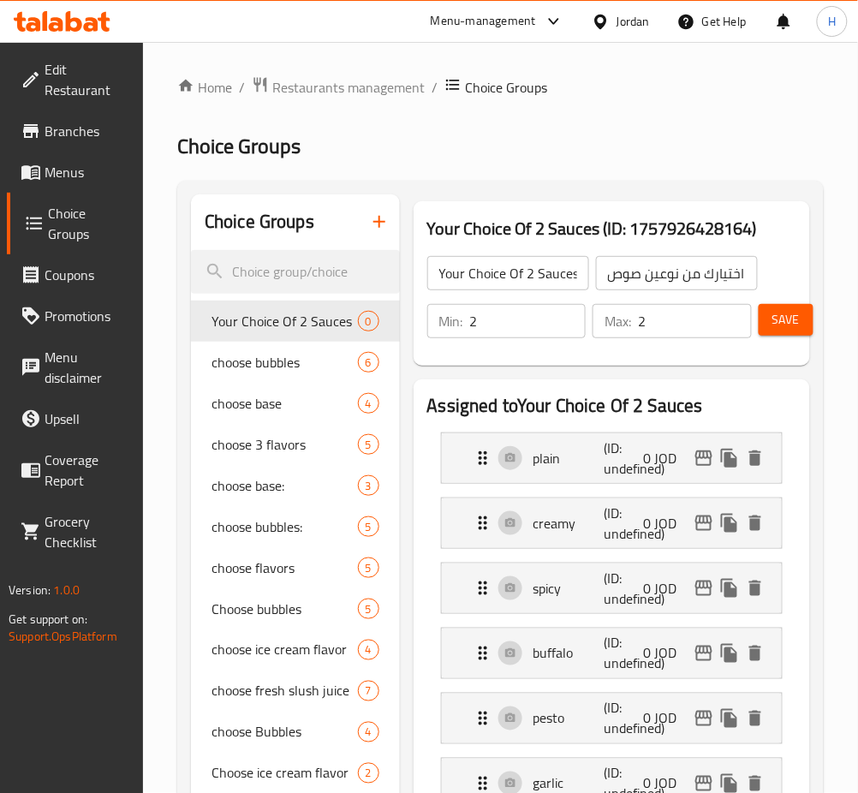
click at [771, 320] on button "Save" at bounding box center [786, 320] width 55 height 32
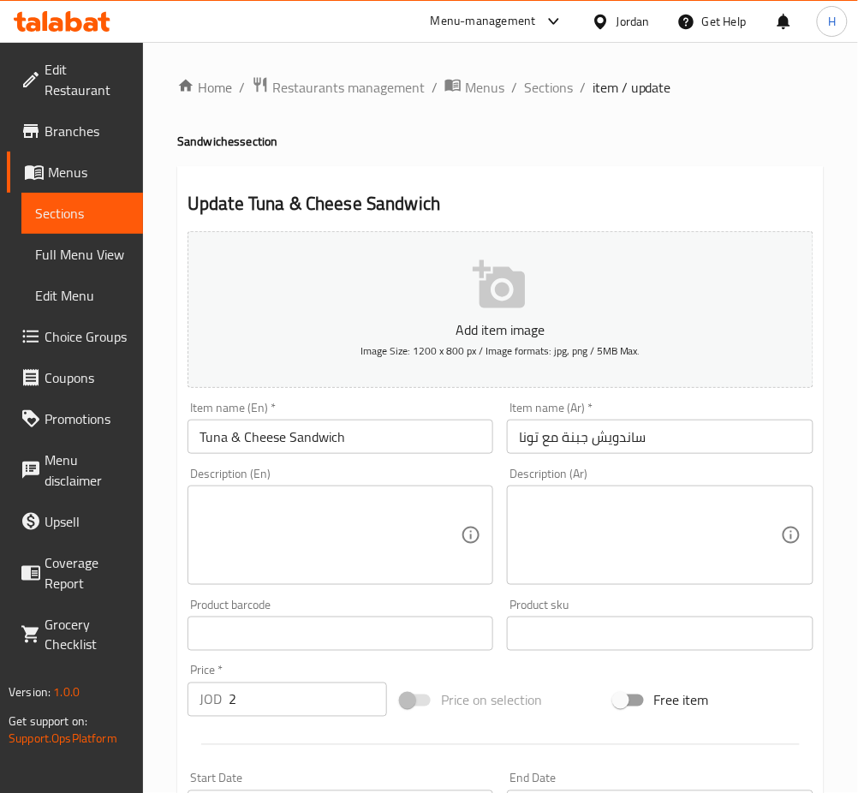
drag, startPoint x: 302, startPoint y: 691, endPoint x: 293, endPoint y: 665, distance: 27.1
click at [302, 691] on input "2" at bounding box center [308, 700] width 158 height 34
type input "3"
